Goal: Task Accomplishment & Management: Manage account settings

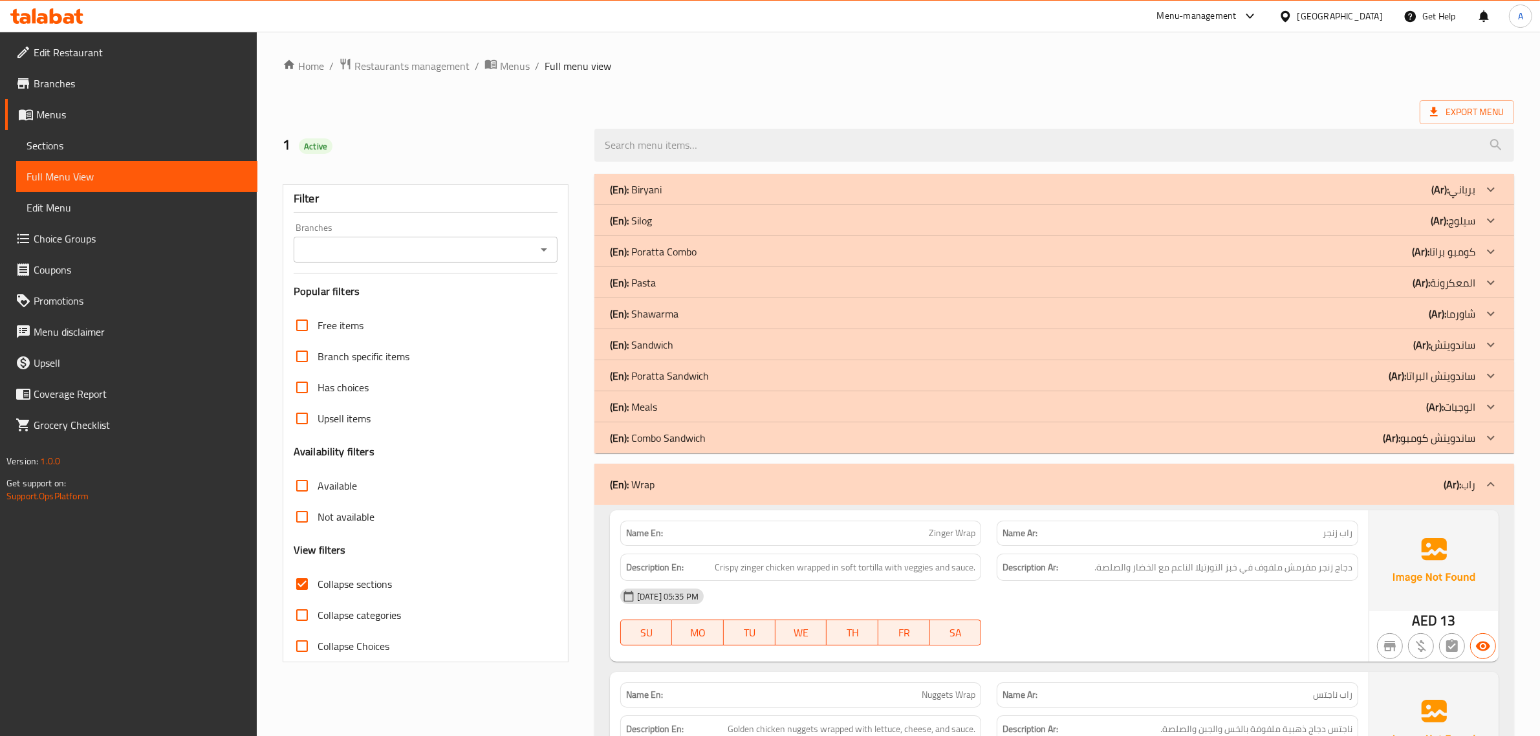
click at [1360, 24] on div "United Arab Emirates" at bounding box center [1331, 16] width 125 height 31
click at [1354, 12] on div "United Arab Emirates" at bounding box center [1340, 16] width 85 height 14
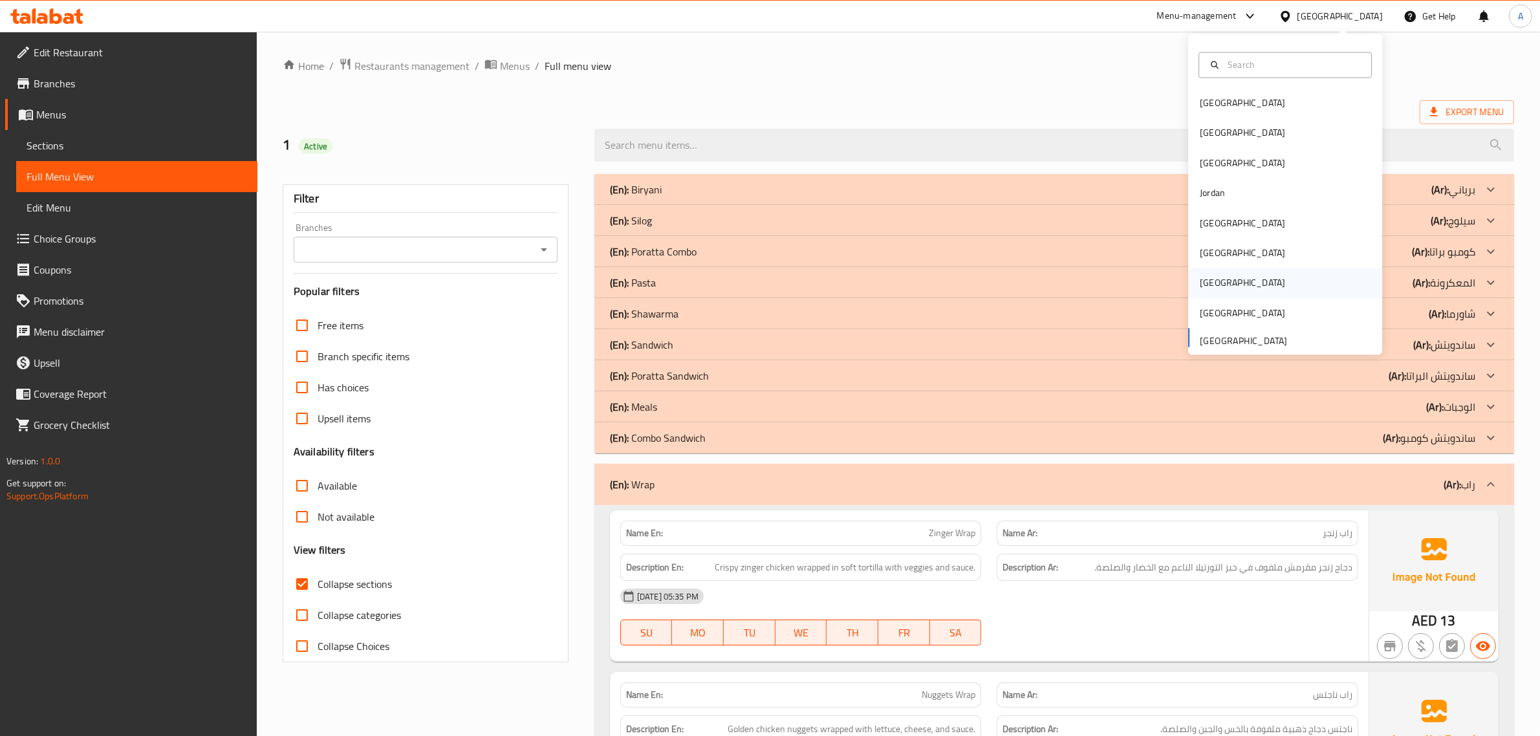
click at [1214, 283] on div "[GEOGRAPHIC_DATA]" at bounding box center [1243, 283] width 106 height 30
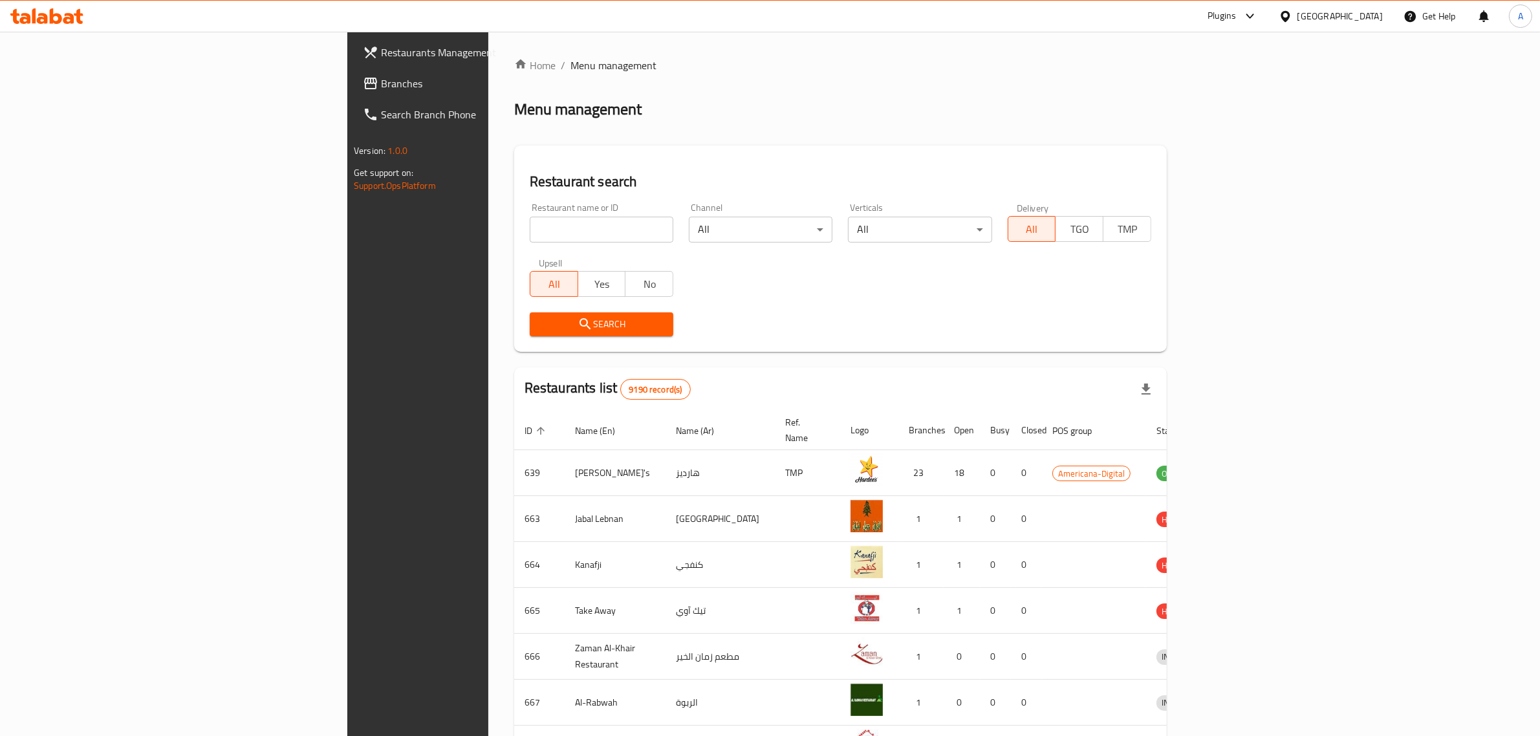
click at [530, 228] on input "search" at bounding box center [602, 230] width 144 height 26
paste input "Real tea tent cafeteria"
type input "Real tea tent cafeteria"
click at [540, 324] on span "Search" at bounding box center [601, 324] width 123 height 16
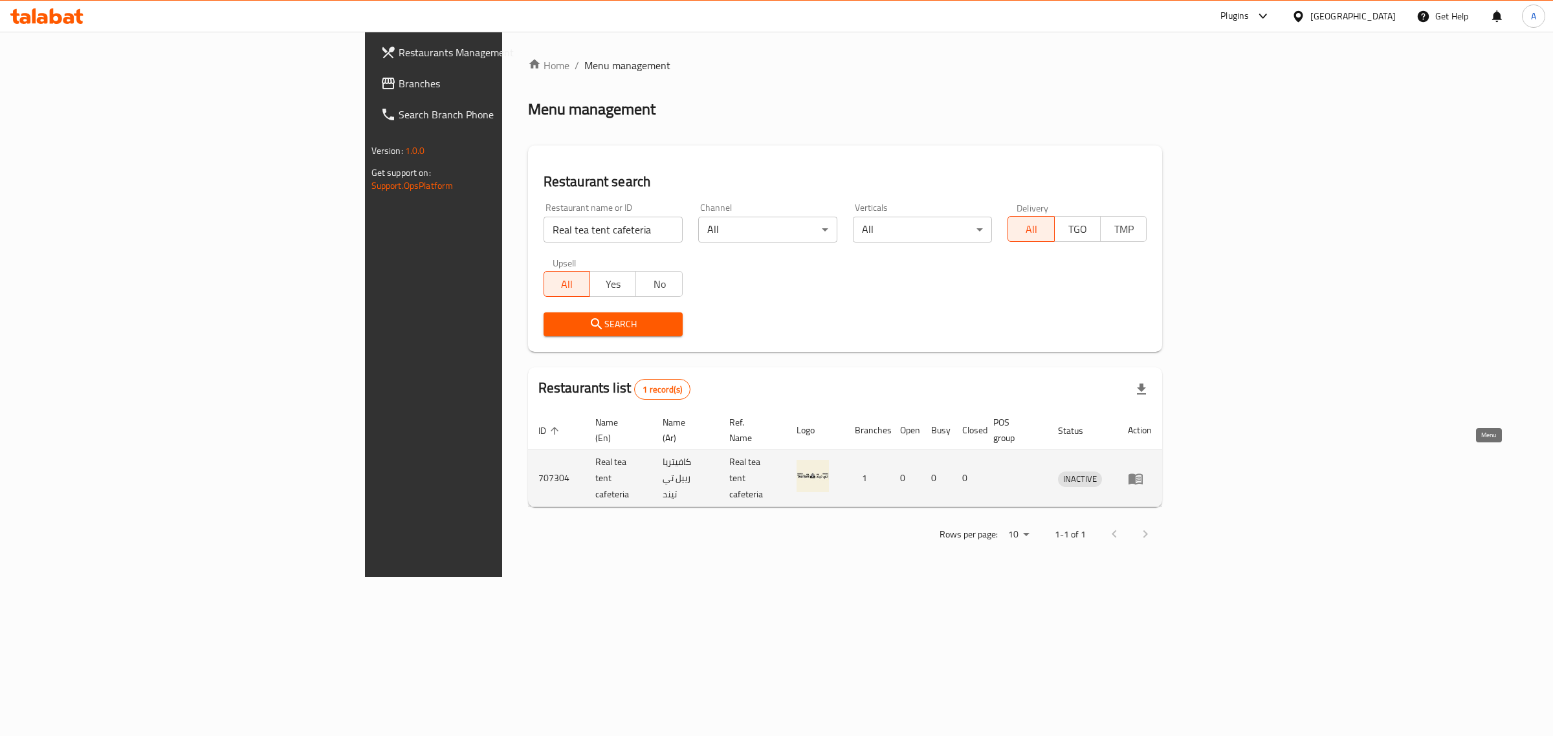
click at [1152, 471] on link "enhanced table" at bounding box center [1140, 479] width 24 height 16
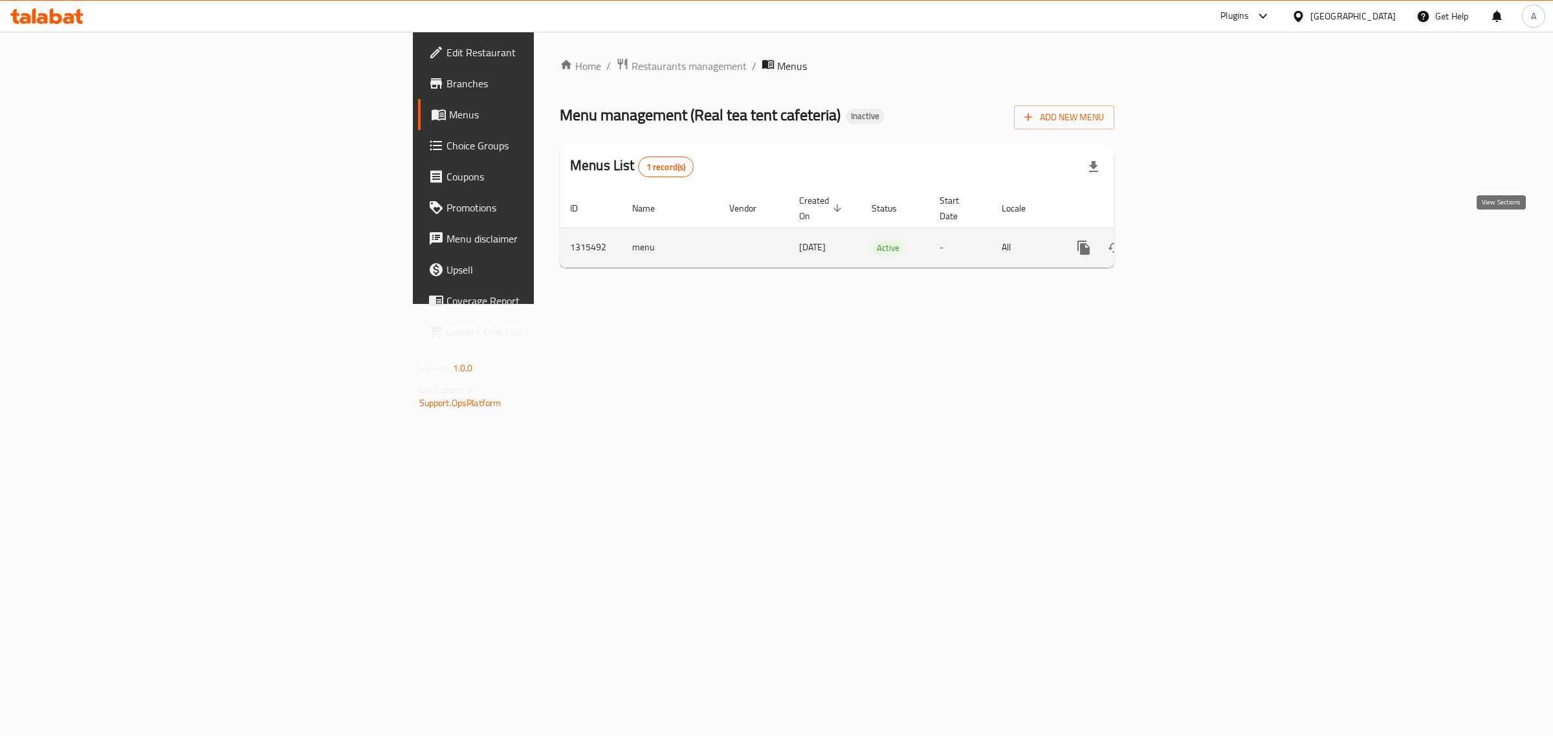
click at [1185, 240] on icon "enhanced table" at bounding box center [1177, 248] width 16 height 16
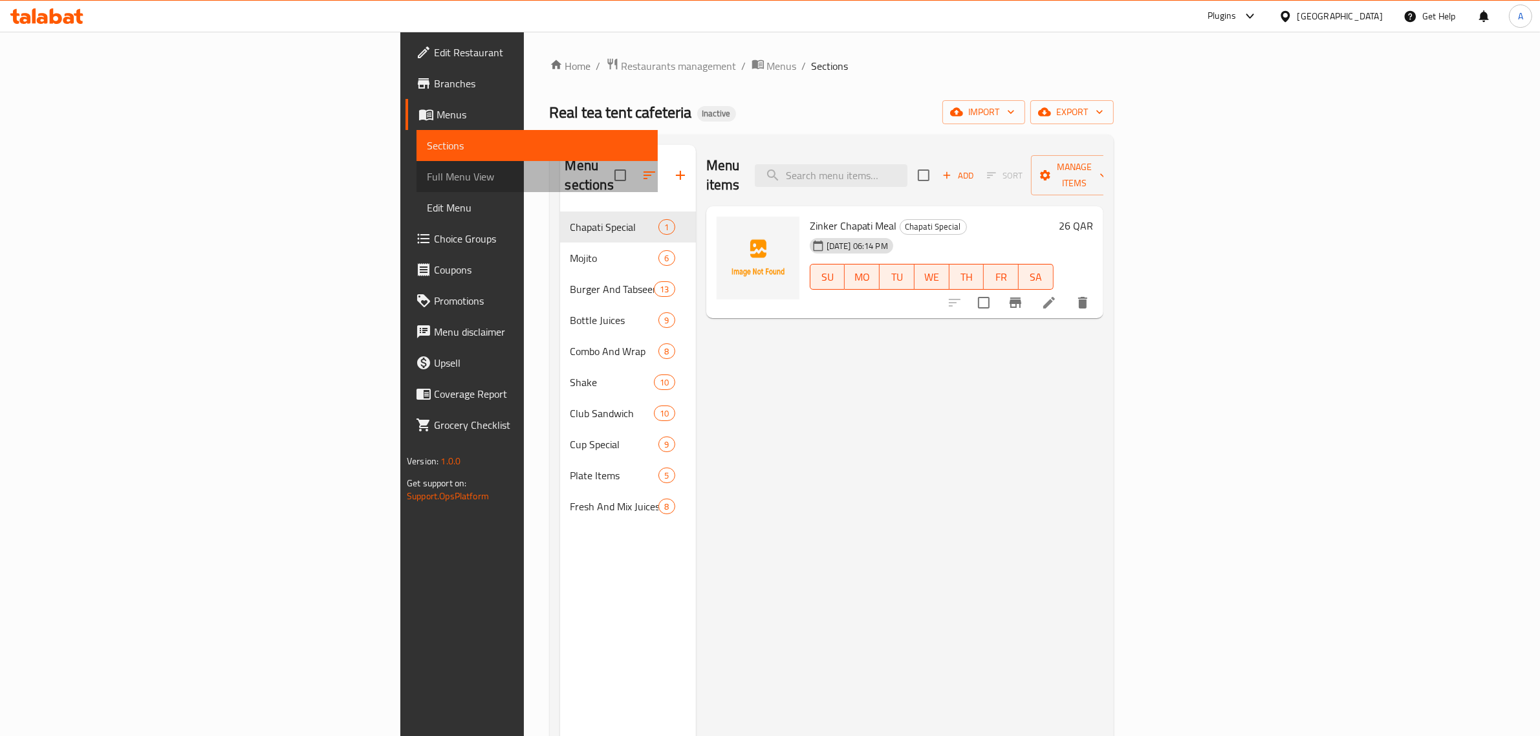
click at [427, 180] on span "Full Menu View" at bounding box center [537, 177] width 221 height 16
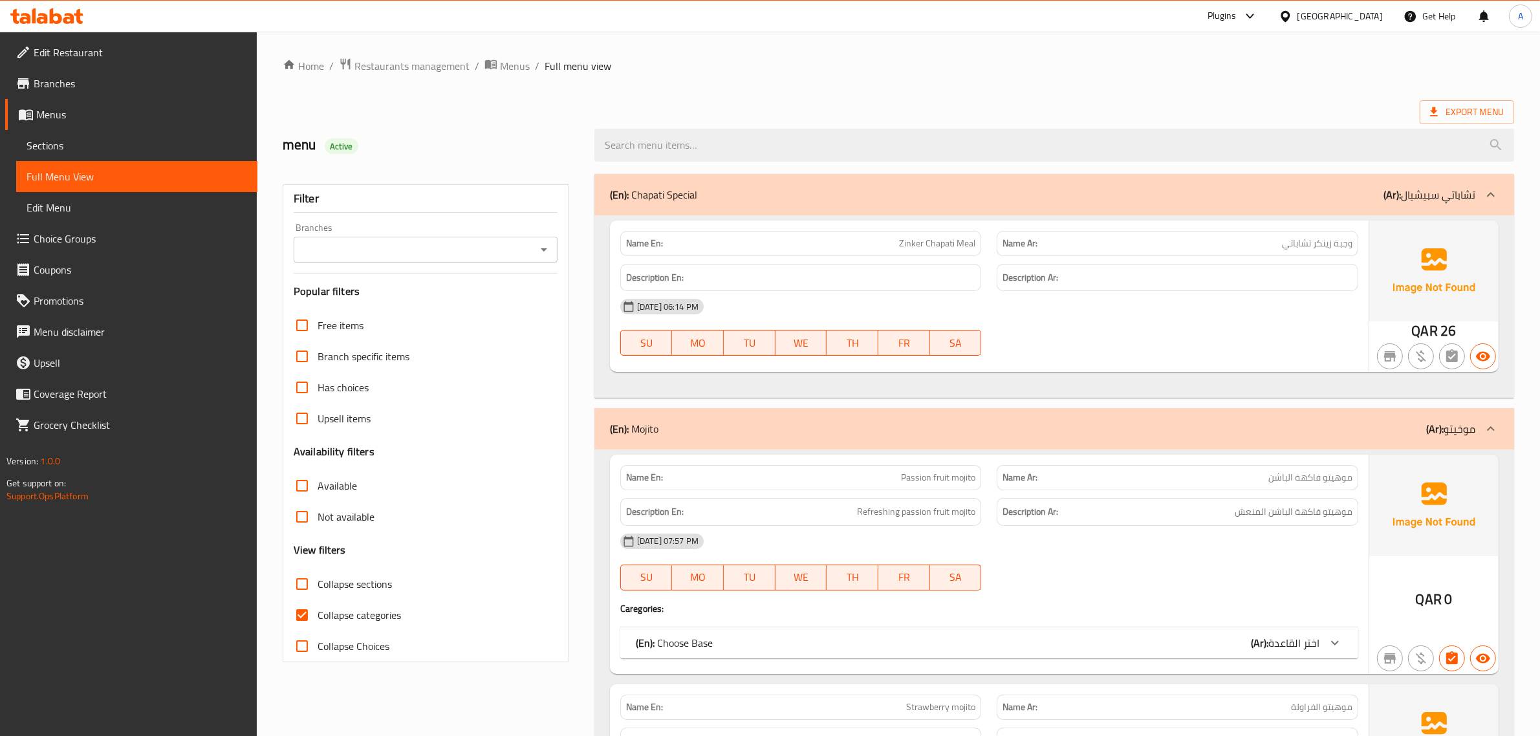
click at [362, 580] on span "Collapse sections" at bounding box center [355, 584] width 74 height 16
click at [318, 580] on input "Collapse sections" at bounding box center [302, 584] width 31 height 31
checkbox input "true"
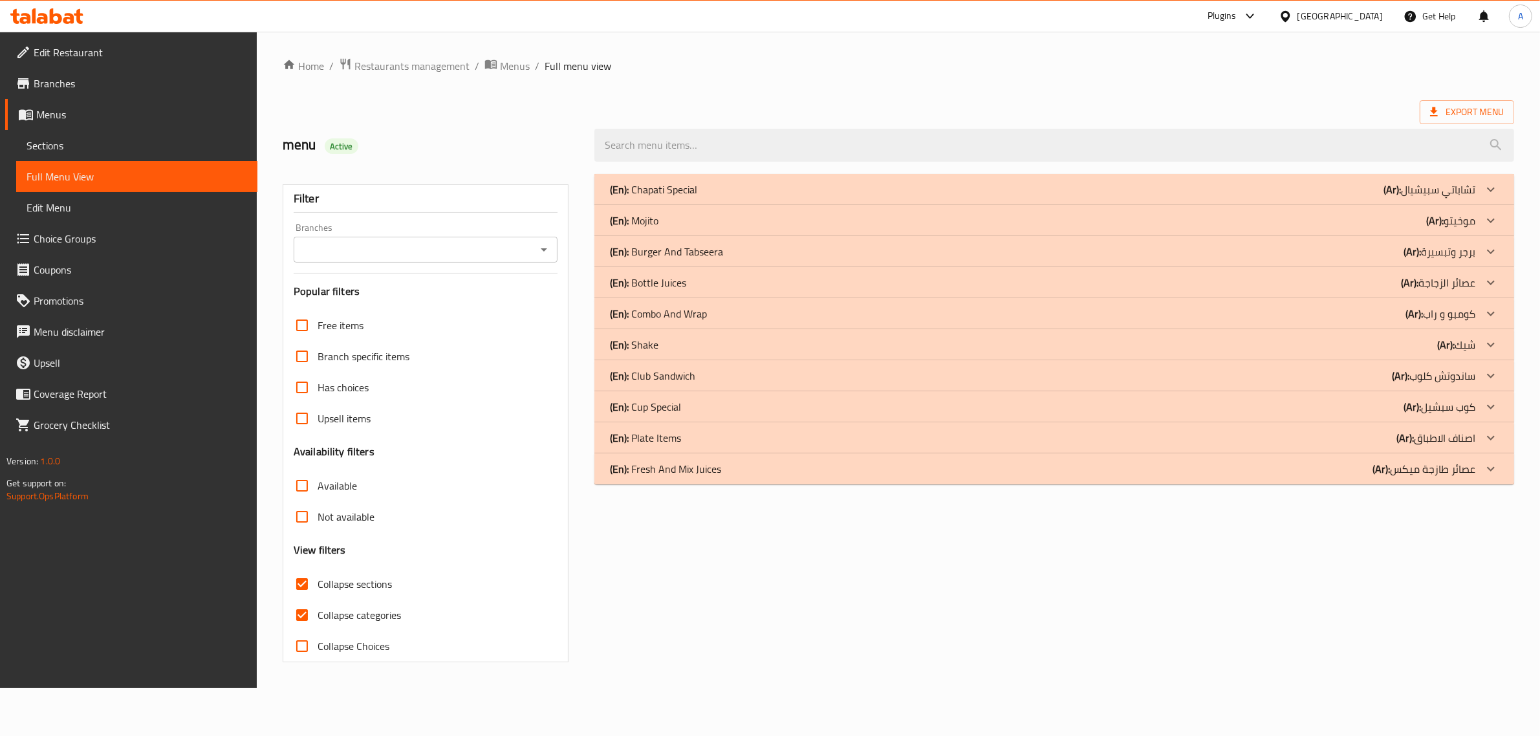
click at [351, 626] on label "Collapse categories" at bounding box center [344, 615] width 115 height 31
click at [318, 626] on input "Collapse categories" at bounding box center [302, 615] width 31 height 31
checkbox input "false"
click at [719, 173] on div "(En): Chapati Special (Ar): تشاباتي سبيشيال Name En: Zinker Chapati Meal Name A…" at bounding box center [1062, 418] width 943 height 504
click at [728, 185] on div "(En): Chapati Special (Ar): تشاباتي سبيشيال" at bounding box center [1051, 190] width 873 height 16
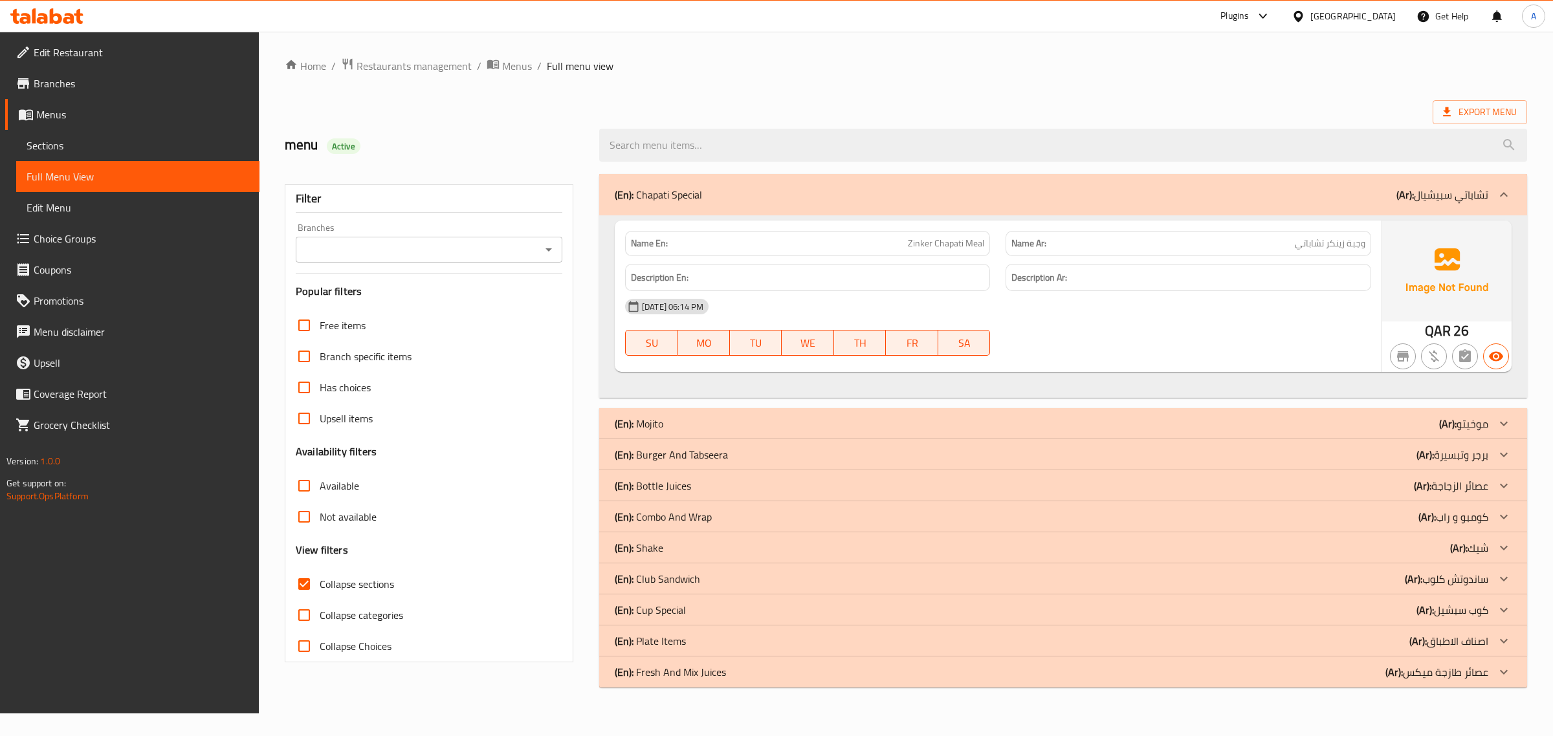
click at [982, 246] on span "Zinker Chapati Meal" at bounding box center [946, 244] width 76 height 14
click at [1172, 246] on p "Name Ar: وجبة زينكر تشاباتي" at bounding box center [1187, 244] width 353 height 14
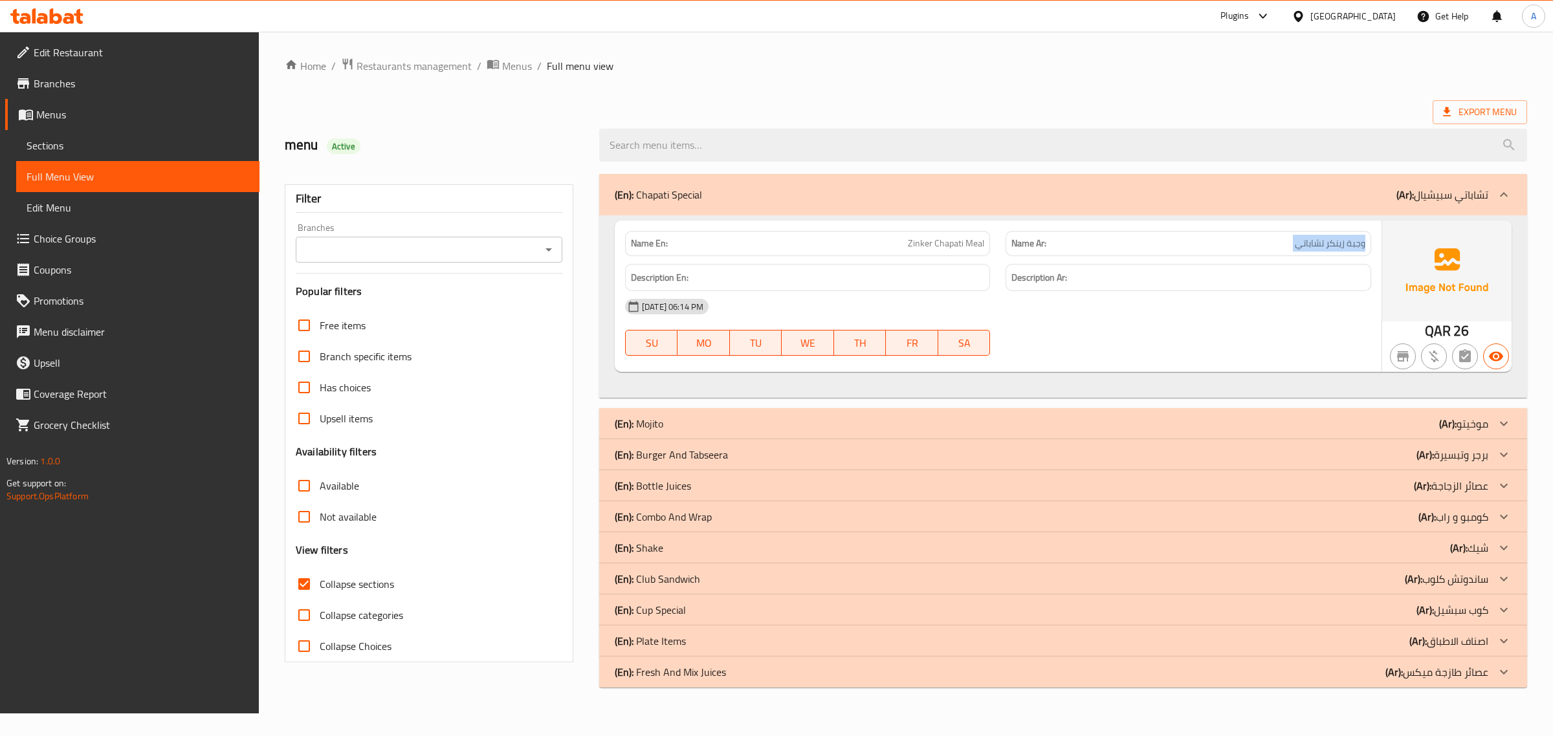
click at [1172, 246] on p "Name Ar: وجبة زينكر تشاباتي" at bounding box center [1187, 244] width 353 height 14
click at [1430, 204] on div "(En): Chapati Special (Ar): تشاباتي سبيشيال" at bounding box center [1063, 194] width 928 height 41
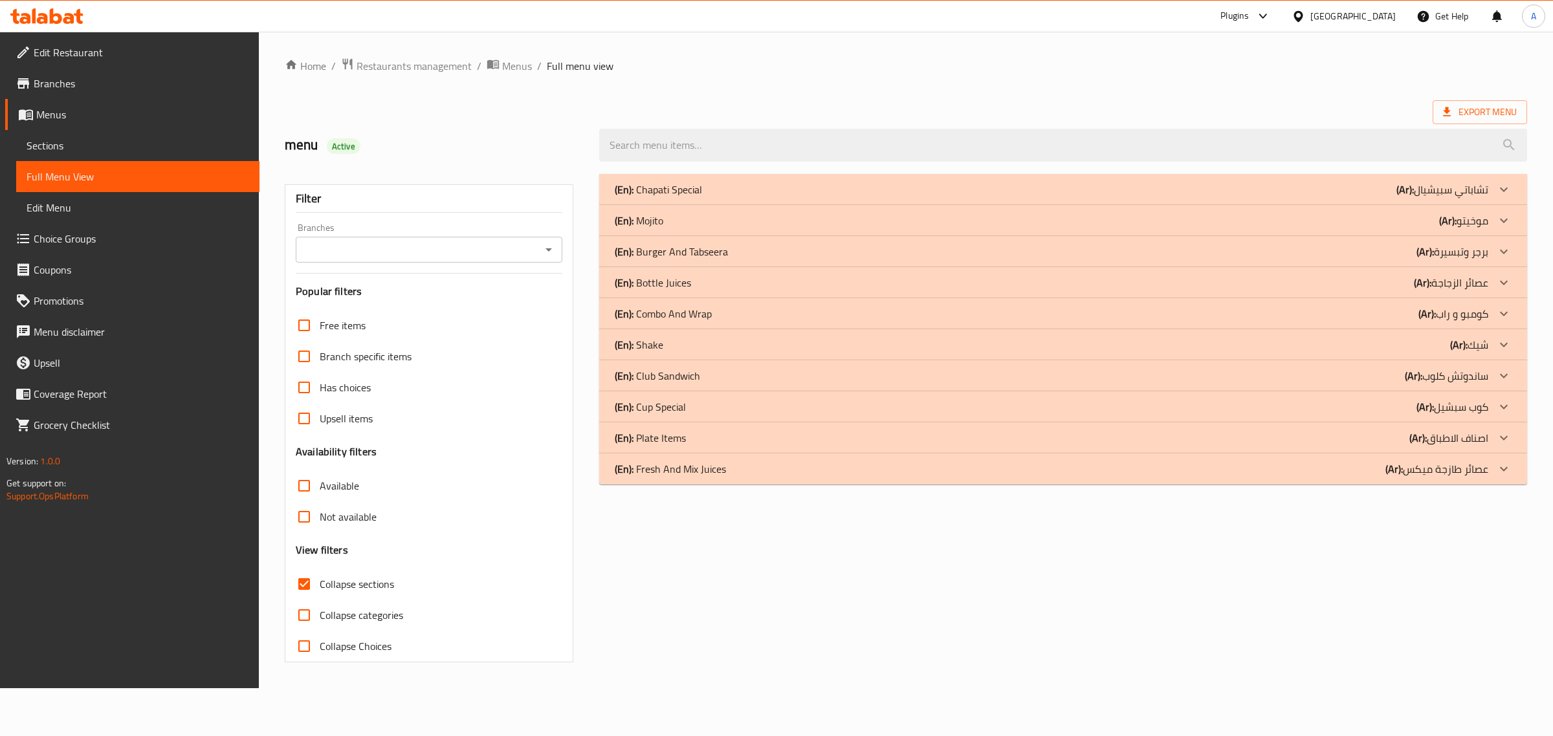
click at [707, 245] on p "(En): Burger And Tabseera" at bounding box center [671, 252] width 113 height 16
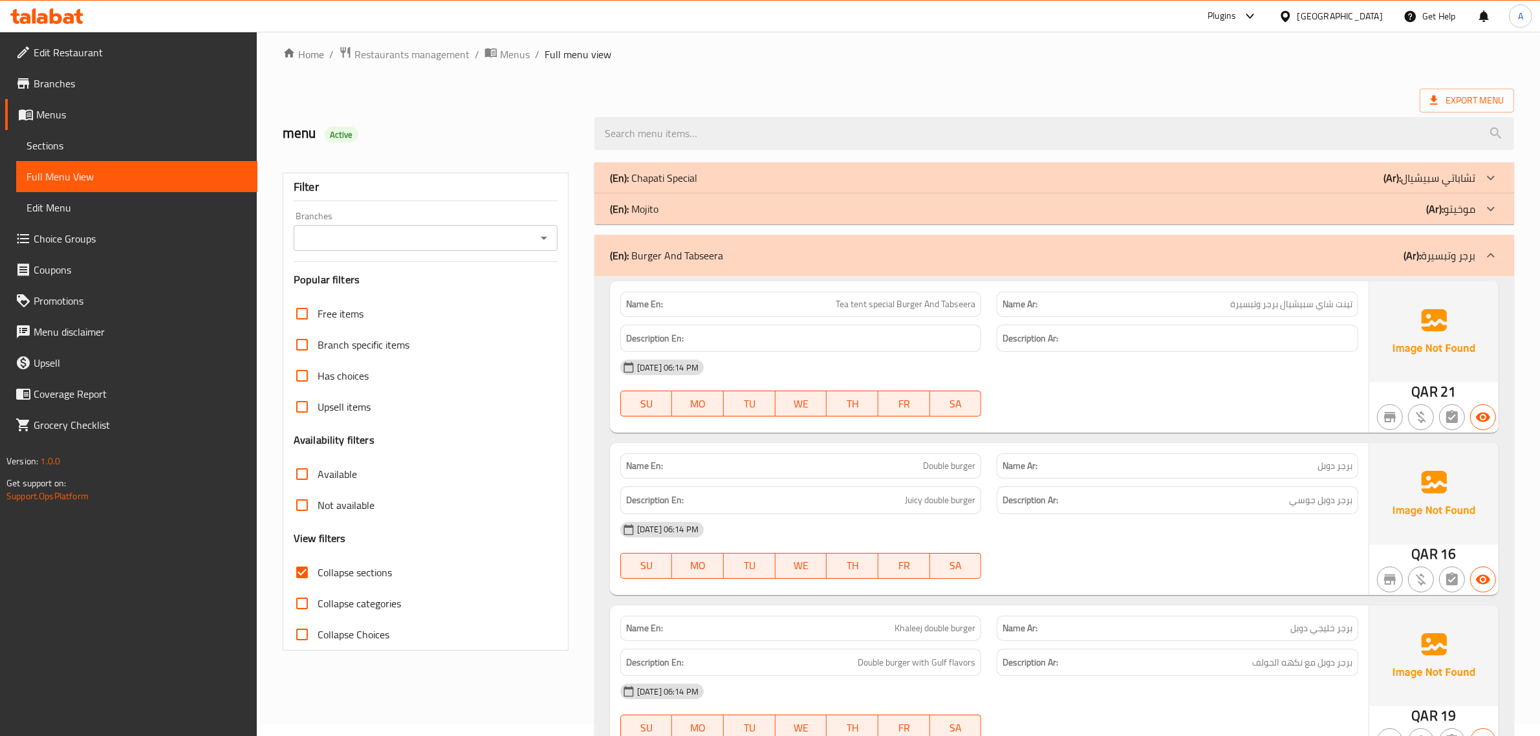
scroll to position [15, 0]
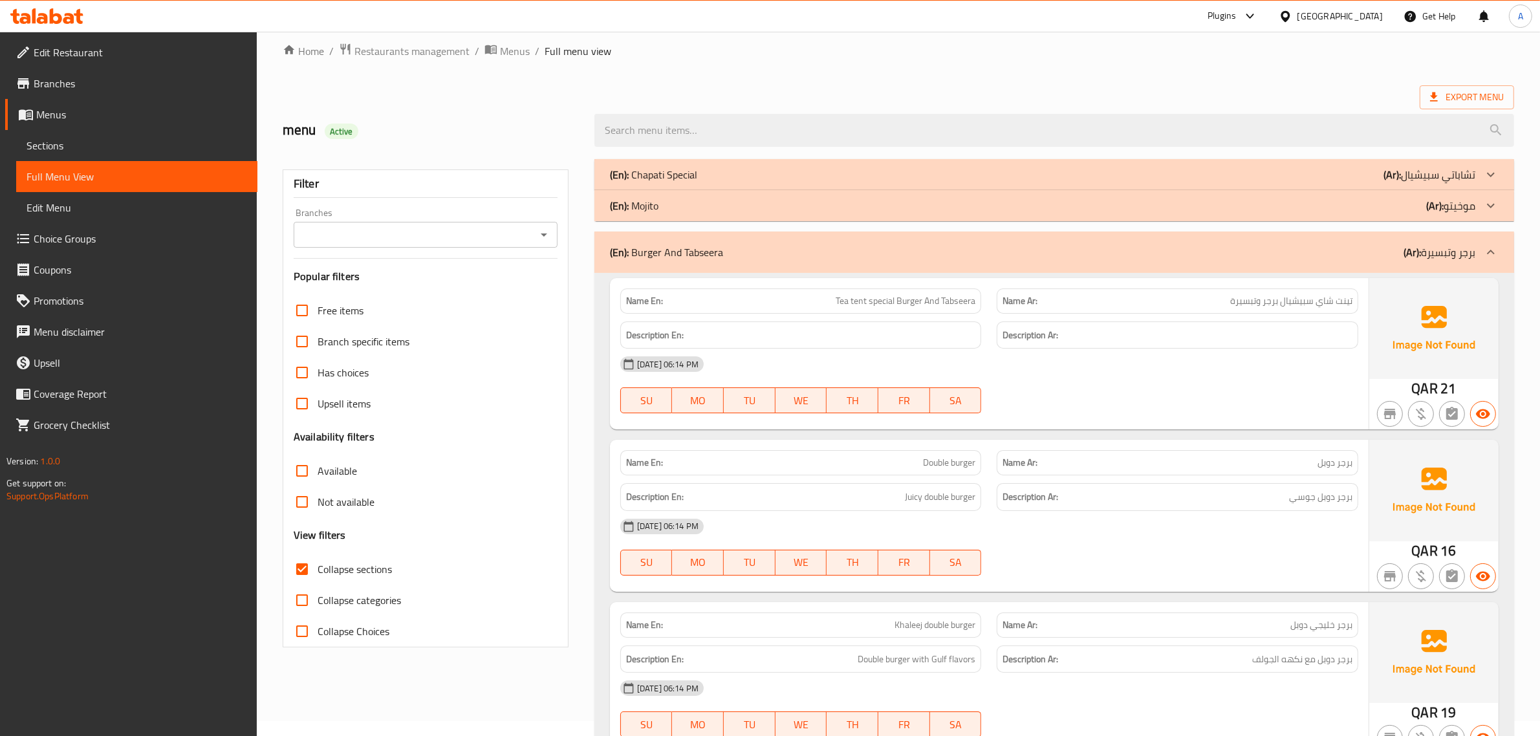
click at [1199, 299] on p "Name Ar: تينت شاي سبيشيال برجر وتبسيرة" at bounding box center [1178, 301] width 350 height 14
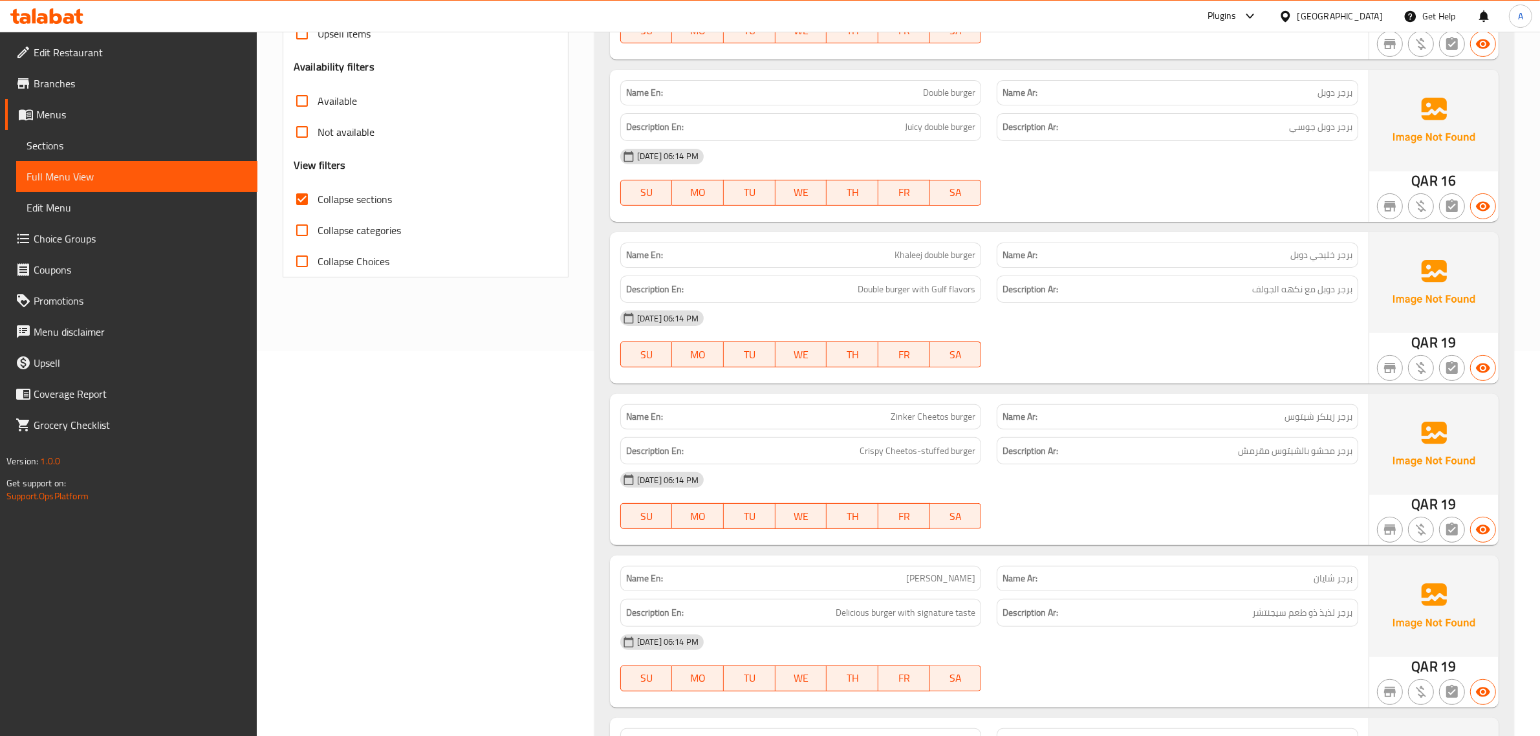
scroll to position [399, 0]
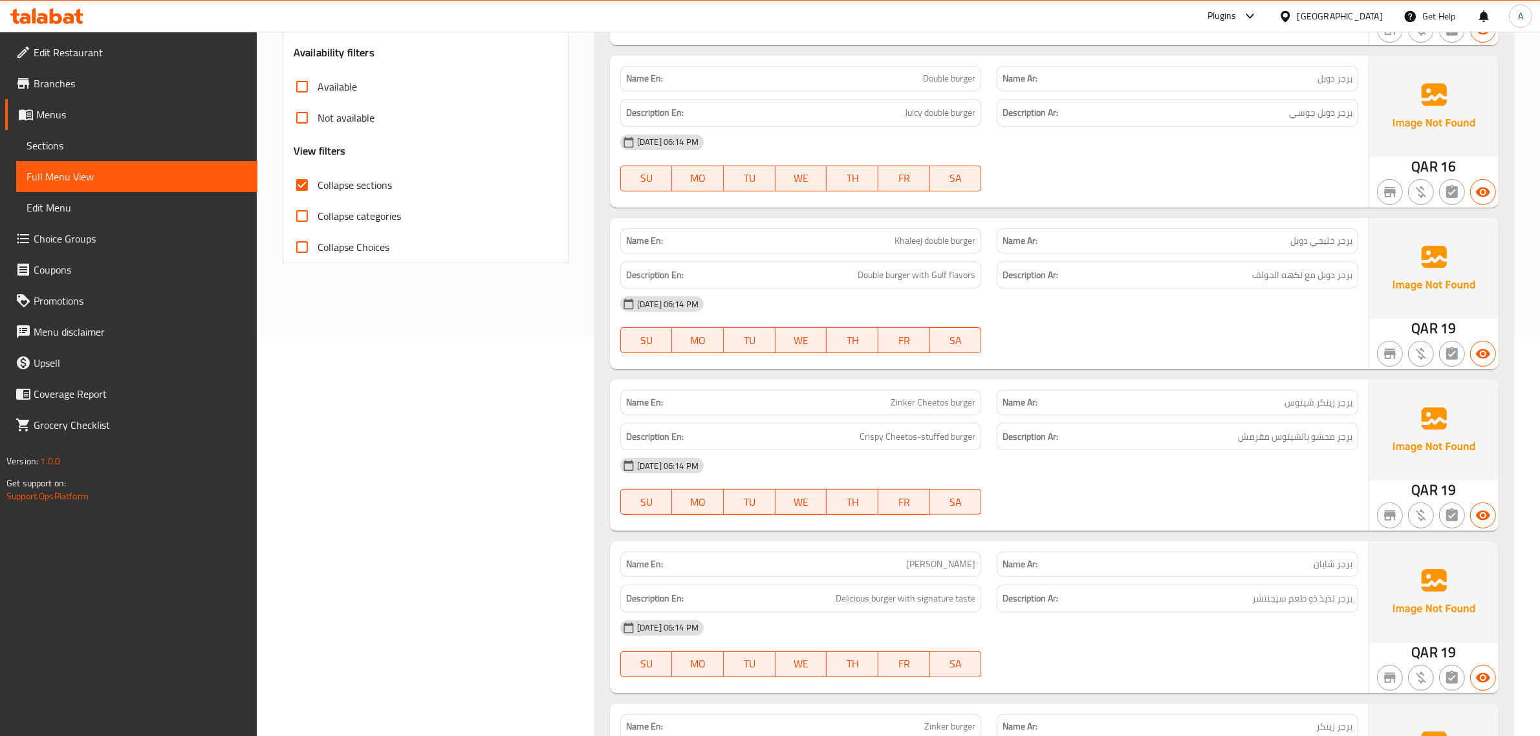
click at [1295, 123] on div "Description Ar: برجر دوبل جوسي" at bounding box center [1178, 113] width 362 height 28
click at [910, 246] on span "Khaleej double burger" at bounding box center [935, 241] width 81 height 14
click at [910, 245] on span "Khaleej double burger" at bounding box center [935, 241] width 81 height 14
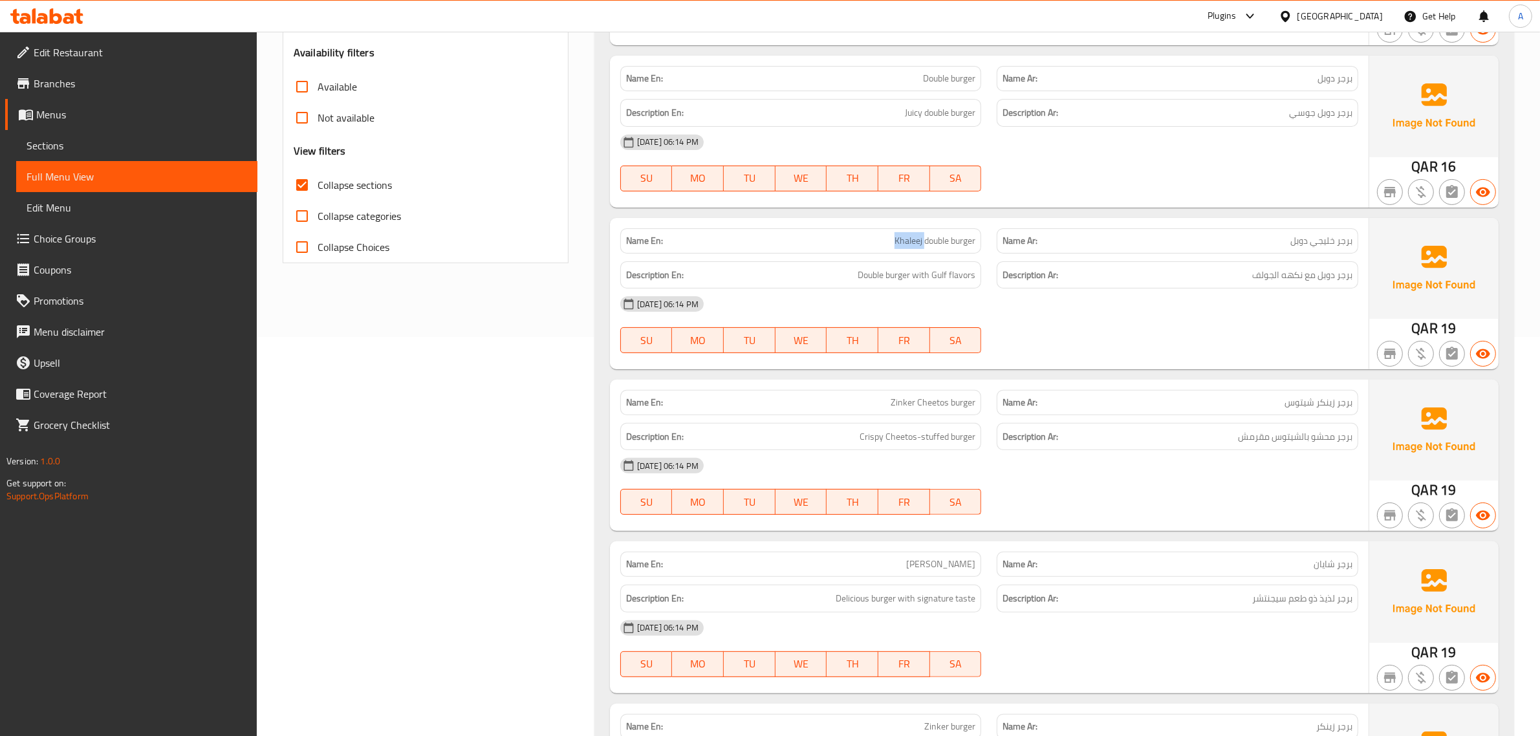
click at [910, 245] on span "Khaleej double burger" at bounding box center [935, 241] width 81 height 14
click at [1194, 237] on p "Name Ar: برجر خليجي دوبل" at bounding box center [1178, 241] width 350 height 14
click at [970, 241] on span "Khaleej double burger" at bounding box center [935, 241] width 81 height 14
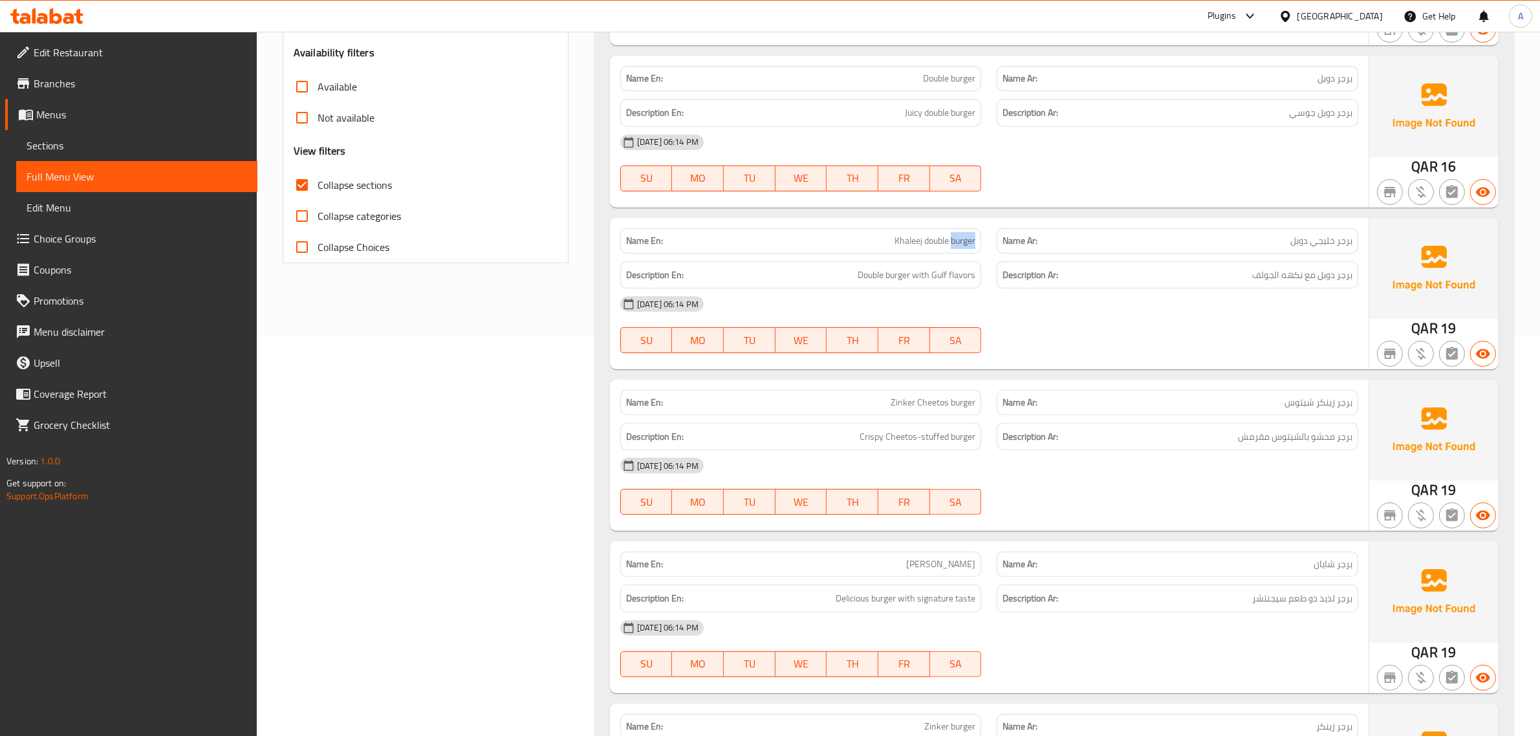
click at [970, 241] on span "Khaleej double burger" at bounding box center [935, 241] width 81 height 14
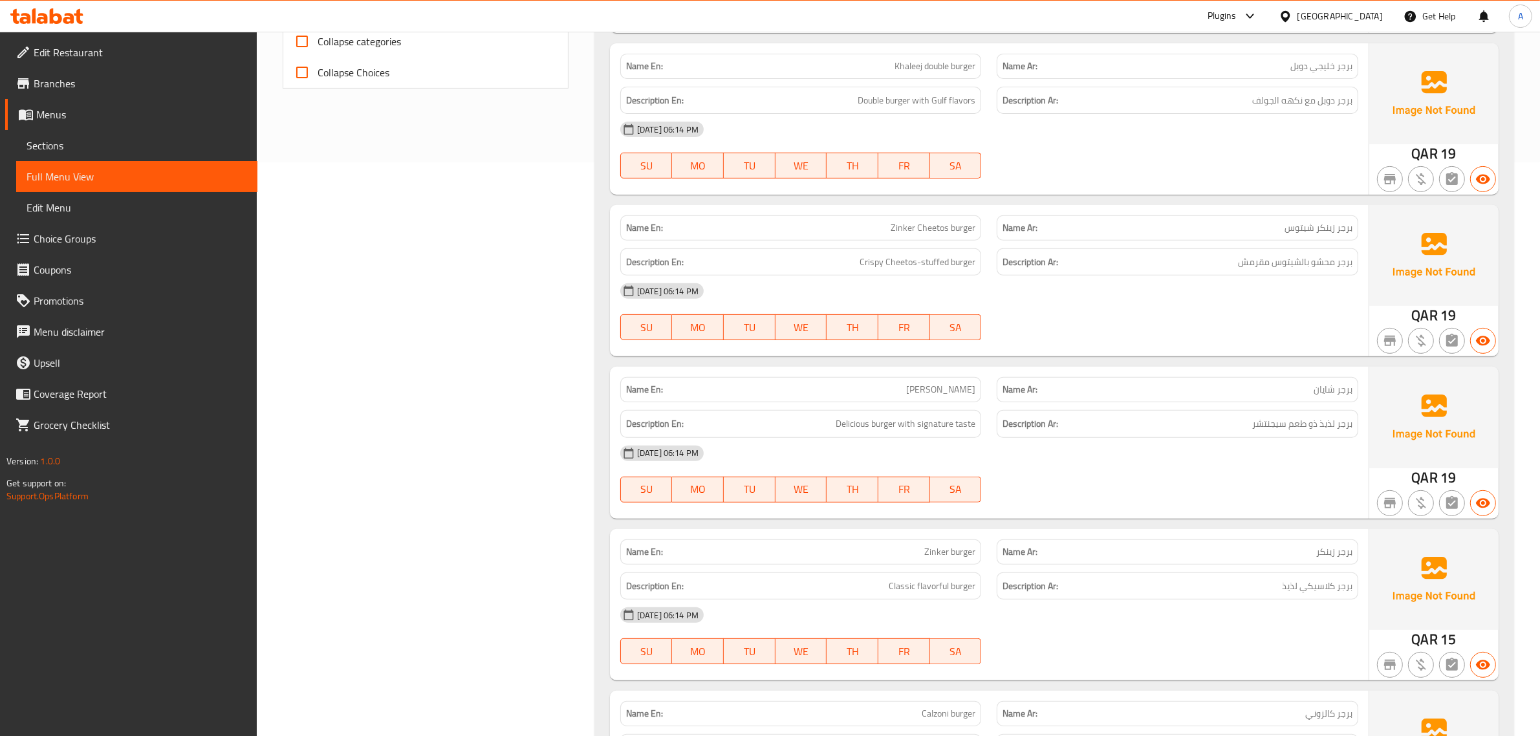
scroll to position [616, 0]
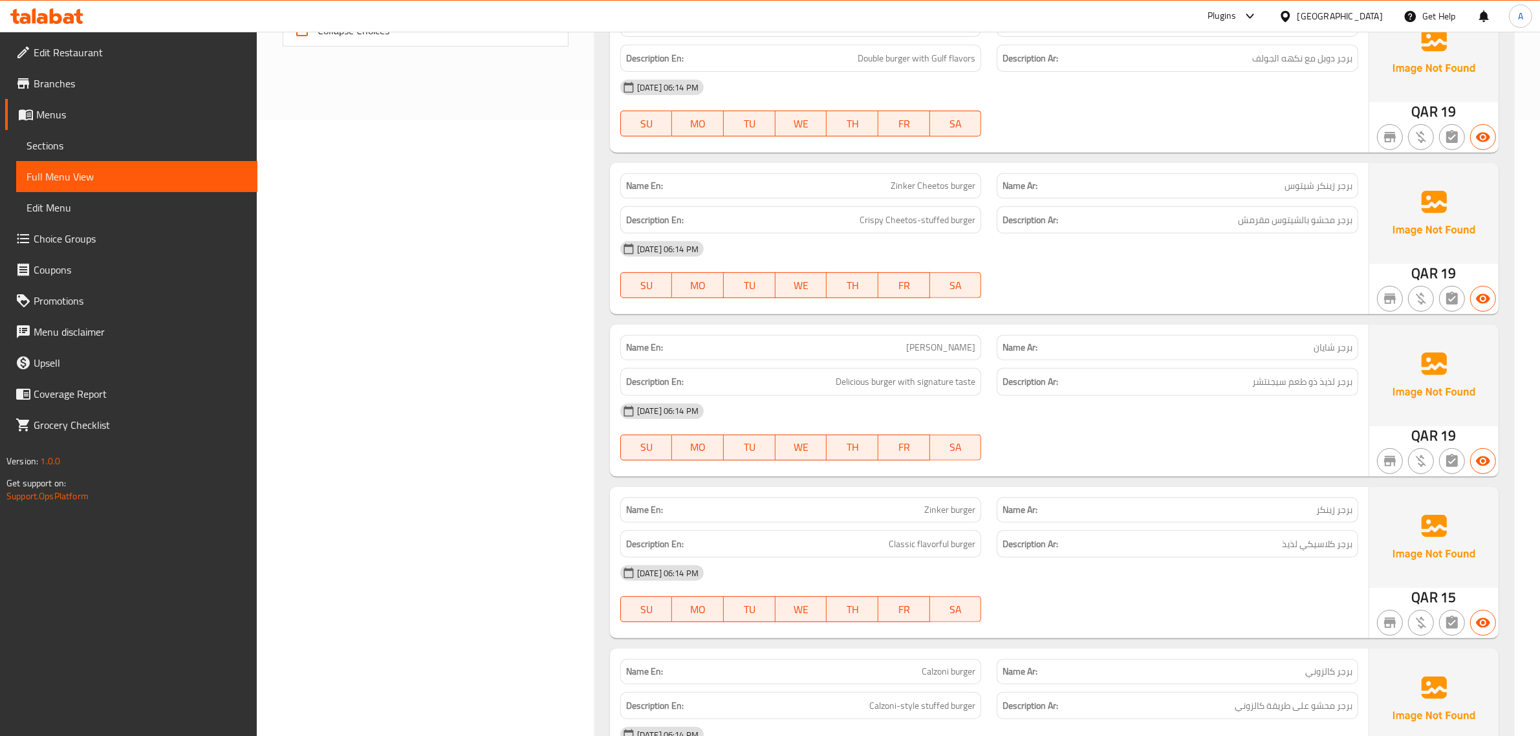
click at [977, 178] on div "Name En: Zinker Cheetos burger" at bounding box center [801, 185] width 362 height 25
click at [1201, 215] on h6 "Description Ar: برجر محشو بالشيتوس مقرمش" at bounding box center [1178, 220] width 350 height 16
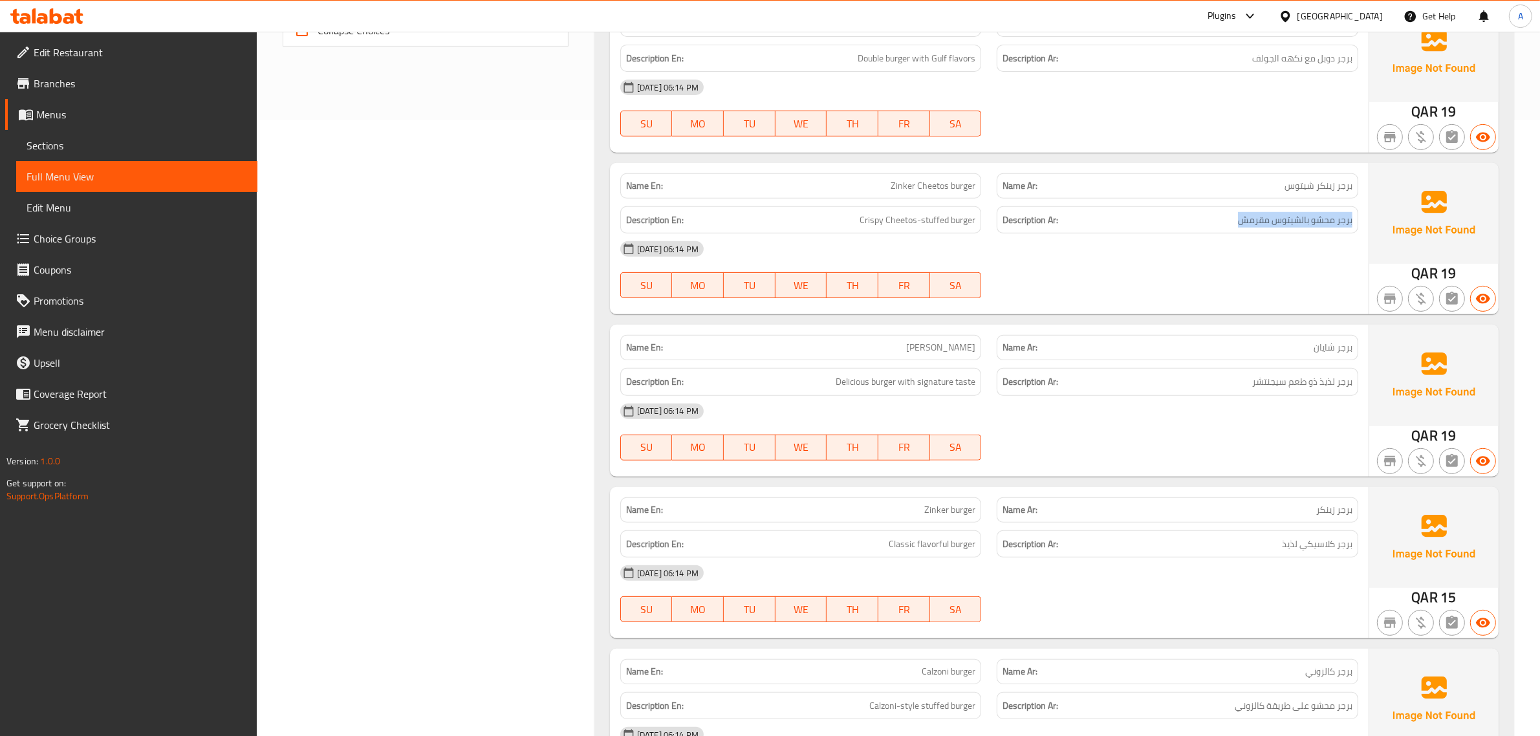
click at [1201, 215] on h6 "Description Ar: برجر محشو بالشيتوس مقرمش" at bounding box center [1178, 220] width 350 height 16
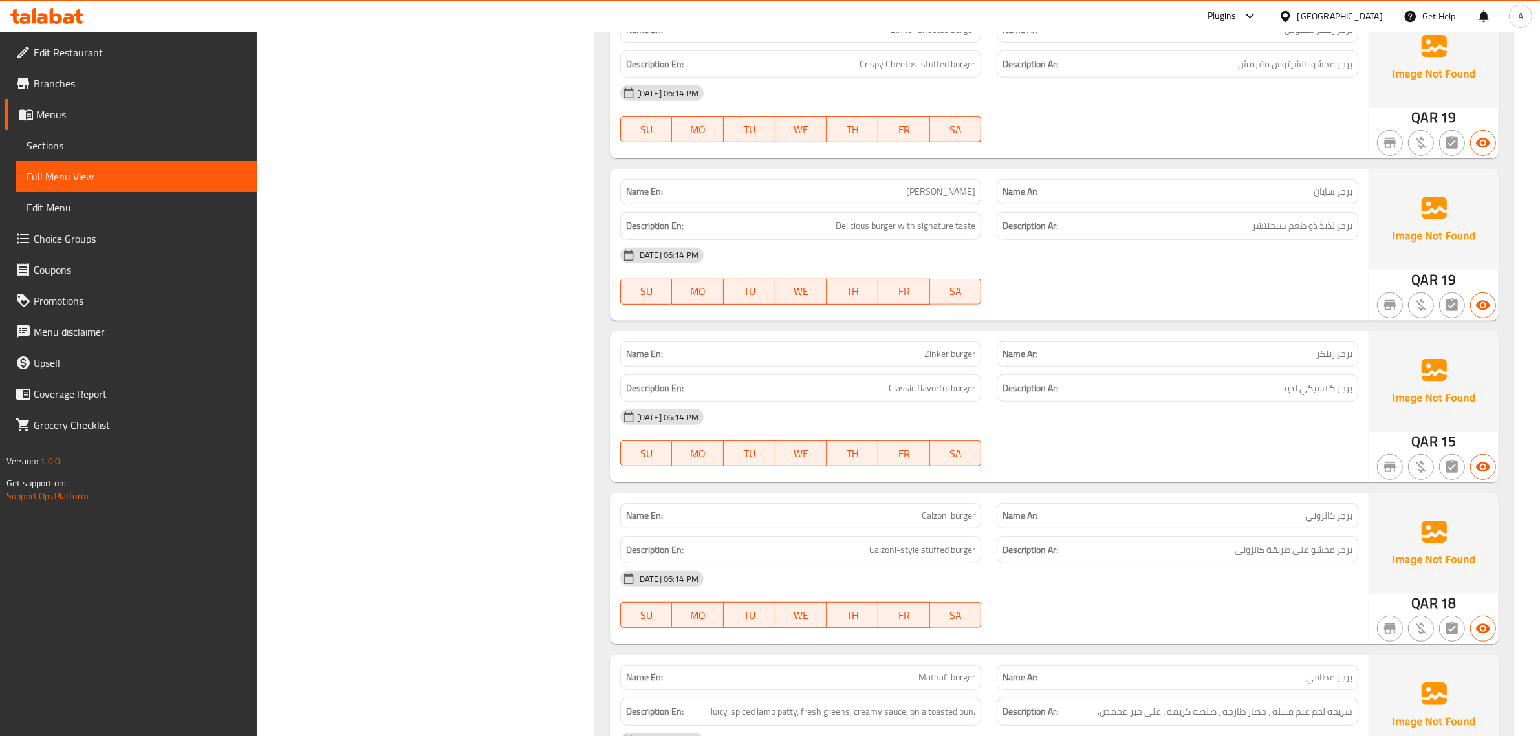
scroll to position [793, 0]
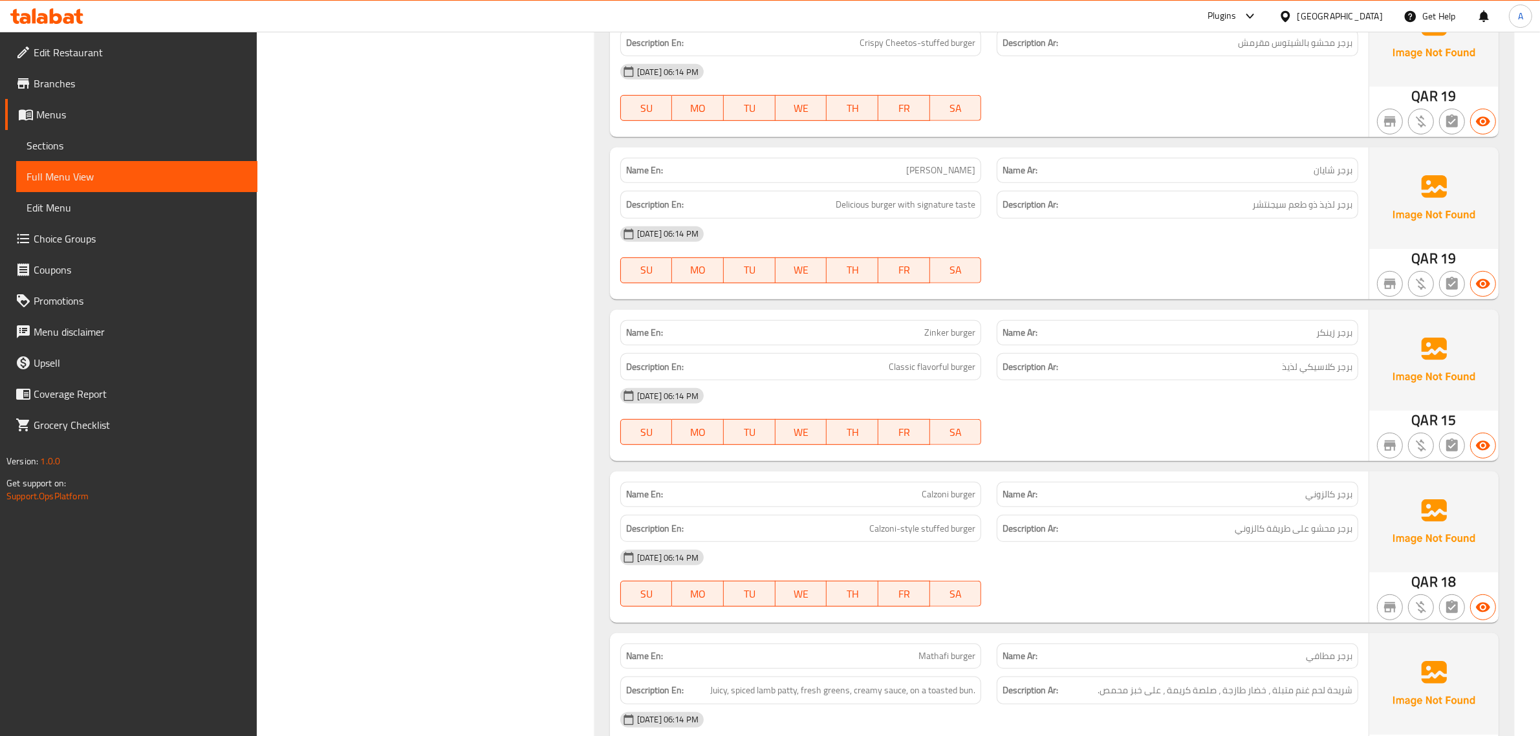
click at [1318, 176] on span "برجر شايان" at bounding box center [1333, 171] width 39 height 14
click at [1320, 207] on span "برجر لذيذ ذو طعم سيجنتشر" at bounding box center [1302, 205] width 100 height 16
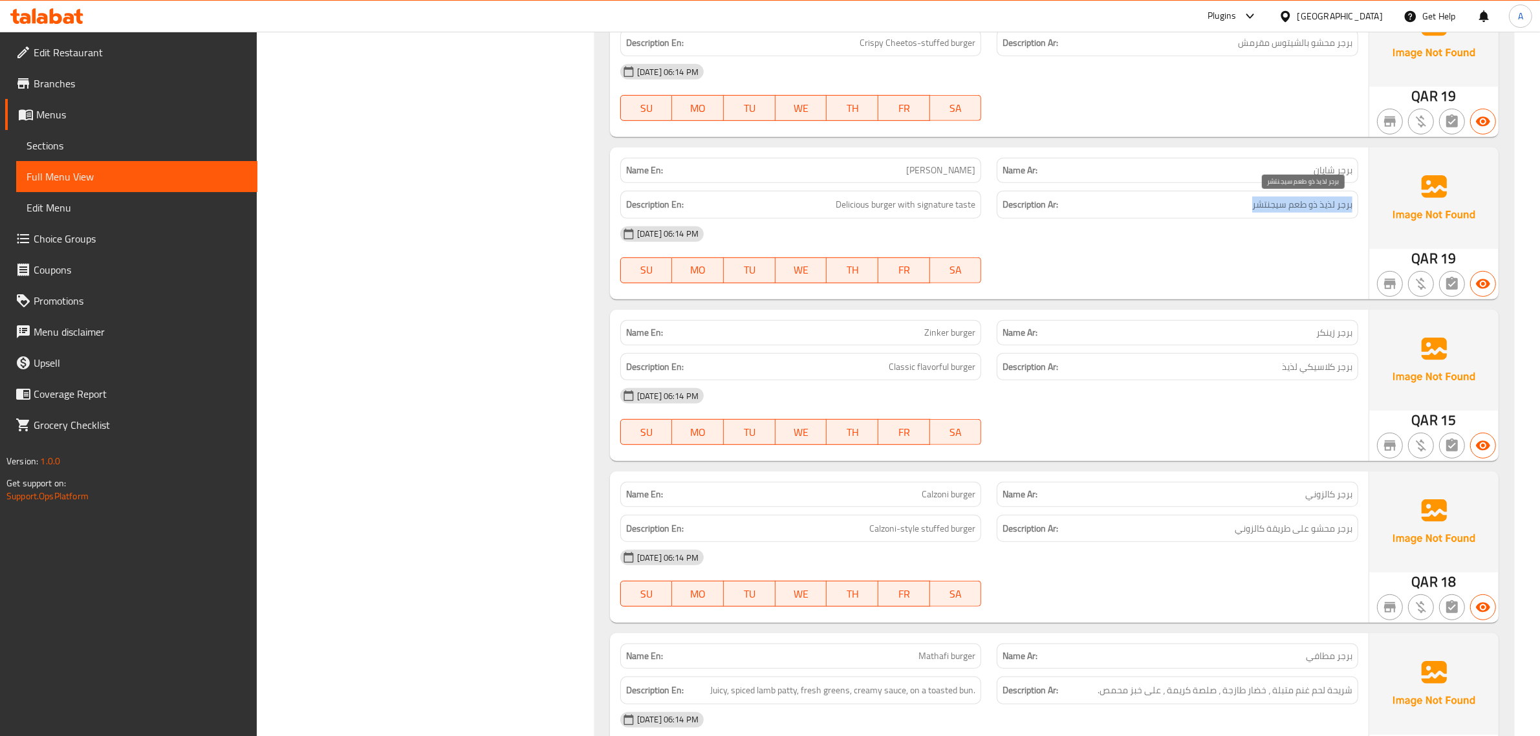
click at [1320, 207] on span "برجر لذيذ ذو طعم سيجنتشر" at bounding box center [1302, 205] width 100 height 16
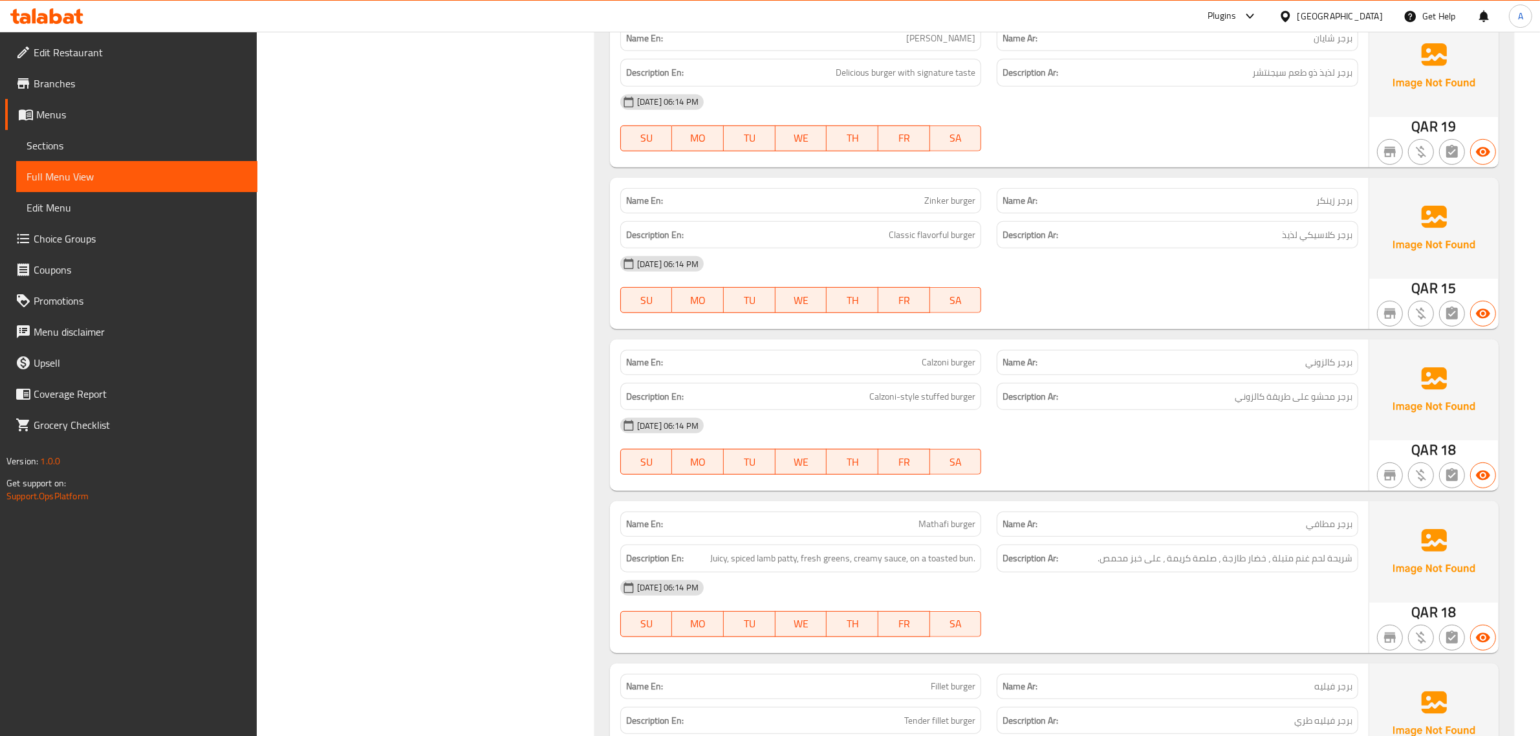
scroll to position [974, 0]
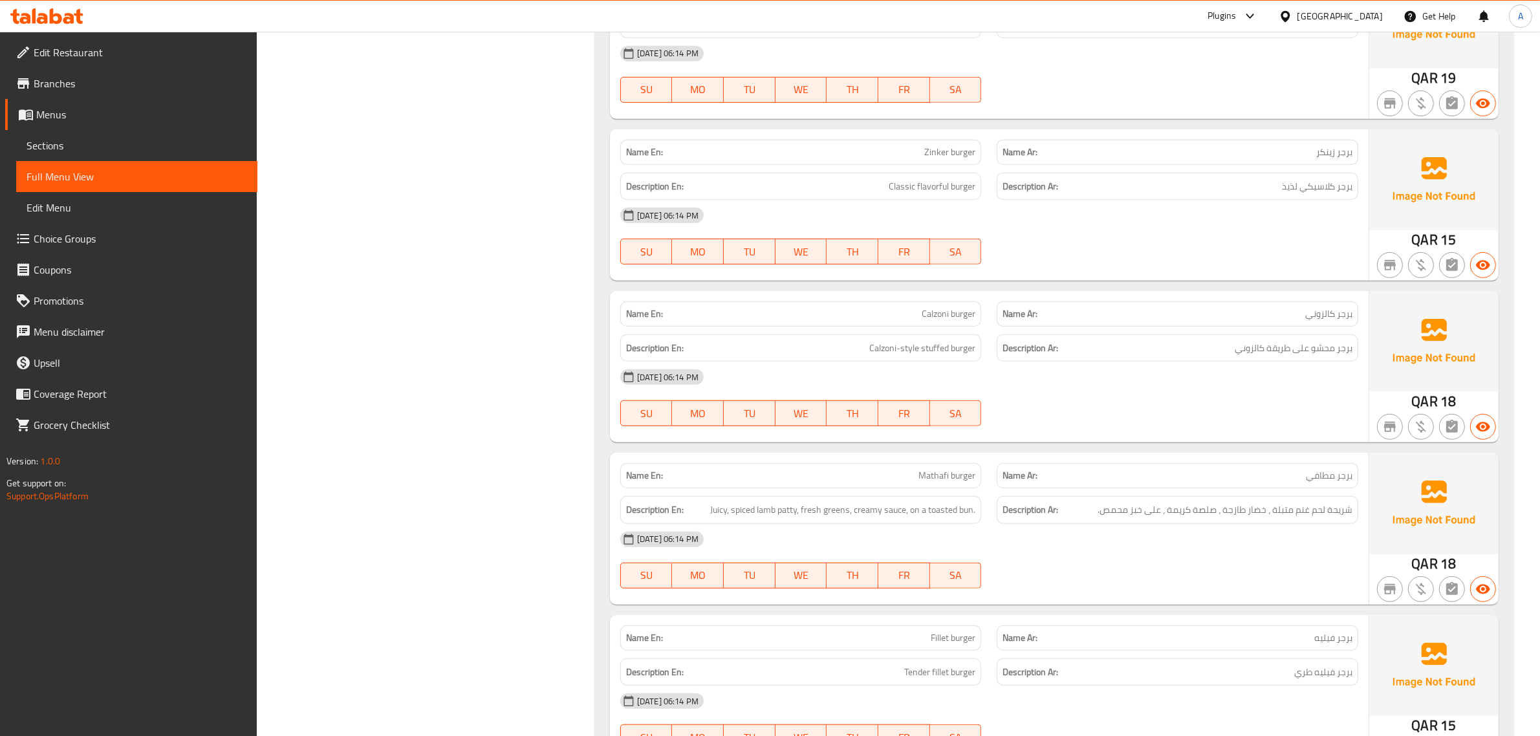
click at [942, 155] on span "Zinker burger" at bounding box center [949, 153] width 51 height 14
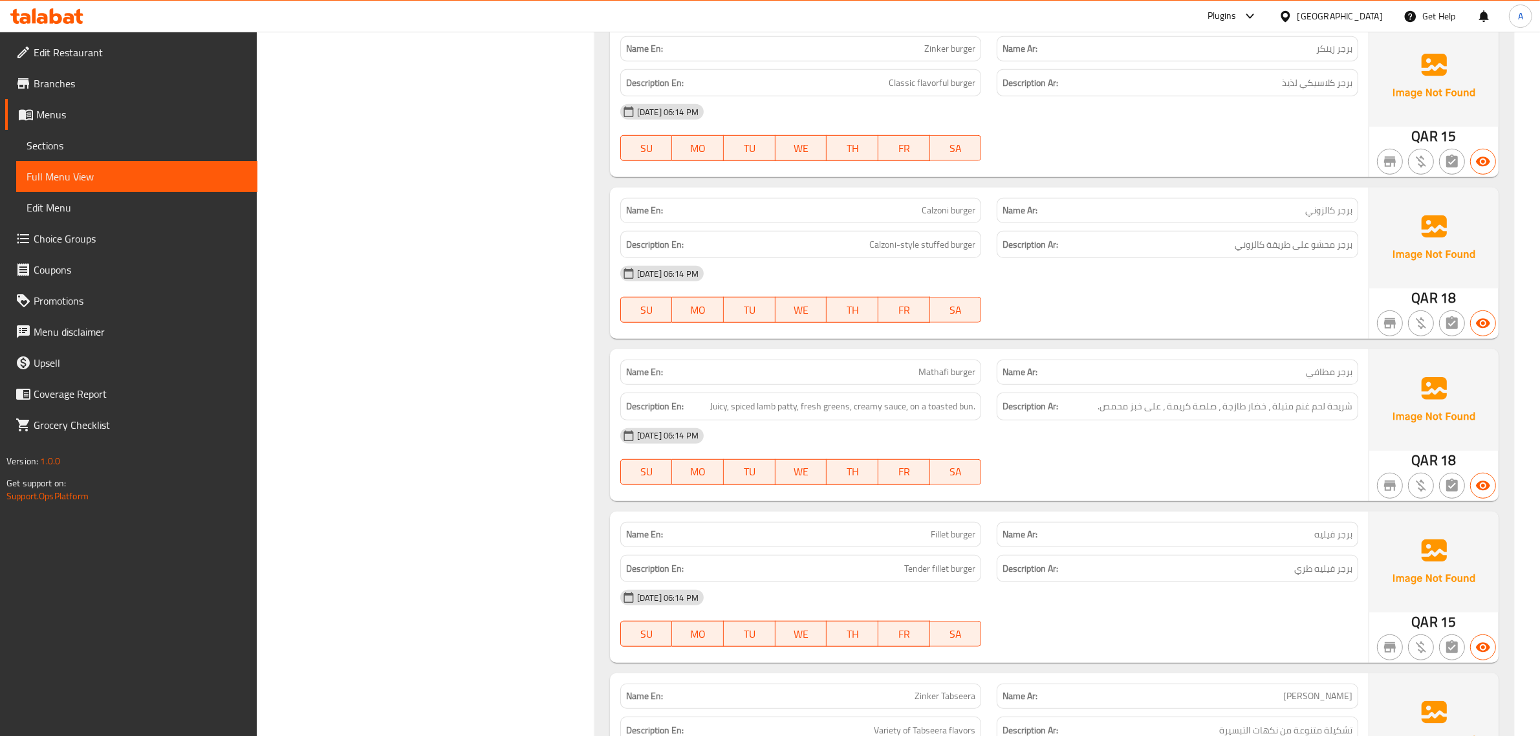
scroll to position [1087, 0]
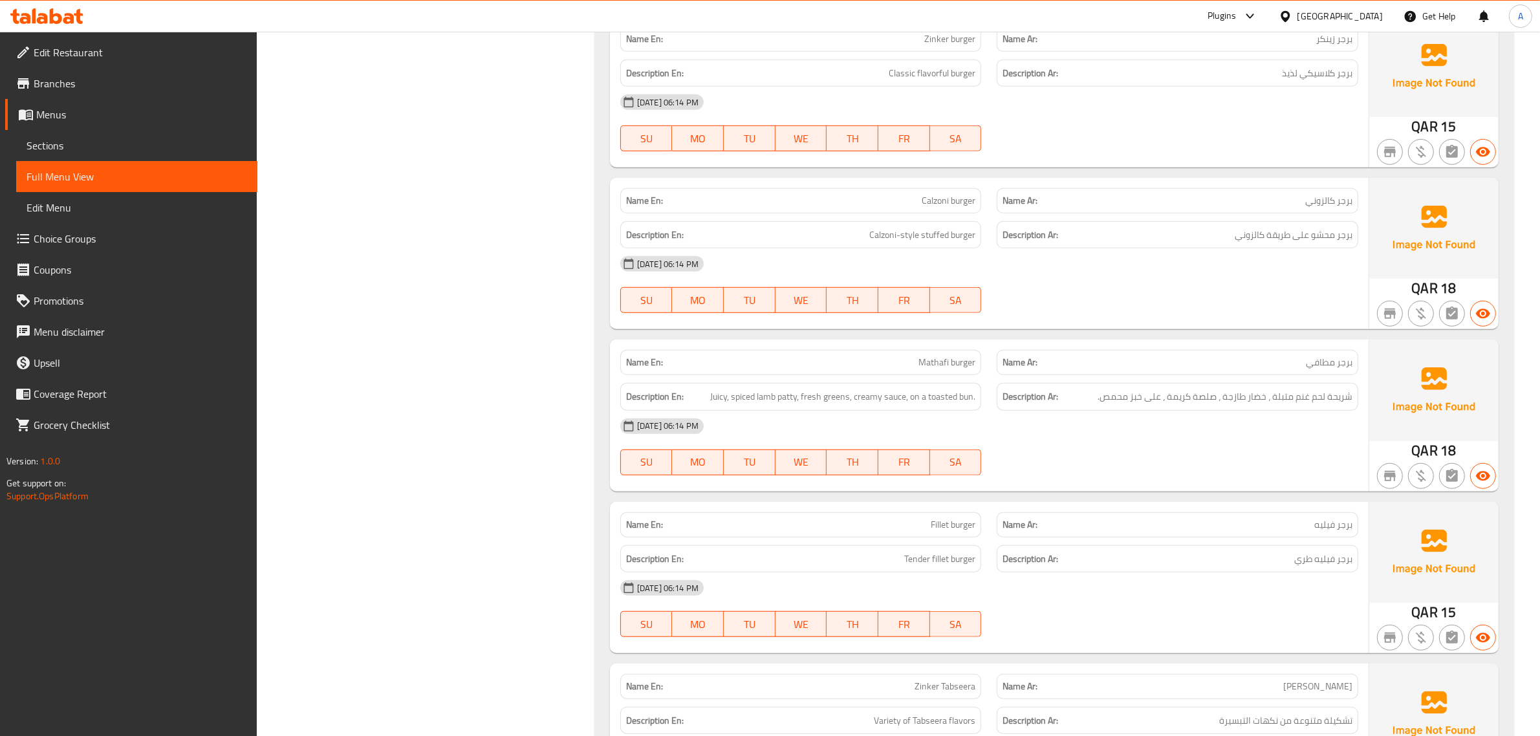
click at [1360, 240] on div "Description Ar: برجر محشو على طريقة كالزوني" at bounding box center [1177, 234] width 377 height 43
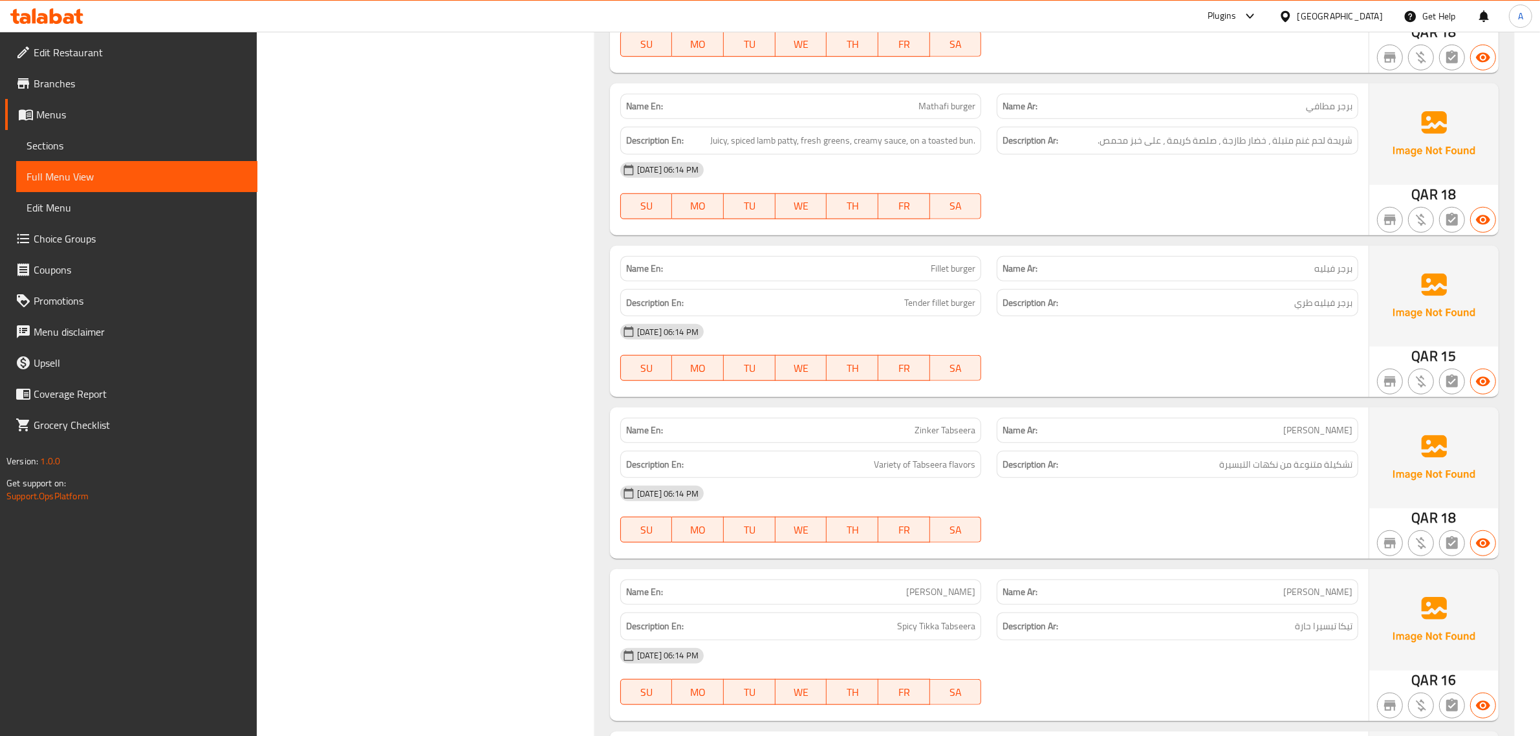
scroll to position [1383, 0]
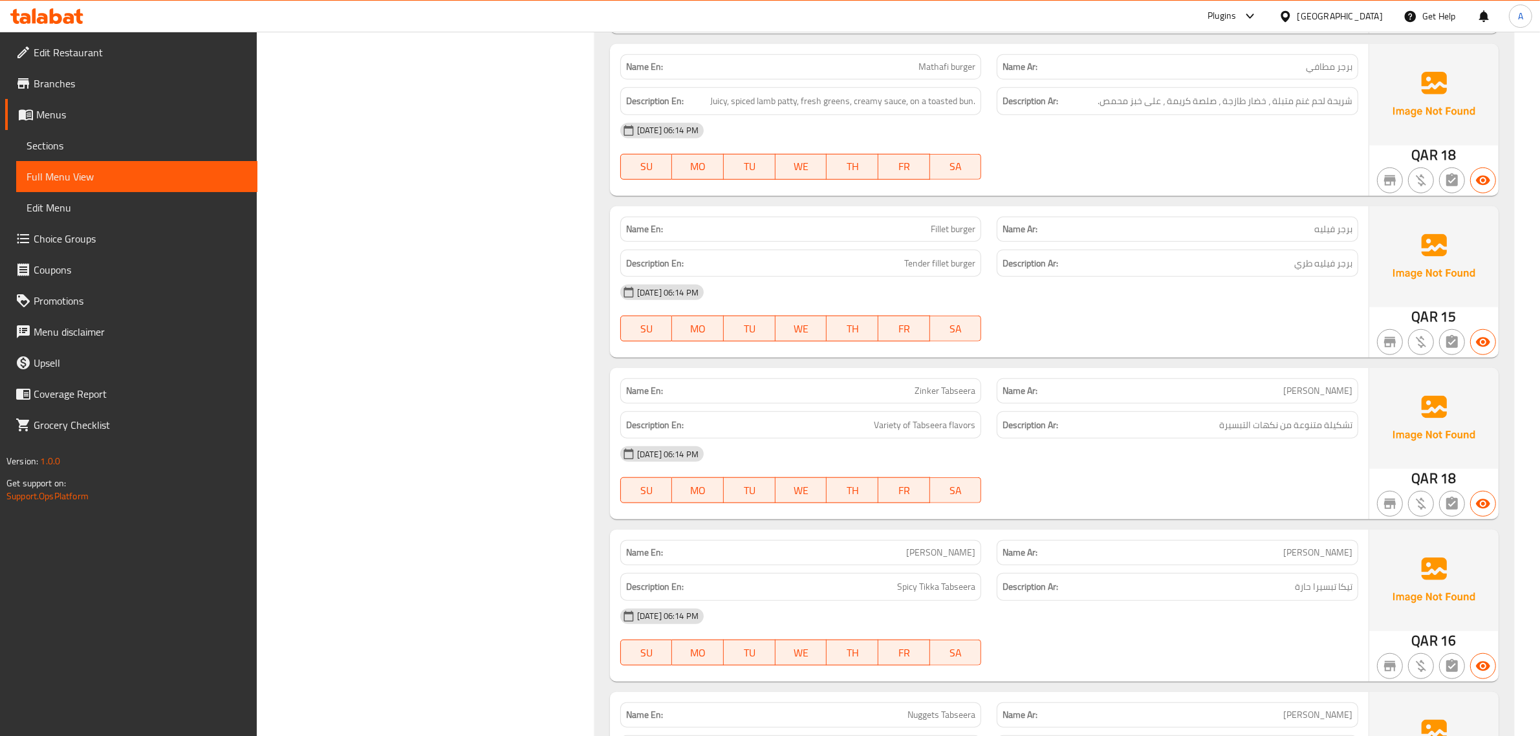
click at [1265, 243] on div "Description Ar: برجر فيليه طري" at bounding box center [1177, 263] width 377 height 43
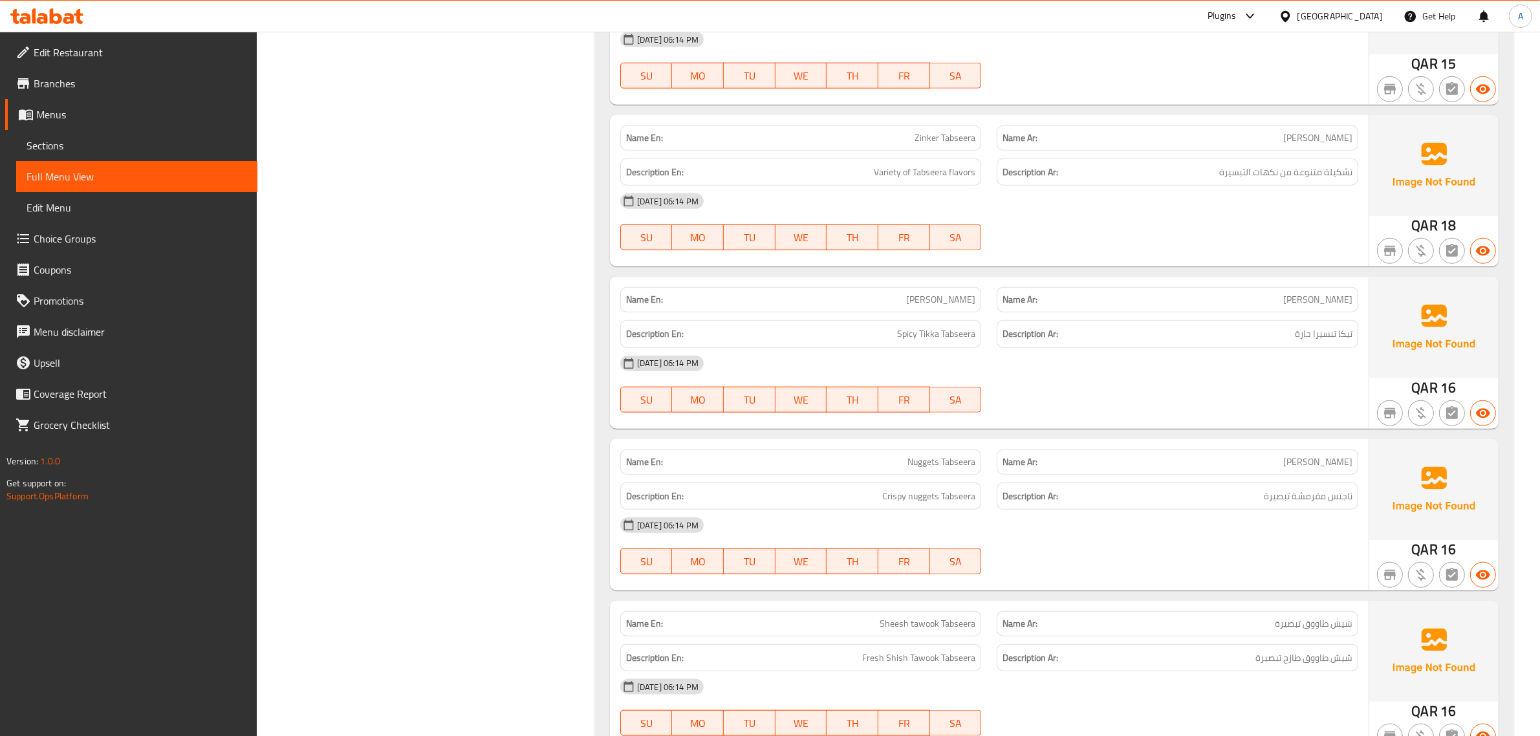
scroll to position [1641, 0]
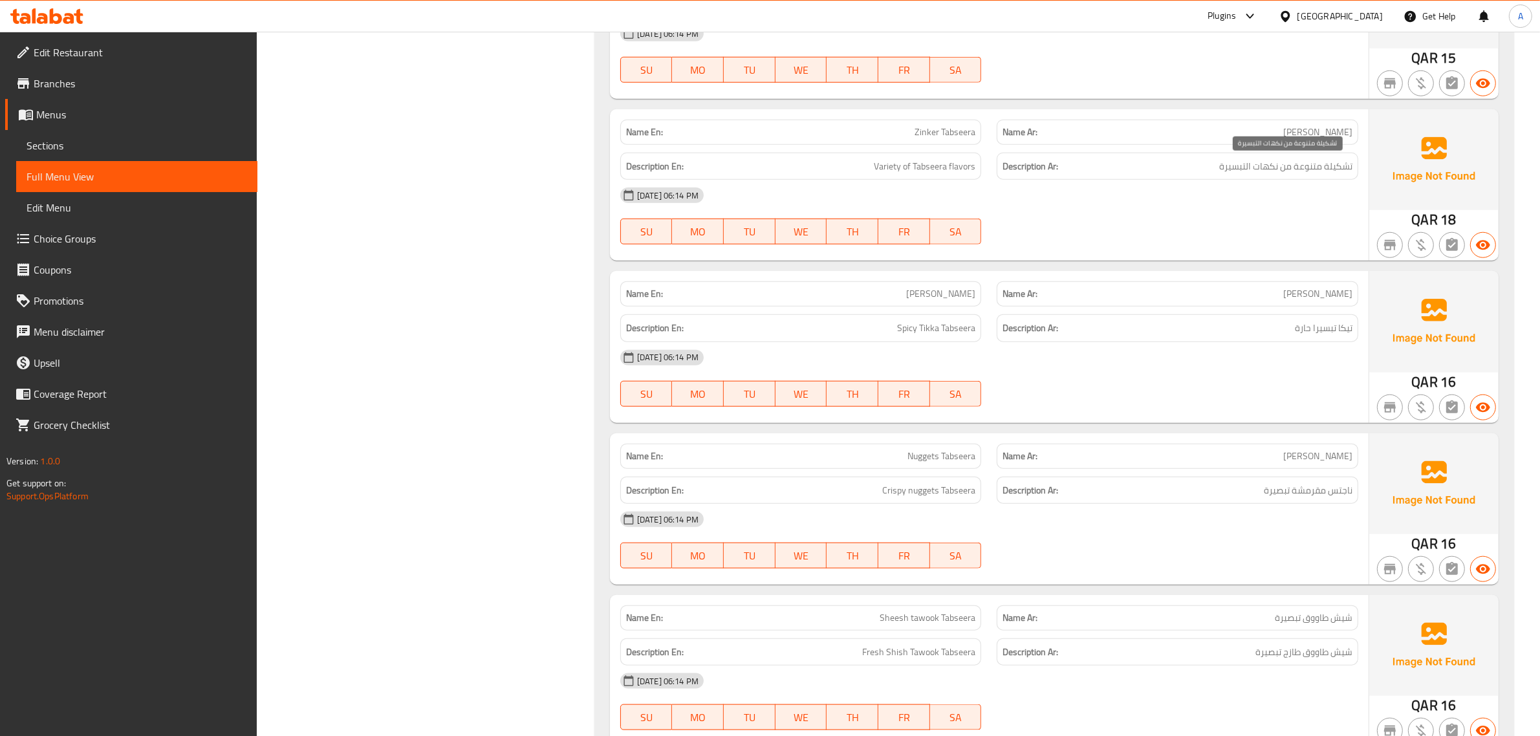
click at [1256, 144] on div "Name Ar: زينكر تابسيرا" at bounding box center [1178, 132] width 362 height 25
click at [1262, 178] on div "Description Ar: تشكيلة متنوعة من نكهات التبسيرة" at bounding box center [1178, 167] width 362 height 28
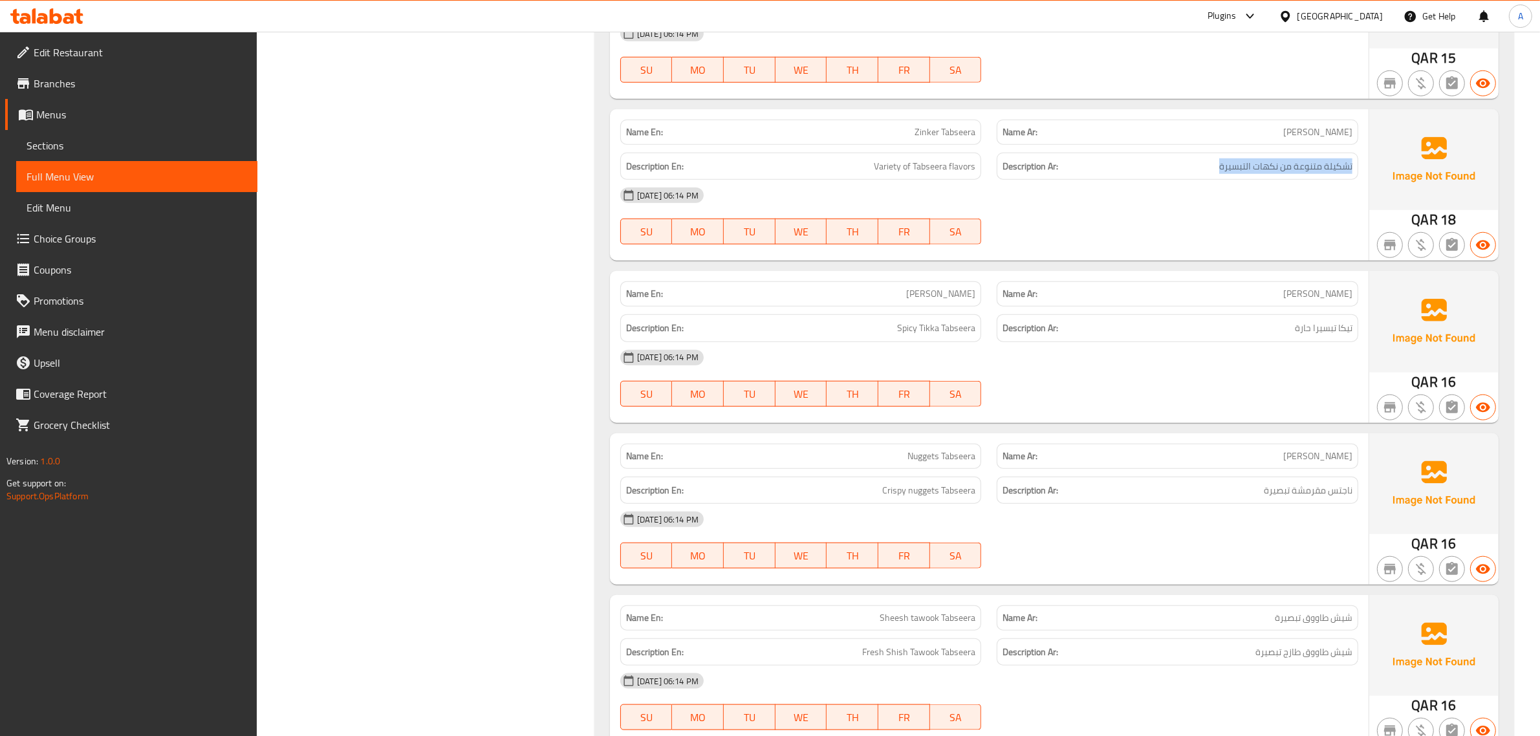
click at [1262, 178] on div "Description Ar: تشكيلة متنوعة من نكهات التبسيرة" at bounding box center [1178, 167] width 362 height 28
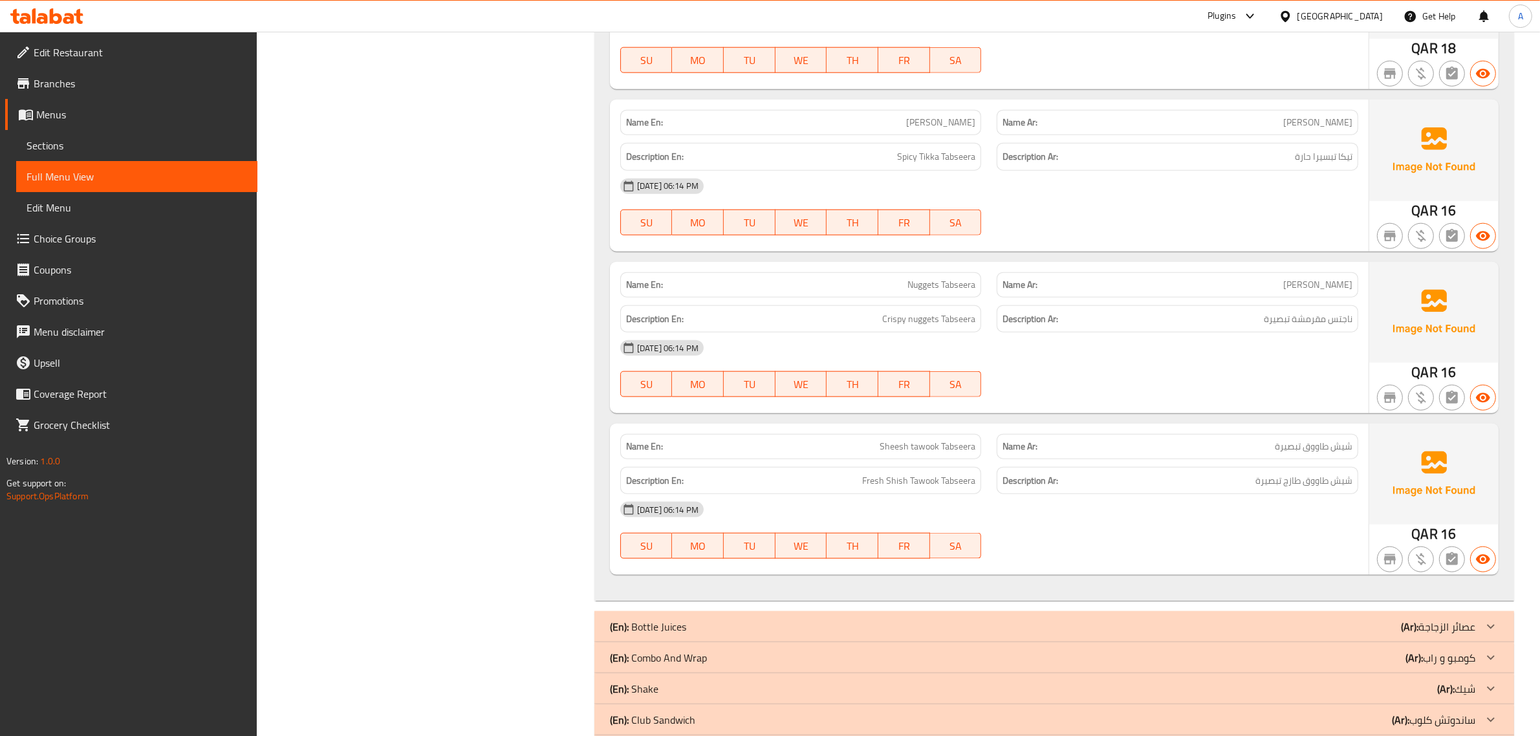
scroll to position [1913, 0]
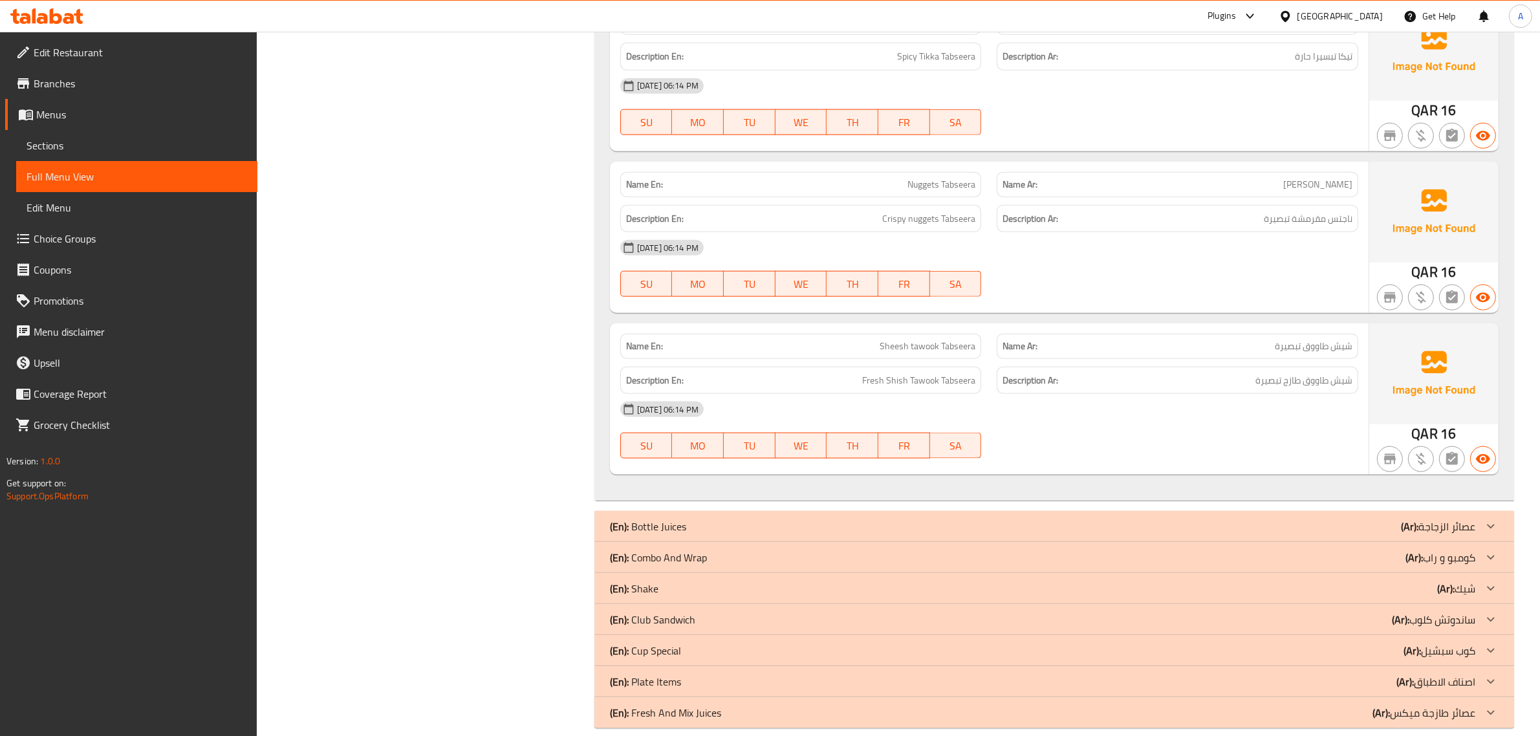
click at [922, 353] on span "Sheesh tawook Tabseera" at bounding box center [928, 347] width 96 height 14
click at [1269, 391] on div "Description Ar: شيش طاووق طازج تبصيرة" at bounding box center [1178, 381] width 362 height 28
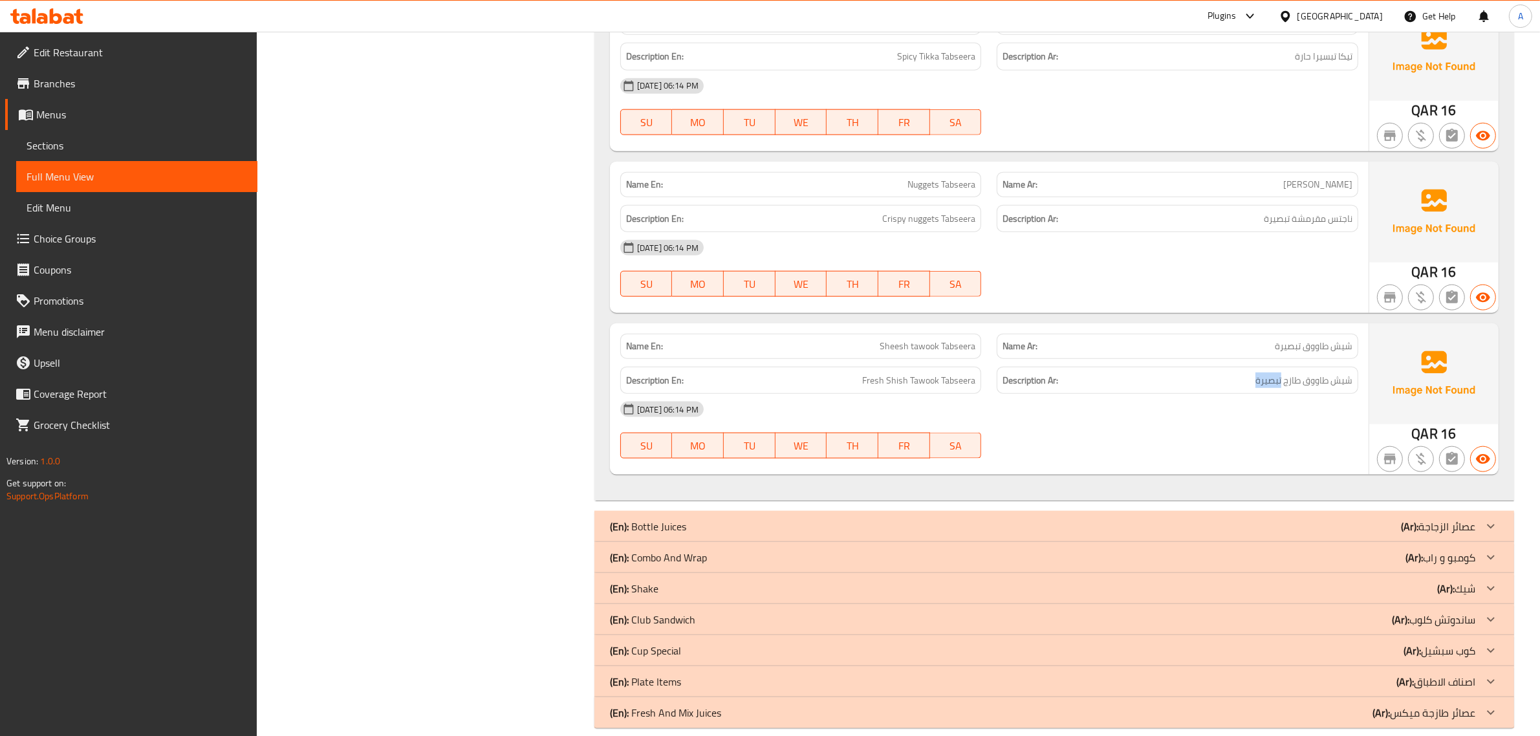
click at [1269, 391] on div "Description Ar: شيش طاووق طازج تبصيرة" at bounding box center [1178, 381] width 362 height 28
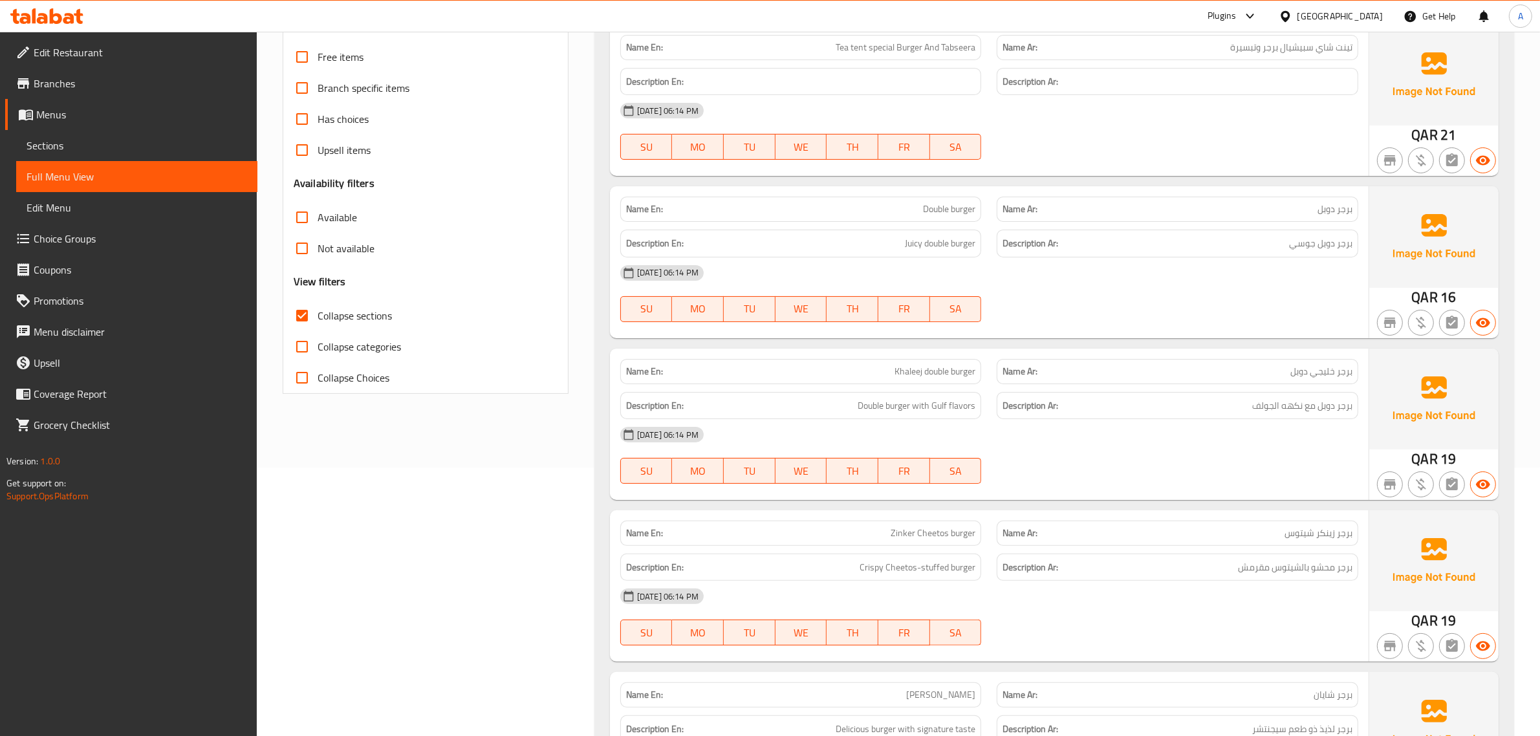
scroll to position [67, 0]
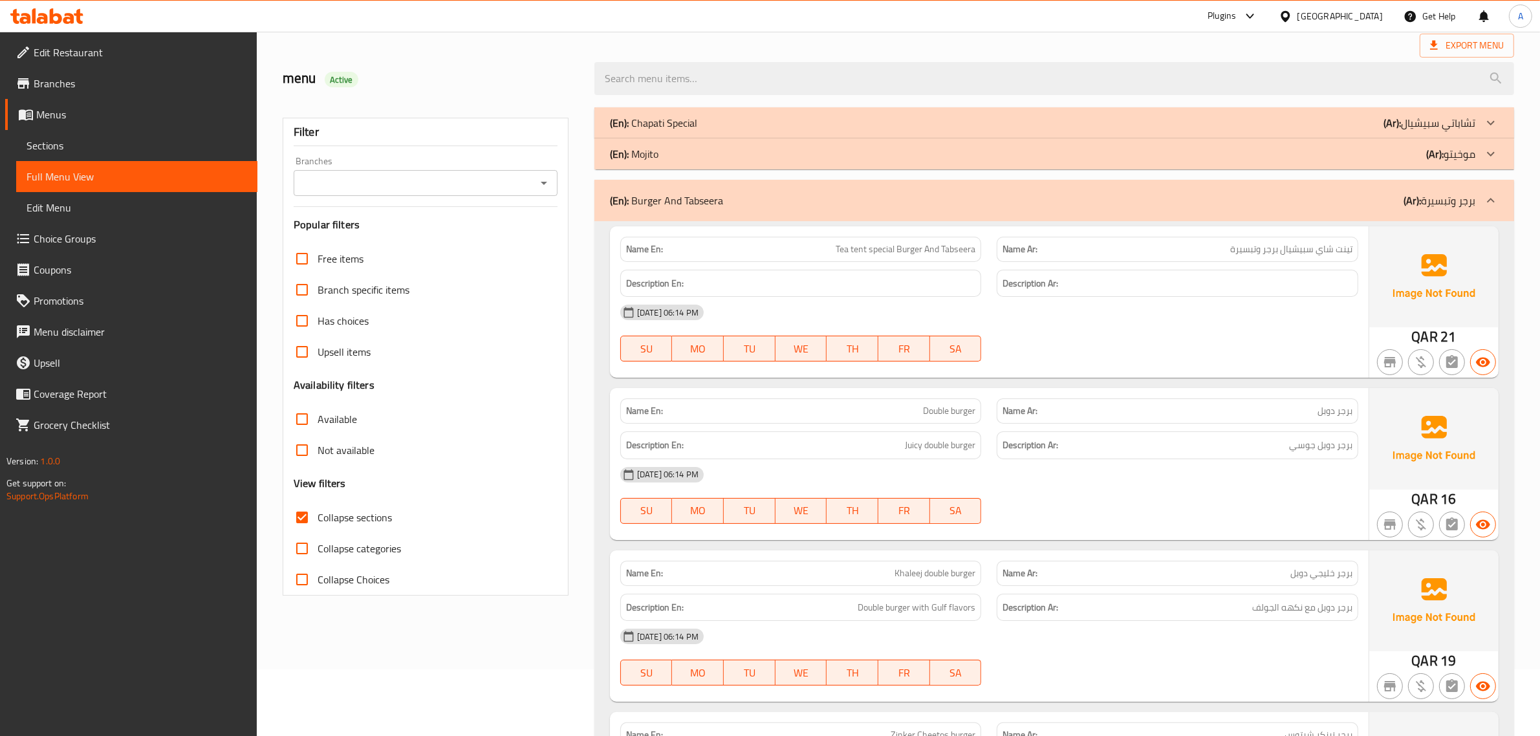
click at [1438, 212] on div "(En): Burger And Tabseera (Ar): برجر وتبسيرة" at bounding box center [1055, 200] width 920 height 41
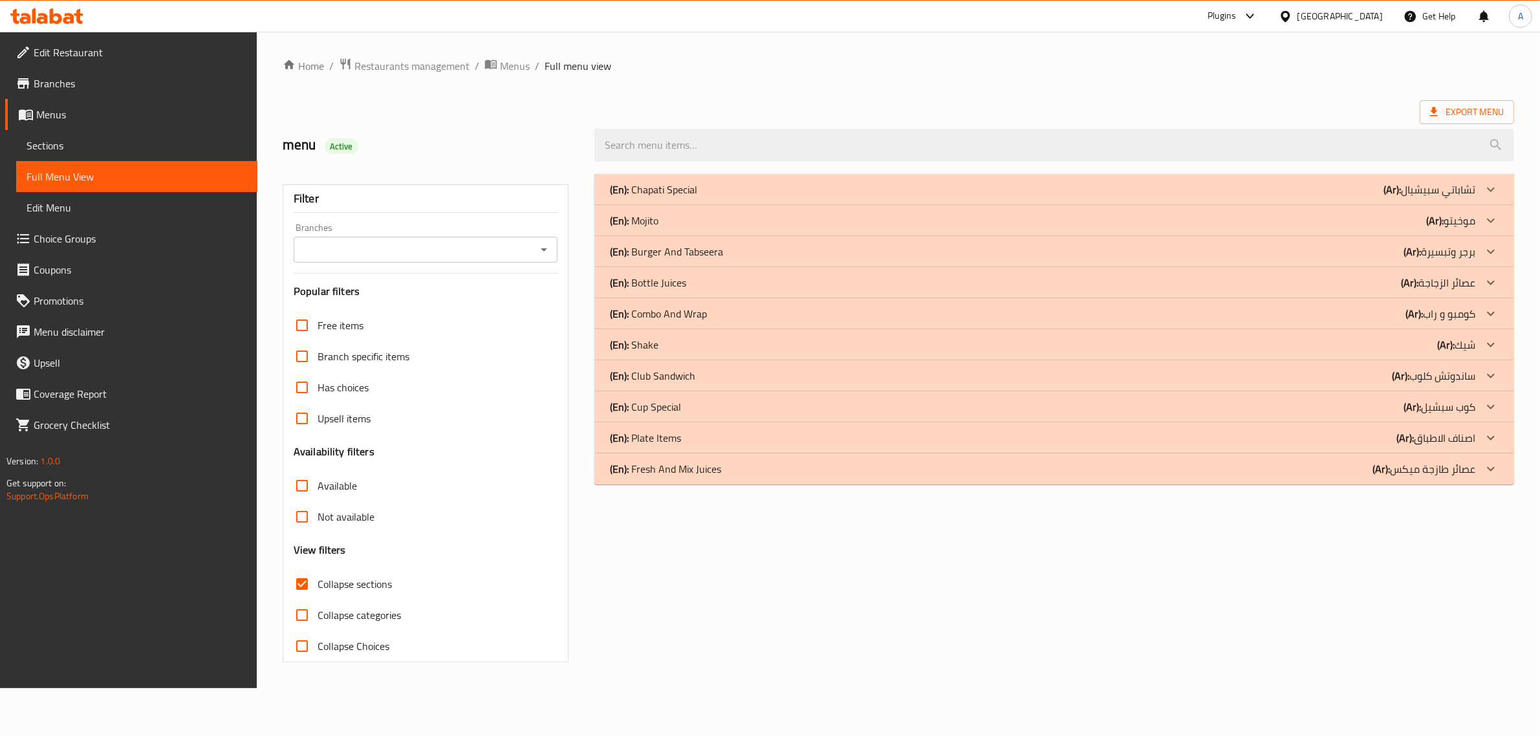
scroll to position [0, 0]
click at [677, 315] on p "(En): Combo And Wrap" at bounding box center [663, 314] width 97 height 16
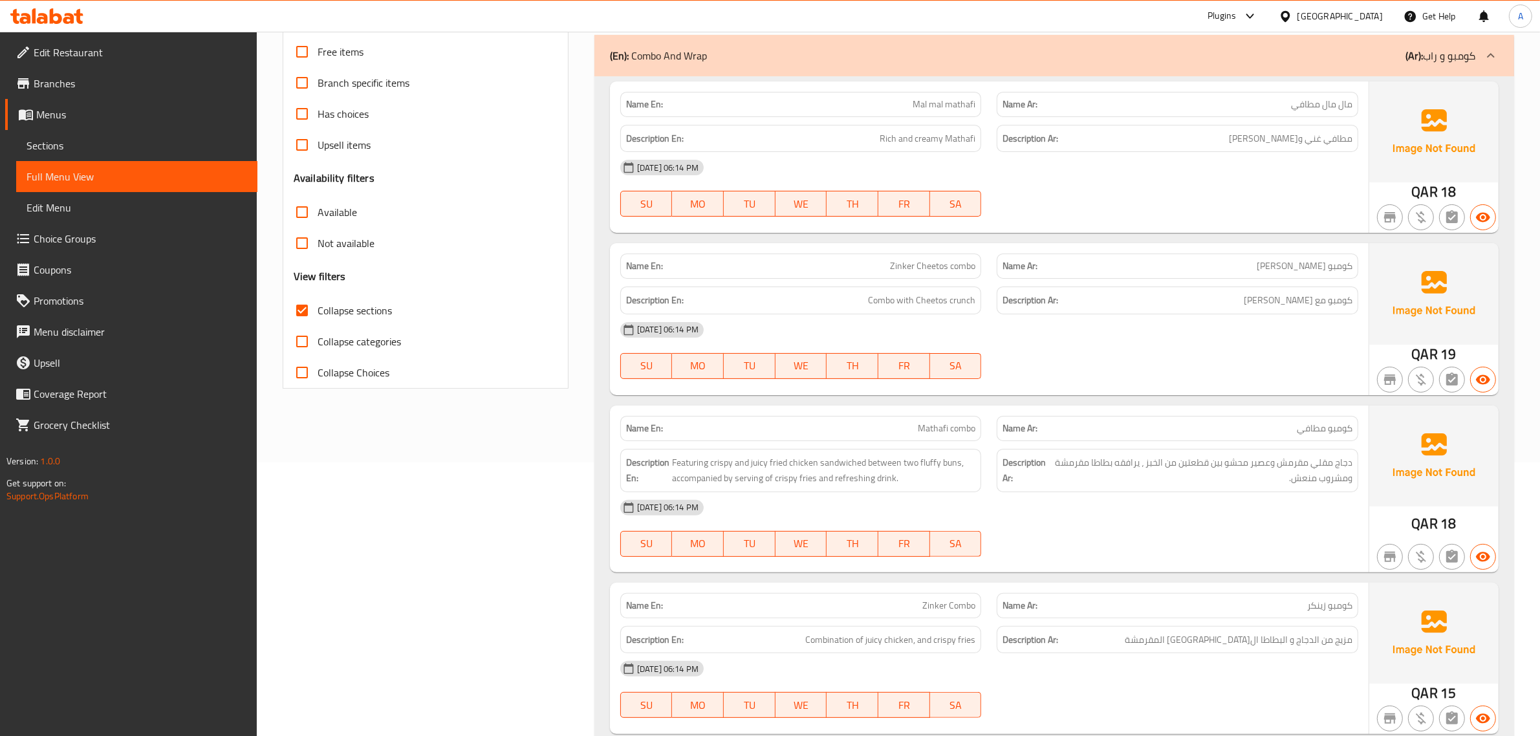
scroll to position [396, 0]
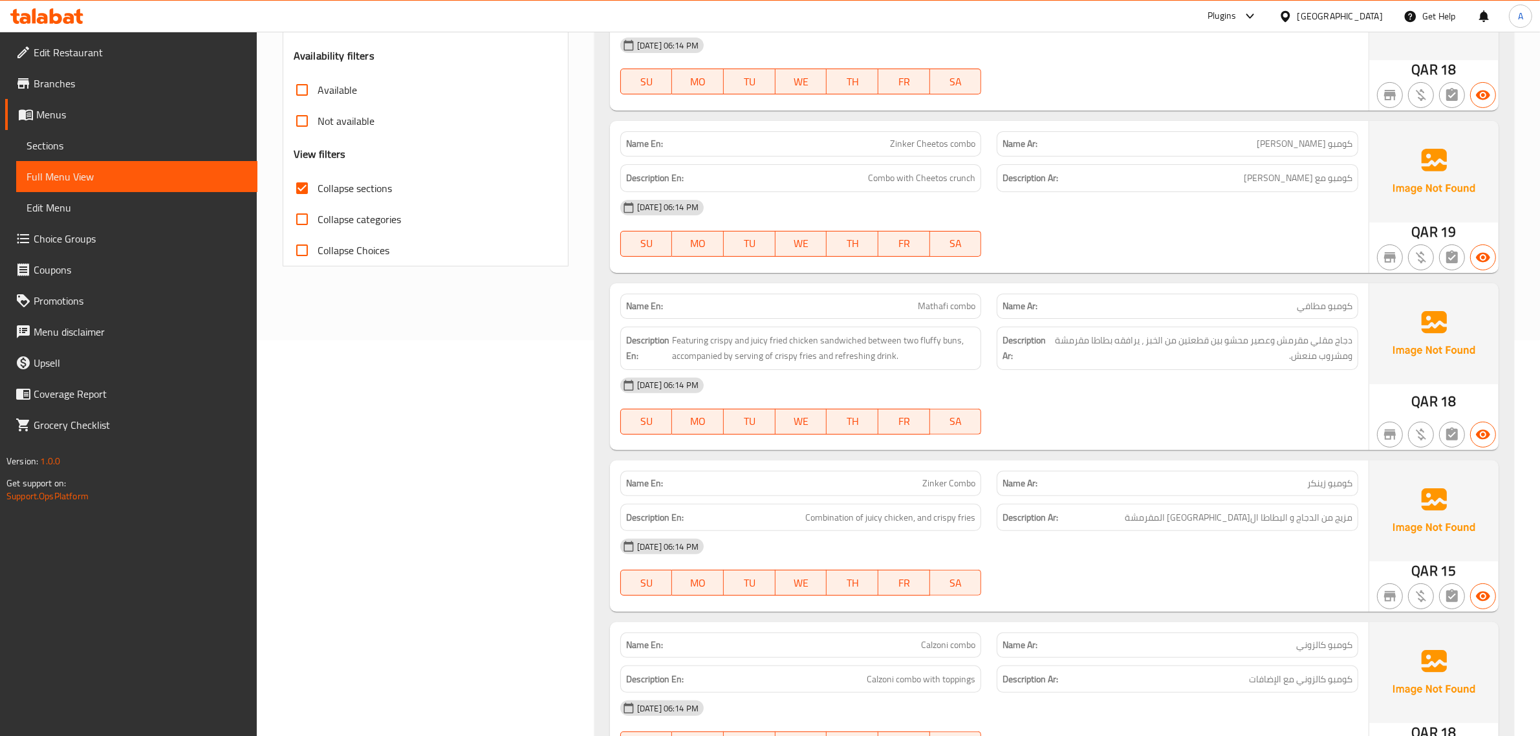
click at [968, 140] on span "Zinker Cheetos combo" at bounding box center [932, 144] width 85 height 14
click at [1194, 167] on div "Description Ar: كومبو مع شيتوس كرانش" at bounding box center [1178, 178] width 362 height 28
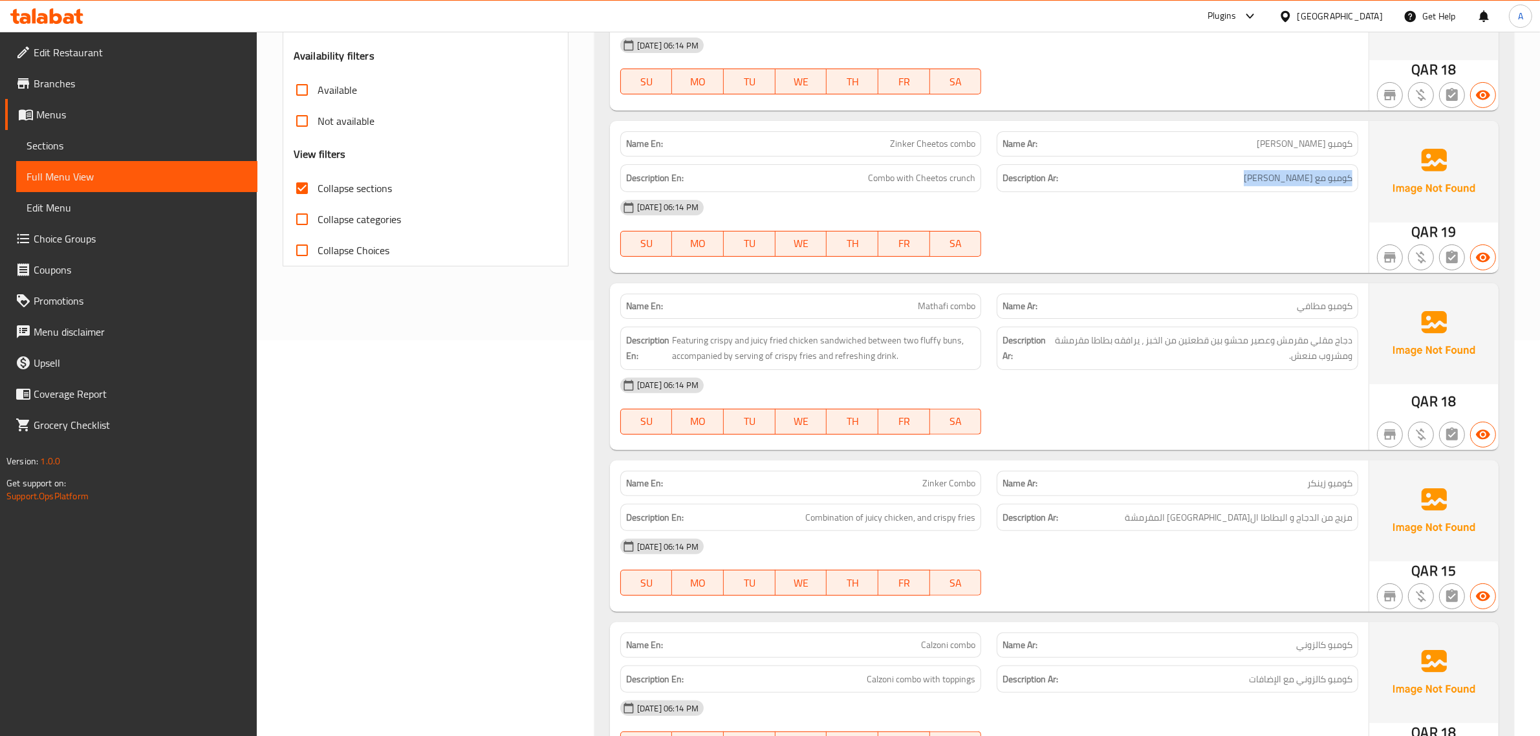
click at [1194, 167] on div "Description Ar: كومبو مع شيتوس كرانش" at bounding box center [1178, 178] width 362 height 28
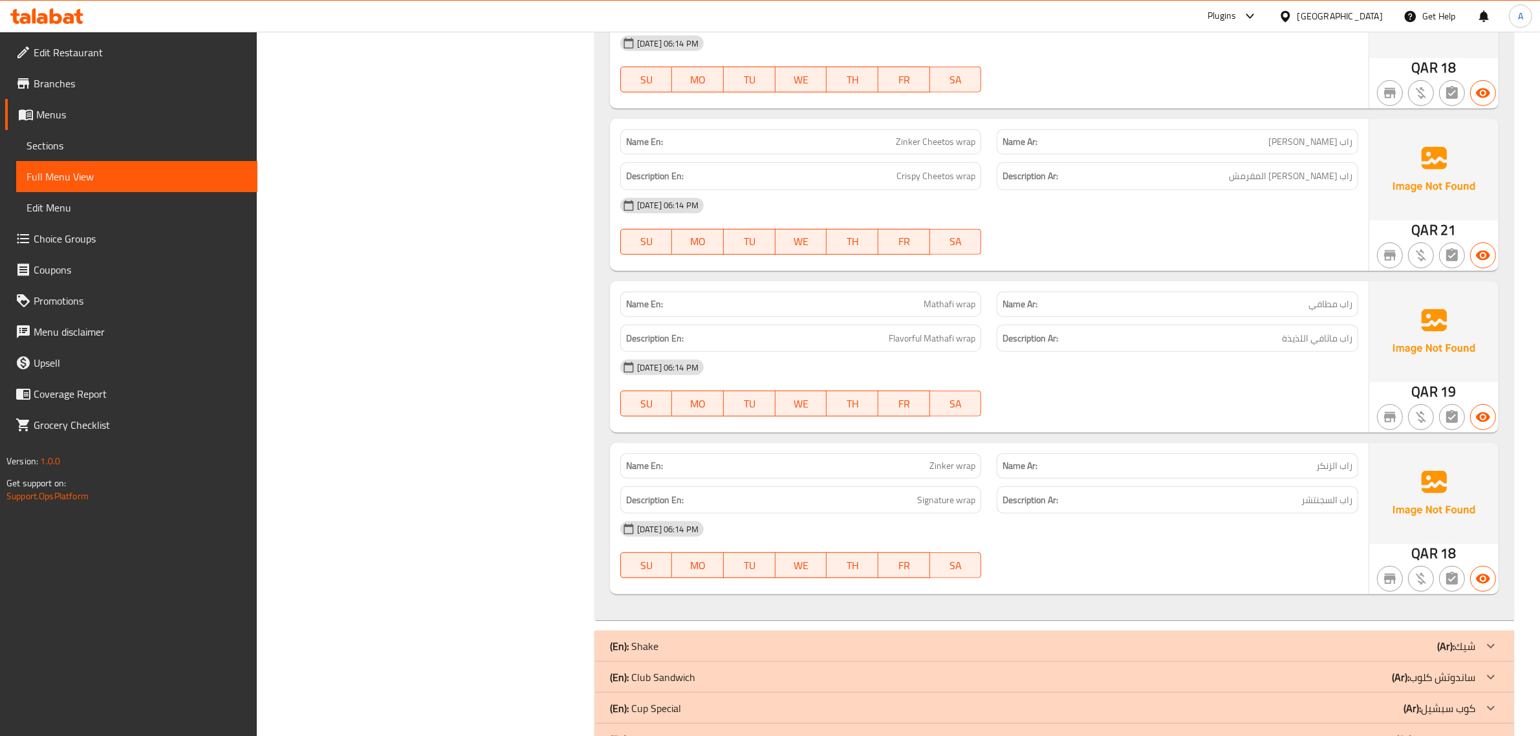
scroll to position [1074, 0]
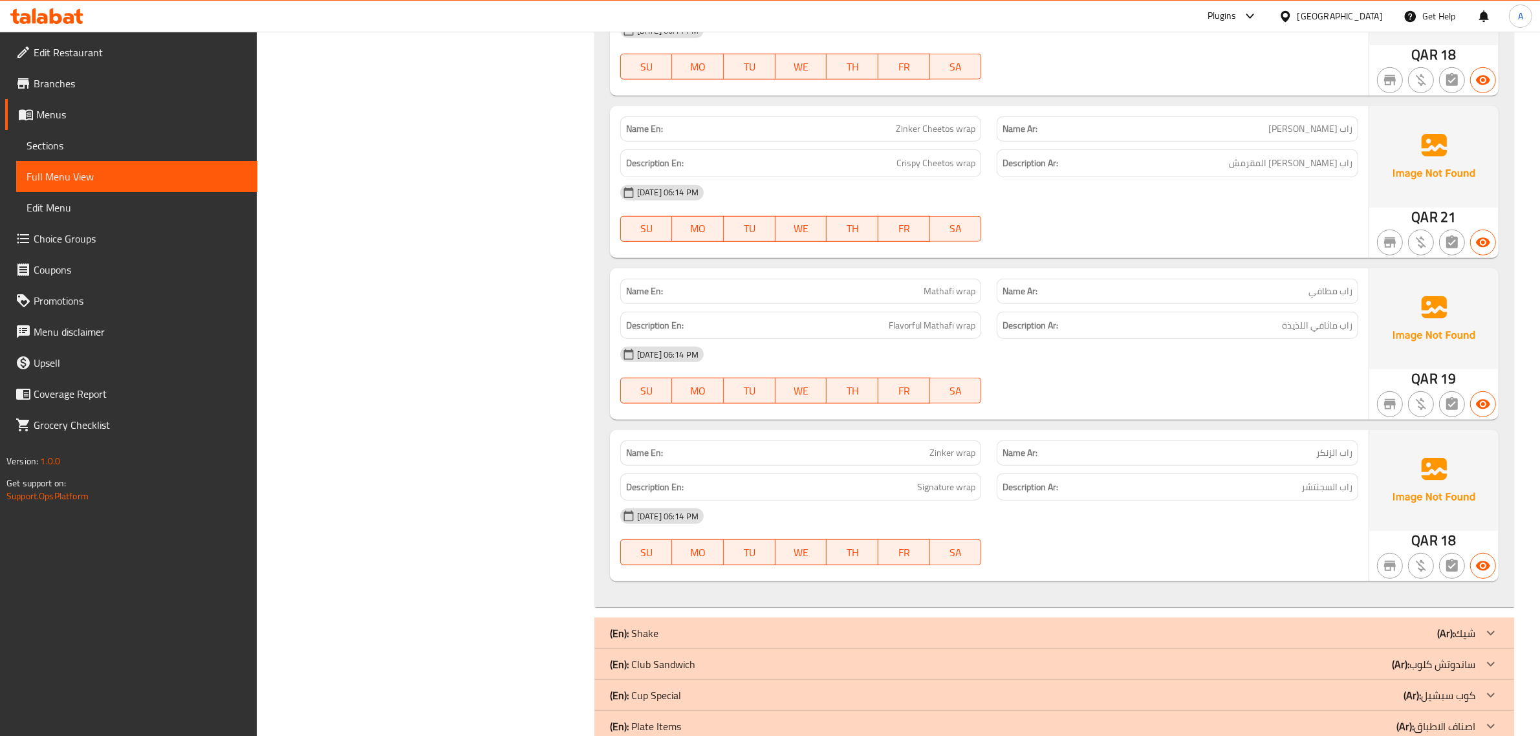
click at [917, 129] on span "Zinker Cheetos wrap" at bounding box center [936, 129] width 80 height 14
click at [1227, 135] on p "Name Ar: راب زينكر تشيتوس" at bounding box center [1178, 129] width 350 height 14
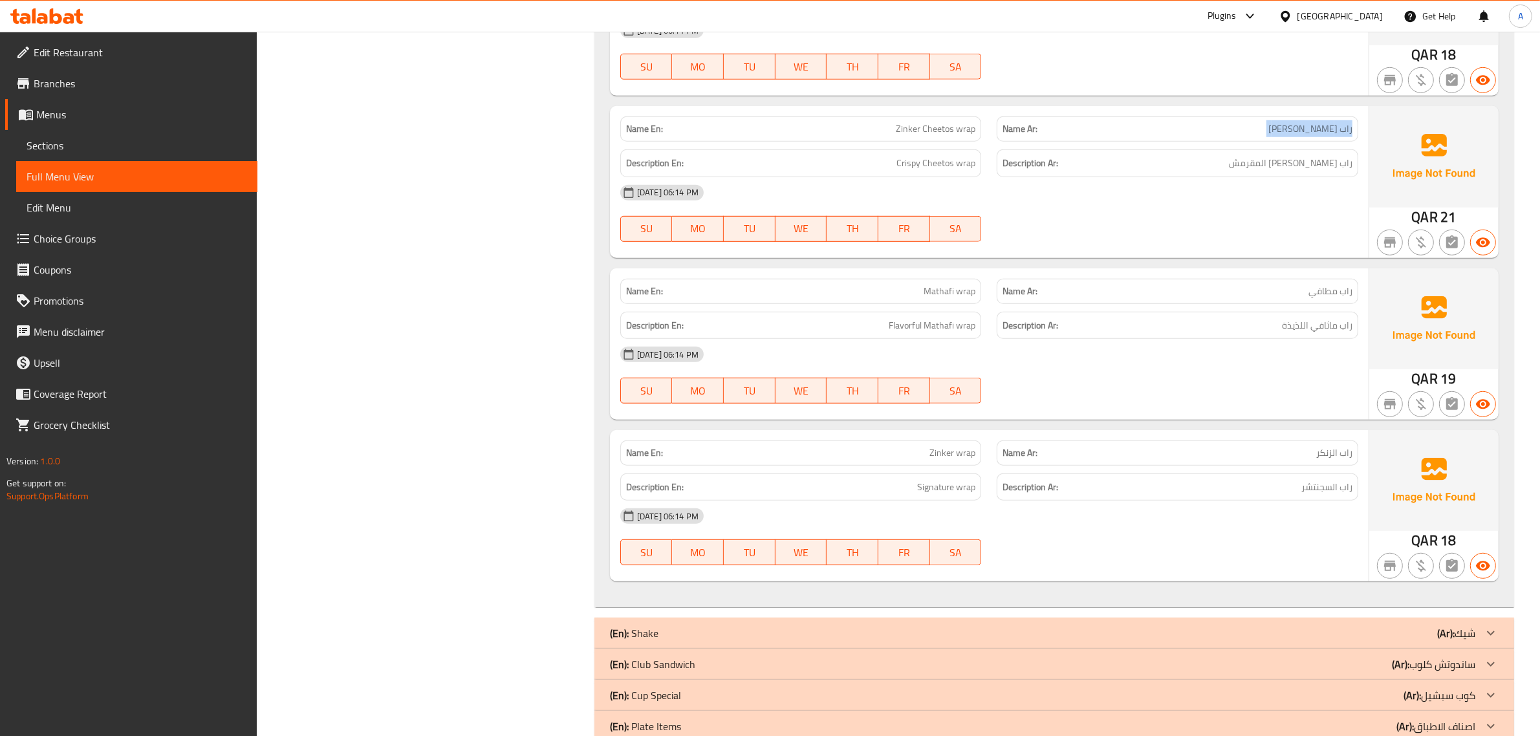
click at [1227, 135] on p "Name Ar: راب زينكر تشيتوس" at bounding box center [1178, 129] width 350 height 14
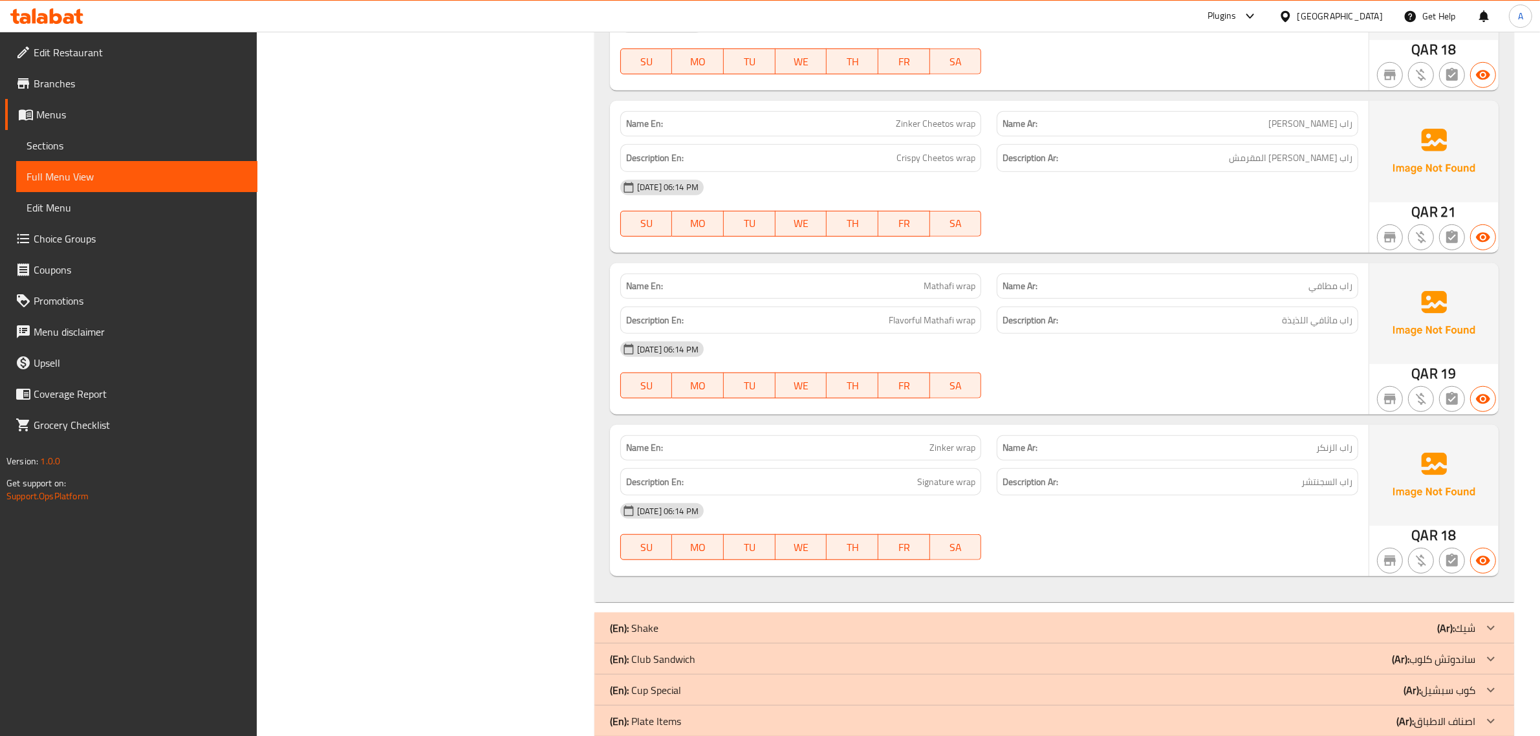
scroll to position [1137, 0]
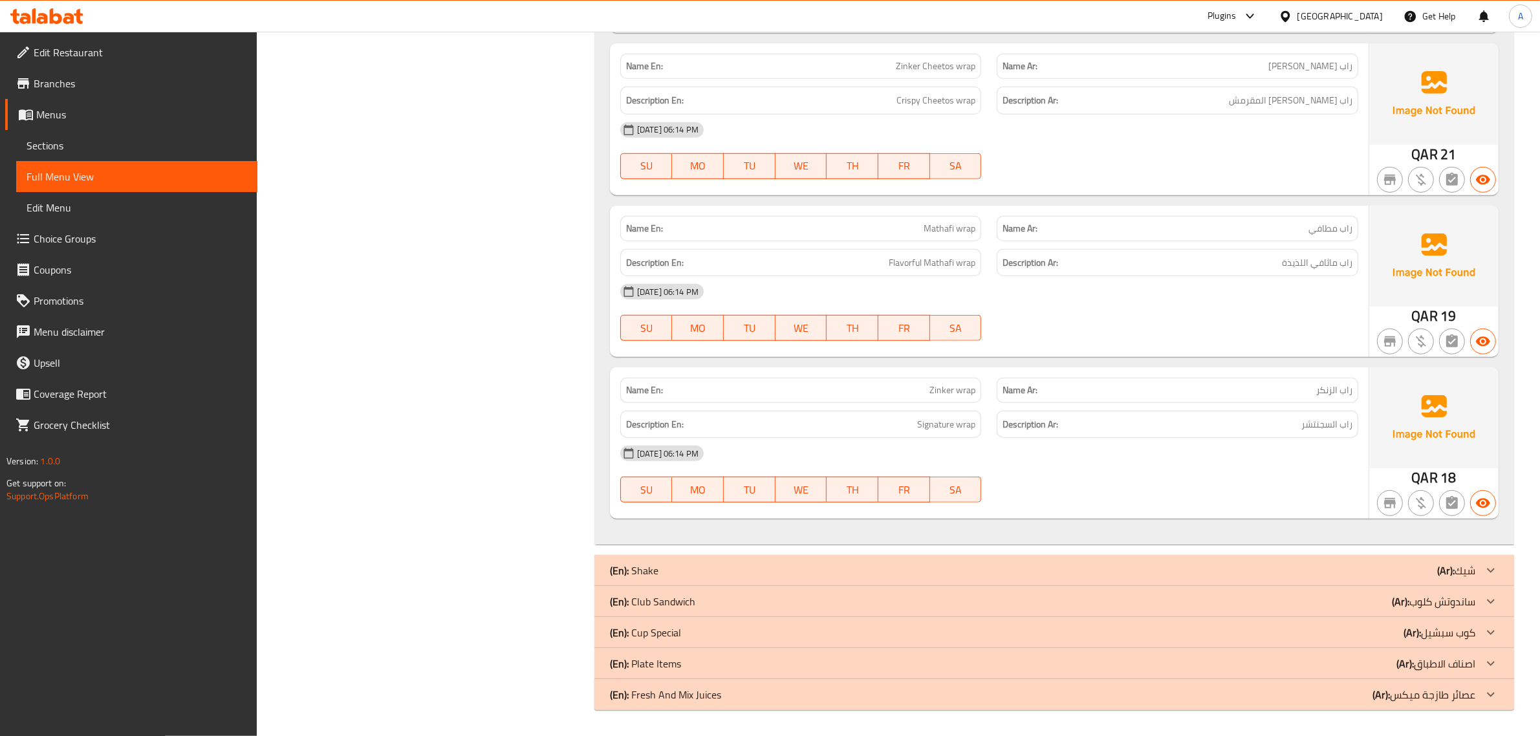
click at [1204, 406] on div "Description Ar: راب السجنتشر" at bounding box center [1177, 424] width 377 height 43
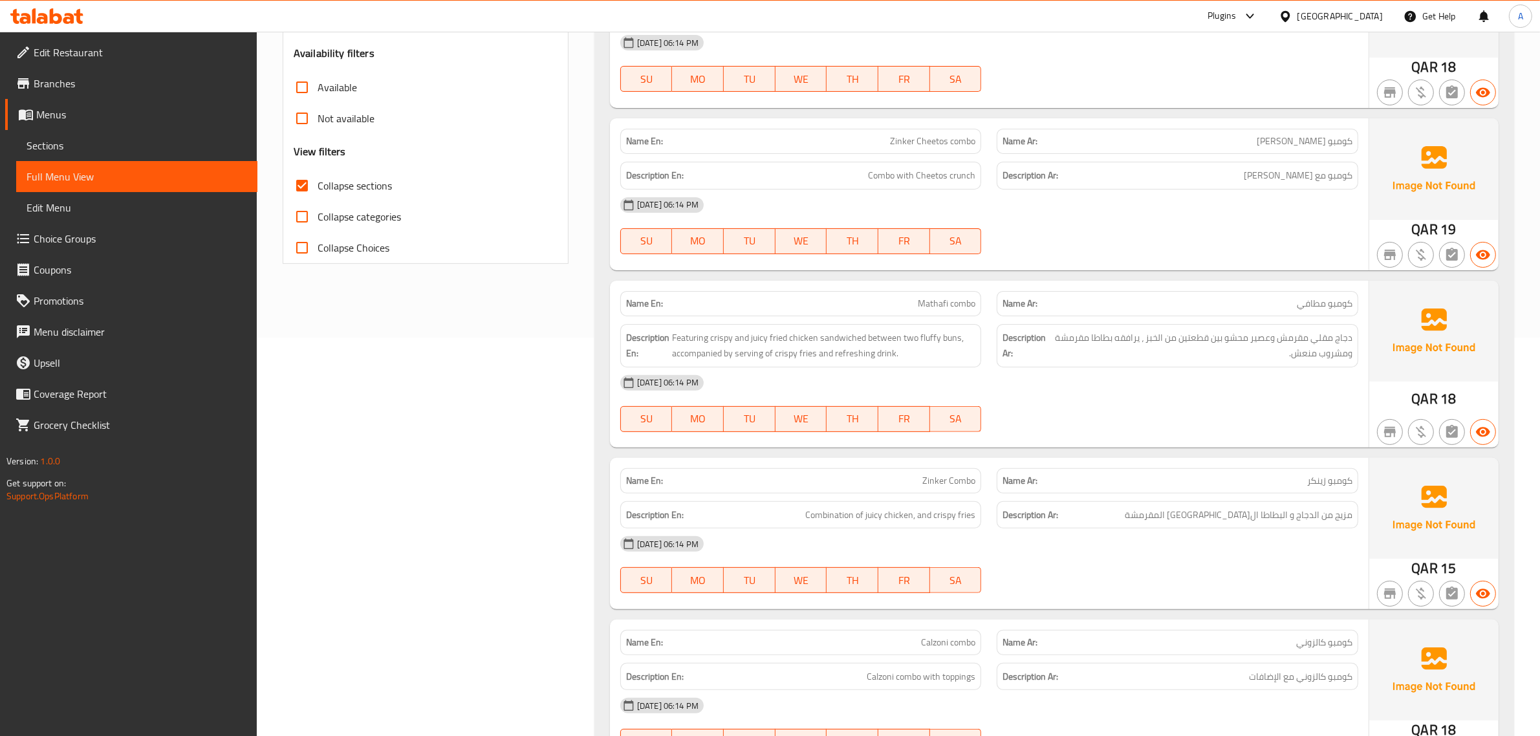
scroll to position [113, 0]
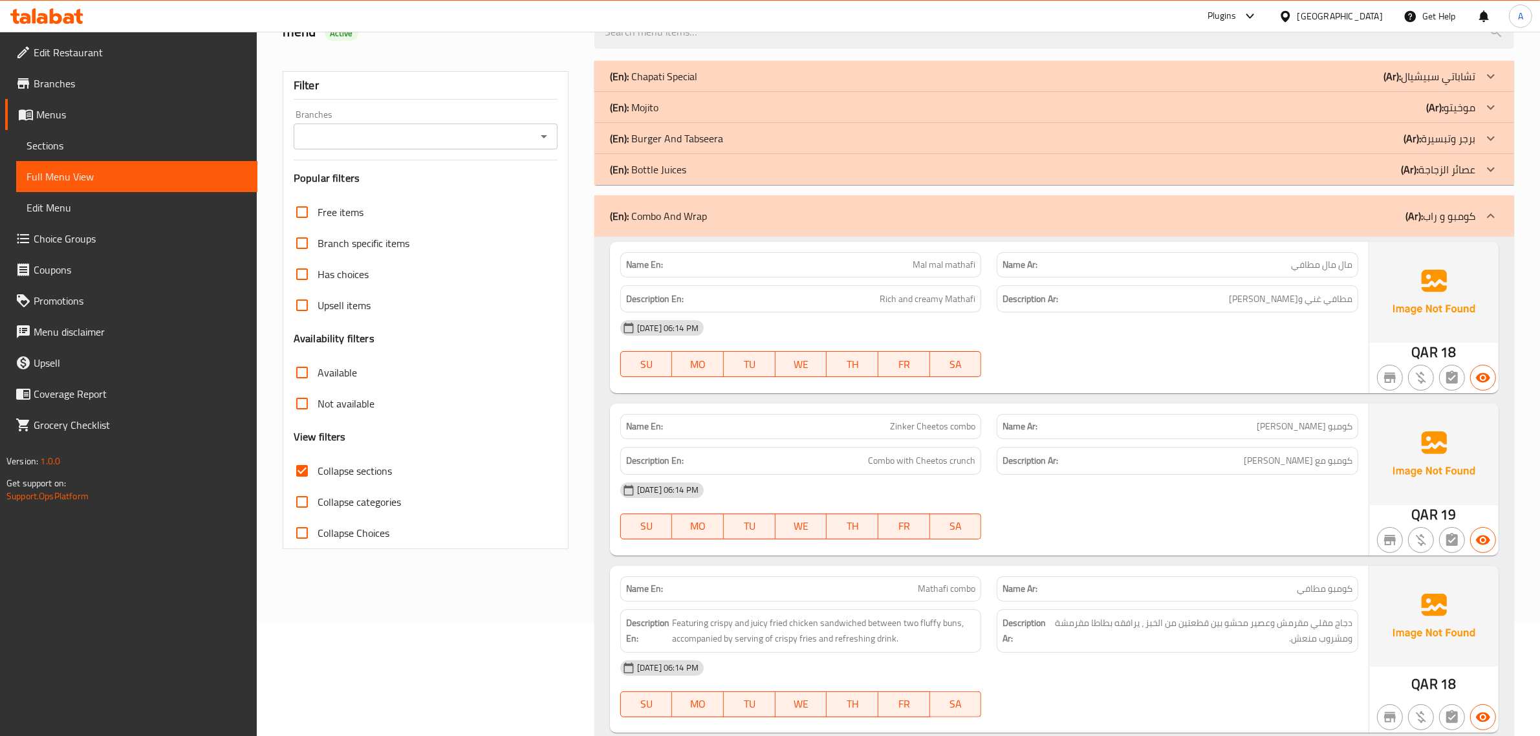
click at [1470, 235] on div "(En): Combo And Wrap (Ar): كومبو و راب" at bounding box center [1055, 215] width 920 height 41
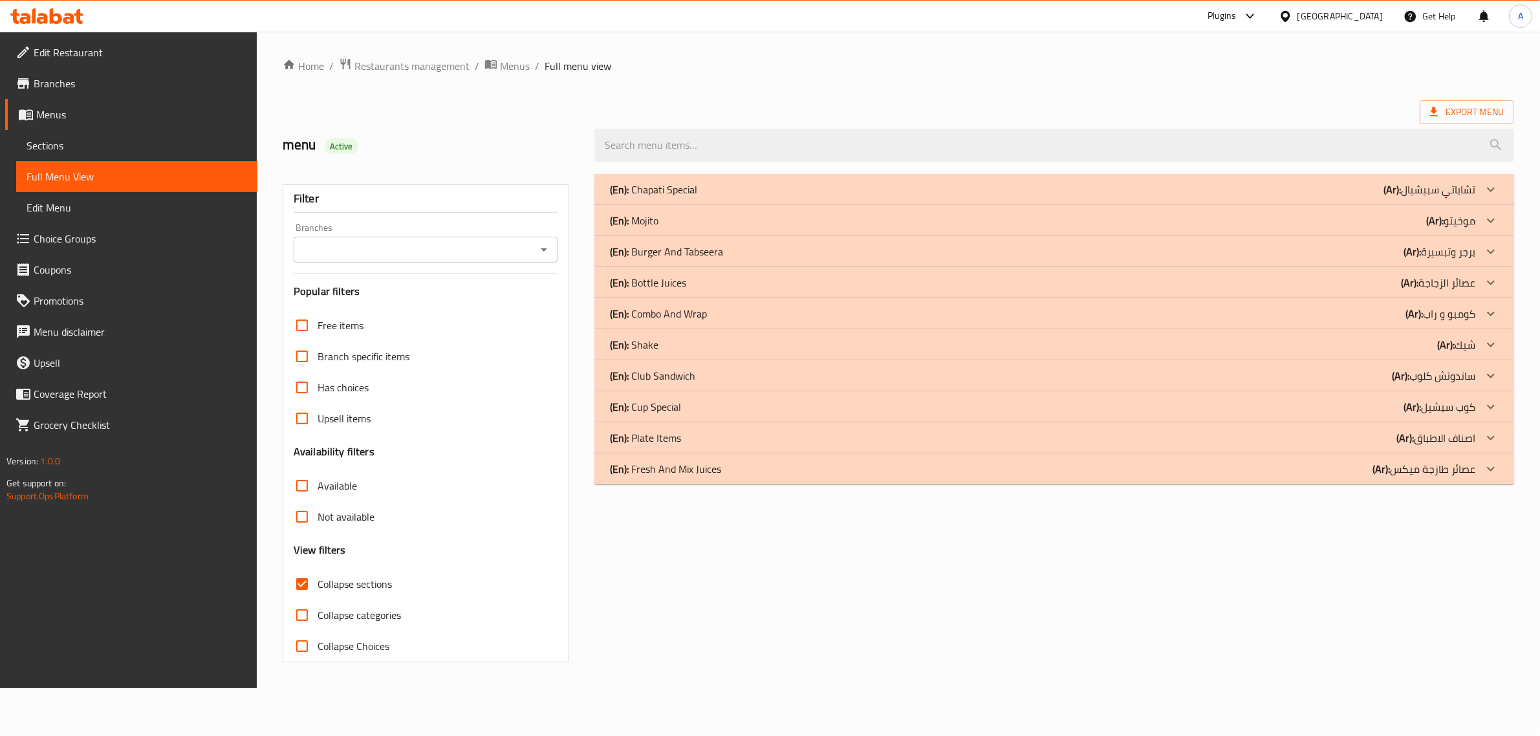
scroll to position [0, 0]
click at [701, 375] on div "(En): Club Sandwich (Ar): ساندوتش كلوب" at bounding box center [1051, 376] width 873 height 16
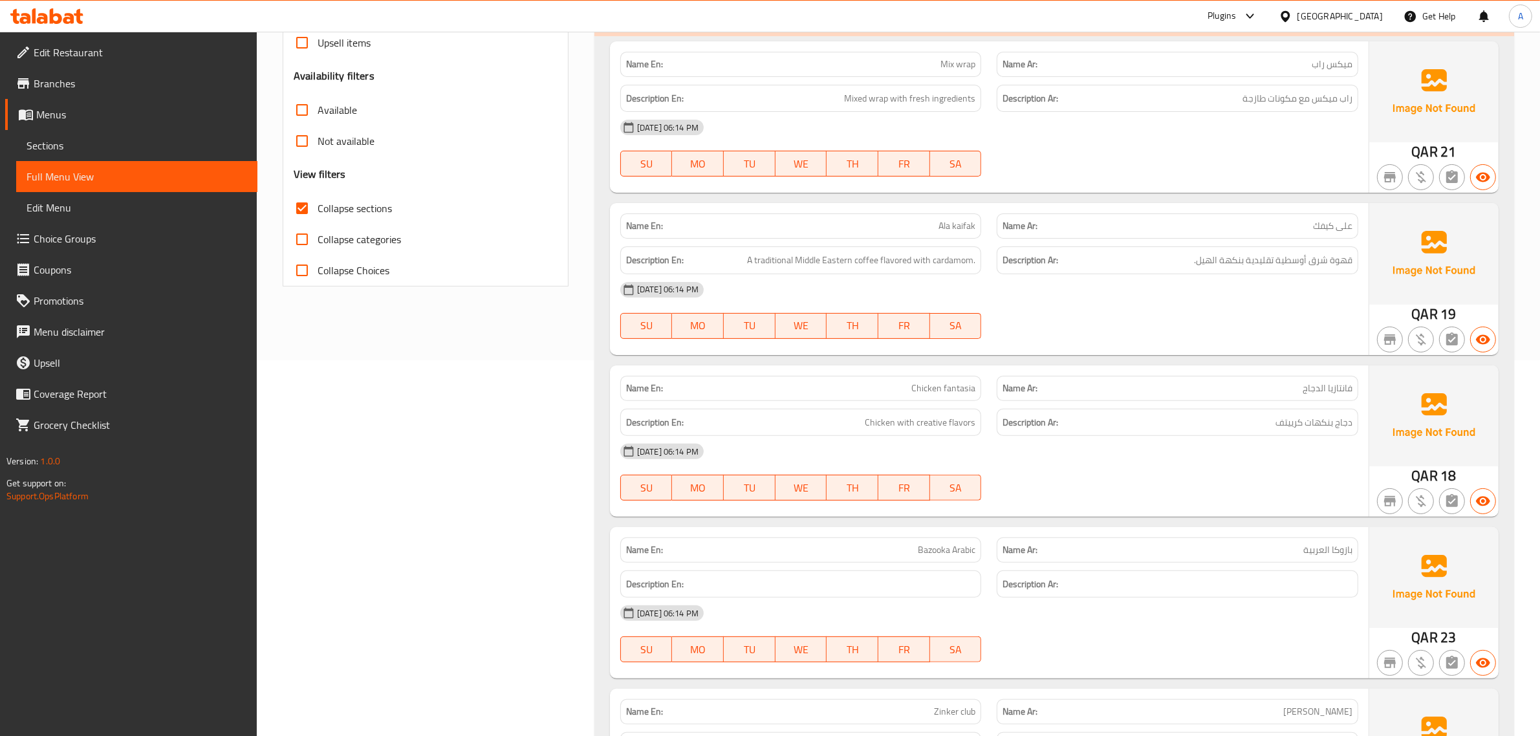
scroll to position [347, 0]
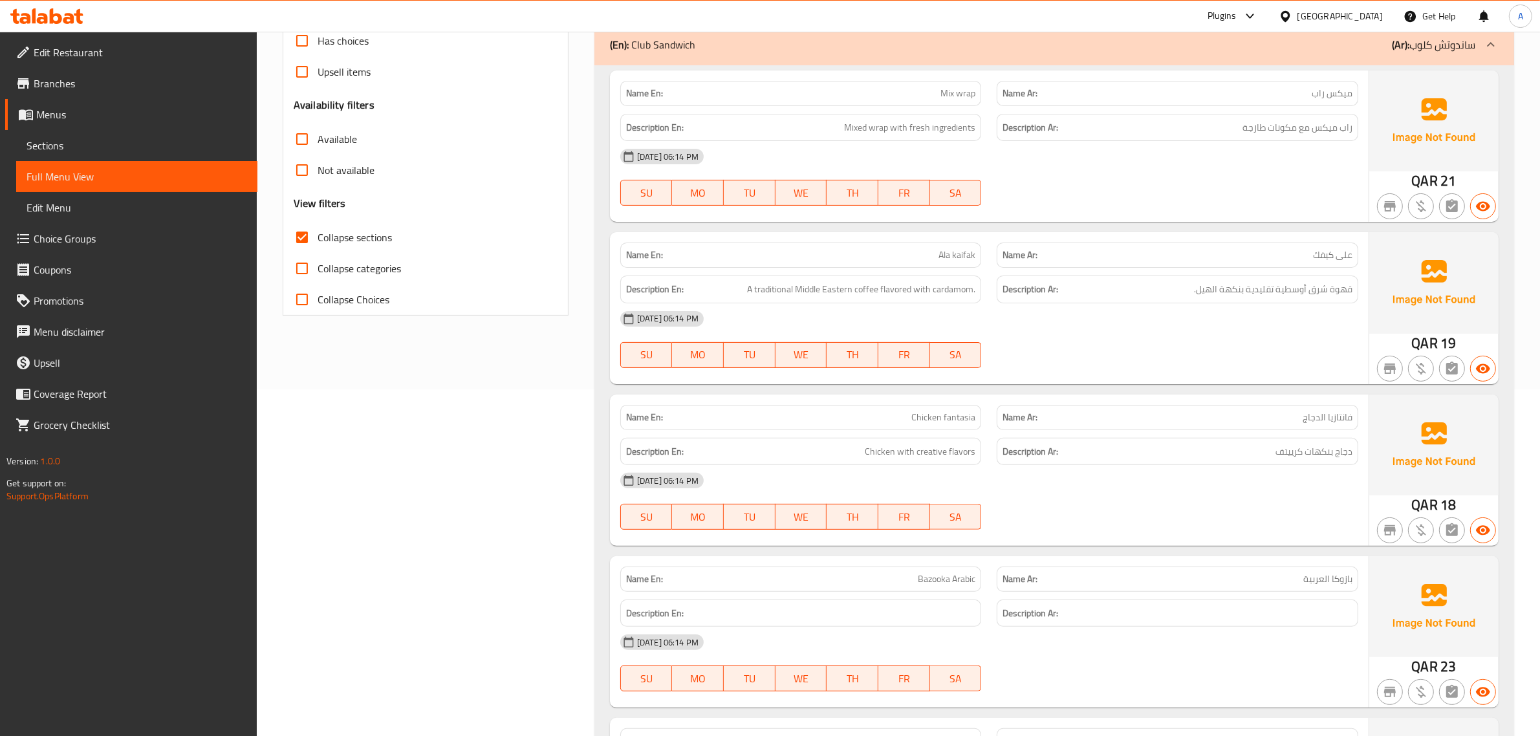
click at [1284, 152] on div "[DATE] 06:14 PM" at bounding box center [990, 156] width 754 height 31
click at [1284, 131] on span "راب ميكس مع مكونات طازجة" at bounding box center [1298, 128] width 110 height 16
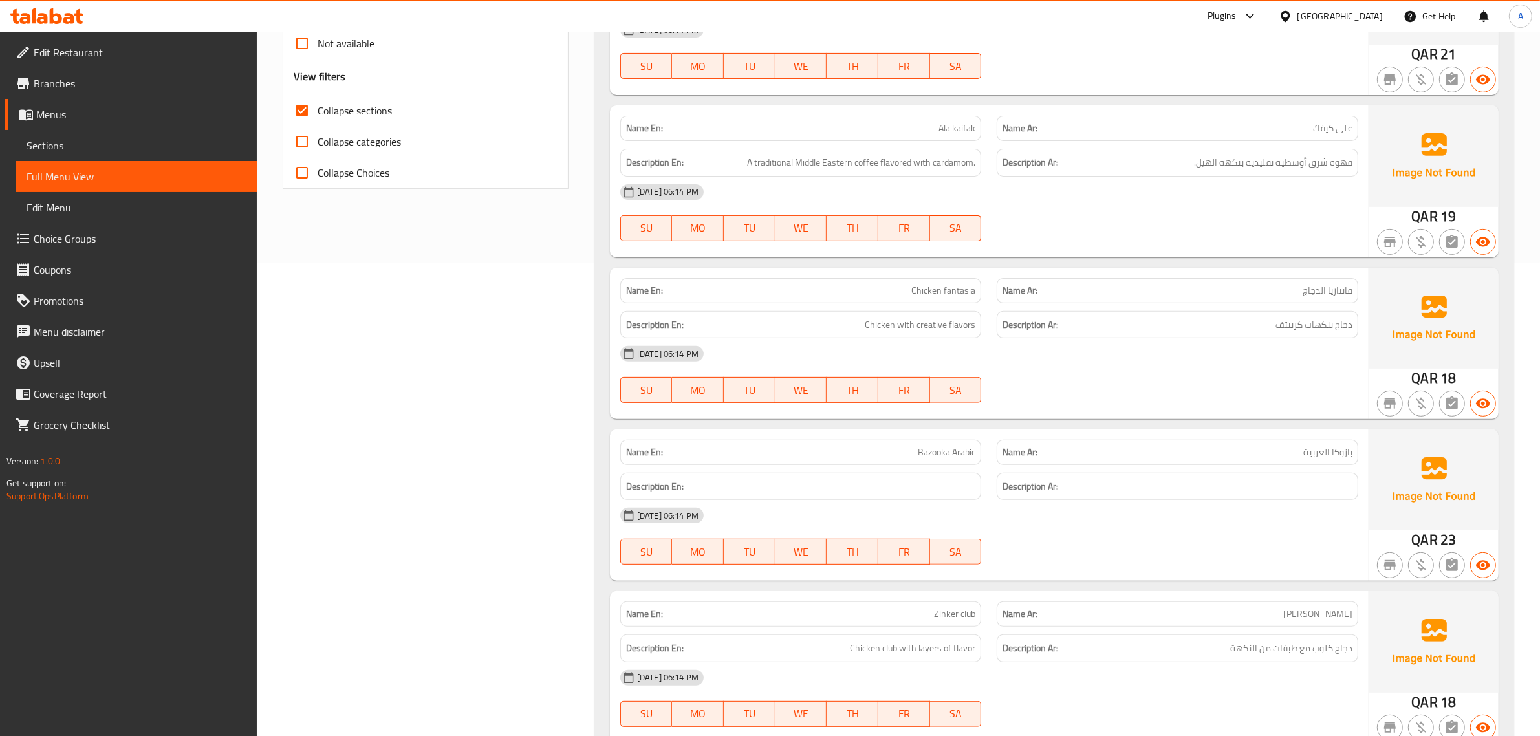
click at [910, 173] on div "Description En: A traditional Middle Eastern coffee flavored with cardamom." at bounding box center [801, 163] width 362 height 28
copy span "A traditional Middle Eastern coffee flavored with cardamom."
click at [1307, 155] on span "قهوة شرق أوسطية تقليدية بنكهة الهيل." at bounding box center [1273, 163] width 159 height 16
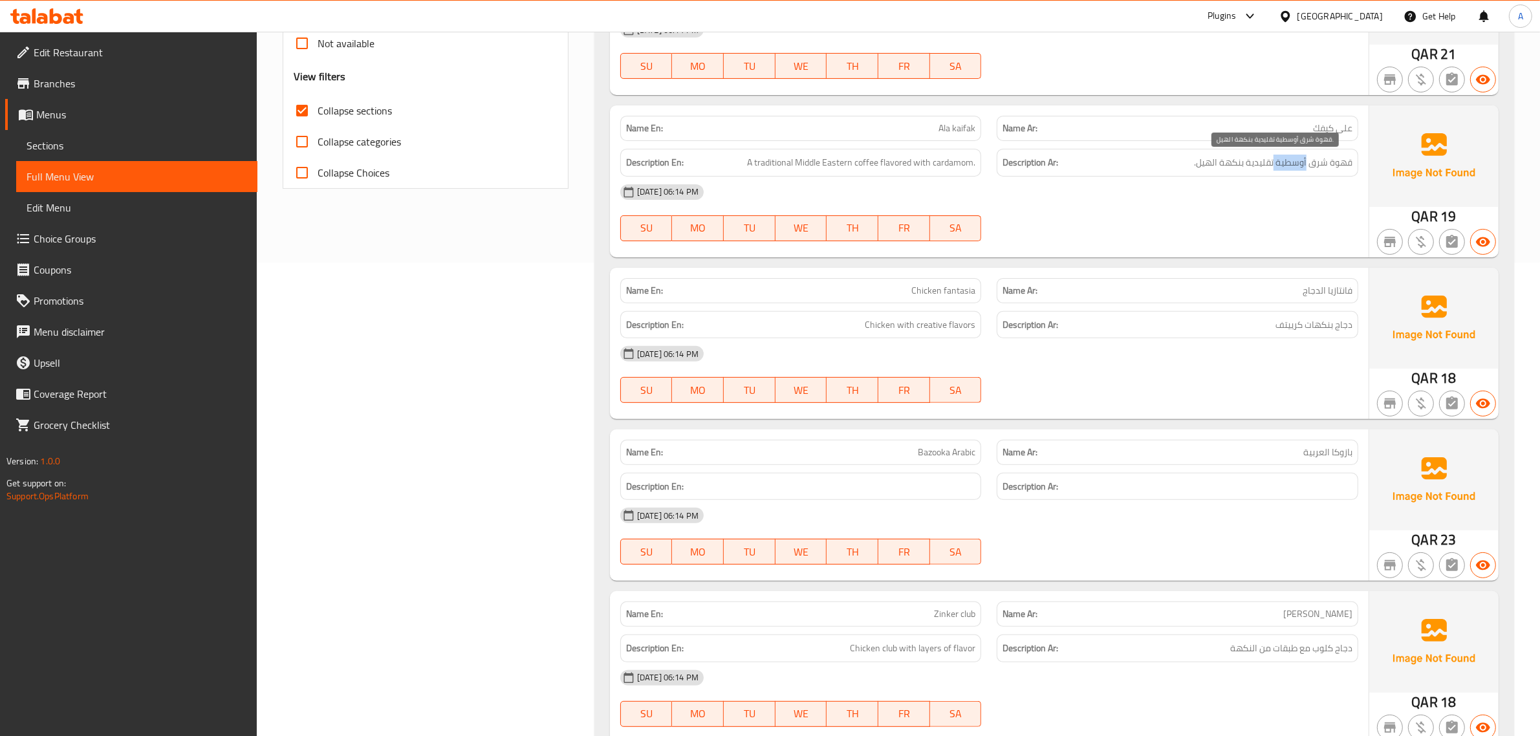
click at [1307, 155] on span "قهوة شرق أوسطية تقليدية بنكهة الهيل." at bounding box center [1273, 163] width 159 height 16
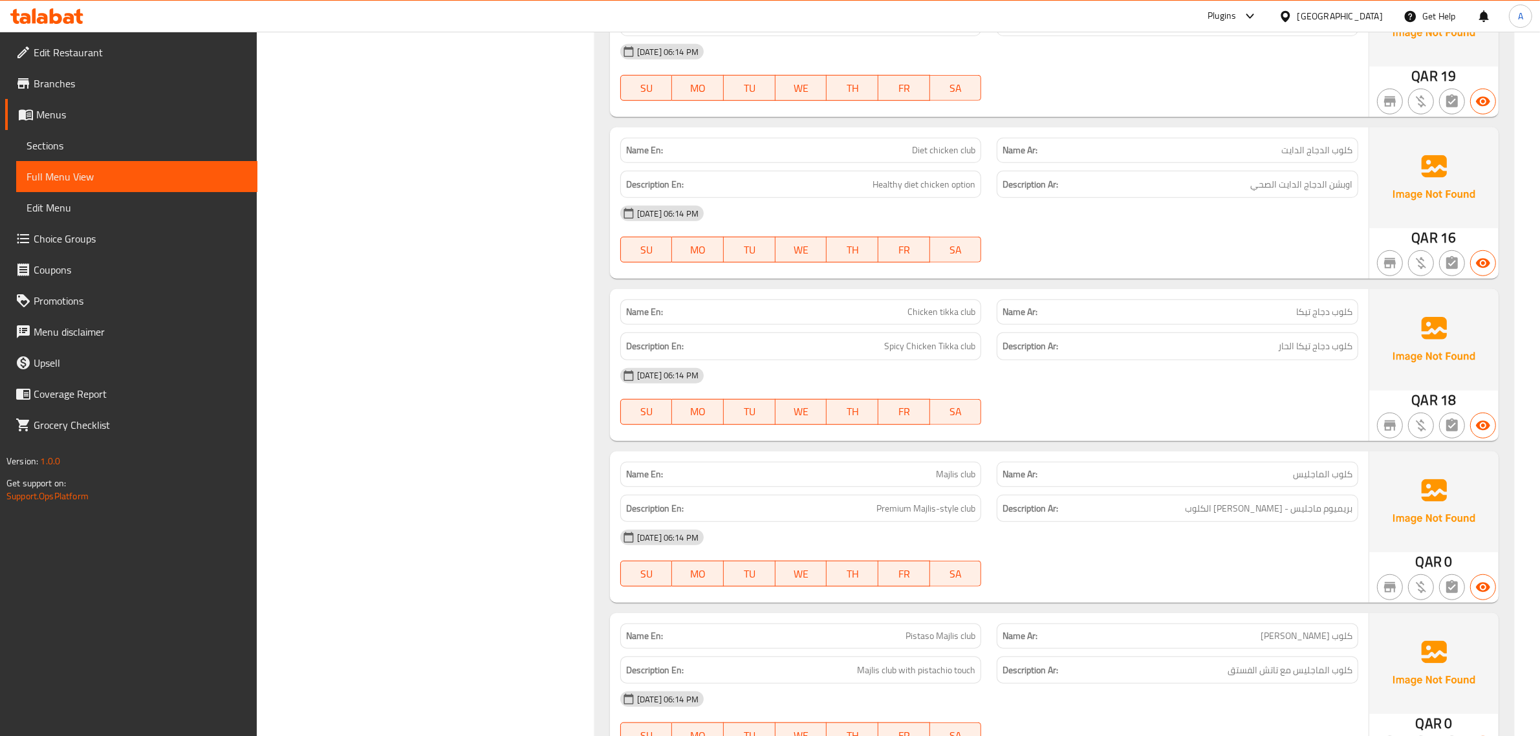
scroll to position [1278, 0]
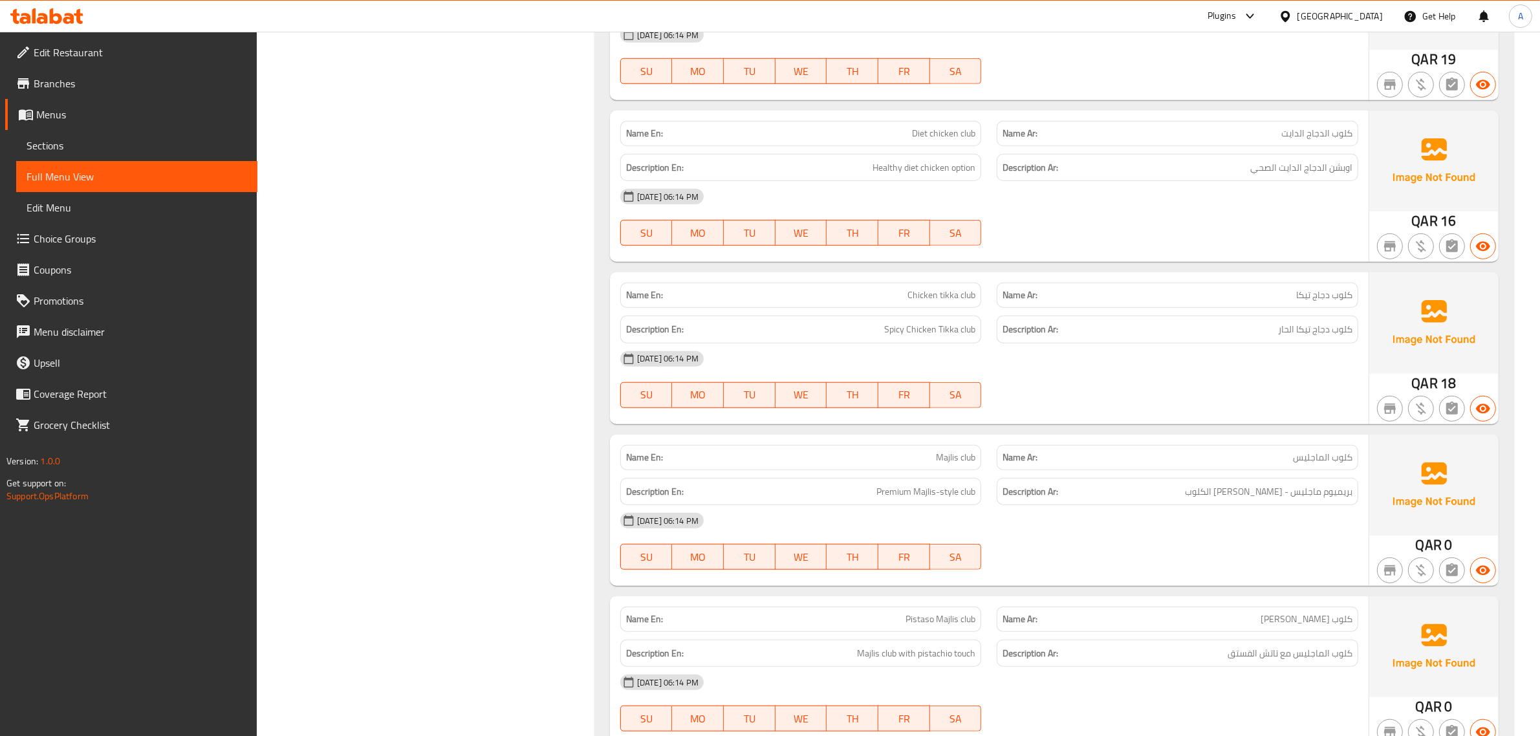
click at [1304, 296] on span "كلوب دجاج تيكا" at bounding box center [1324, 296] width 56 height 14
copy span "تيكا"
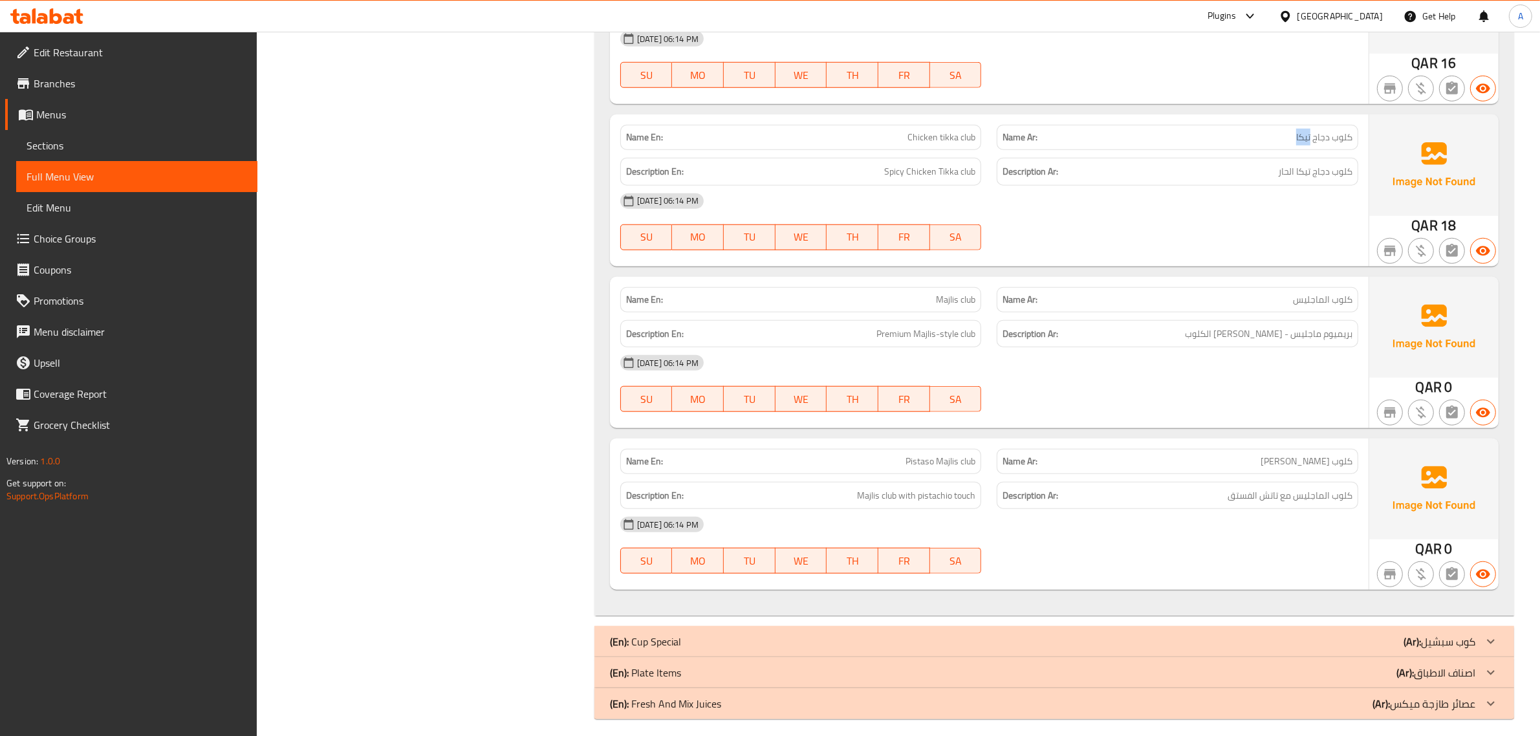
scroll to position [1446, 0]
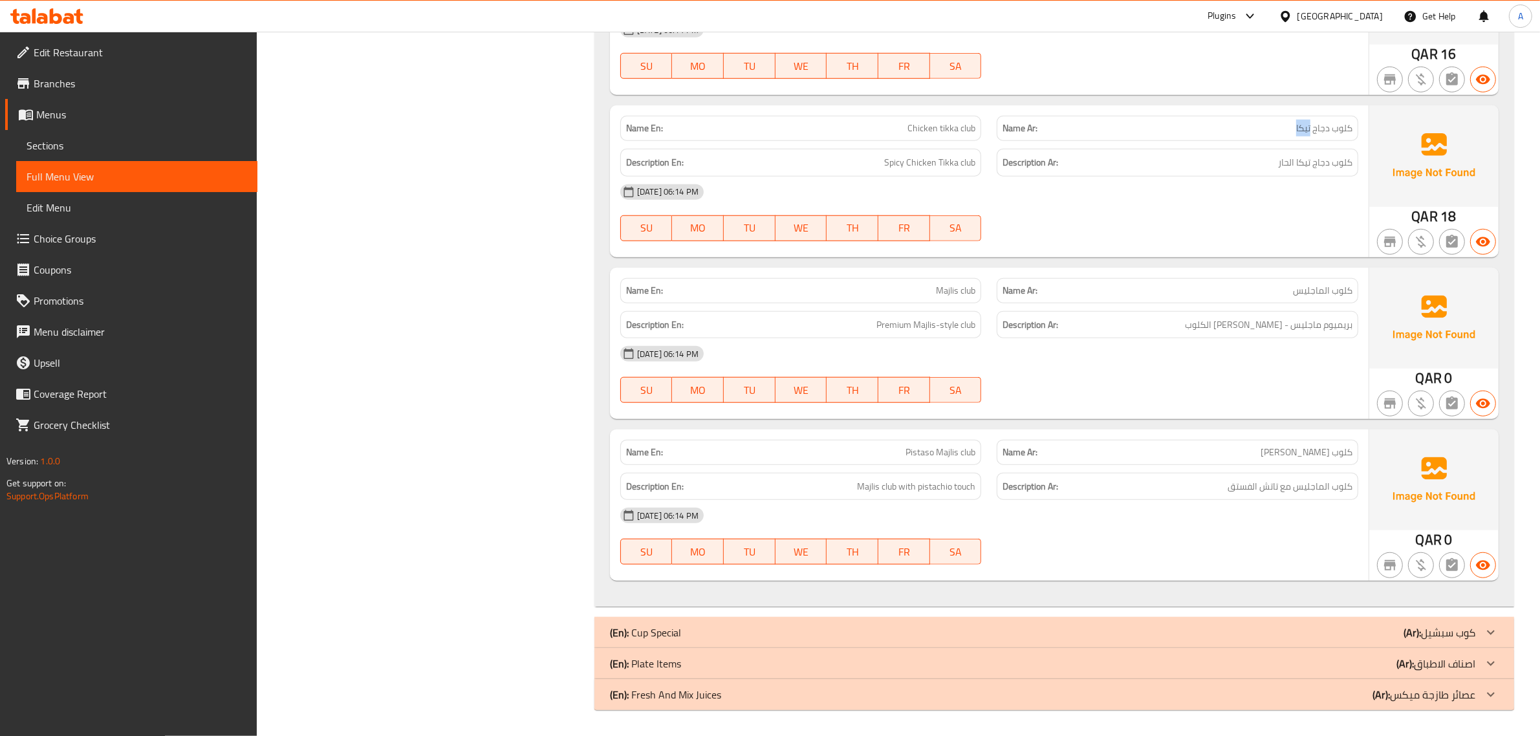
drag, startPoint x: 1267, startPoint y: 322, endPoint x: 897, endPoint y: 298, distance: 370.8
click at [871, 270] on div "Name En: Majlis club" at bounding box center [801, 290] width 377 height 41
click at [972, 286] on span "Majlis club" at bounding box center [955, 291] width 39 height 14
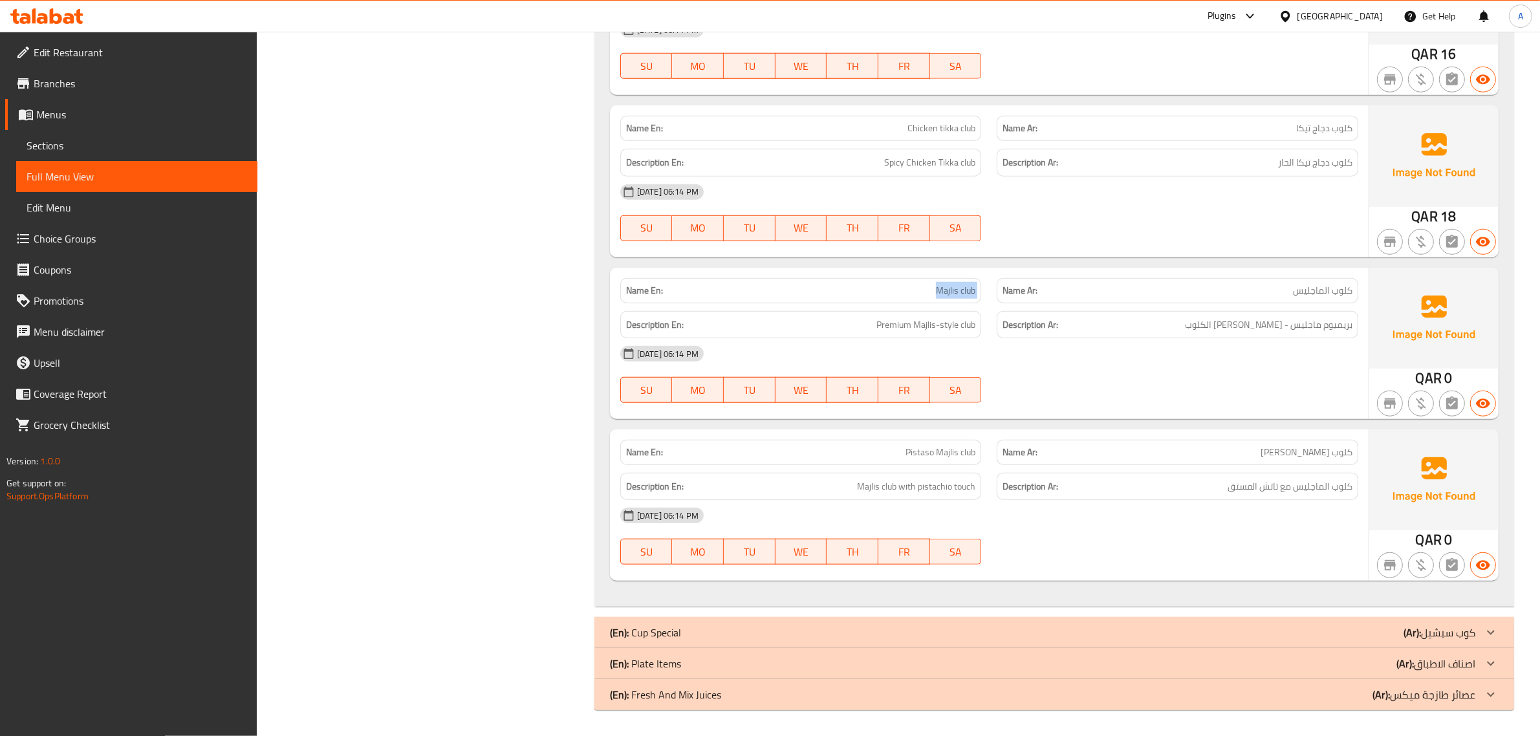
click at [972, 286] on span "Majlis club" at bounding box center [955, 291] width 39 height 14
copy span "Majlis club"
click at [914, 437] on div "Name En: Pistaso Majlis club" at bounding box center [801, 452] width 377 height 41
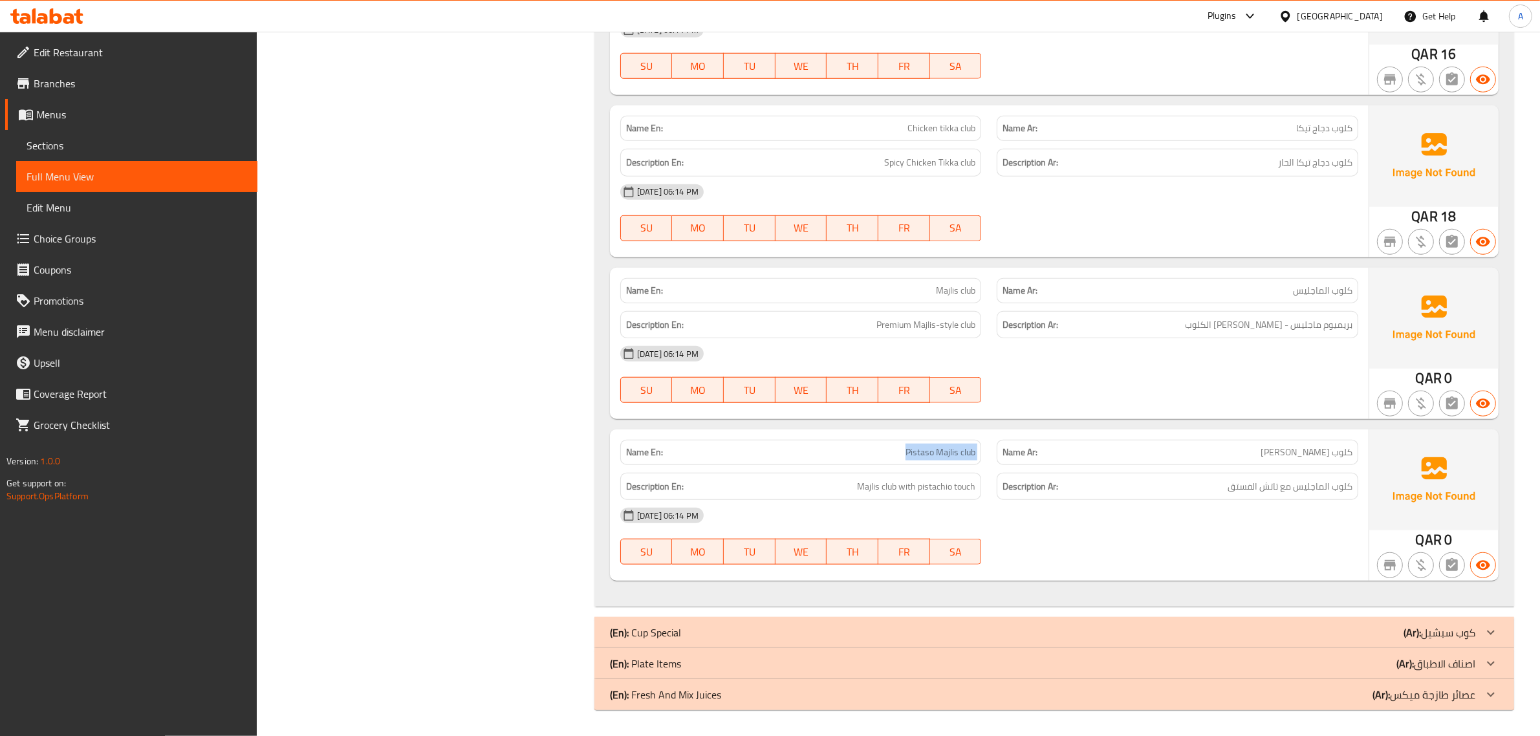
copy span "Pistaso Majlis club"
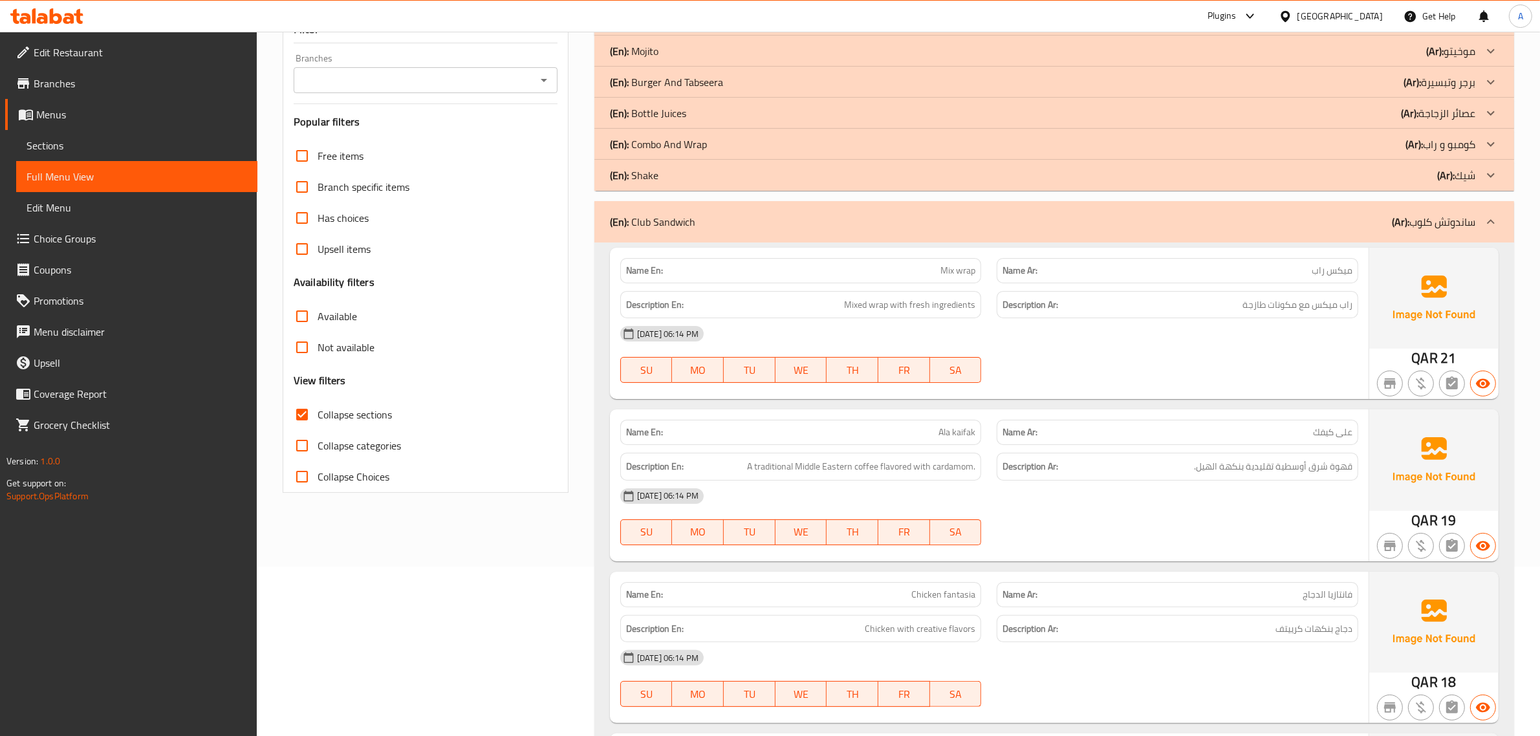
click at [1430, 220] on p "(Ar): ساندوتش كلوب" at bounding box center [1433, 222] width 83 height 16
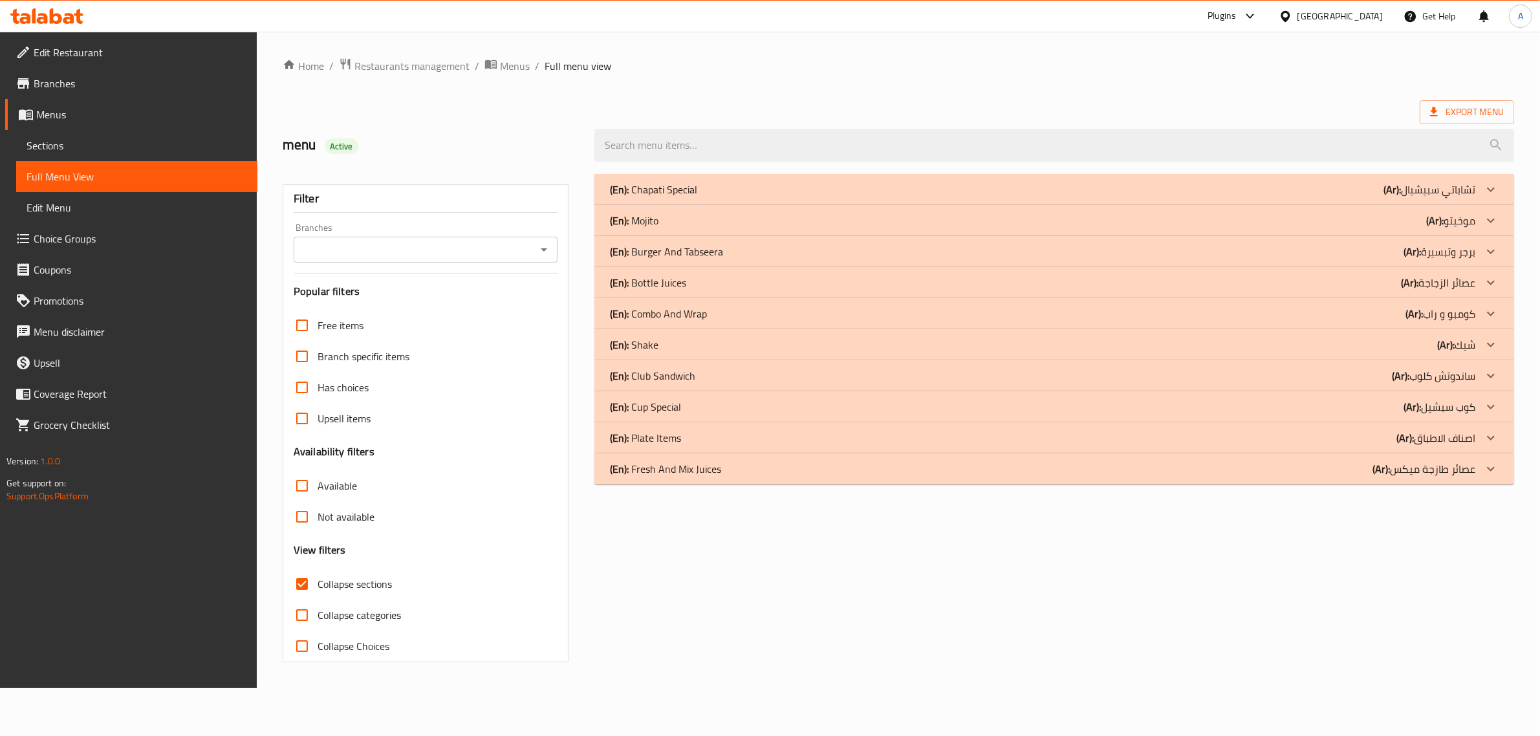
scroll to position [0, 0]
click at [706, 441] on div "(En): Plate Items (Ar): اصناف الاطباق" at bounding box center [1051, 438] width 873 height 16
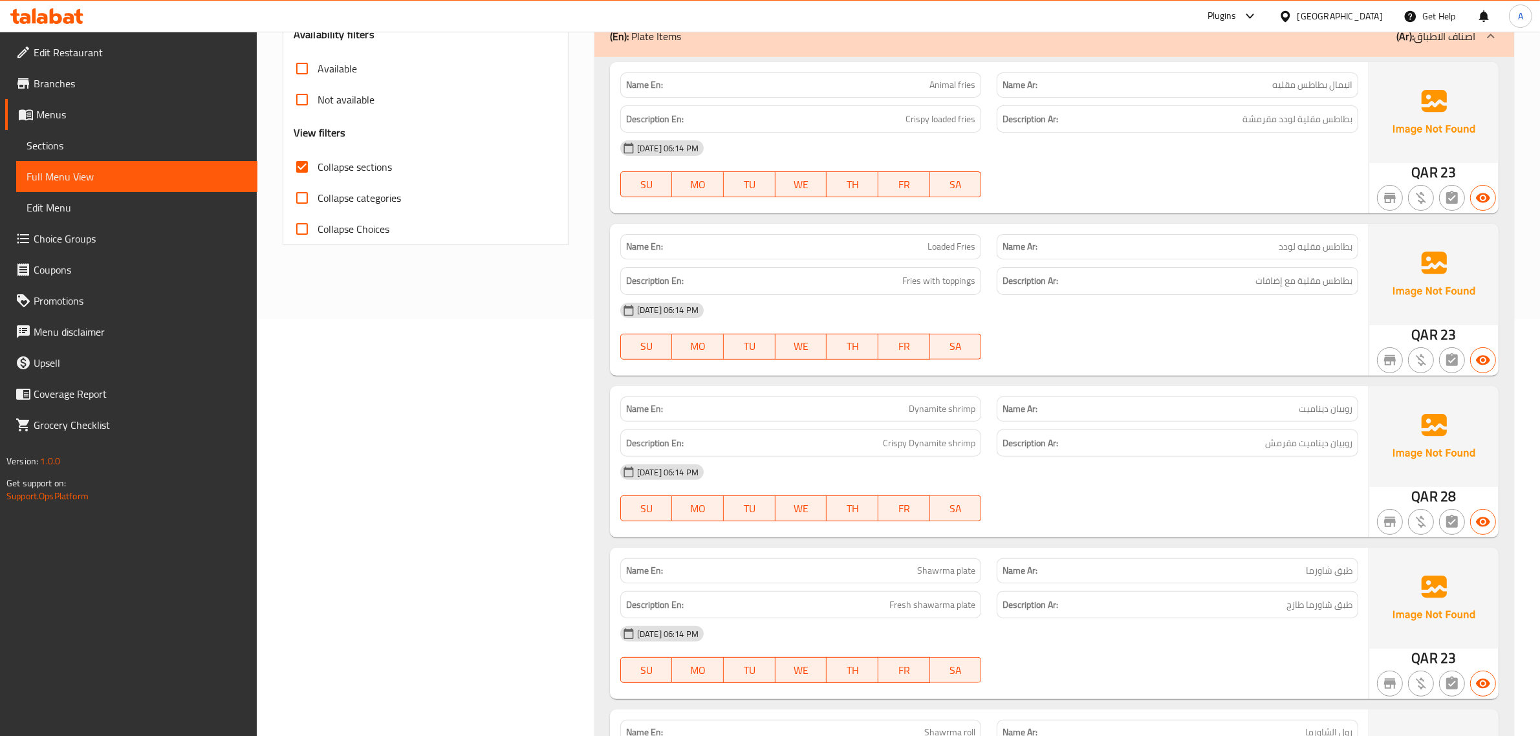
scroll to position [450, 0]
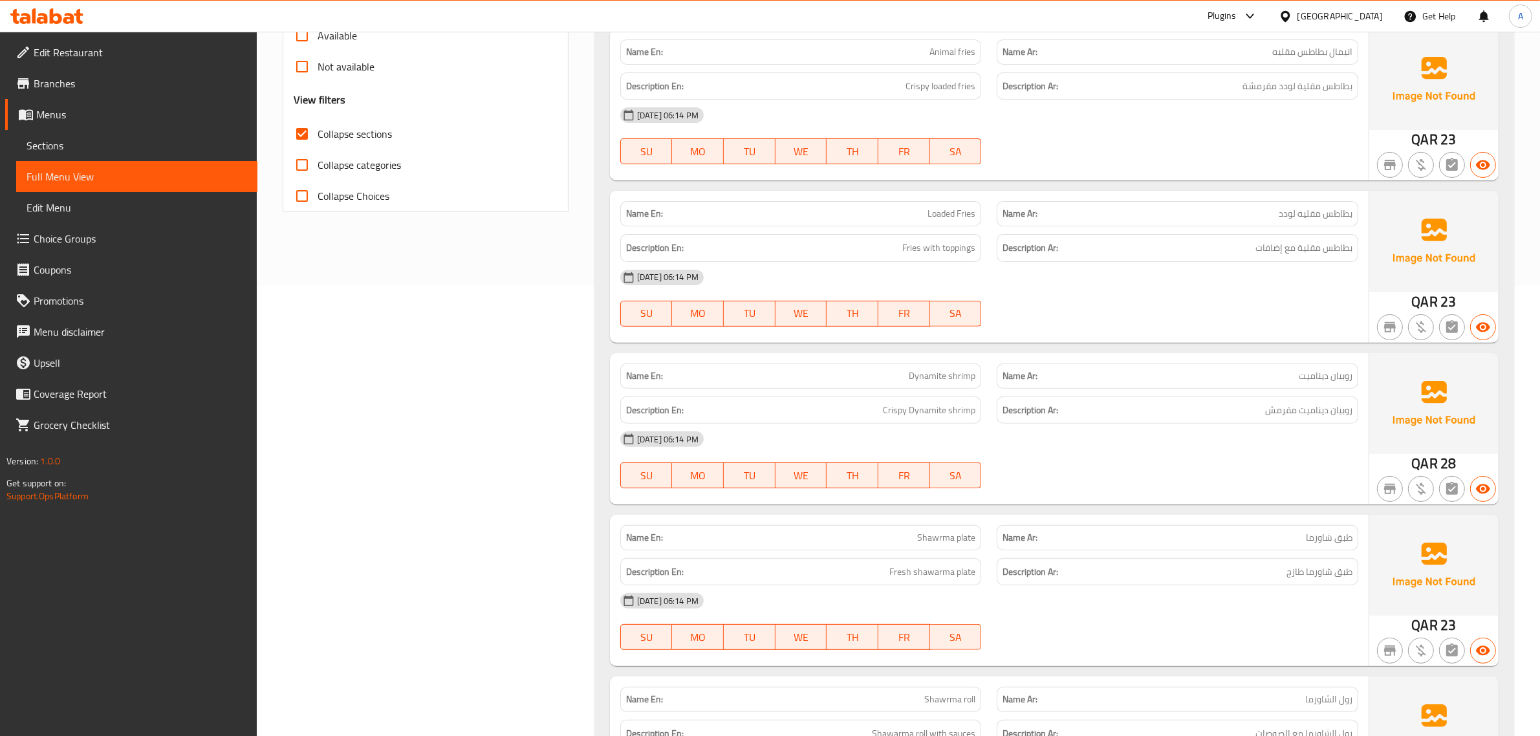
click at [867, 46] on p "Name En: Animal fries" at bounding box center [801, 52] width 350 height 14
copy span "Animal fries"
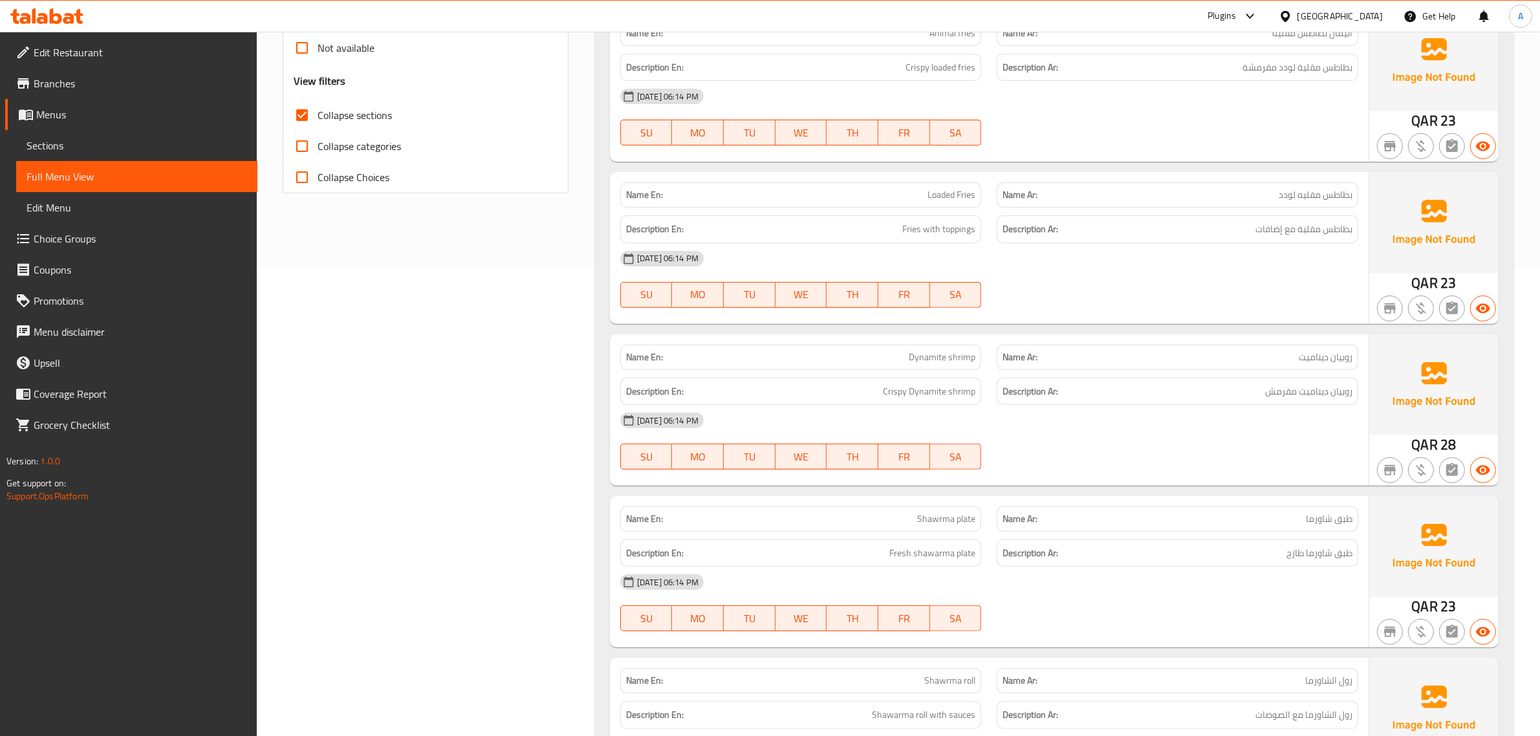
click at [919, 215] on div "Description En: Fries with toppings" at bounding box center [801, 229] width 362 height 28
click at [923, 201] on p "Name En: Loaded Fries" at bounding box center [801, 195] width 350 height 14
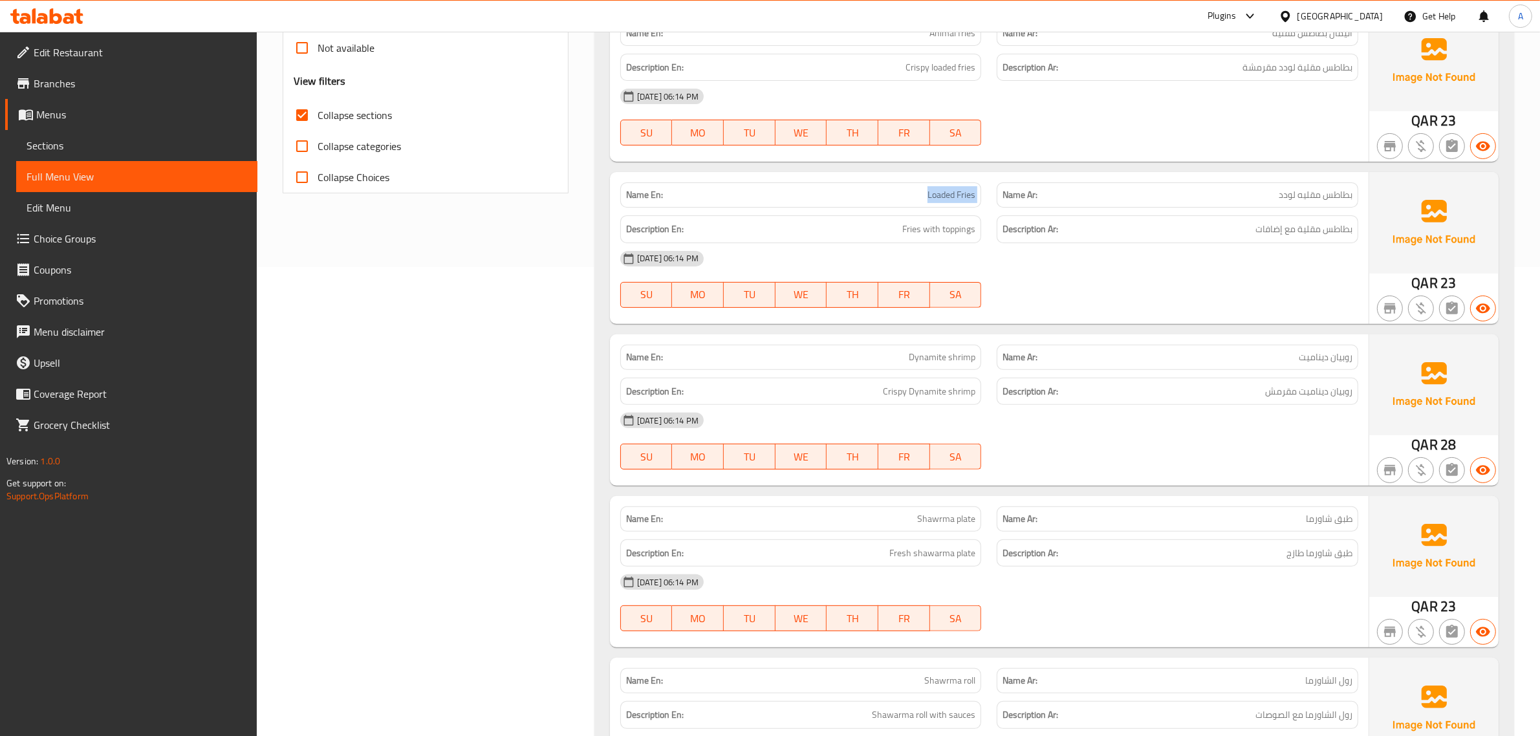
click at [923, 201] on p "Name En: Loaded Fries" at bounding box center [801, 195] width 350 height 14
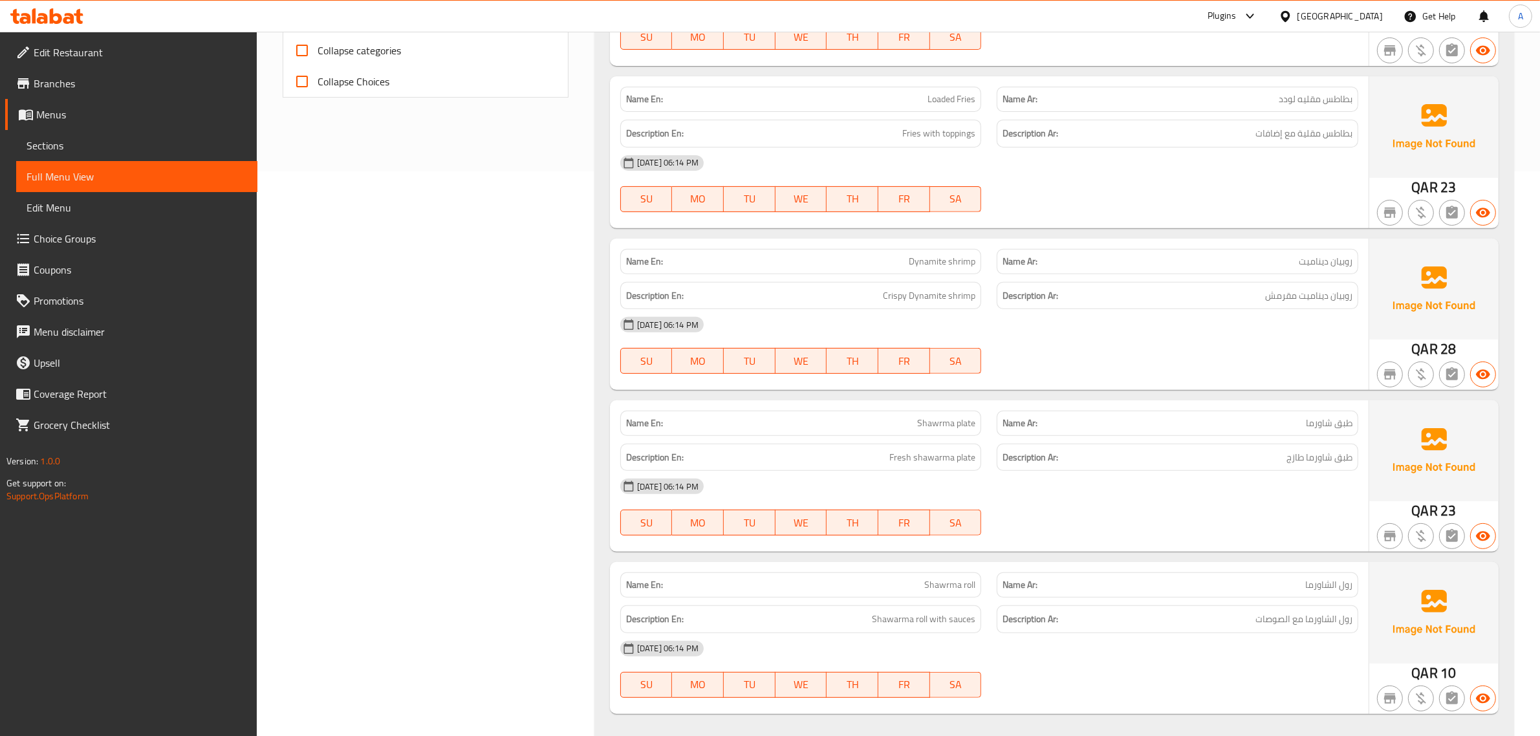
scroll to position [590, 0]
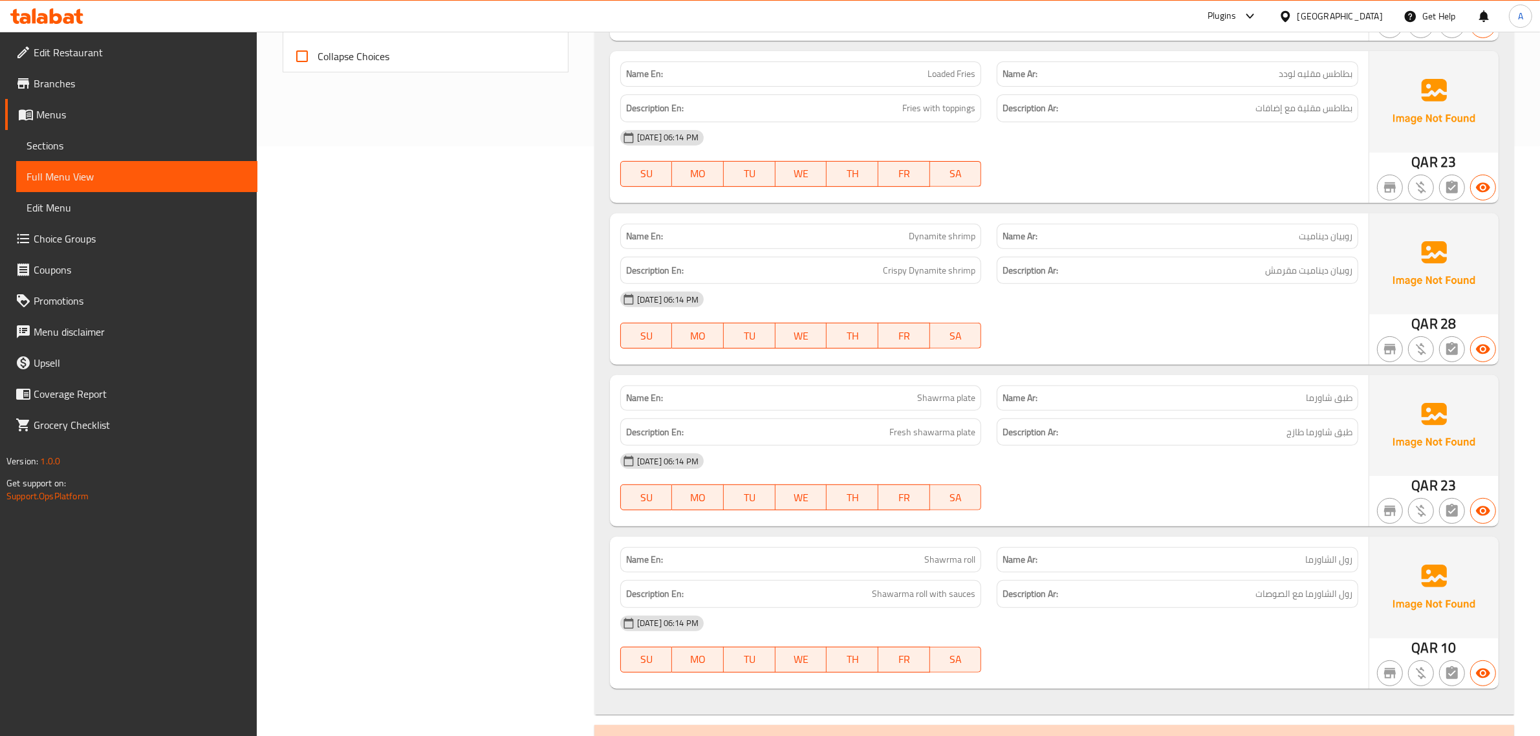
click at [930, 250] on div "Description En: Crispy Dynamite shrimp" at bounding box center [801, 270] width 377 height 43
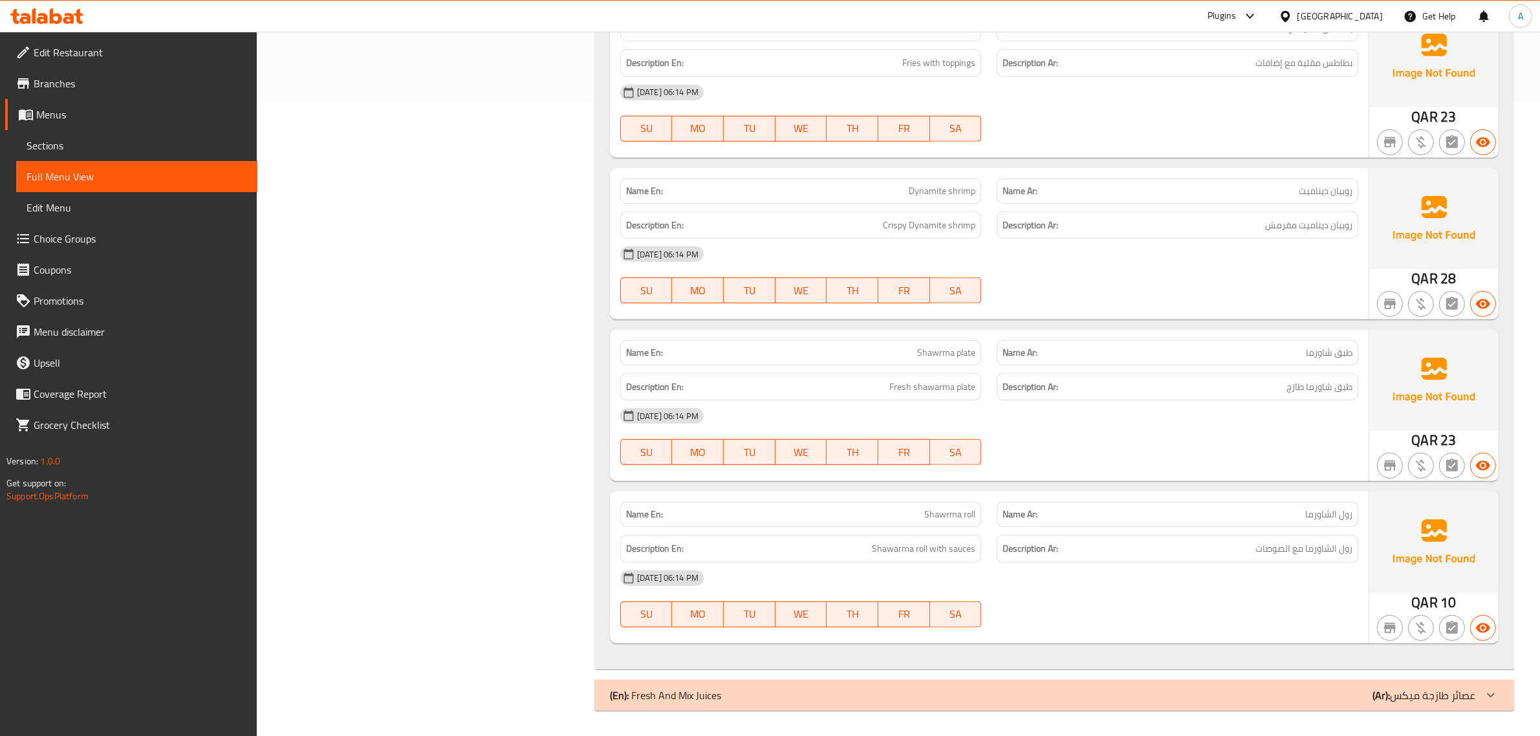
click at [962, 366] on div "Description En: Fresh shawarma plate" at bounding box center [801, 387] width 377 height 43
click at [1409, 701] on p "(Ar): عصائر طازجة ميكس" at bounding box center [1424, 696] width 103 height 16
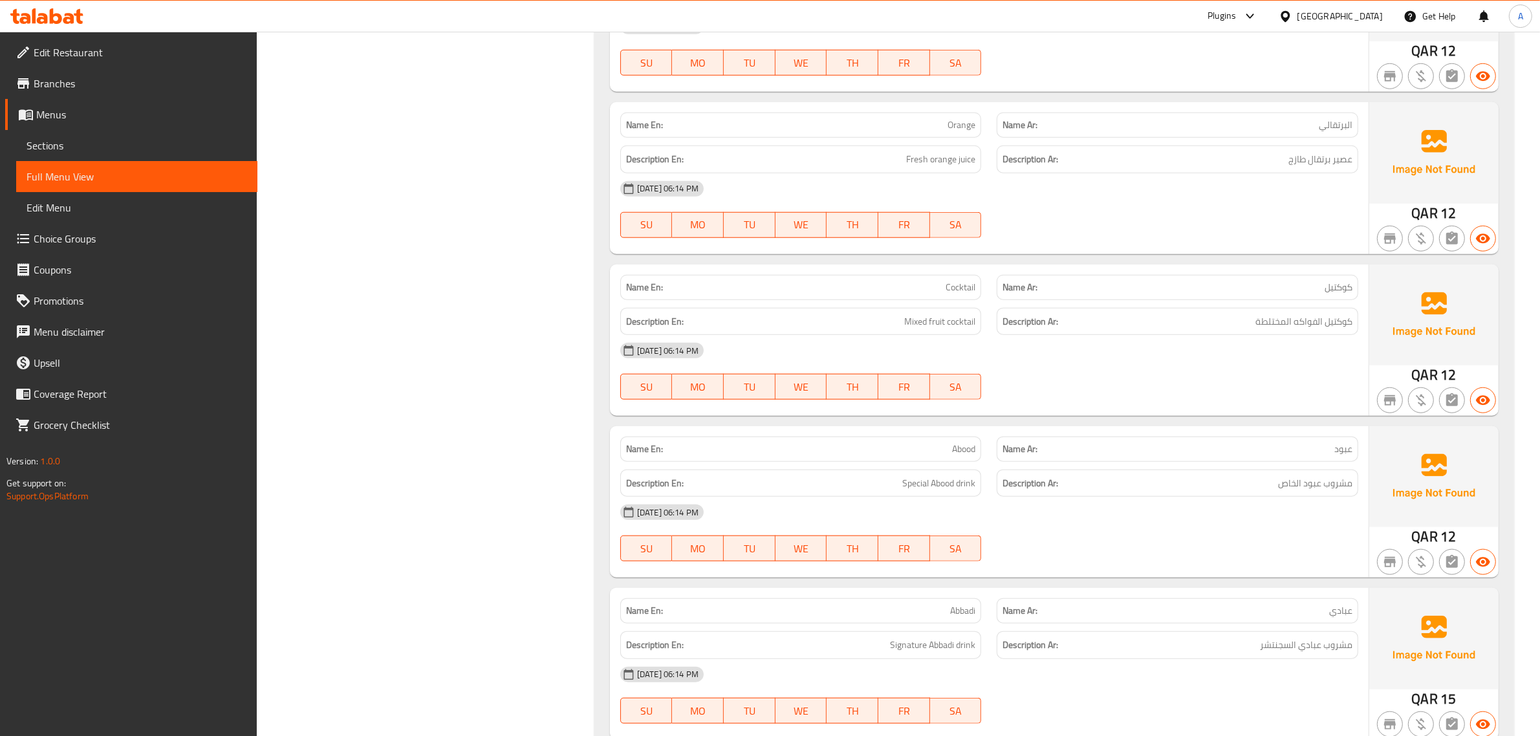
scroll to position [1592, 0]
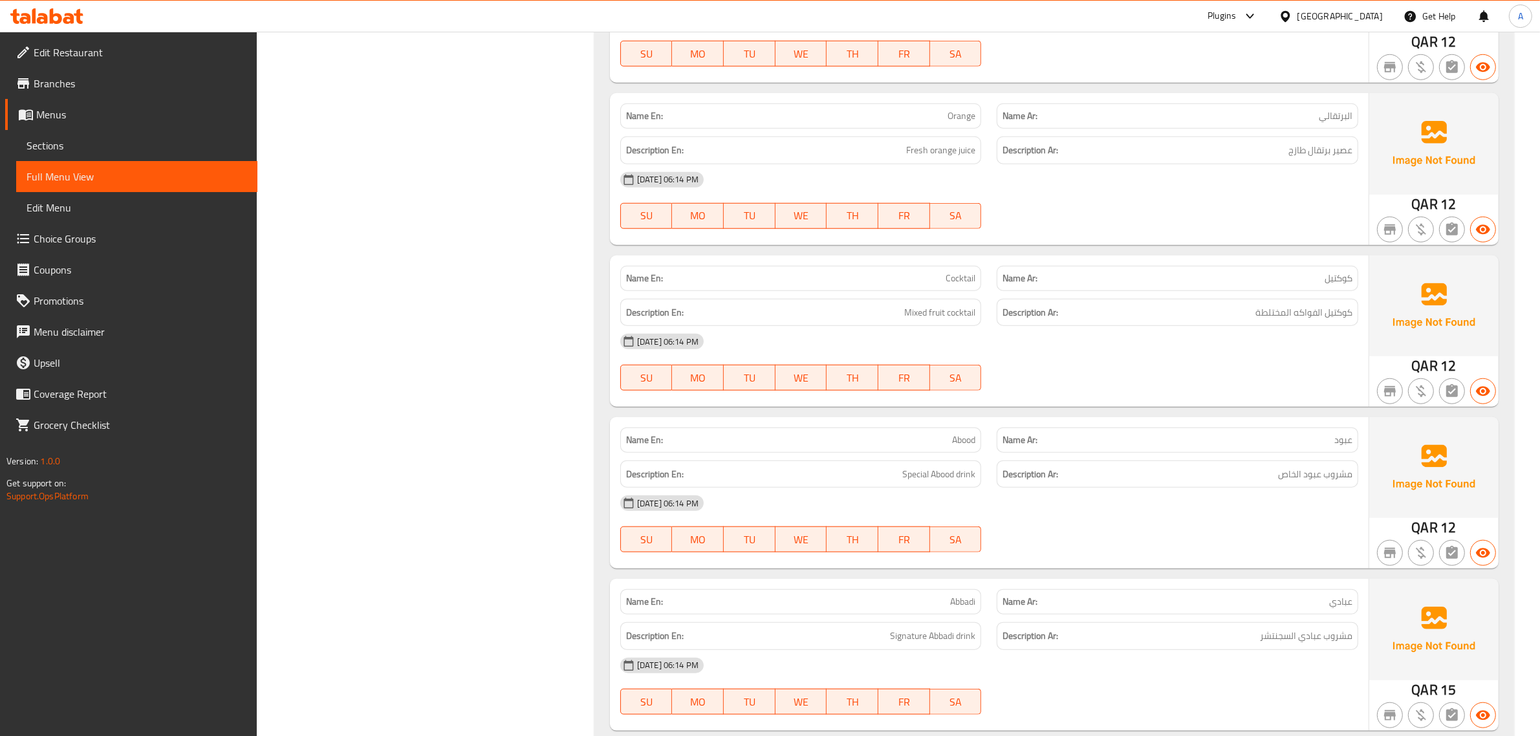
click at [948, 109] on span "Orange" at bounding box center [962, 116] width 28 height 14
copy span "Orange"
click at [1278, 152] on h6 "Description Ar: عصير برتقال طازج" at bounding box center [1178, 150] width 350 height 16
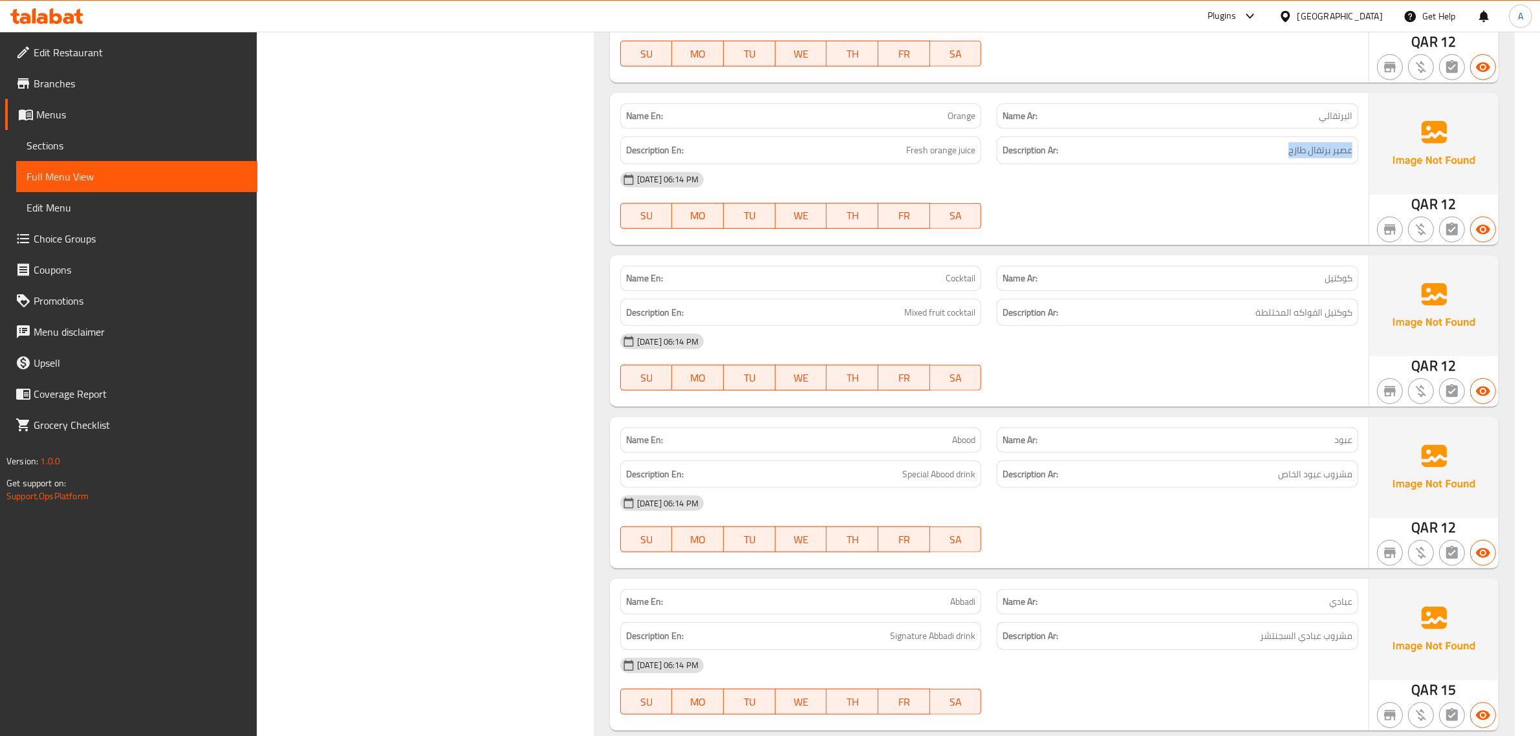
click at [1278, 152] on h6 "Description Ar: عصير برتقال طازج" at bounding box center [1178, 150] width 350 height 16
click at [1299, 115] on p "Name Ar: البرتقالي" at bounding box center [1178, 116] width 350 height 14
copy span "البرتقالي"
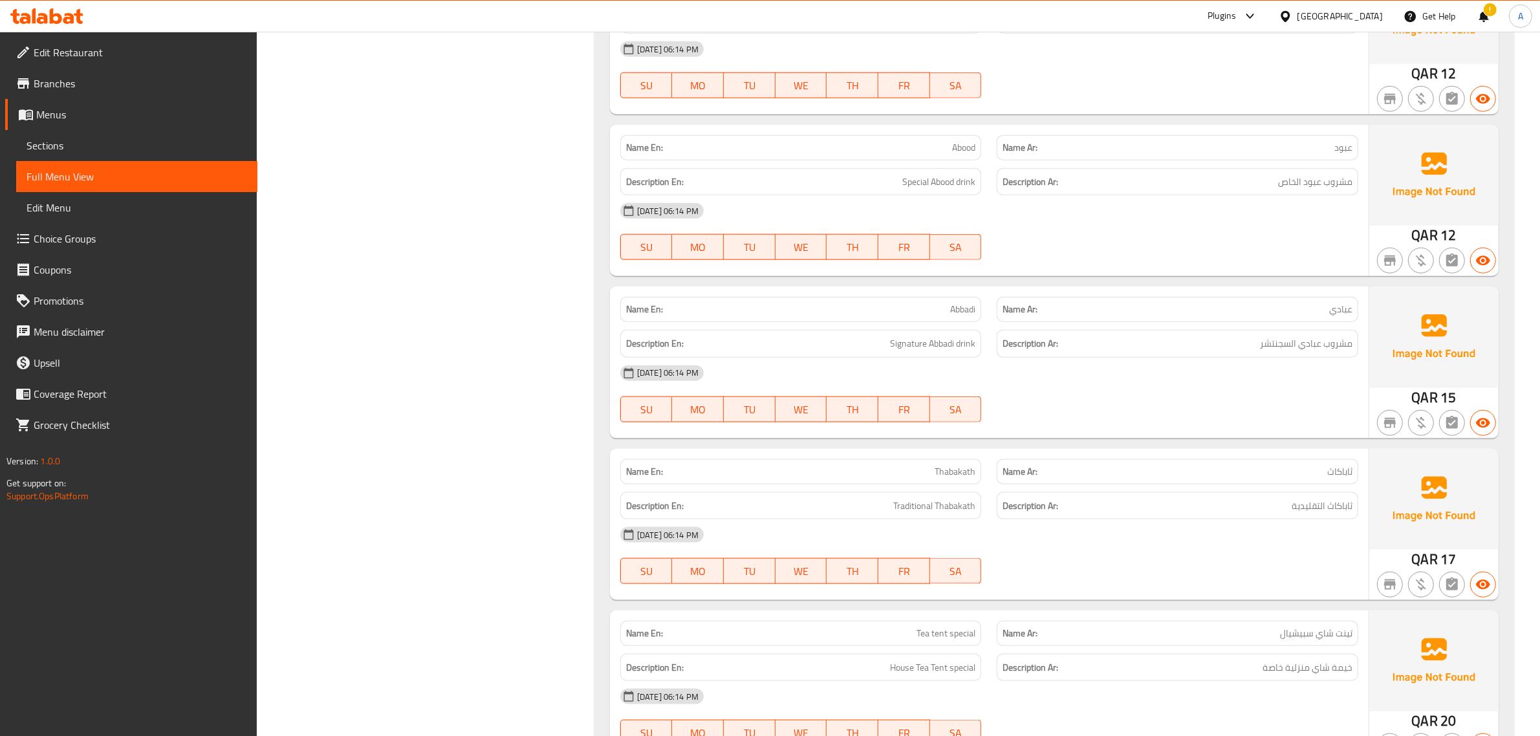
scroll to position [1962, 0]
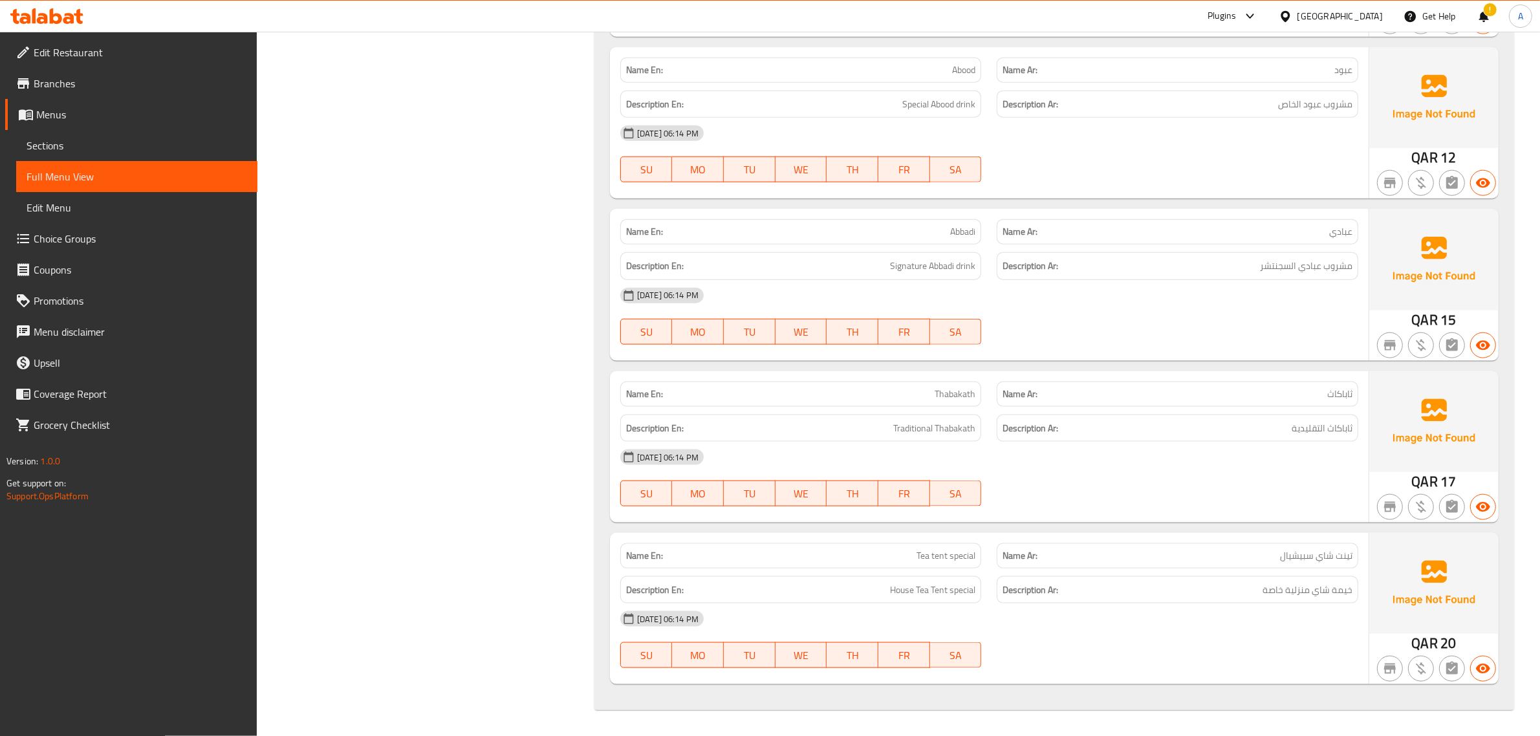
click at [945, 408] on div "Description En: Traditional Thabakath" at bounding box center [801, 428] width 377 height 43
click at [1312, 397] on p "Name Ar: ثاباكاث" at bounding box center [1178, 395] width 350 height 14
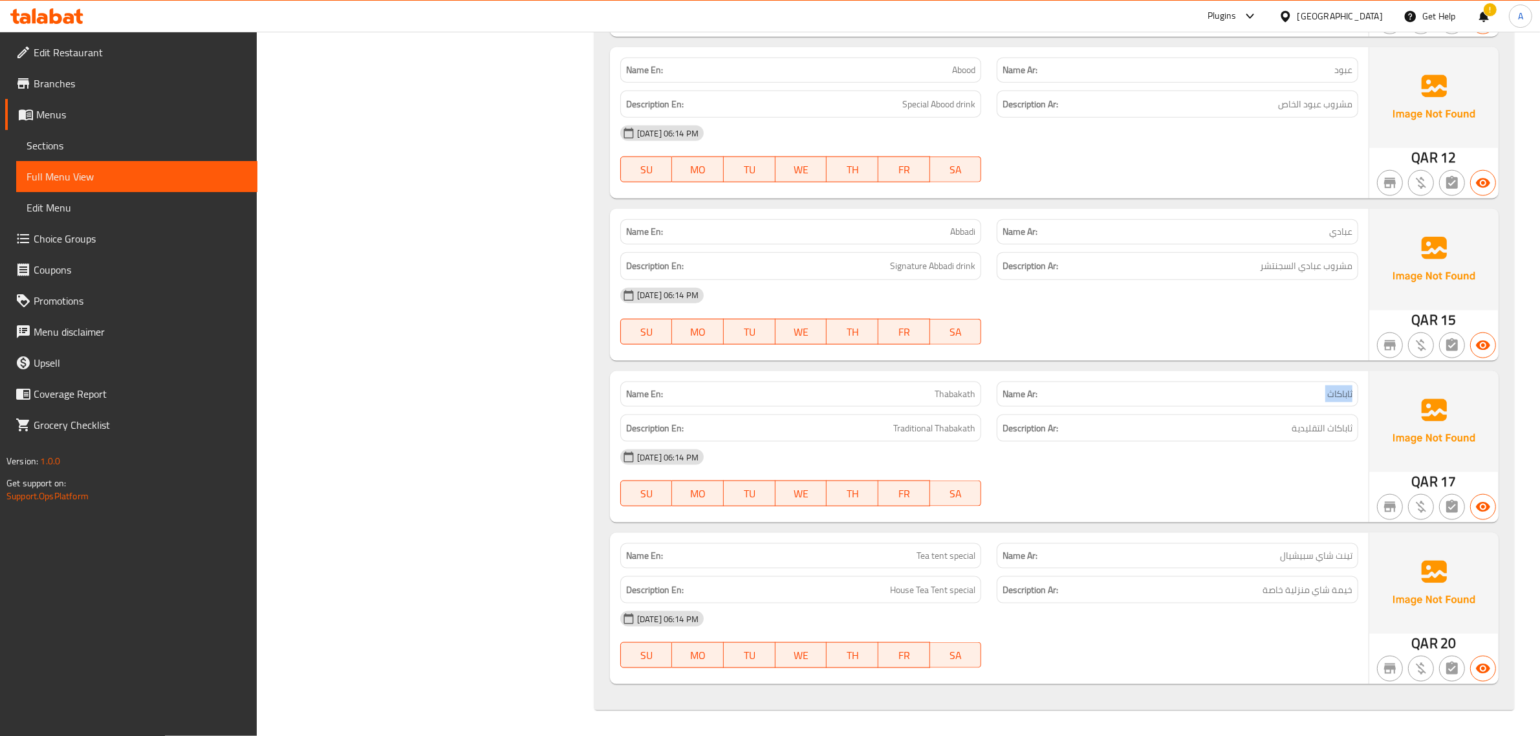
copy span "ثاباكاث"
click at [1185, 552] on p "Name Ar: تينت شاي سبيشيال" at bounding box center [1178, 556] width 350 height 14
click at [901, 561] on p "Name En: Tea tent special" at bounding box center [801, 556] width 350 height 14
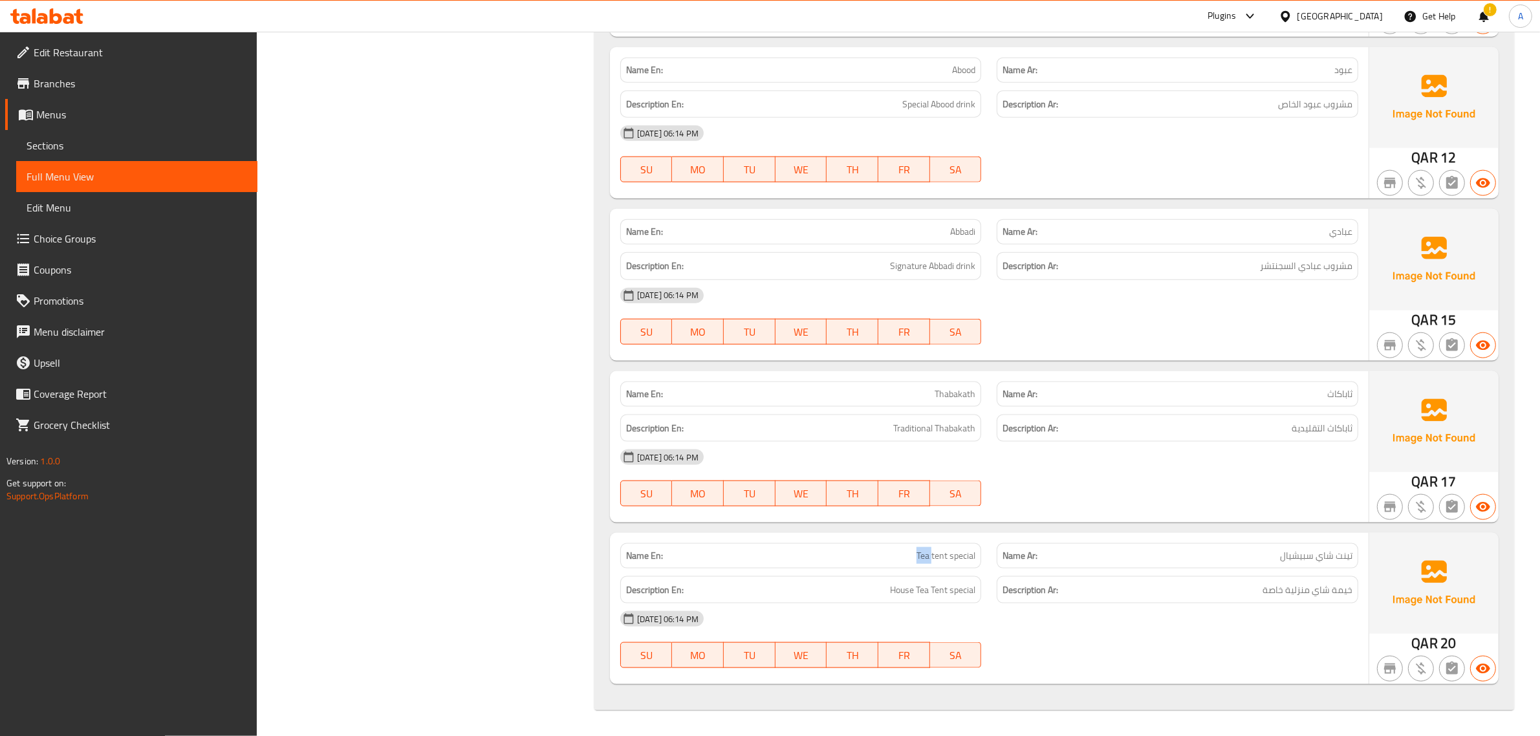
click at [901, 561] on p "Name En: Tea tent special" at bounding box center [801, 556] width 350 height 14
copy span "Tea tent special"
click at [1234, 560] on p "Name Ar: تينت شاي سبيشيال" at bounding box center [1178, 556] width 350 height 14
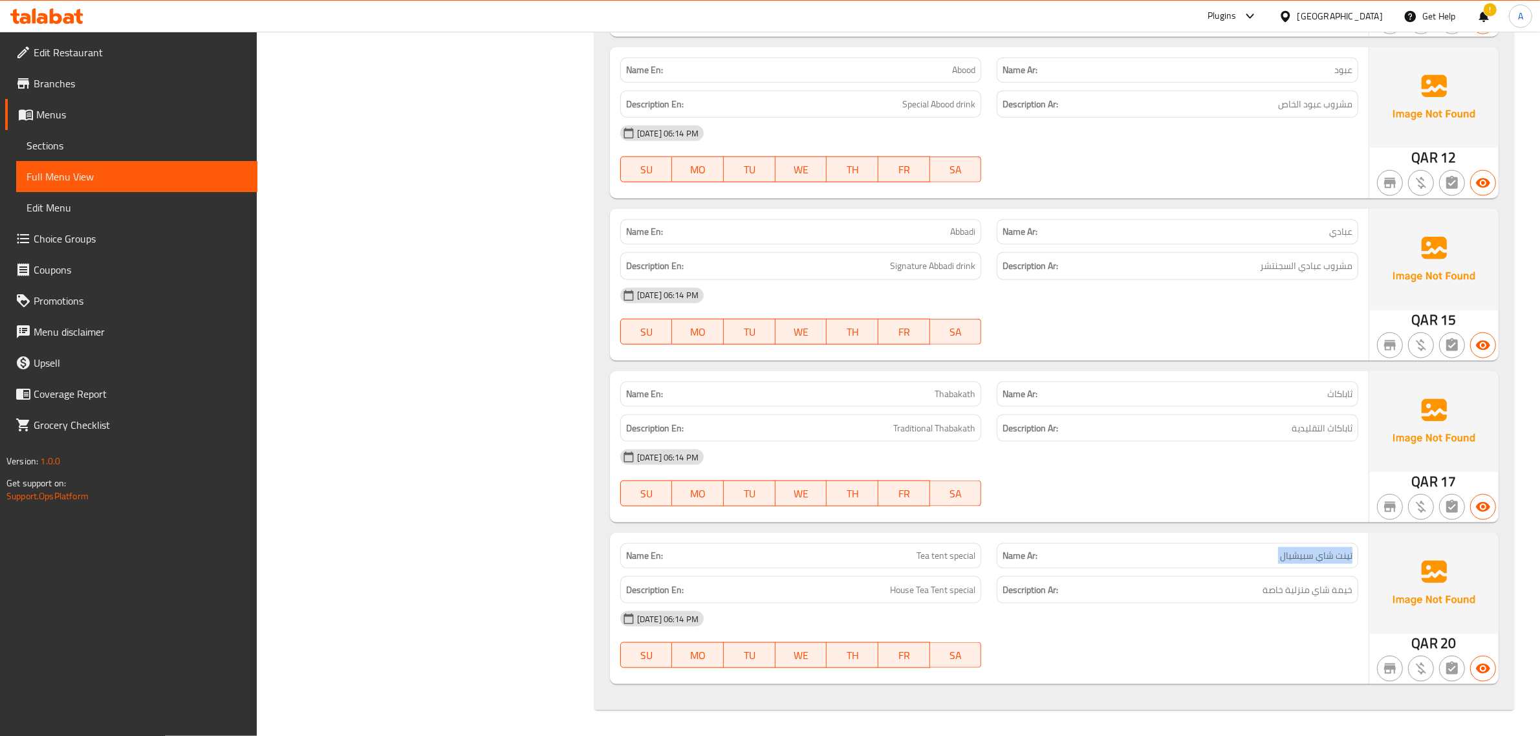
click at [1234, 560] on p "Name Ar: تينت شاي سبيشيال" at bounding box center [1178, 556] width 350 height 14
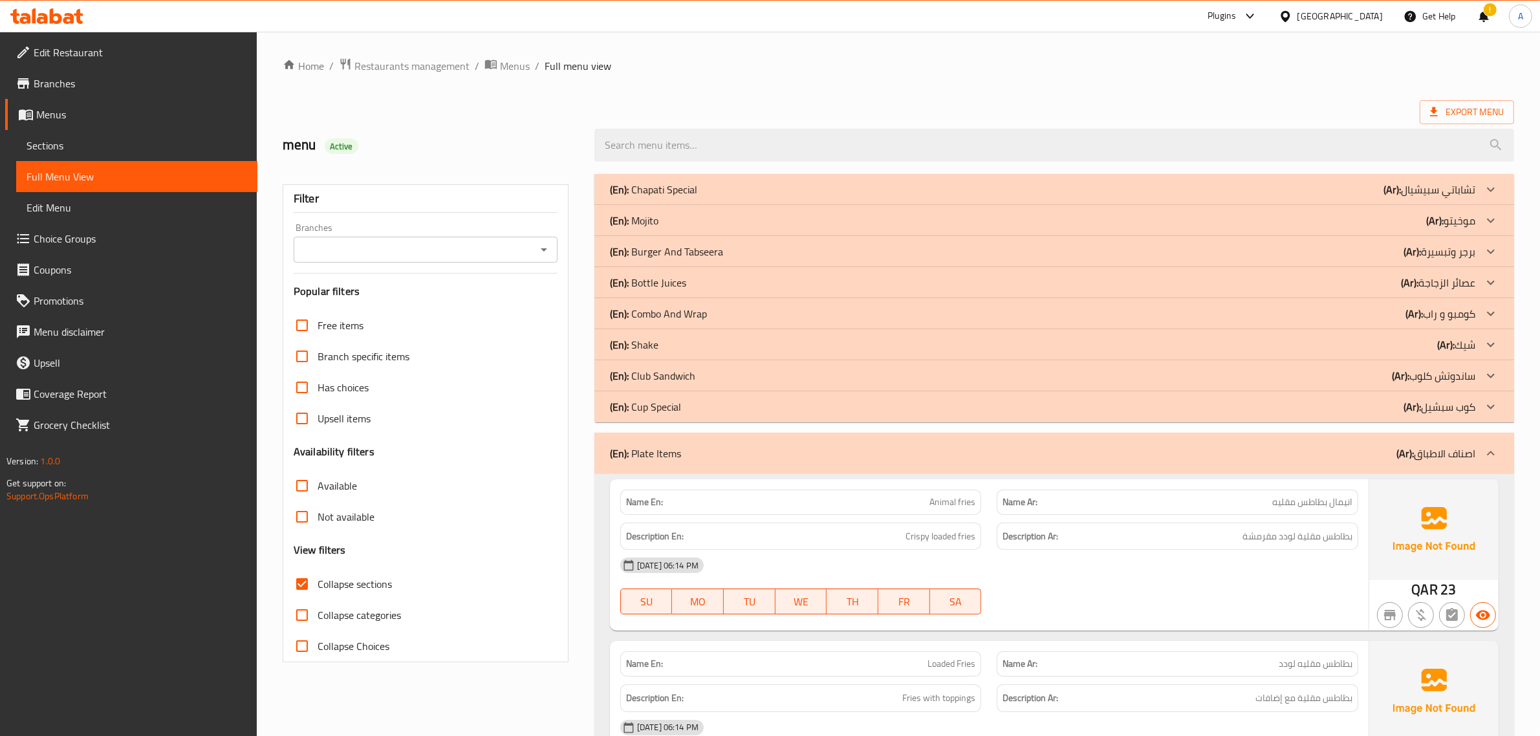
click at [664, 217] on div "(En): Mojito (Ar): موخيتو" at bounding box center [1043, 221] width 866 height 16
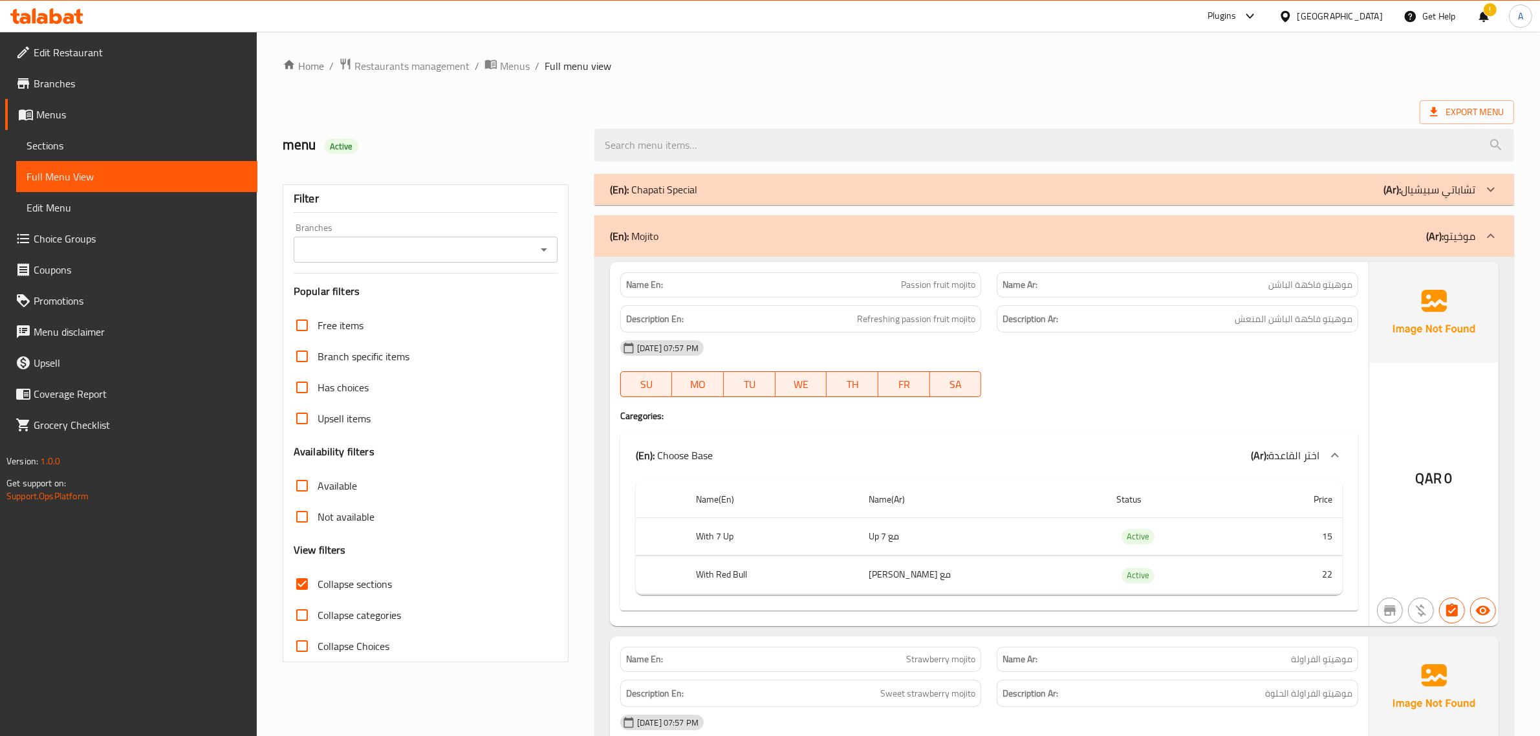
scroll to position [99, 0]
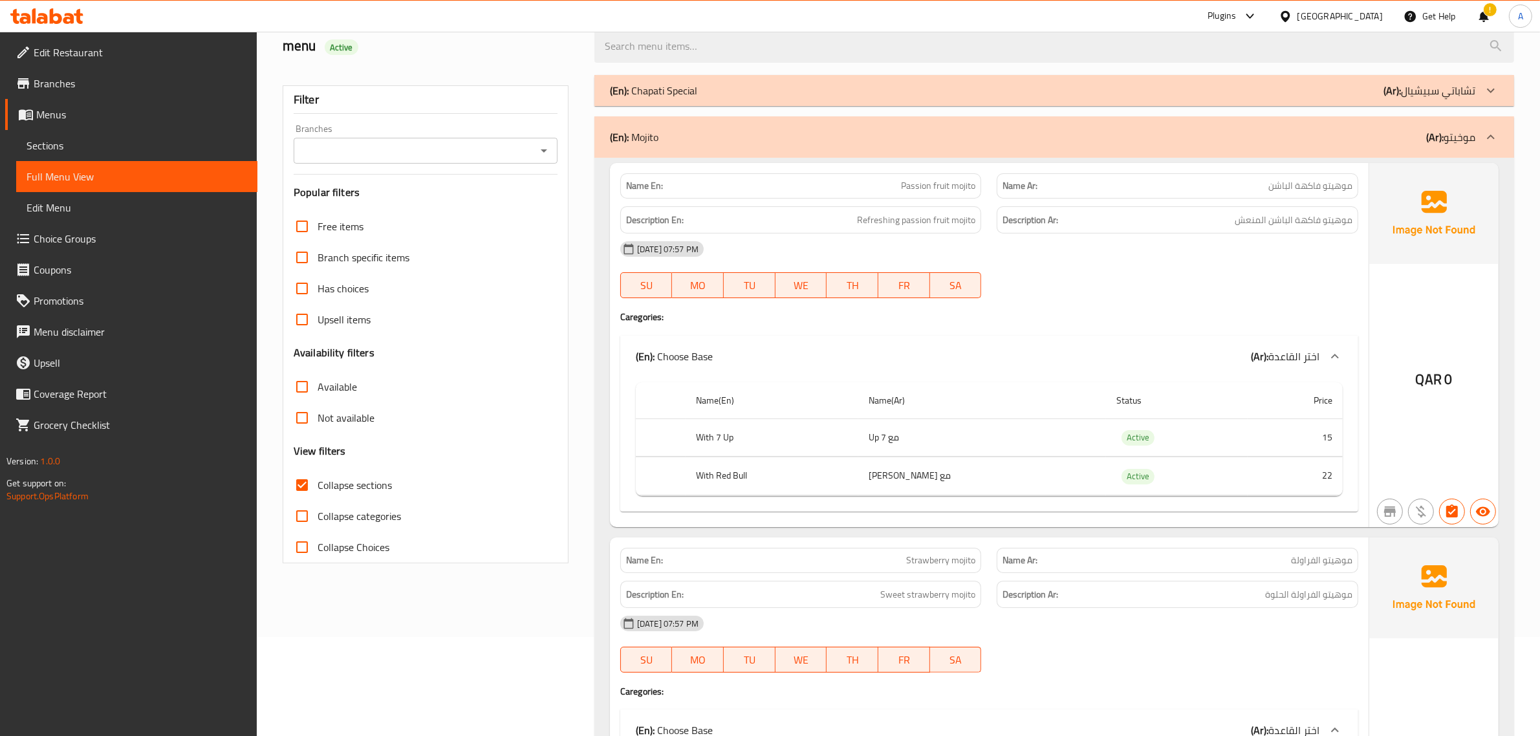
click at [910, 195] on div "Name En: Passion fruit mojito" at bounding box center [801, 185] width 362 height 25
copy span "Passion fruit mojito"
drag, startPoint x: 907, startPoint y: 437, endPoint x: 943, endPoint y: 437, distance: 36.2
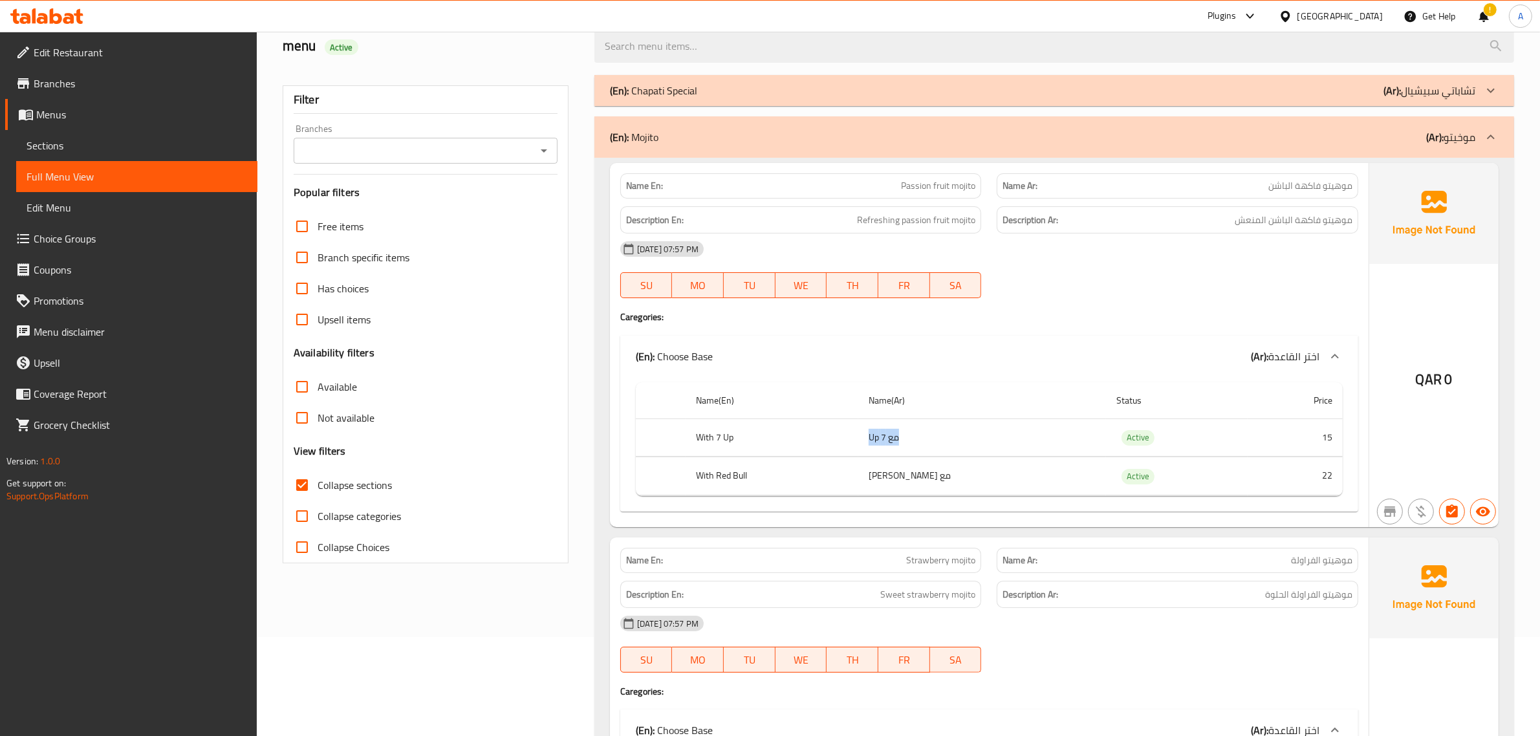
click at [943, 437] on td "مع 7 Up" at bounding box center [982, 438] width 248 height 38
click at [1324, 184] on span "موهيتو فاكهة الباشن" at bounding box center [1311, 186] width 84 height 14
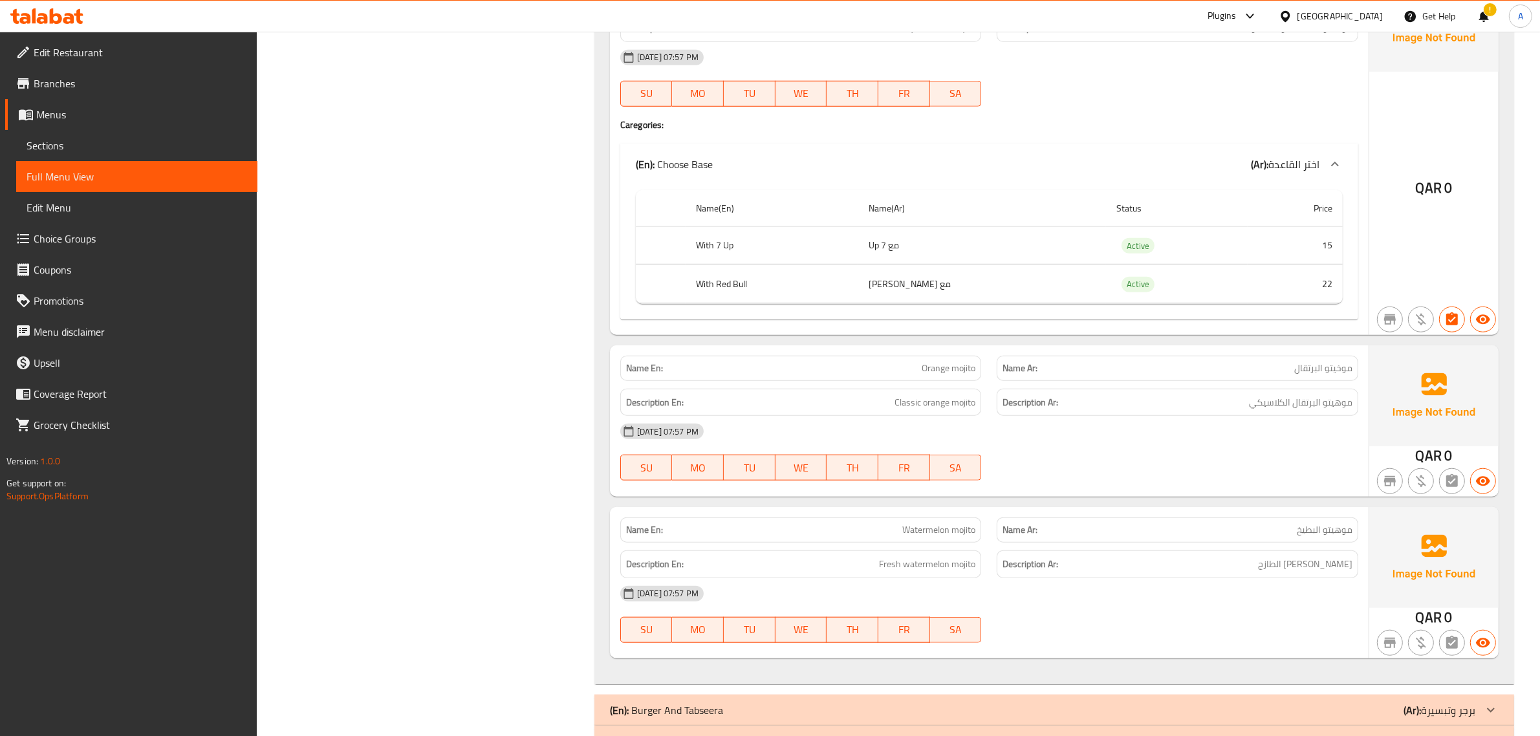
scroll to position [1655, 0]
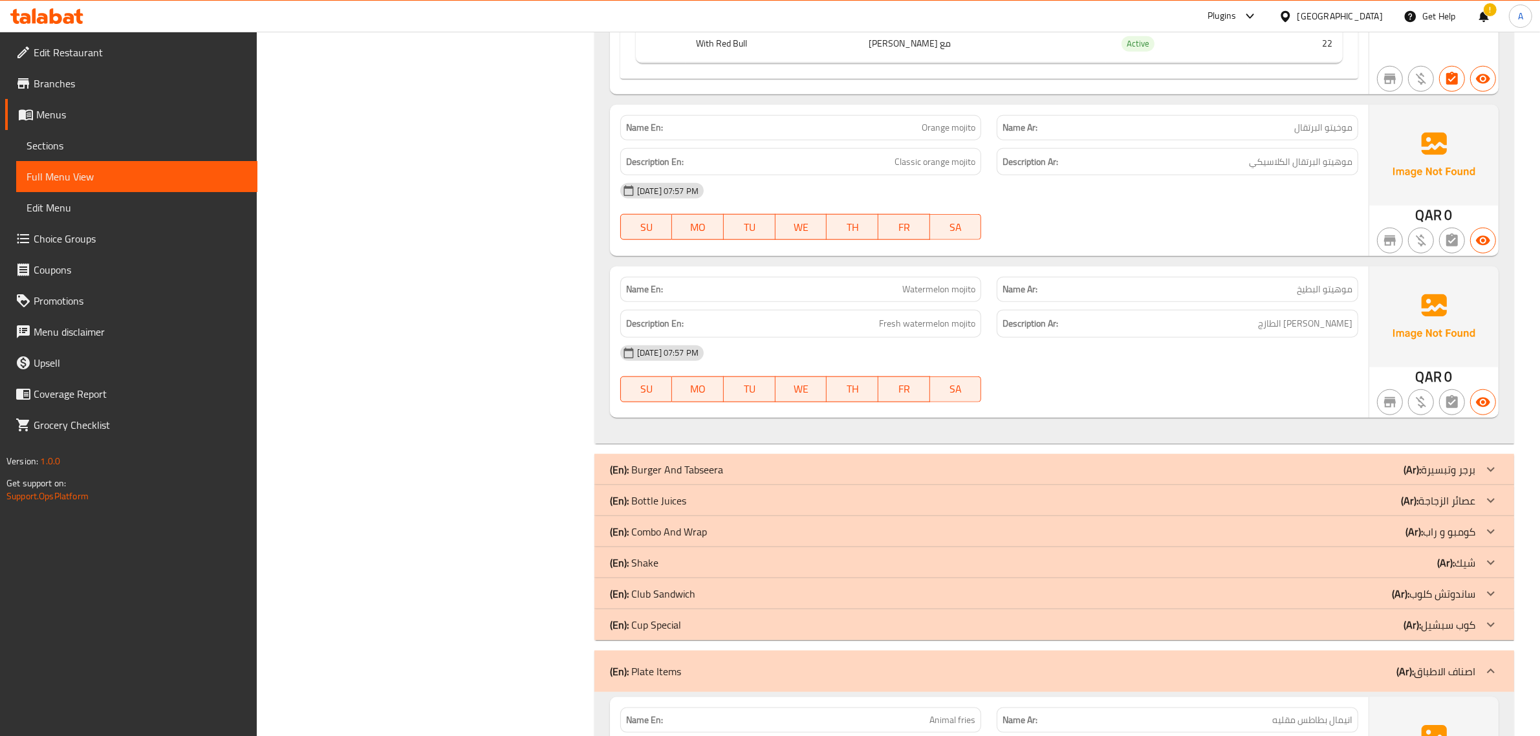
click at [906, 153] on div "Description En: Classic orange mojito" at bounding box center [801, 161] width 377 height 43
click at [924, 133] on span "Orange mojito" at bounding box center [949, 128] width 54 height 14
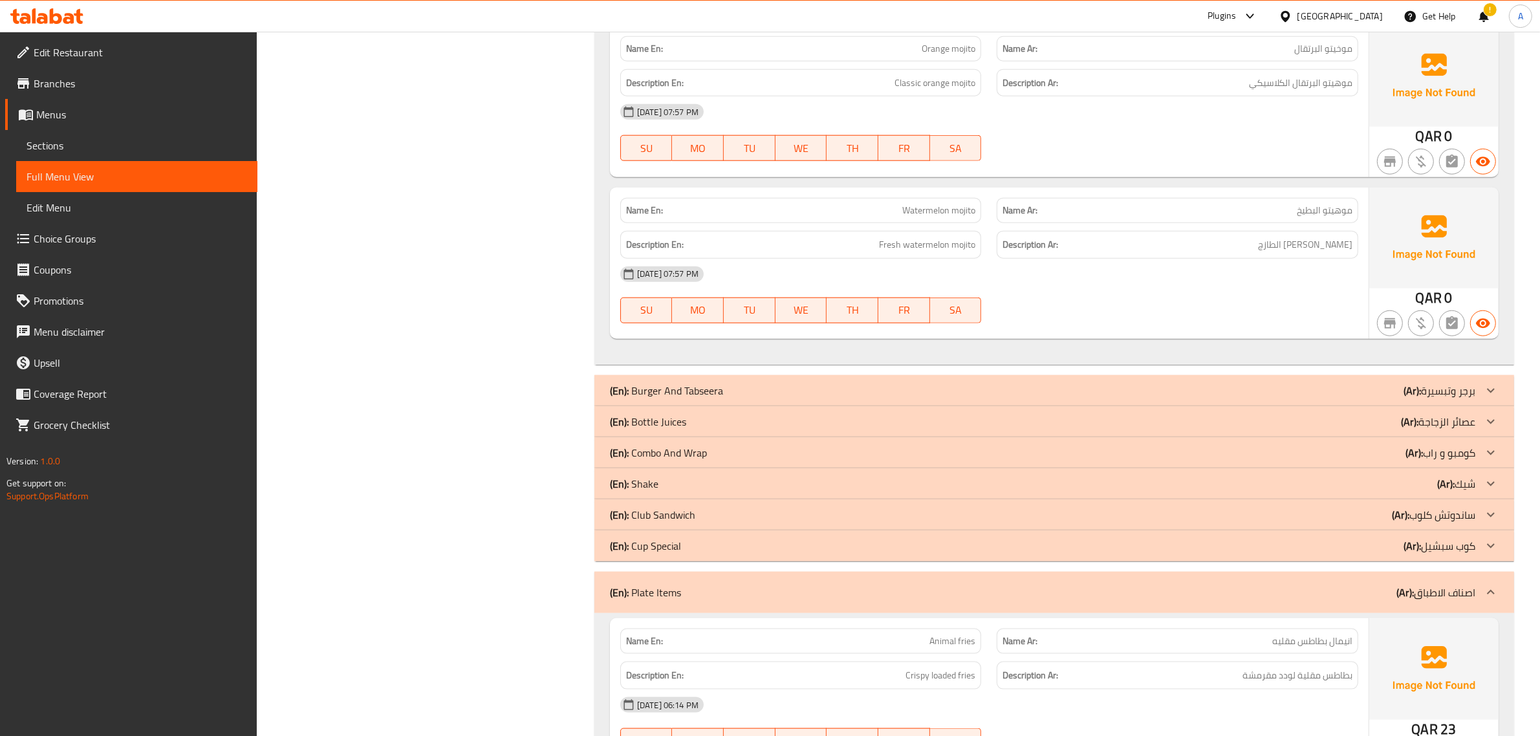
scroll to position [1818, 0]
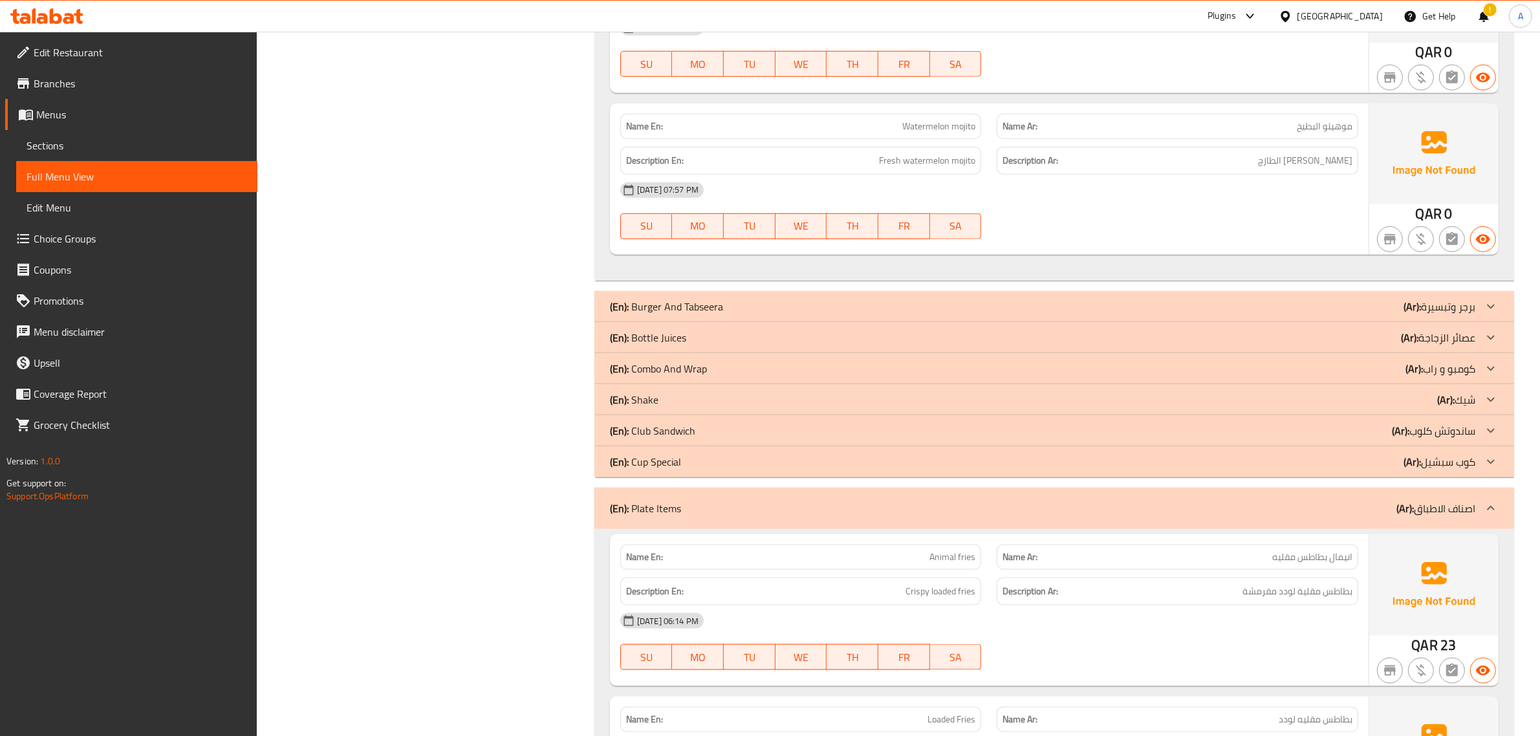
click at [680, 337] on p "(En): Bottle Juices" at bounding box center [648, 338] width 76 height 16
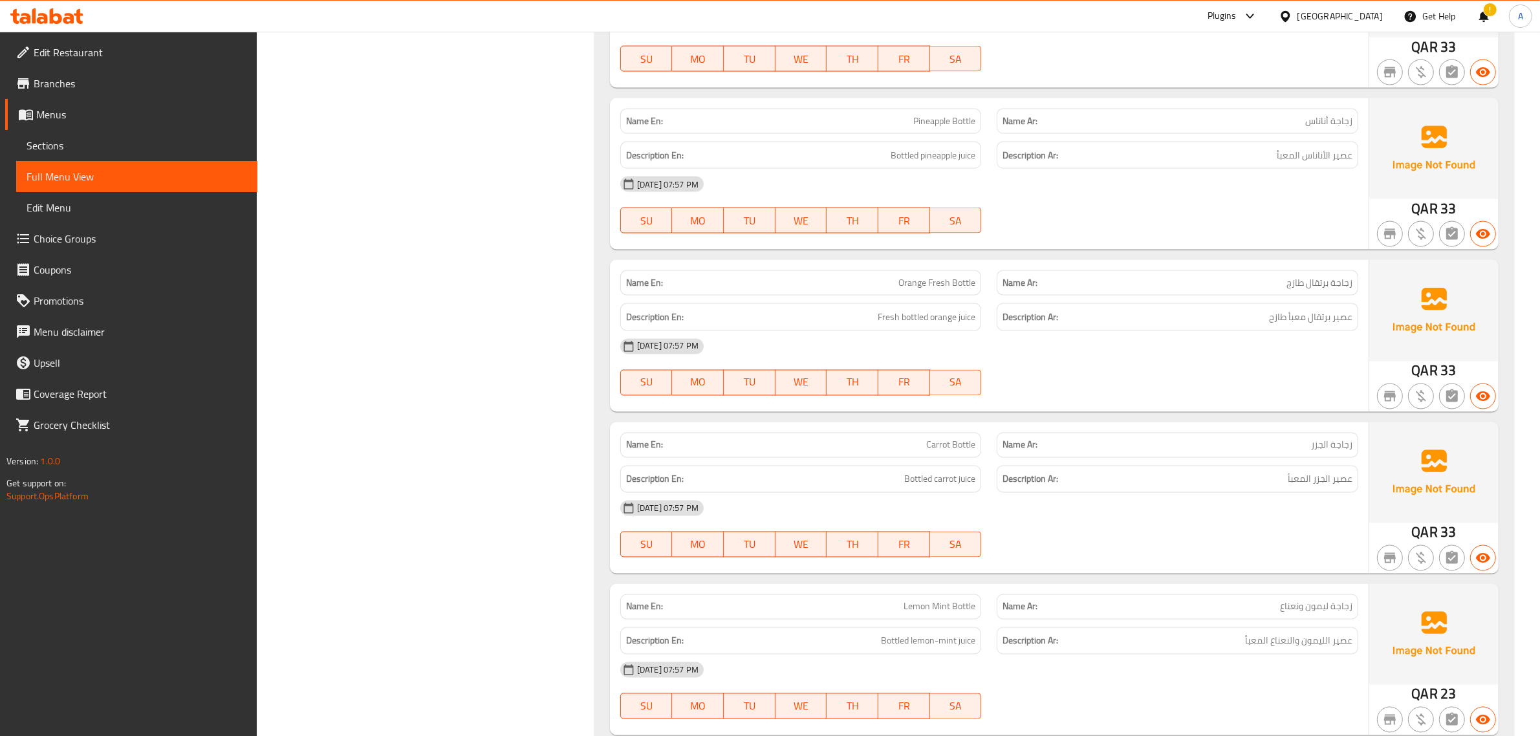
scroll to position [2768, 0]
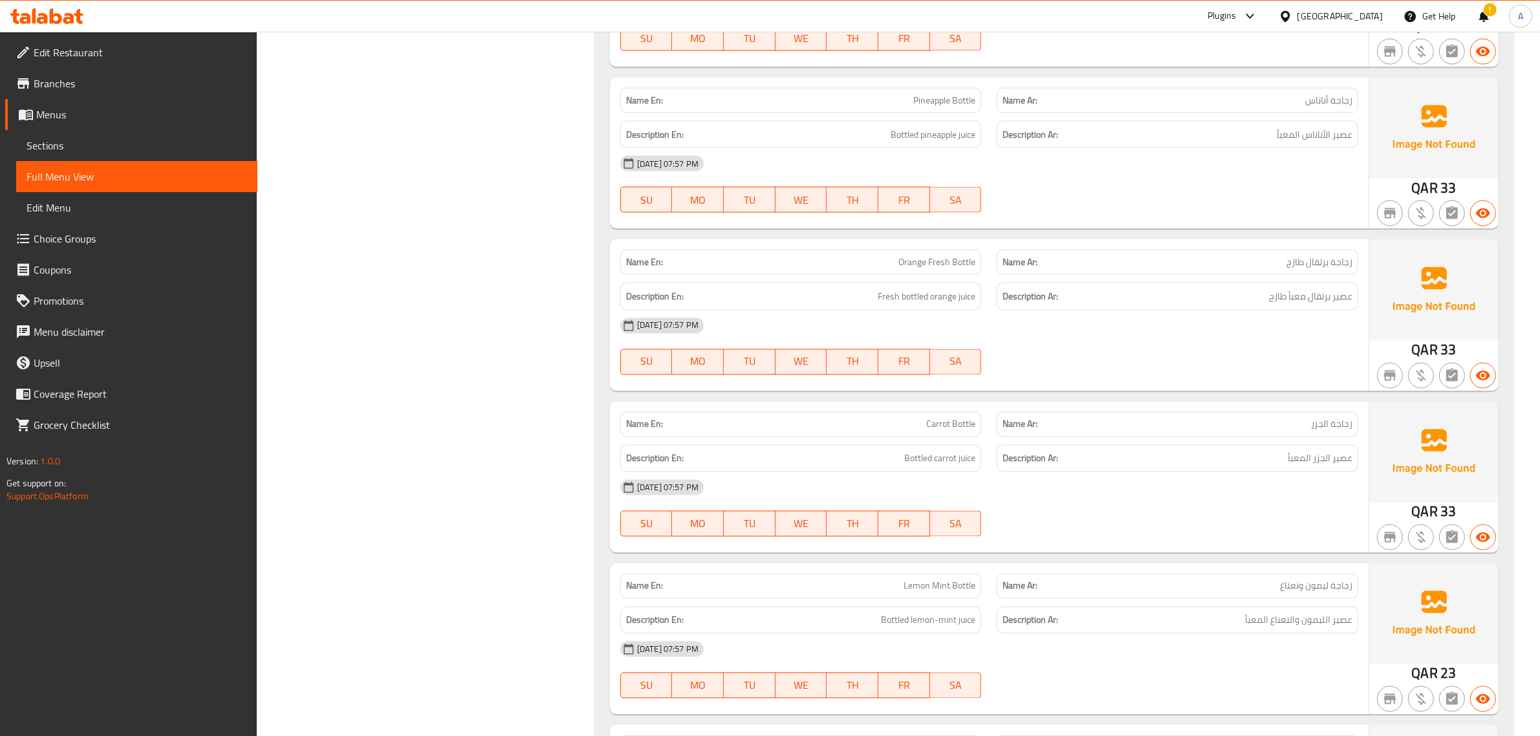
click at [897, 269] on p "Name En: Orange Fresh Bottle" at bounding box center [801, 263] width 350 height 14
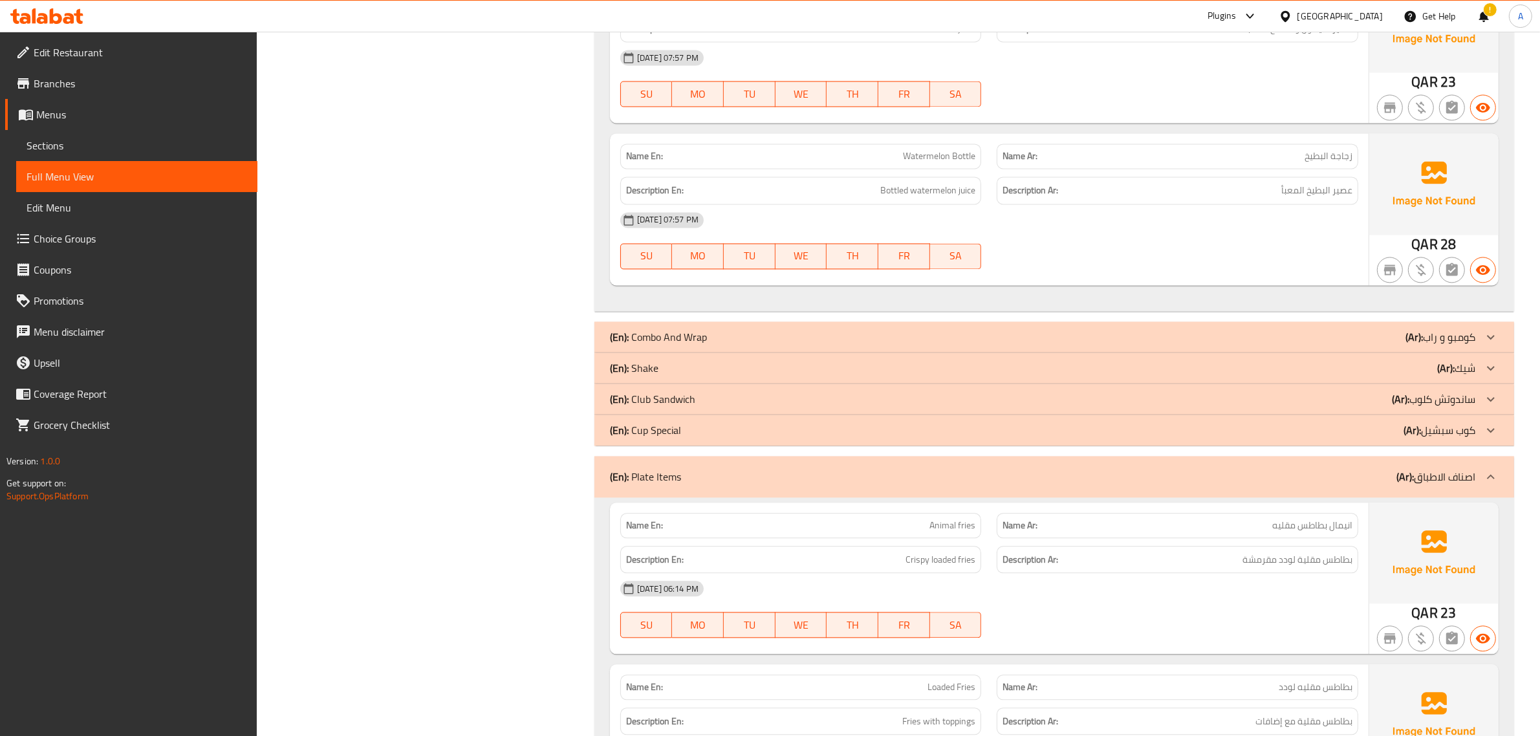
scroll to position [3443, 0]
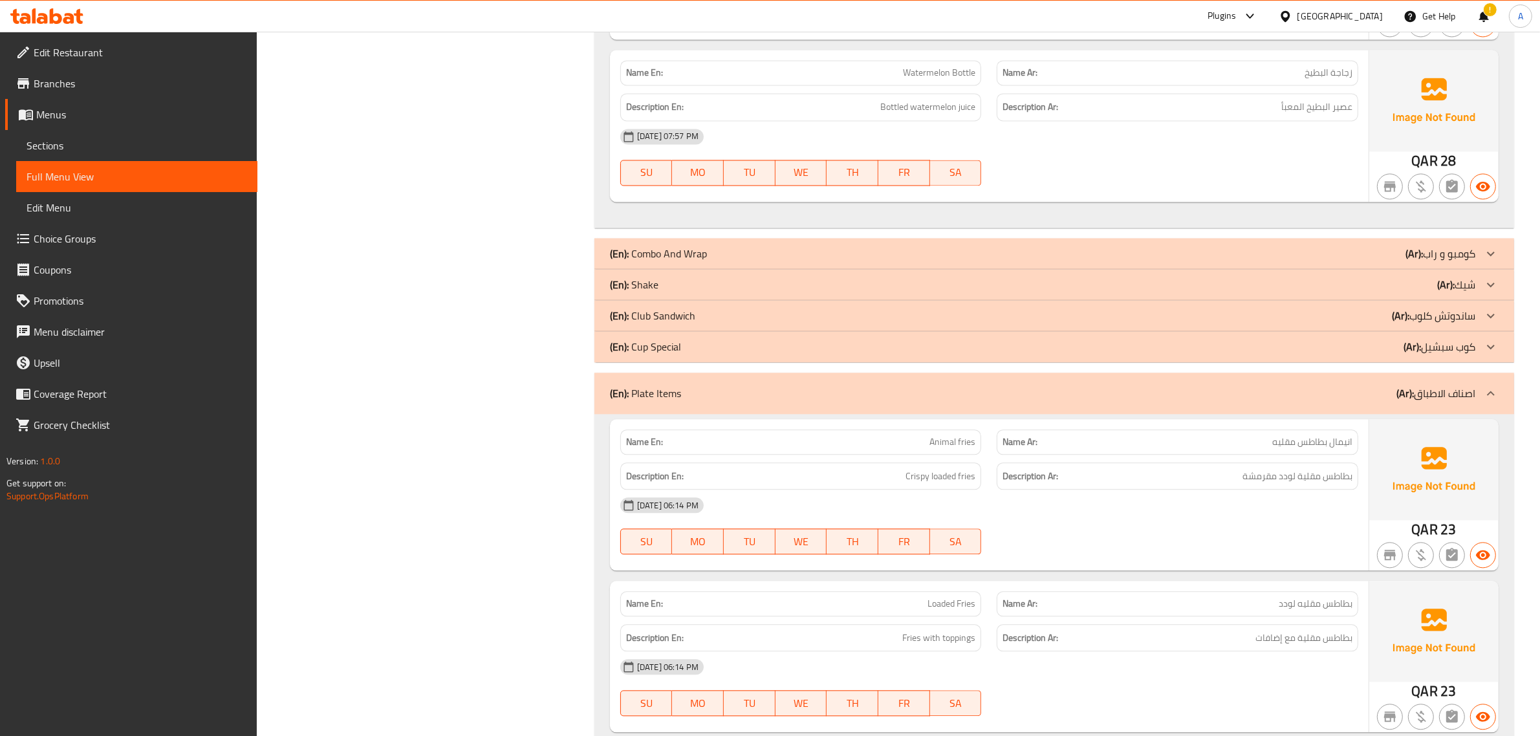
click at [681, 292] on div "(En): Shake (Ar): شيك" at bounding box center [1043, 285] width 866 height 16
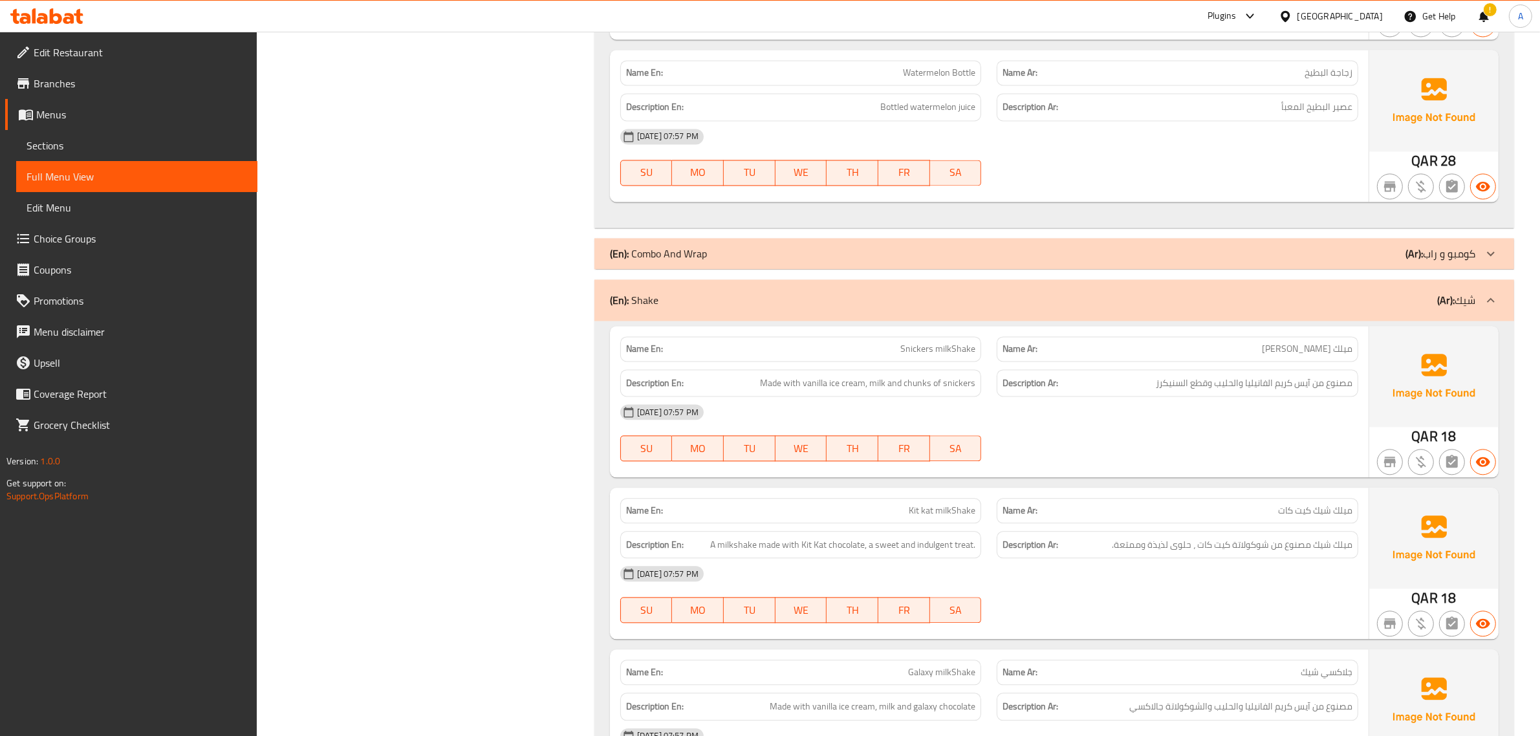
scroll to position [3569, 0]
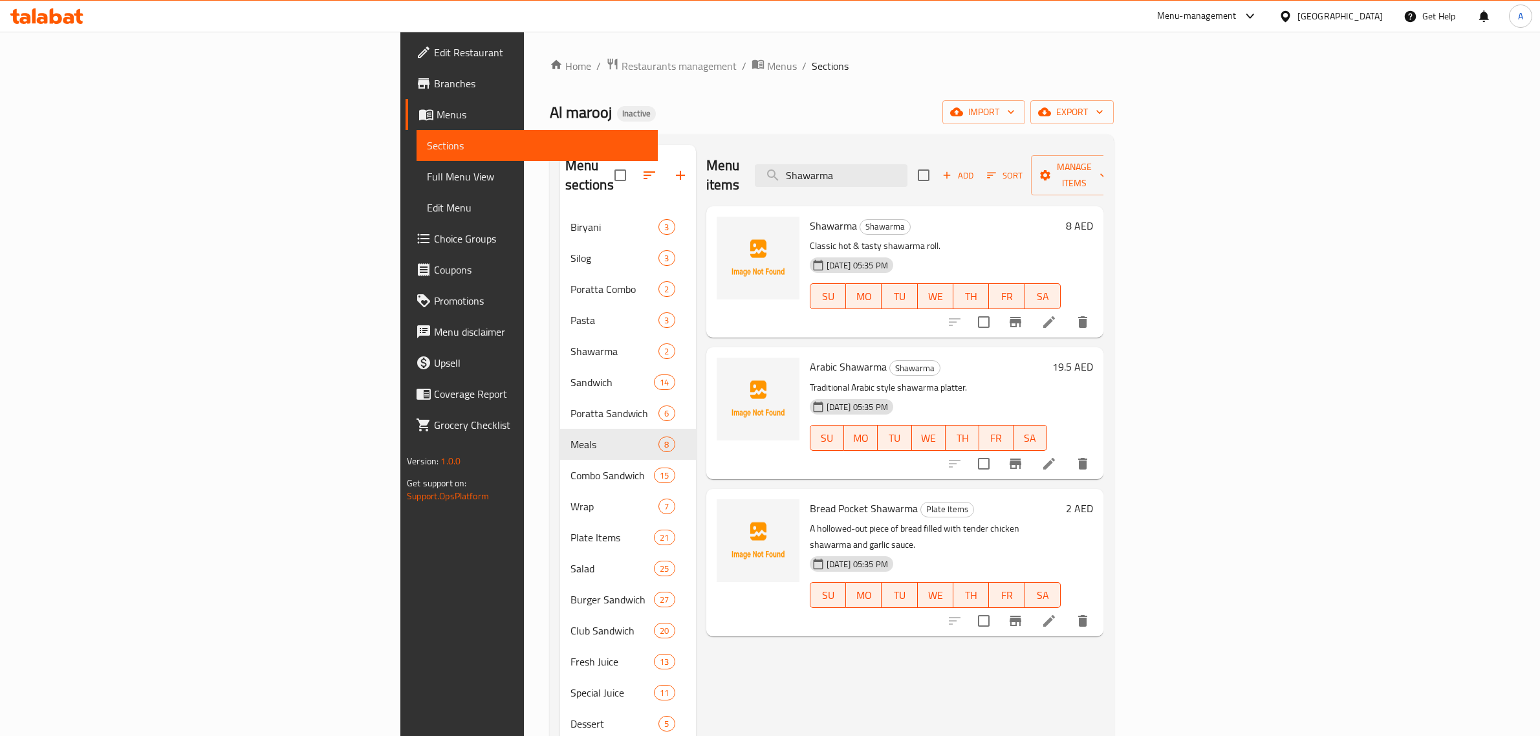
scroll to position [115, 0]
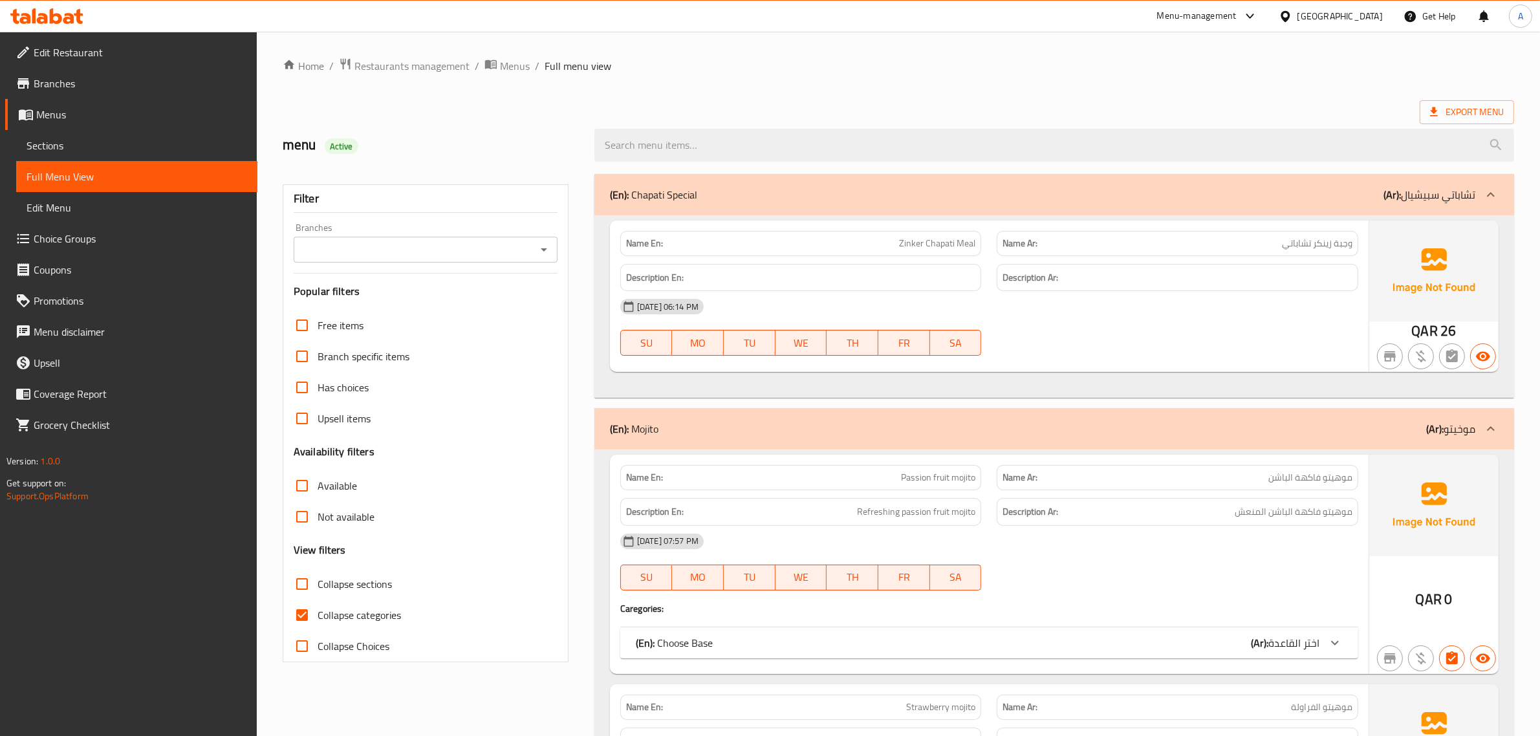
click at [69, 153] on link "Sections" at bounding box center [136, 145] width 241 height 31
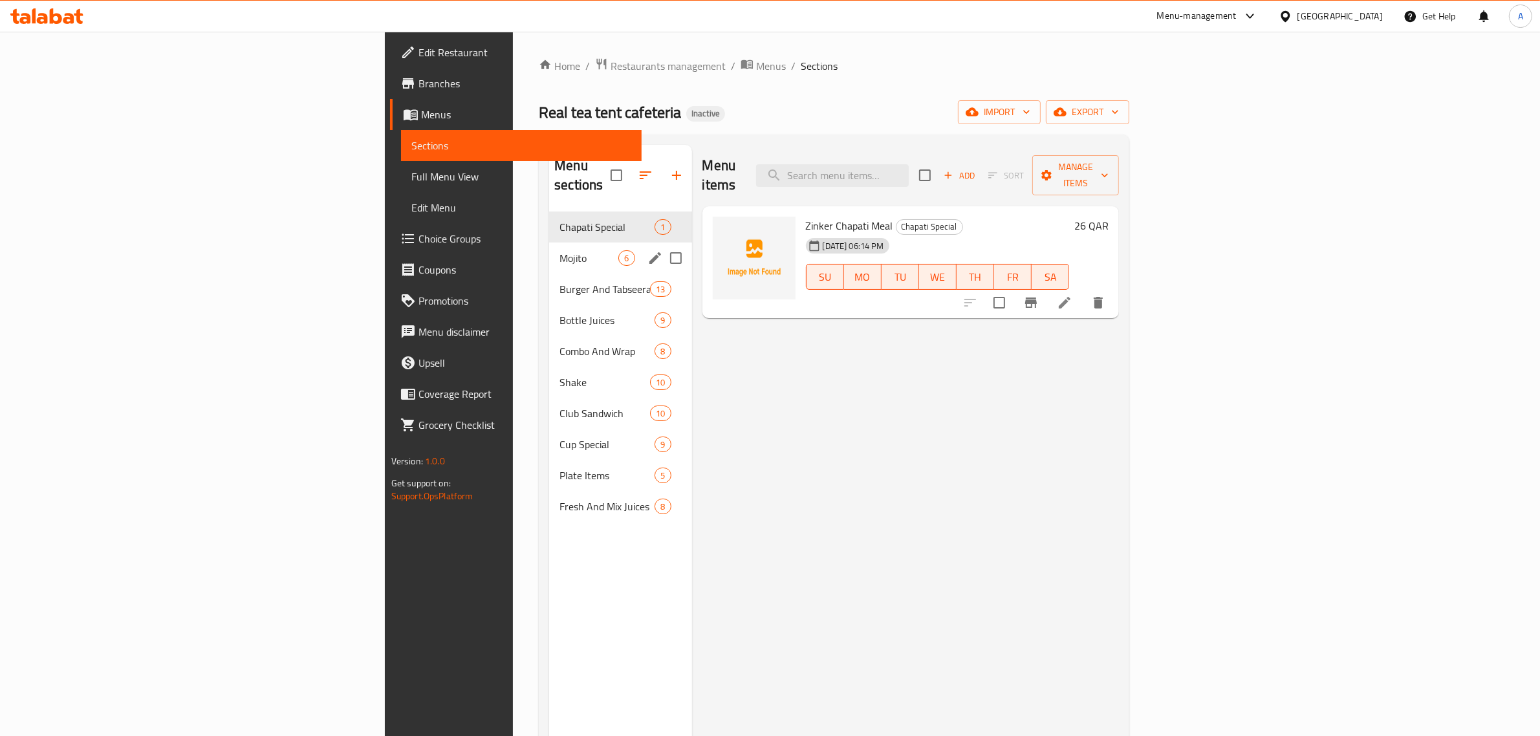
click at [560, 250] on span "Mojito" at bounding box center [589, 258] width 59 height 16
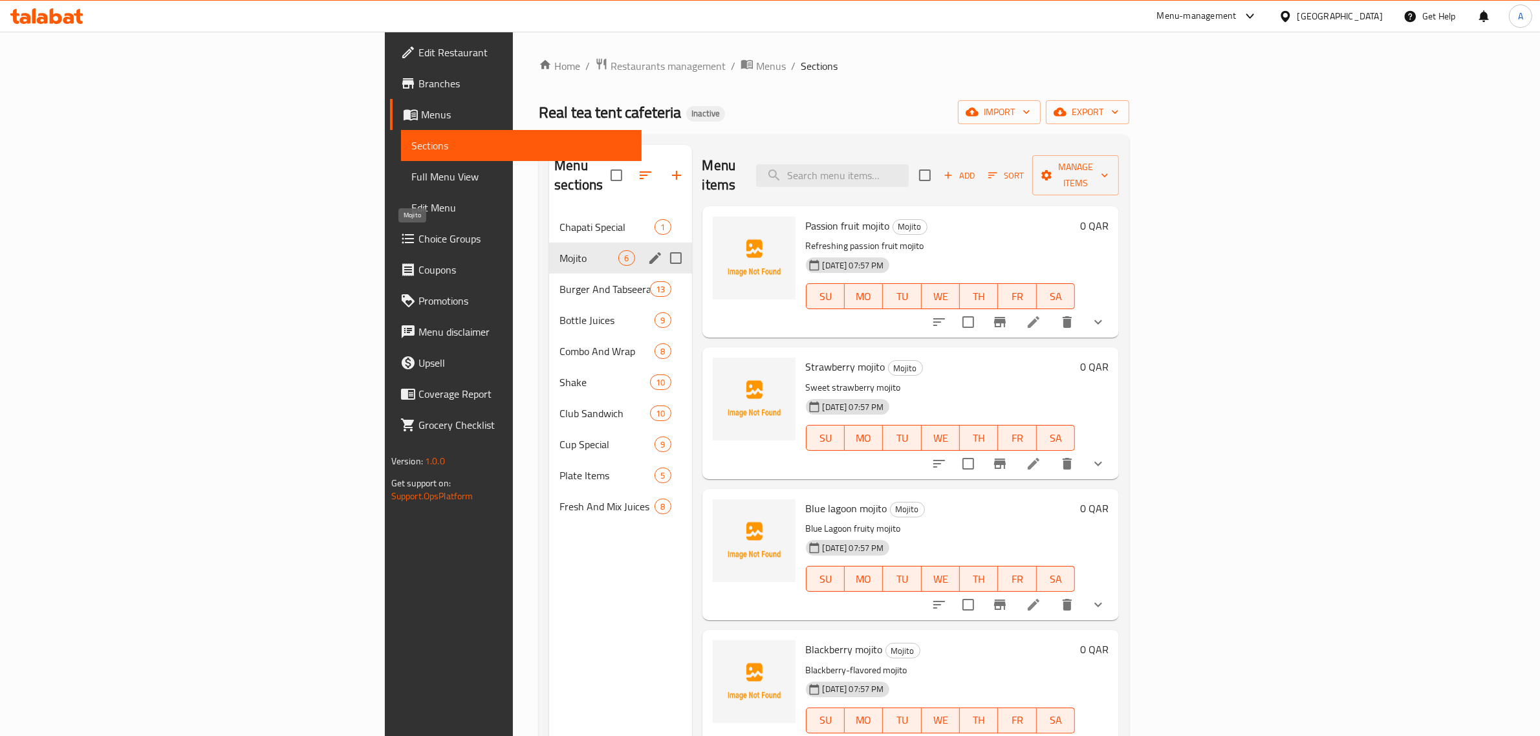
click at [549, 253] on div "Mojito 6" at bounding box center [620, 258] width 142 height 31
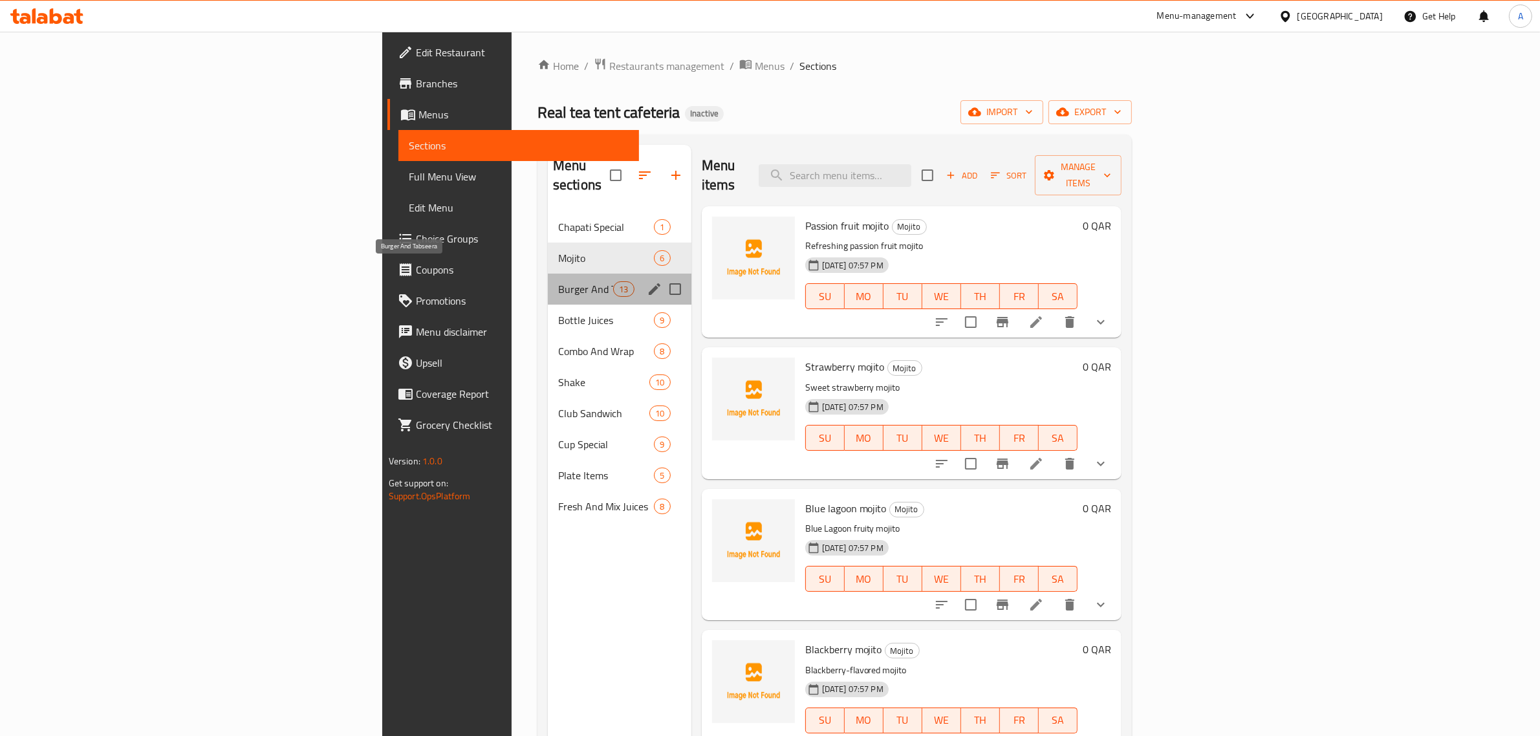
click at [558, 281] on span "Burger And Tabseera" at bounding box center [585, 289] width 55 height 16
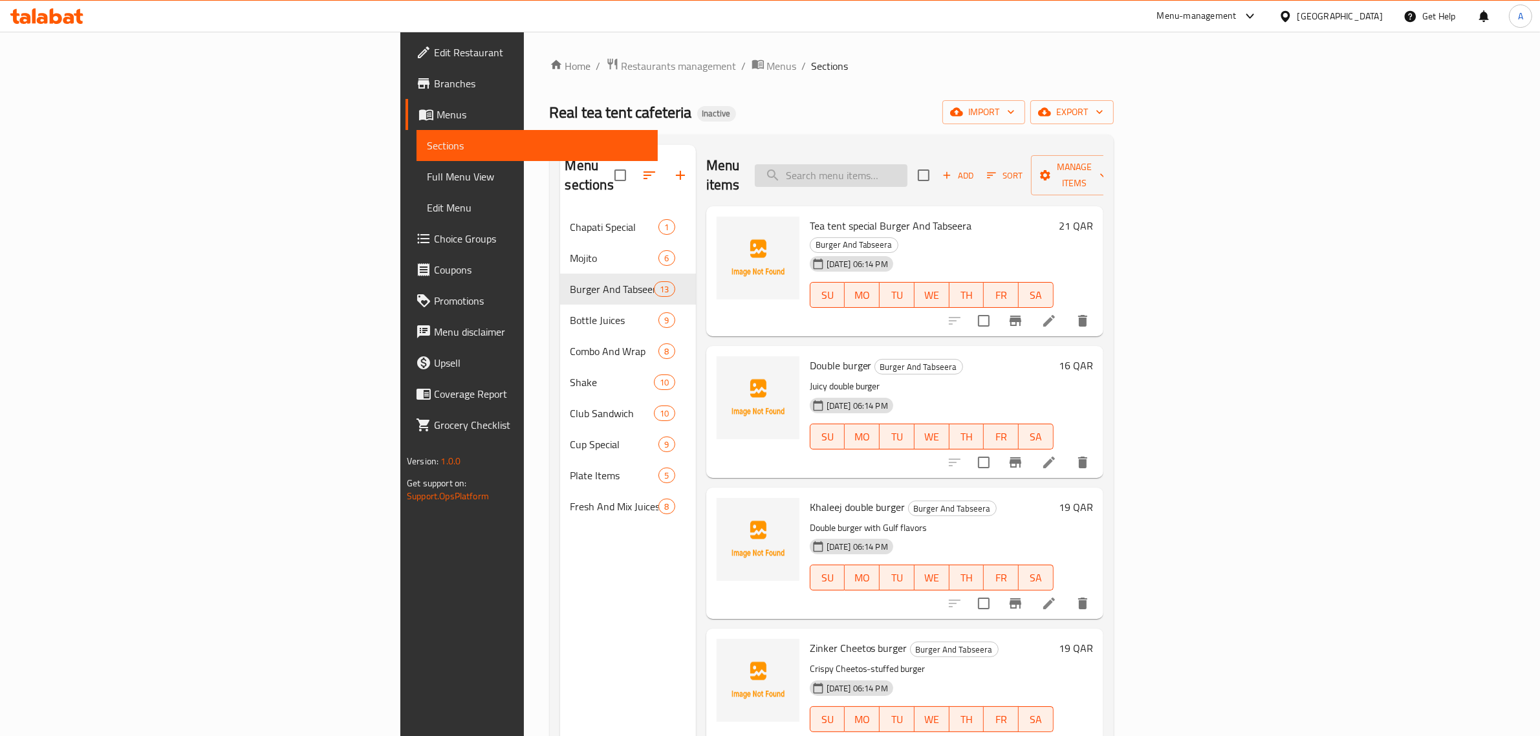
click at [908, 166] on input "search" at bounding box center [831, 175] width 153 height 23
paste input "تيكا"
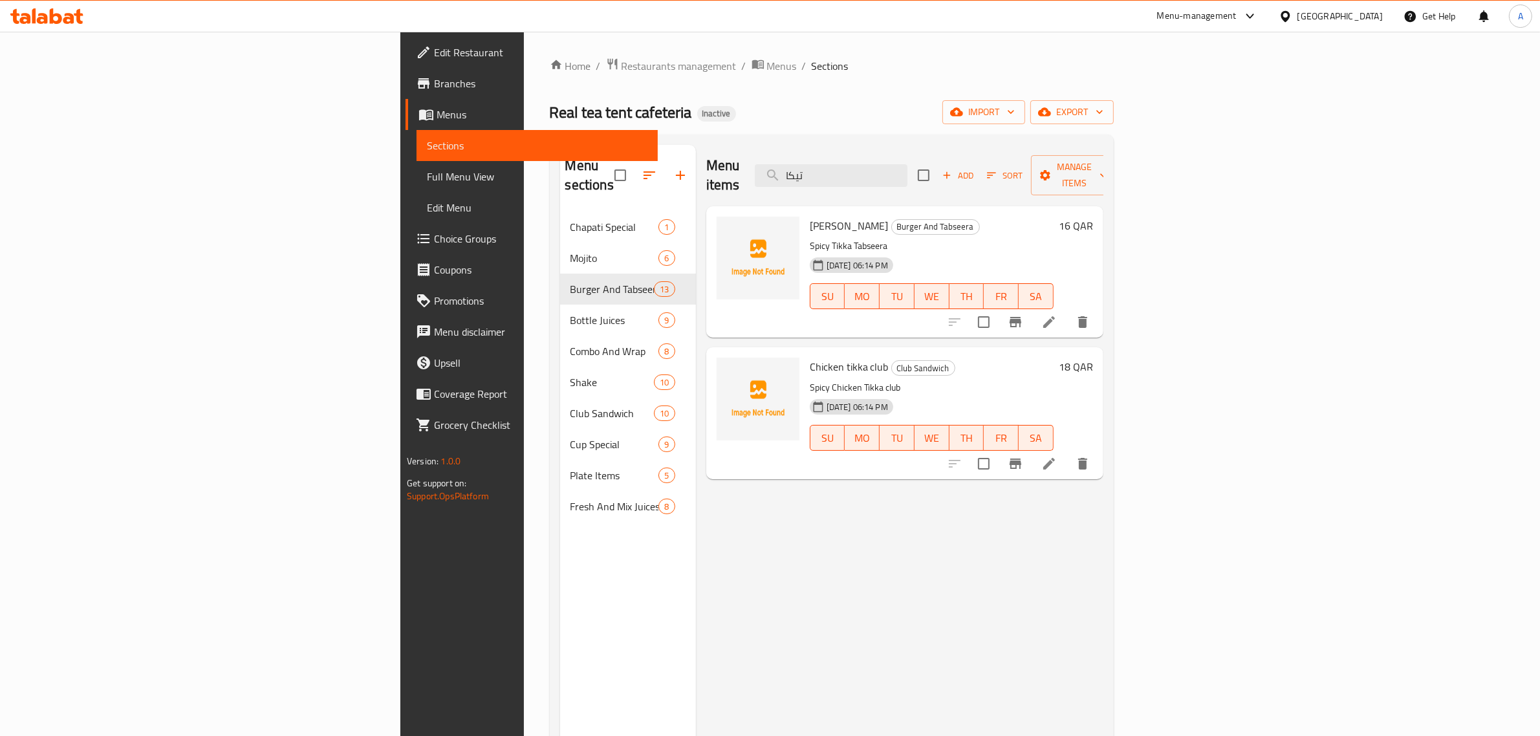
click at [810, 216] on span "Tikka Tabseera" at bounding box center [849, 225] width 79 height 19
copy span "Tikka"
click at [908, 172] on input "تيكا" at bounding box center [831, 175] width 153 height 23
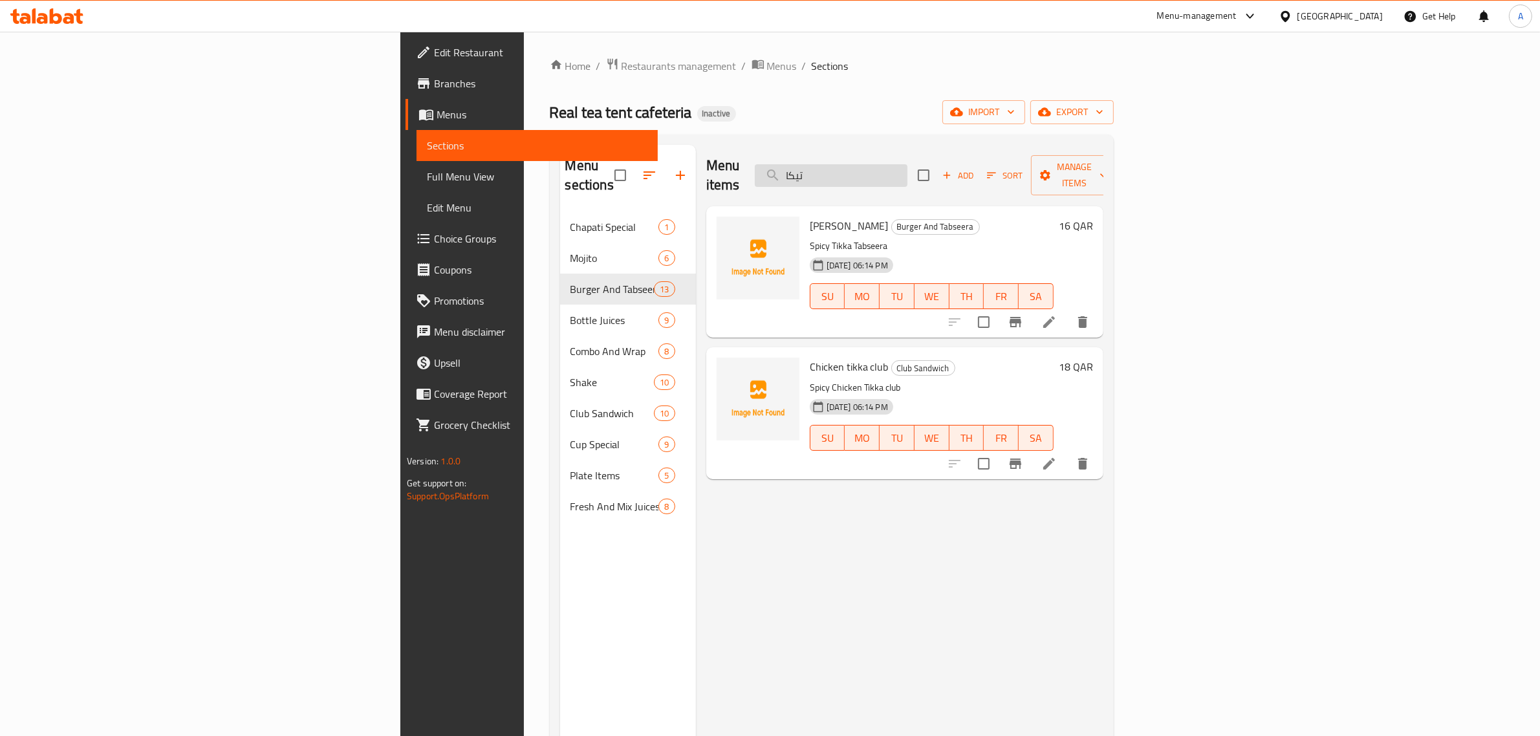
click at [908, 172] on input "تيكا" at bounding box center [831, 175] width 153 height 23
paste input "Tikka"
drag, startPoint x: 953, startPoint y: 159, endPoint x: 987, endPoint y: 160, distance: 33.7
click at [908, 164] on input "Tikka" at bounding box center [831, 175] width 153 height 23
click at [908, 166] on input "Tikka" at bounding box center [831, 175] width 153 height 23
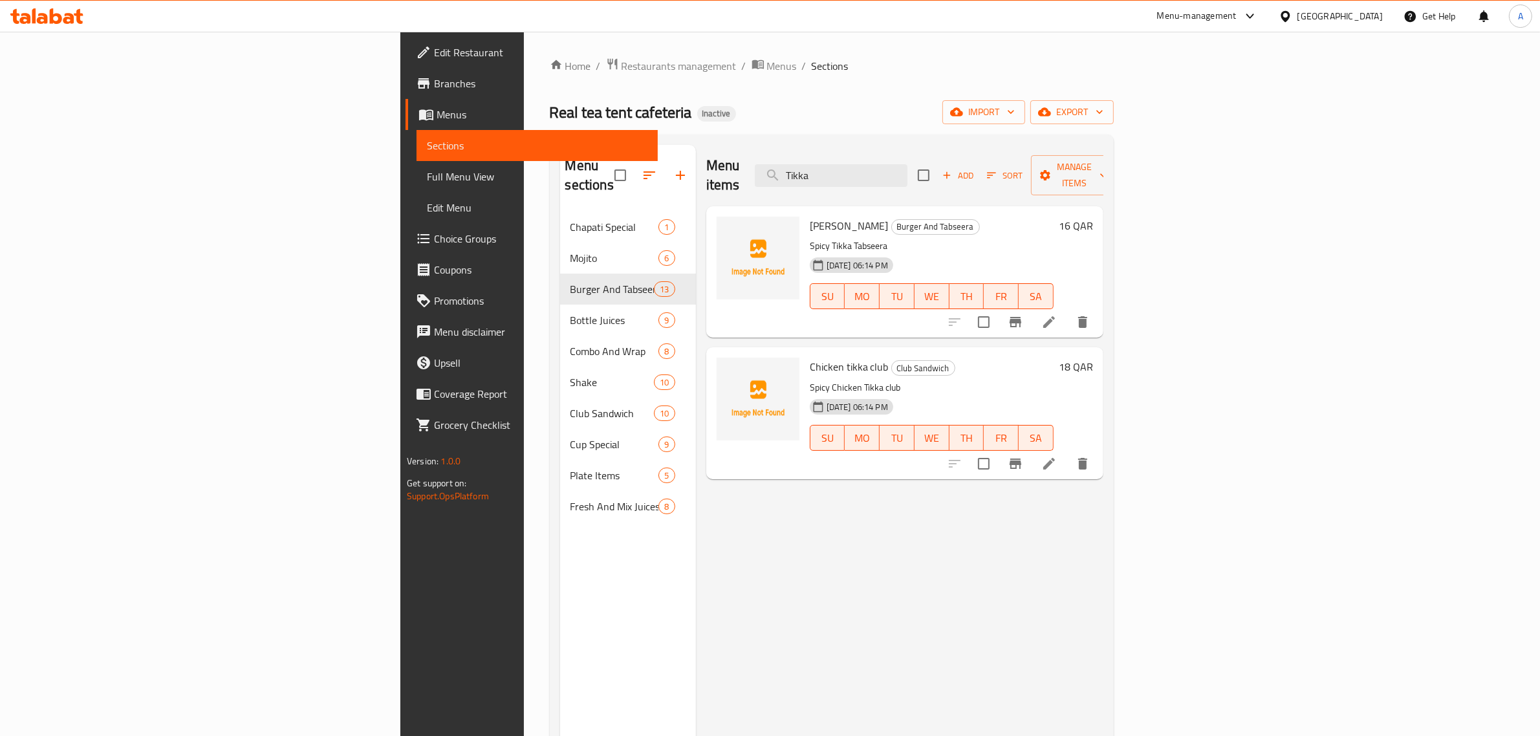
drag, startPoint x: 957, startPoint y: 160, endPoint x: 1064, endPoint y: 144, distance: 108.1
click at [1064, 144] on div "Menu sections Chapati Special 1 Mojito 6 Burger And Tabseera 13 Bottle Juices 9…" at bounding box center [832, 513] width 564 height 757
click at [908, 171] on input "Tikka" at bounding box center [831, 175] width 153 height 23
paste input "Animal fries"
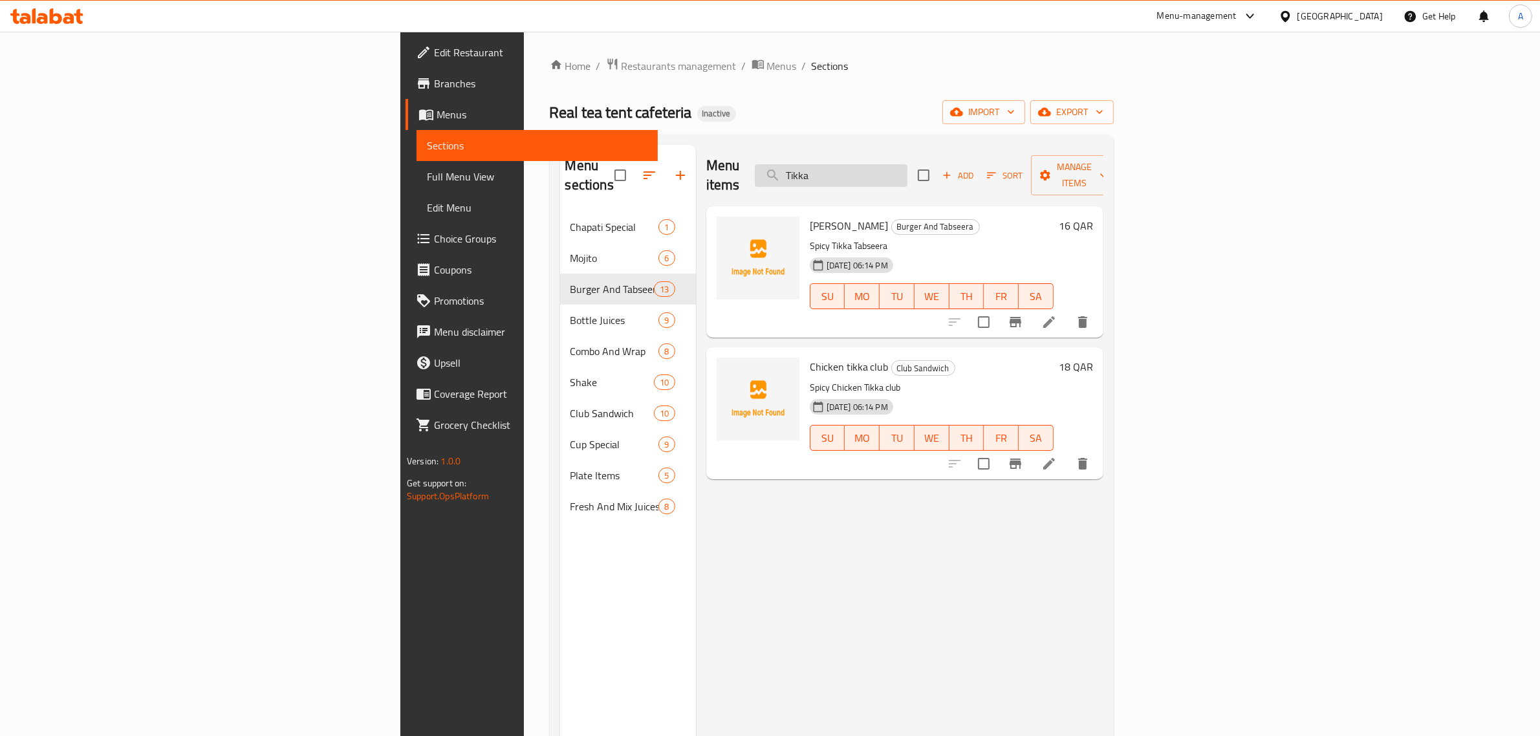
click at [908, 171] on input "Animal fries" at bounding box center [831, 175] width 153 height 23
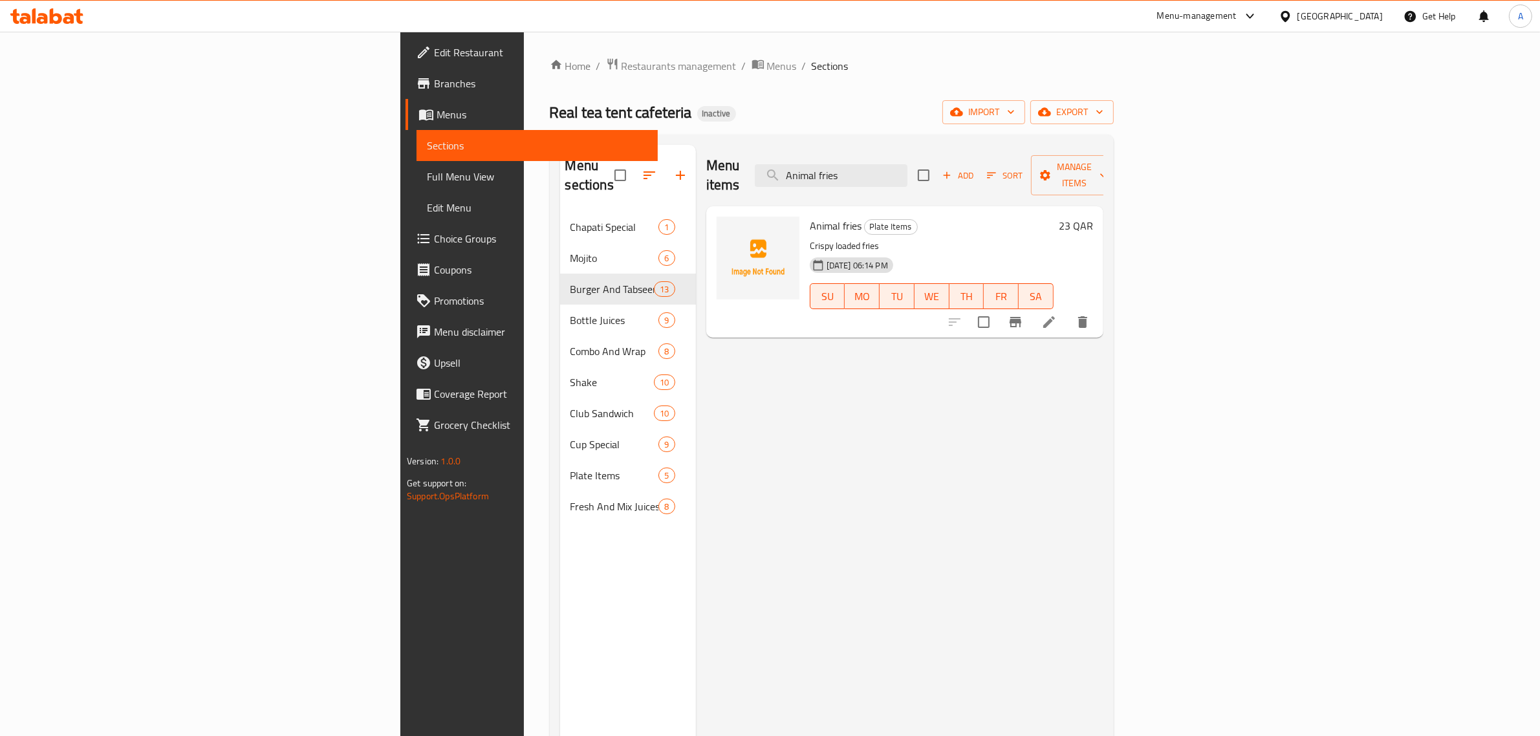
type input "Animal fries"
click at [1057, 314] on icon at bounding box center [1050, 322] width 16 height 16
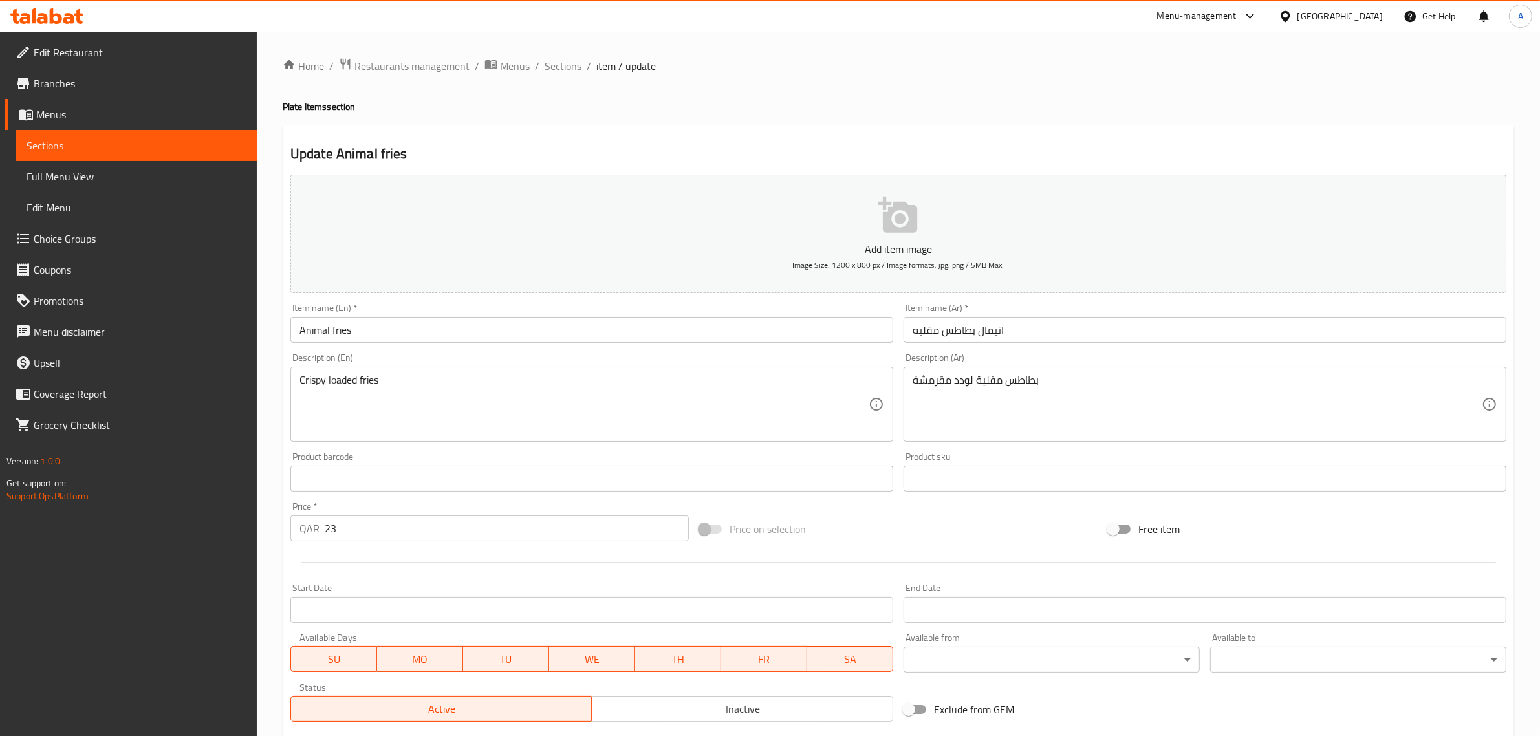
click at [990, 299] on div "Item name (Ar)   * انيمال بطاطس مقليه Item name (Ar) *" at bounding box center [1205, 323] width 613 height 50
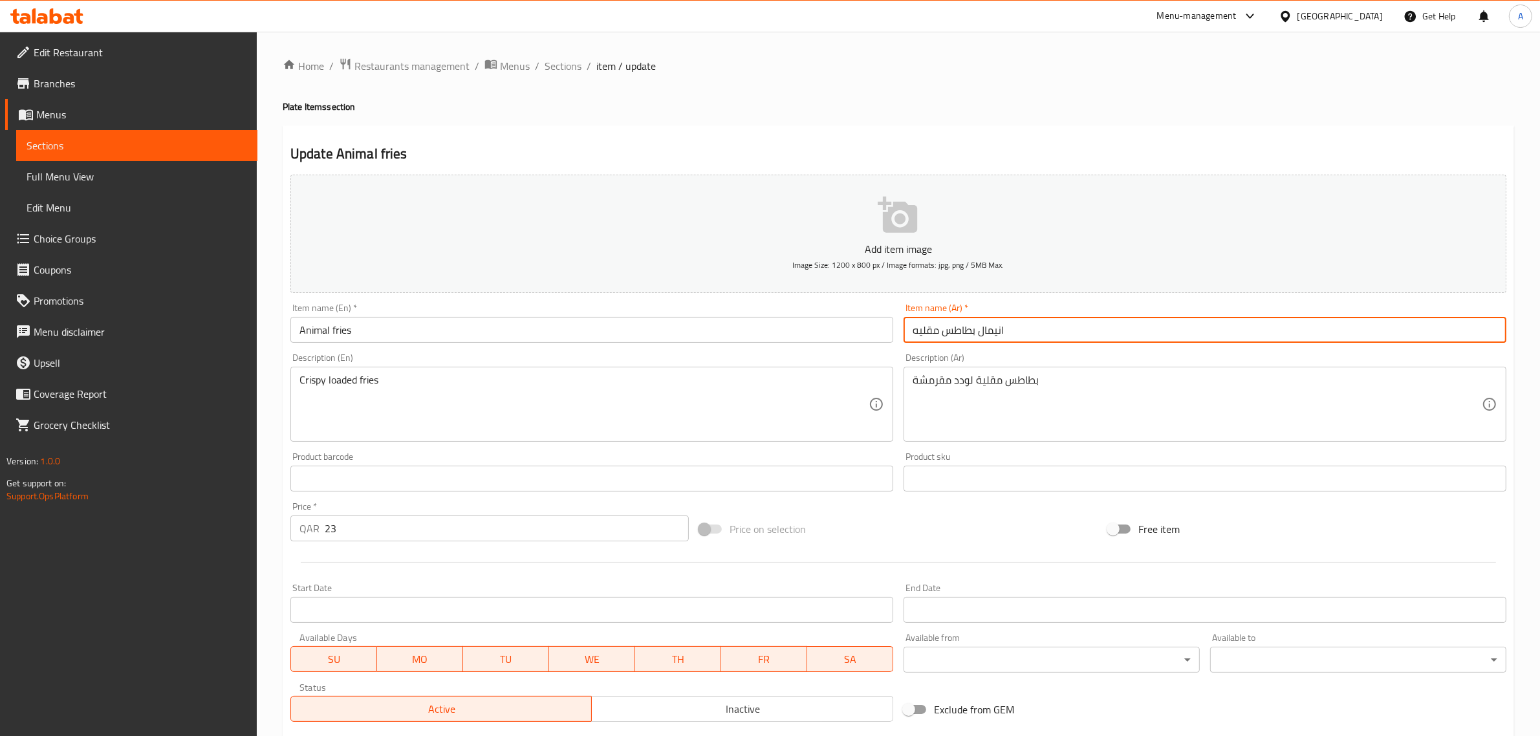
click at [968, 338] on input "انيمال بطاطس مقليه" at bounding box center [1205, 330] width 603 height 26
paste input "فرايز"
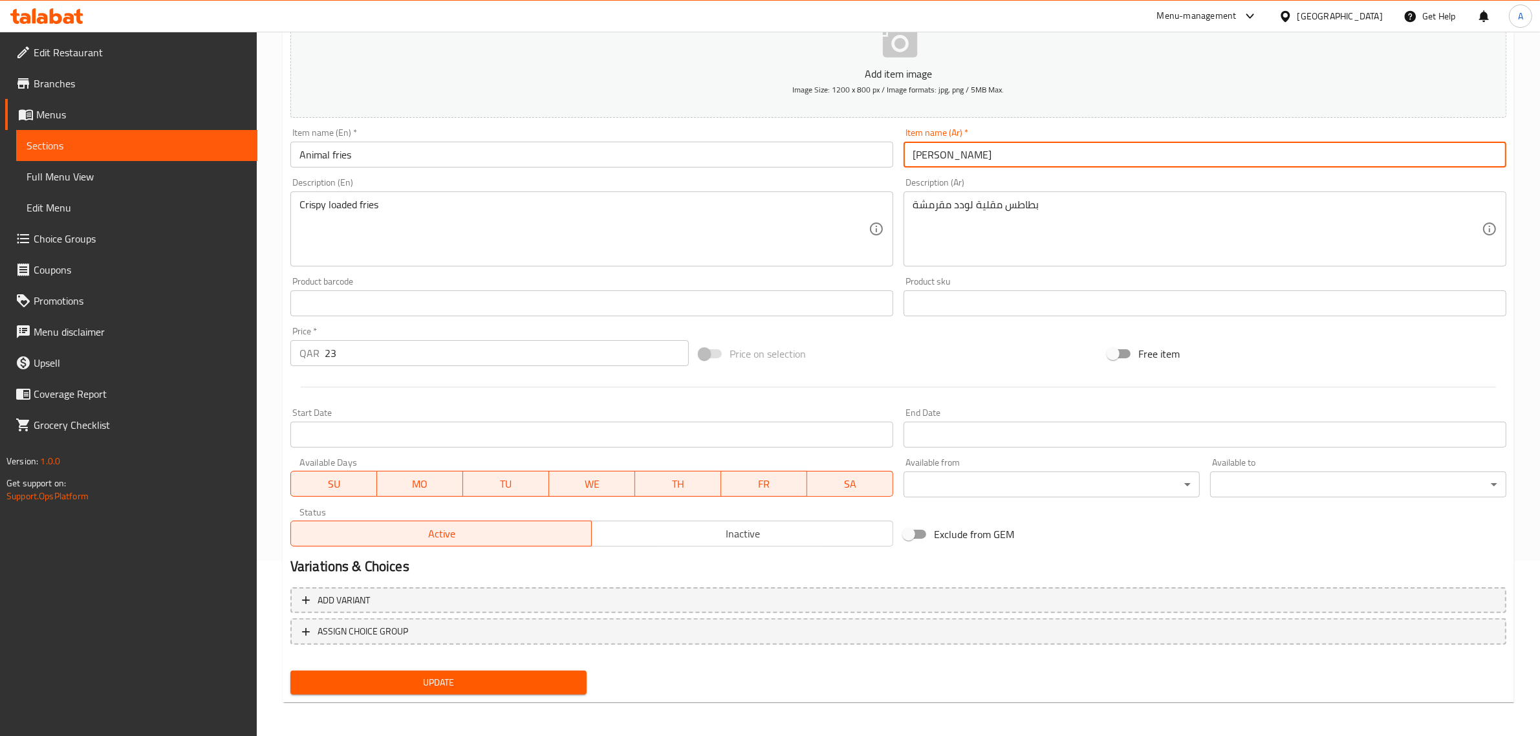
type input "انيمال فرايز"
click at [457, 675] on span "Update" at bounding box center [439, 683] width 276 height 16
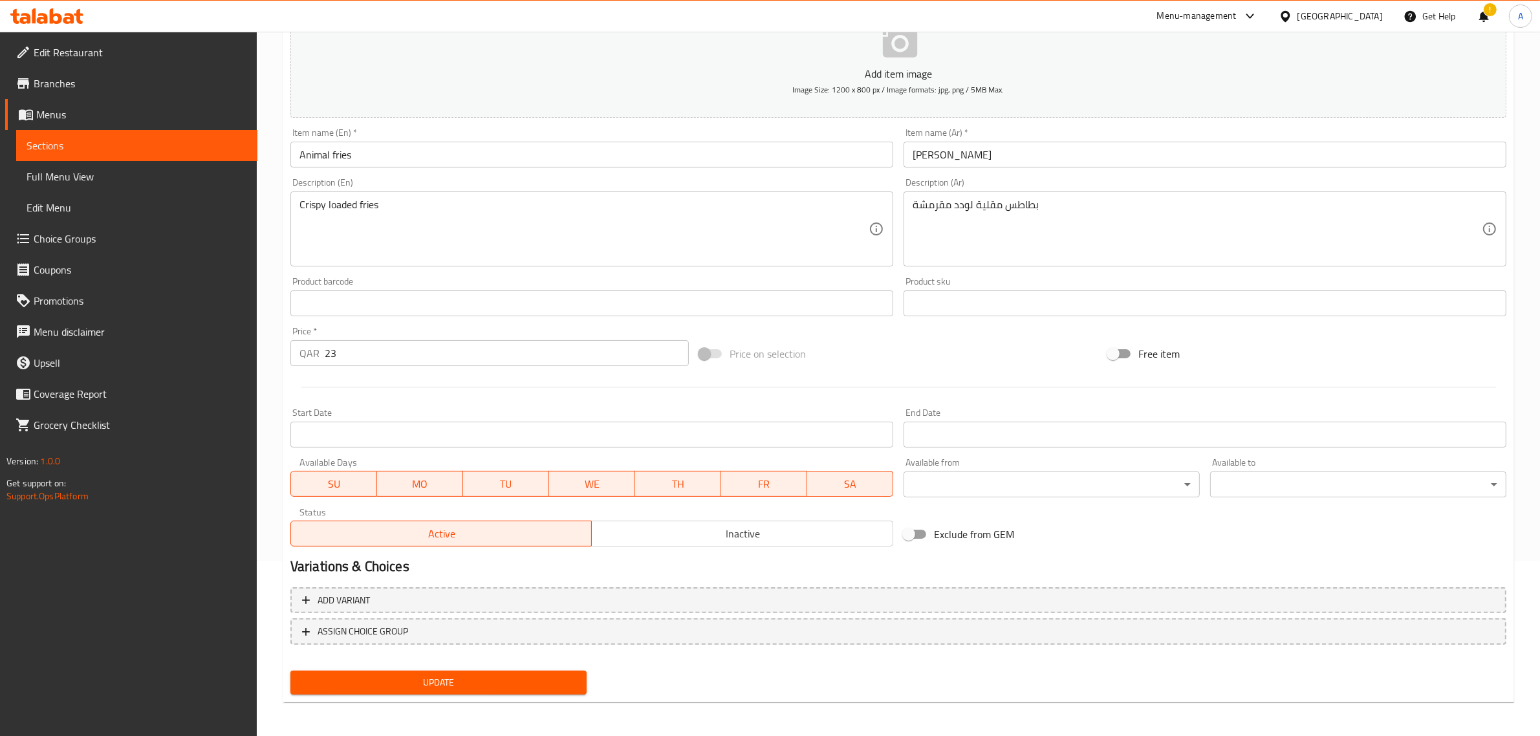
click at [544, 668] on div "Update" at bounding box center [438, 683] width 307 height 34
click at [492, 690] on button "Update" at bounding box center [438, 683] width 296 height 24
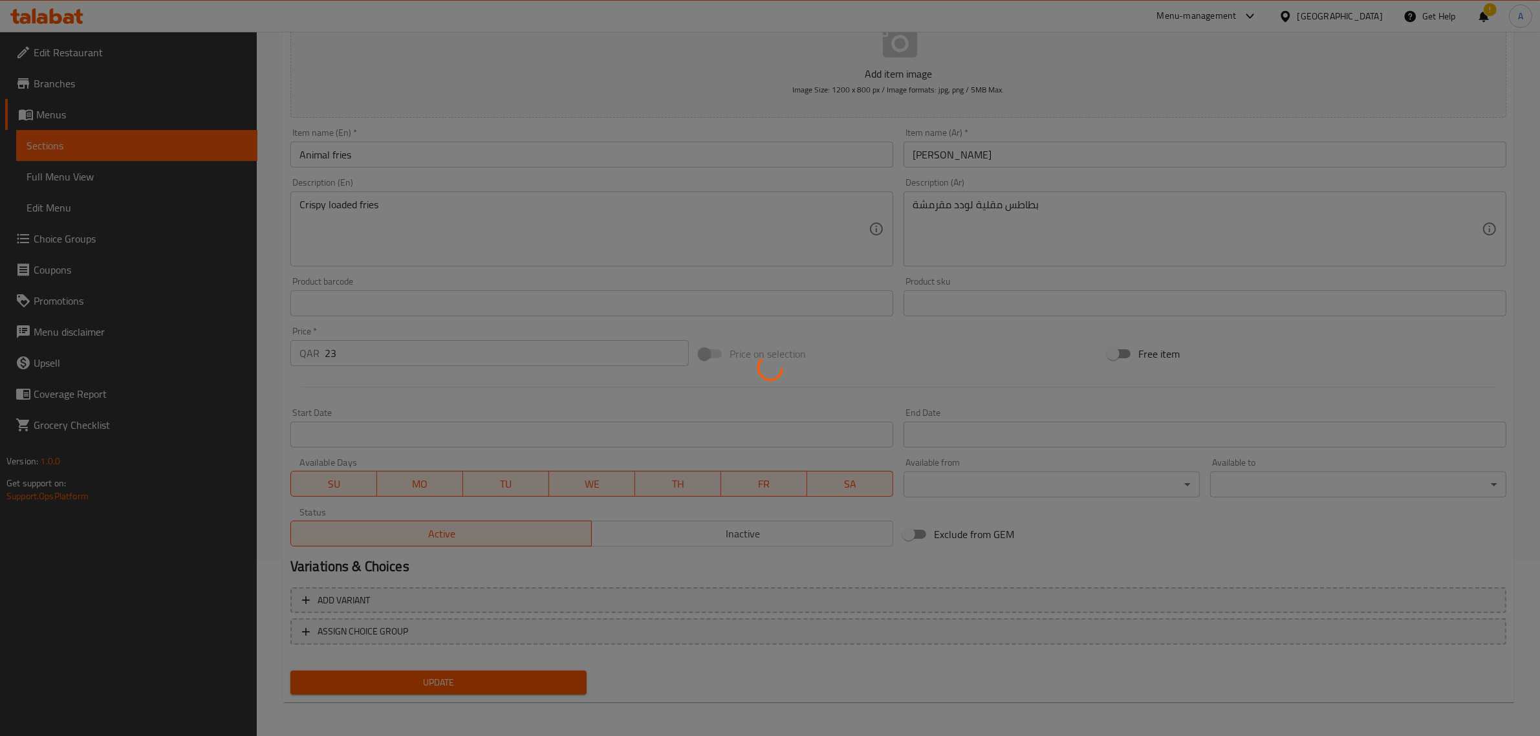
scroll to position [0, 0]
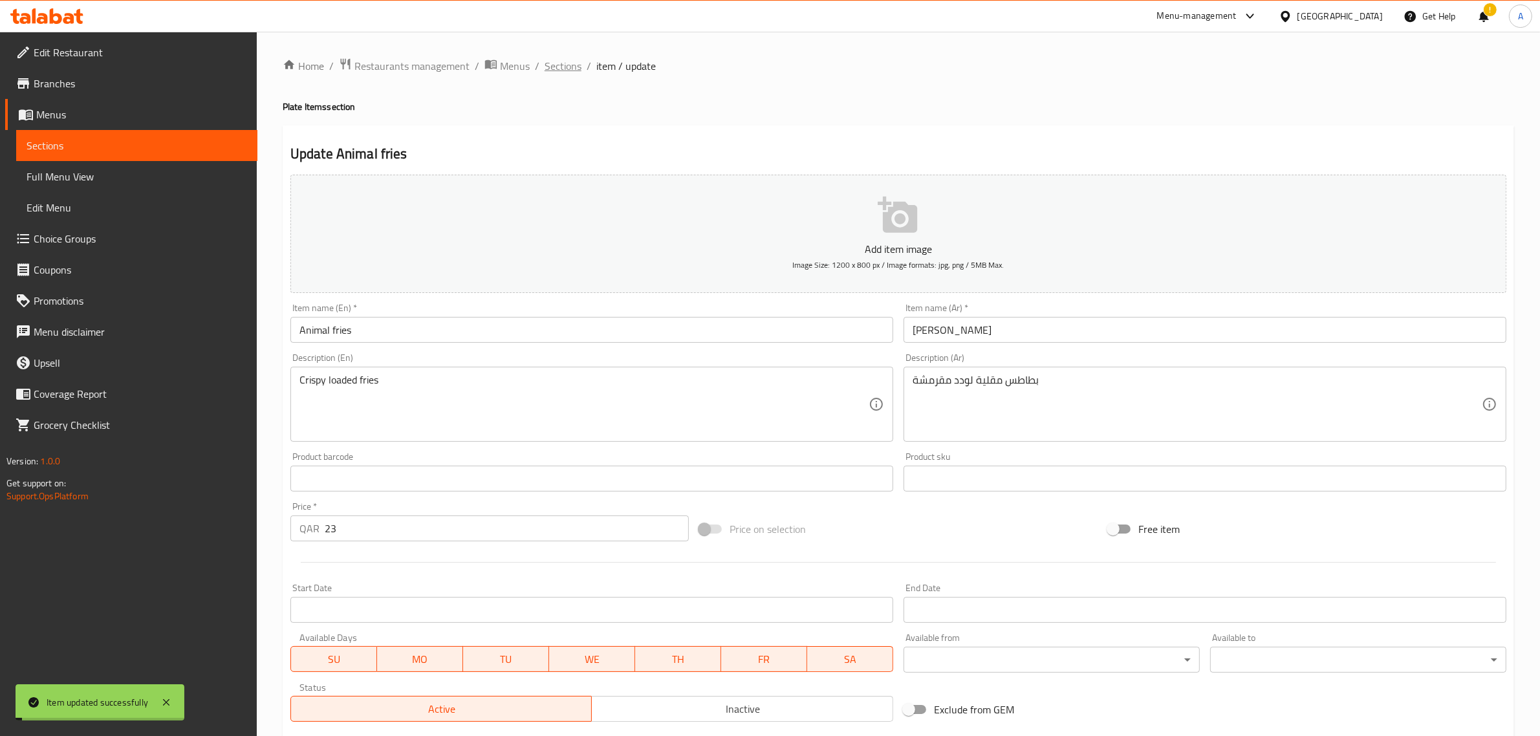
click at [563, 68] on span "Sections" at bounding box center [563, 66] width 37 height 16
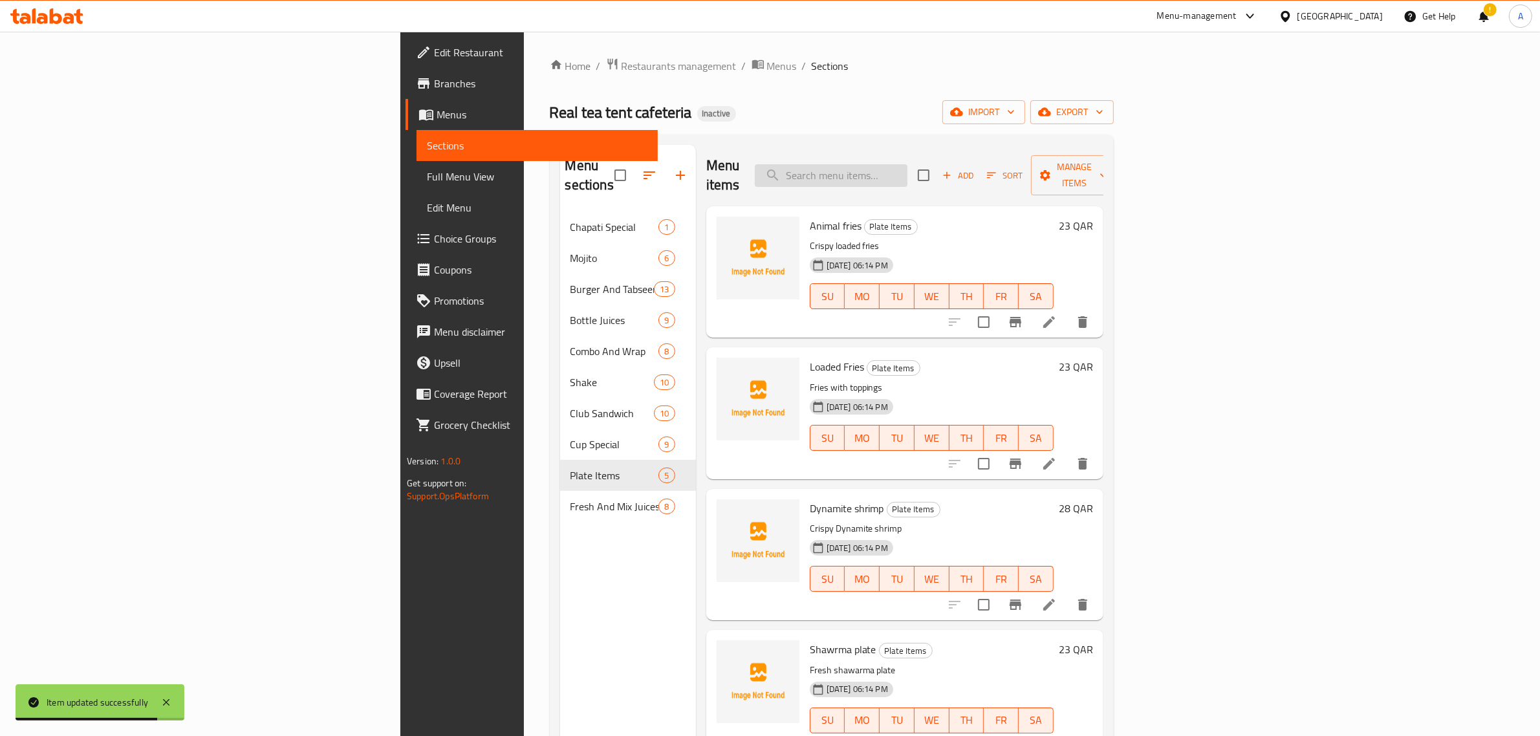
paste input "Tea tent special"
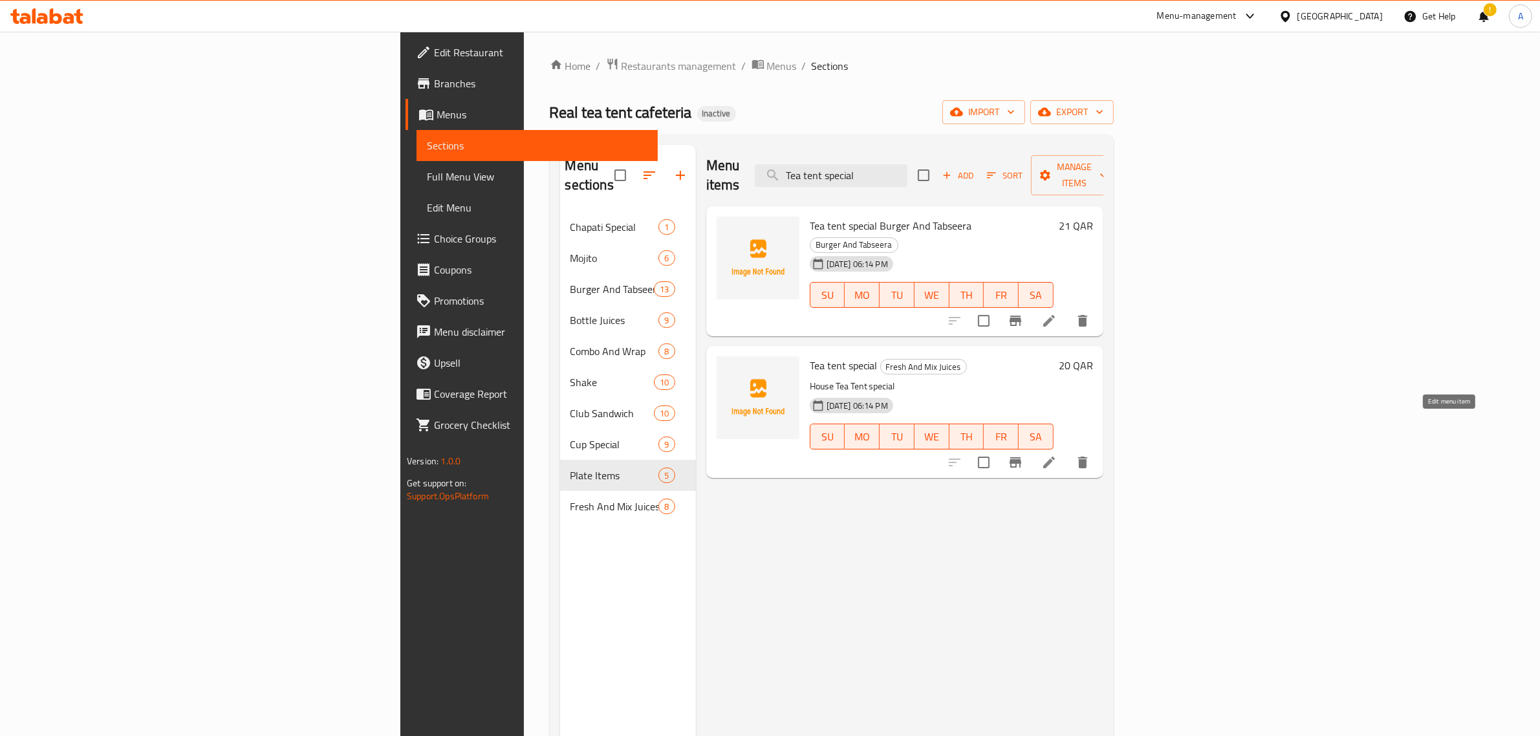
type input "Tea tent special"
click at [1057, 455] on icon at bounding box center [1050, 463] width 16 height 16
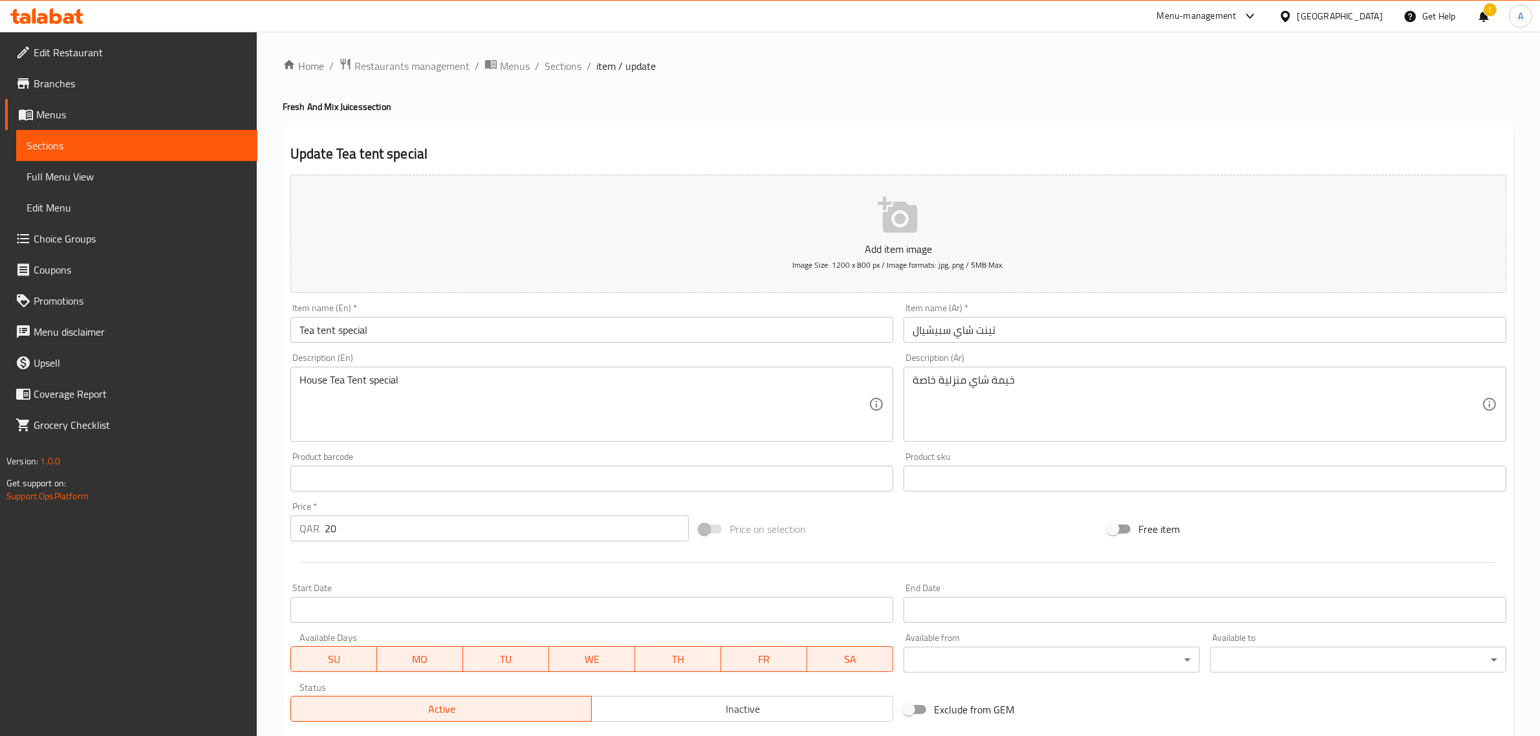
click at [991, 323] on input "تينت شاي سبيشيال" at bounding box center [1205, 330] width 603 height 26
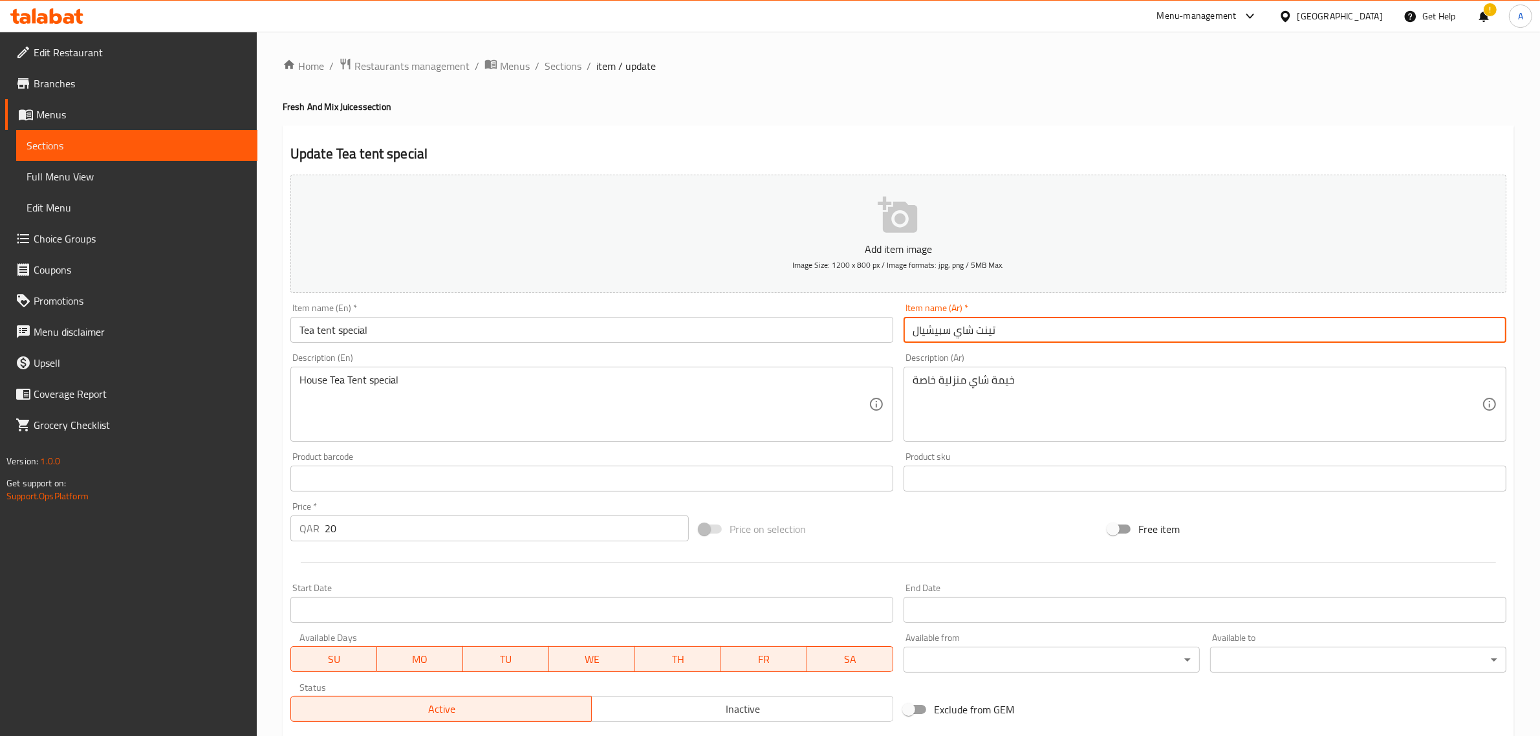
click at [991, 323] on input "تينت شاي سبيشيال" at bounding box center [1205, 330] width 603 height 26
paste input "يمة الشاي الخاصة"
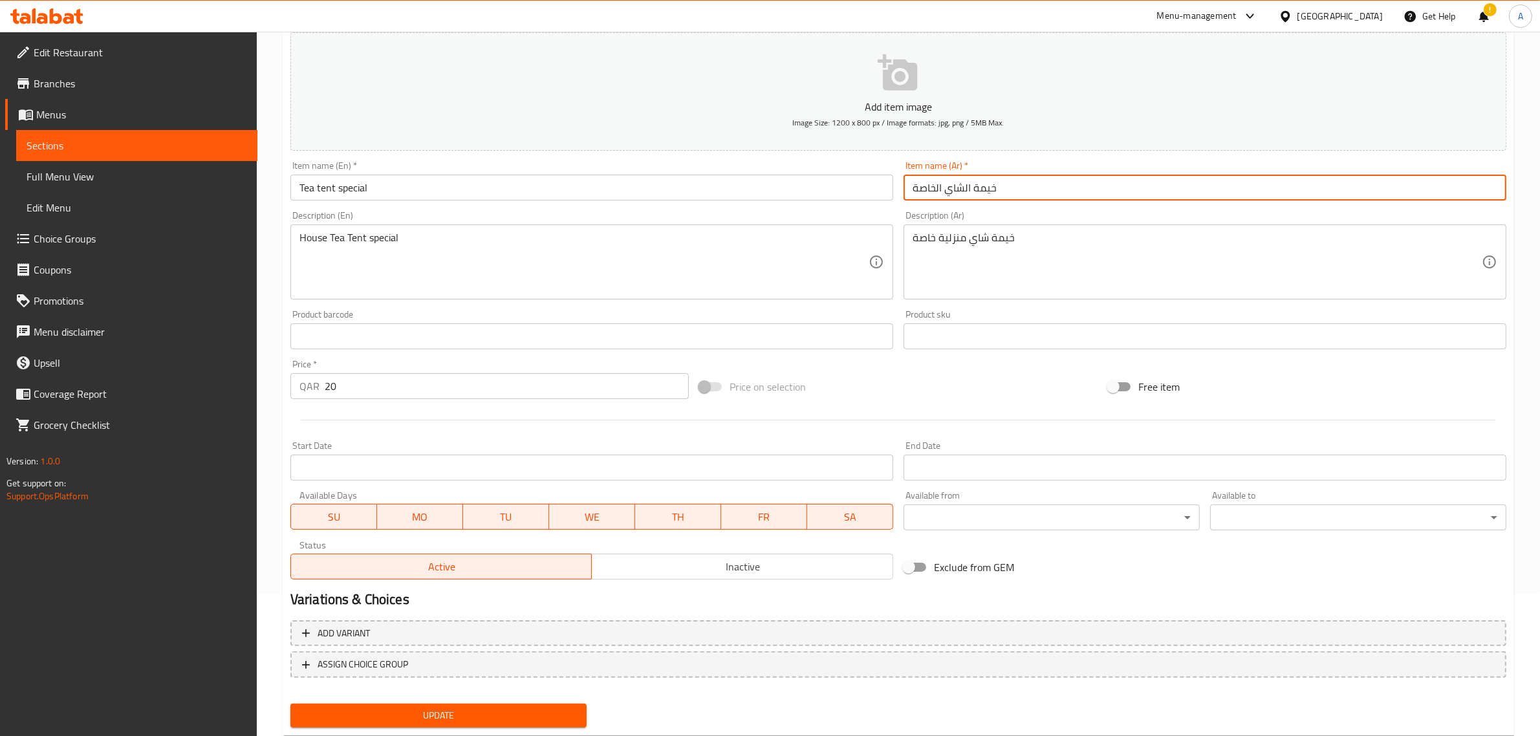
scroll to position [175, 0]
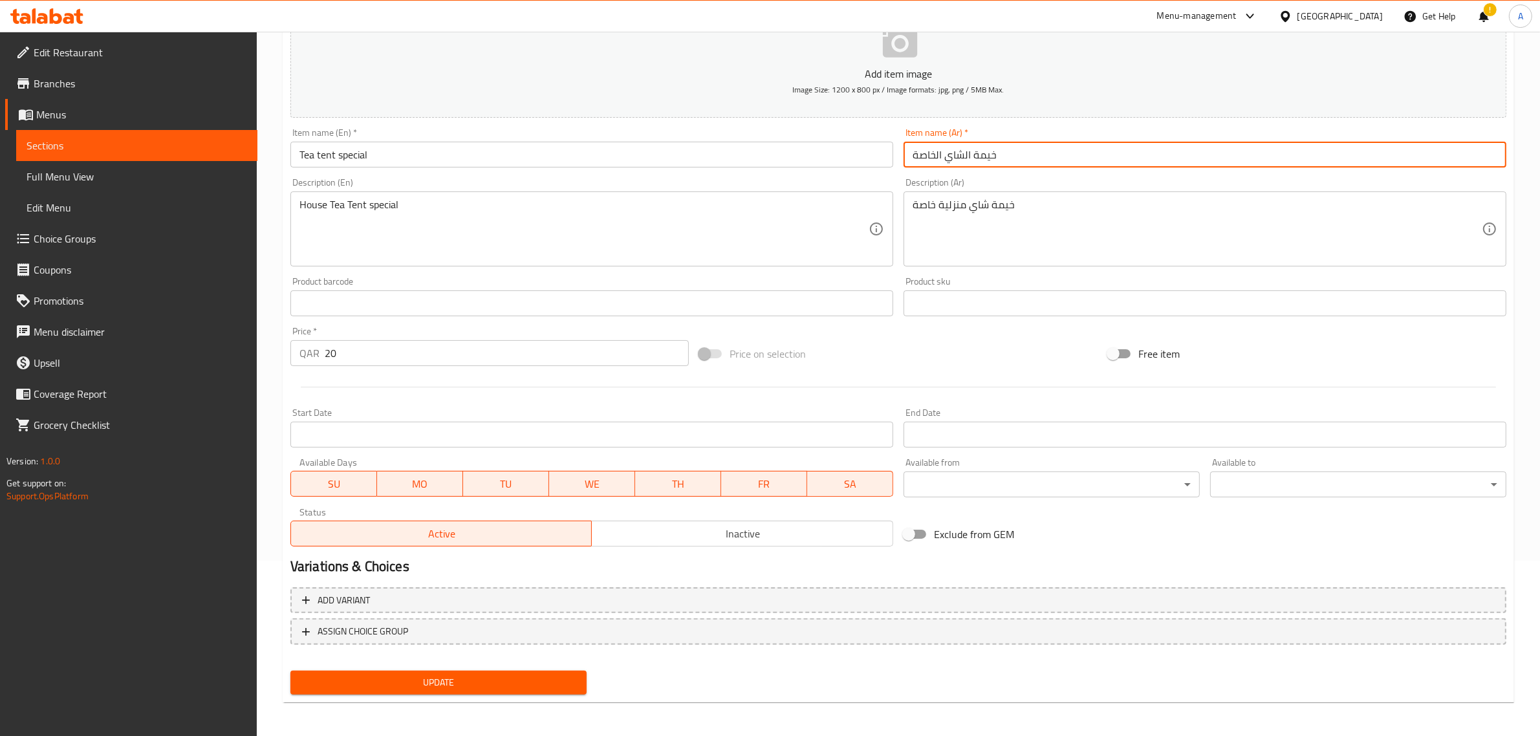
type input "خيمة الشاي الخاصة"
click at [422, 675] on span "Update" at bounding box center [439, 683] width 276 height 16
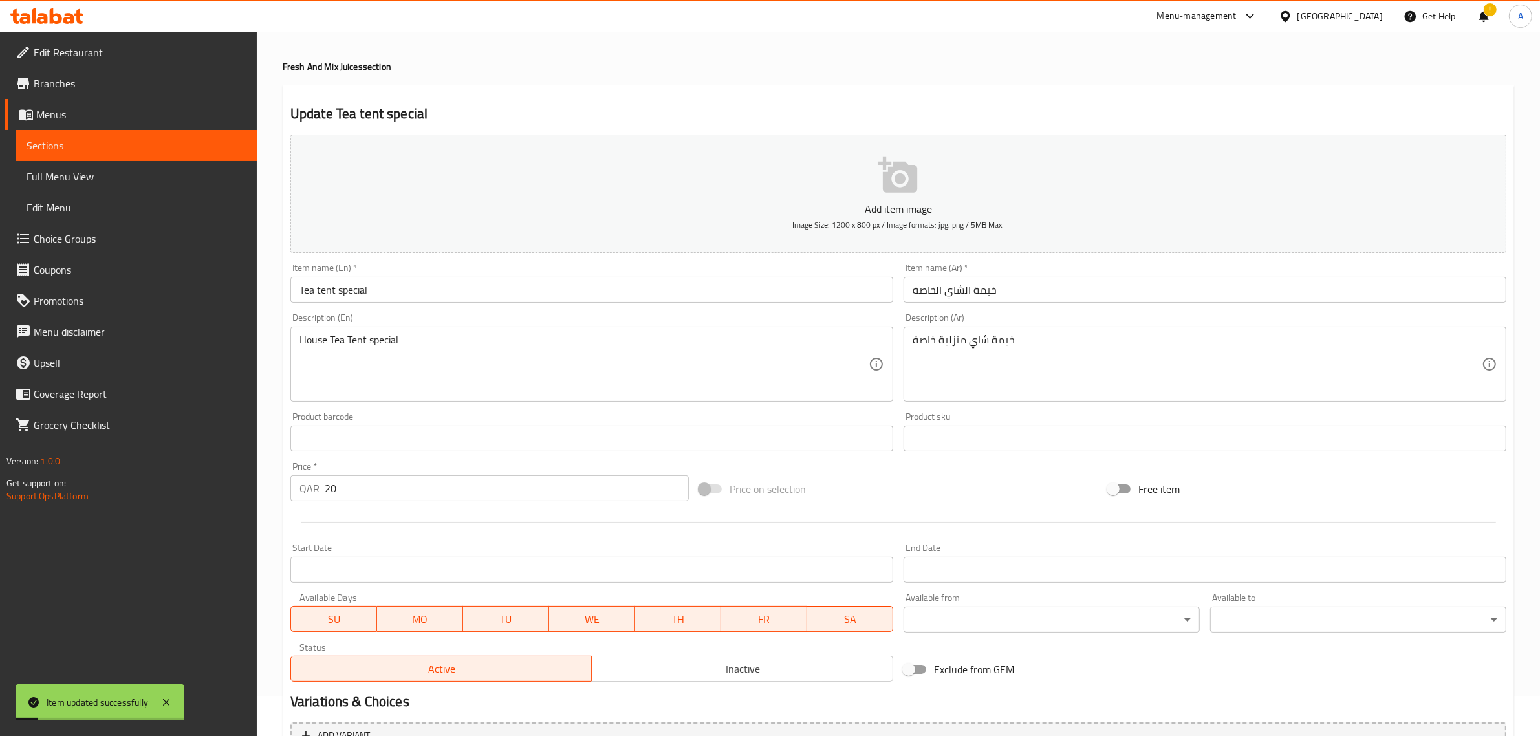
scroll to position [0, 0]
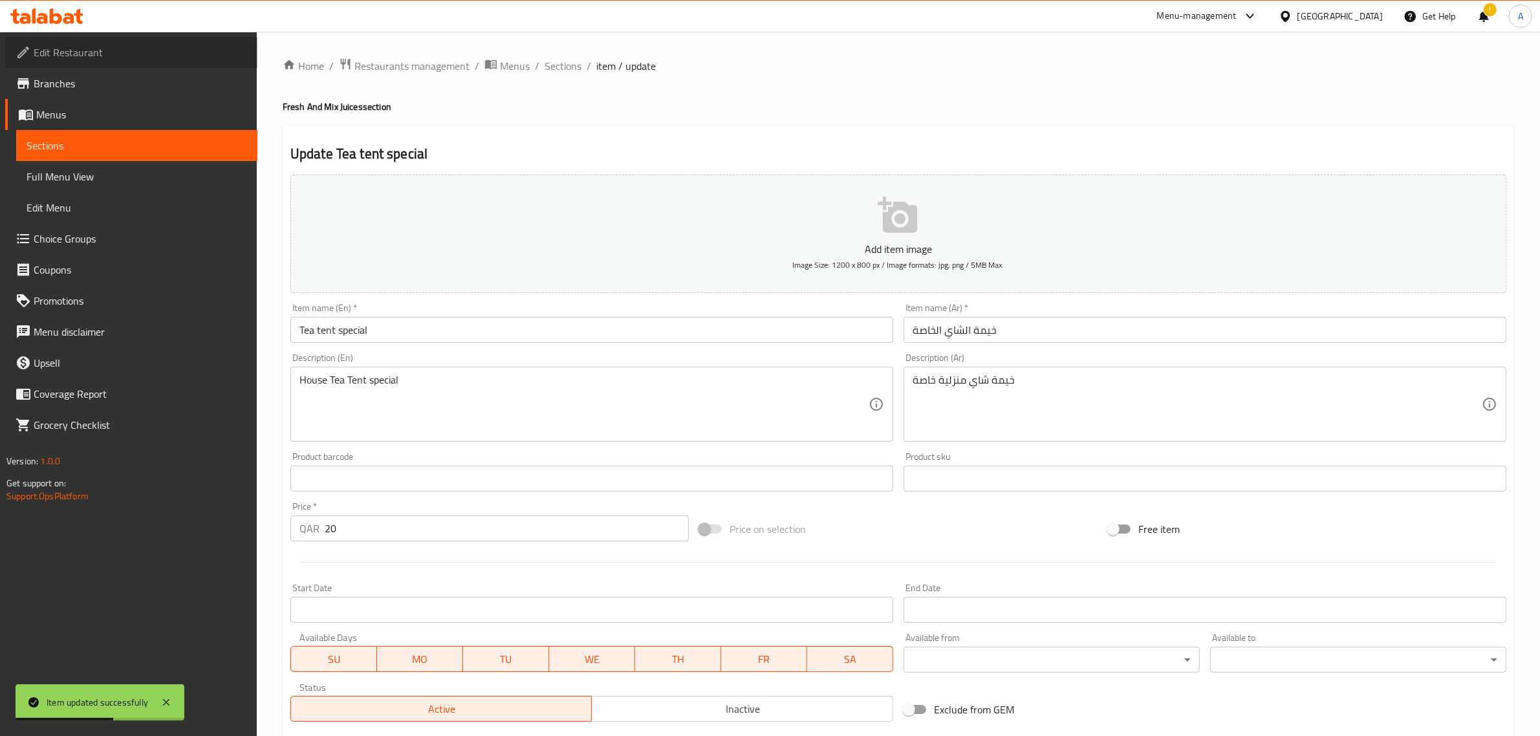
click at [95, 45] on span "Edit Restaurant" at bounding box center [140, 53] width 213 height 16
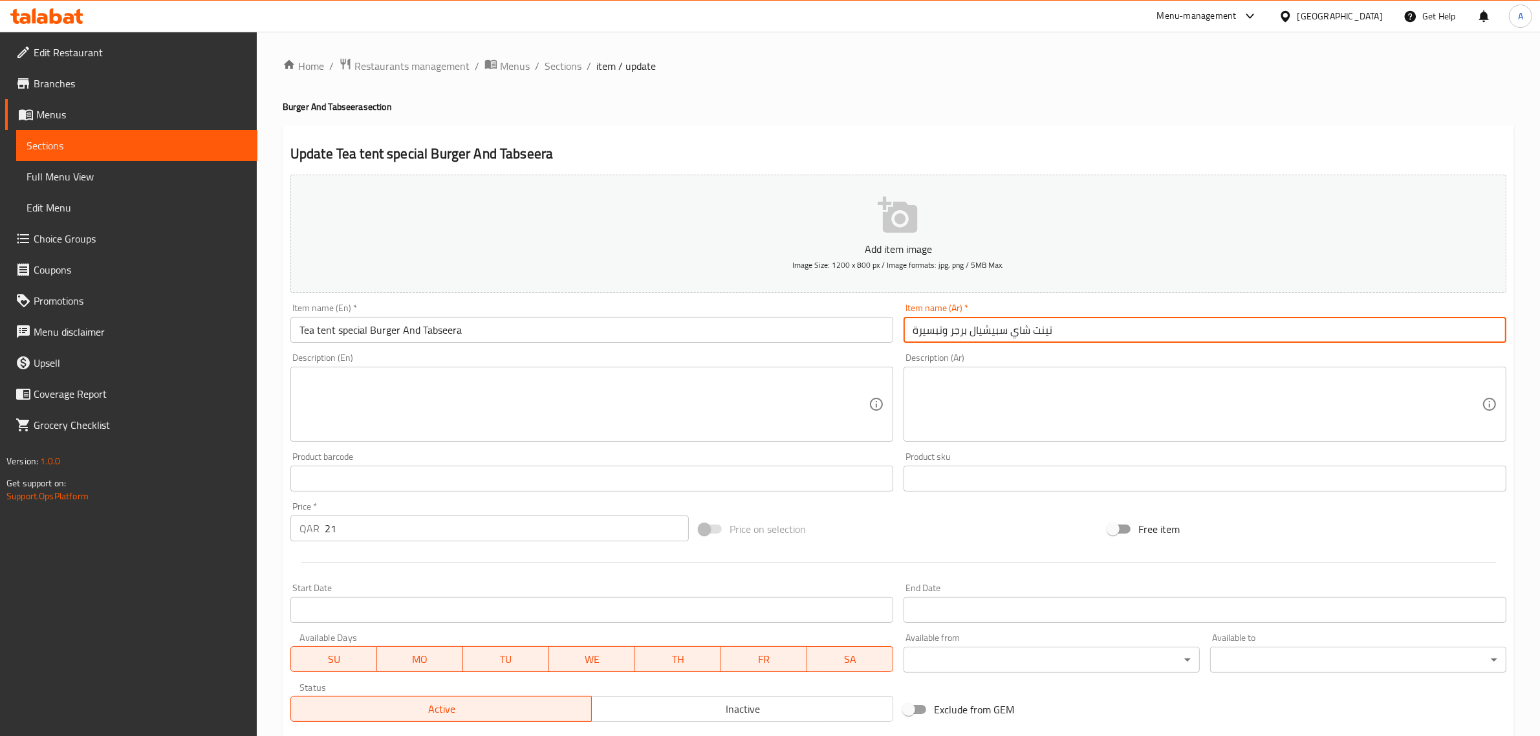
drag, startPoint x: 974, startPoint y: 333, endPoint x: 1176, endPoint y: 324, distance: 202.0
click at [1176, 324] on input "تينت شاي سبيشيال برجر وتبسيرة" at bounding box center [1205, 330] width 603 height 26
paste input "يمة شاي خاصة"
click at [972, 330] on input "خيمة شاي خاصةل برجر وتبسيرة" at bounding box center [1205, 330] width 603 height 26
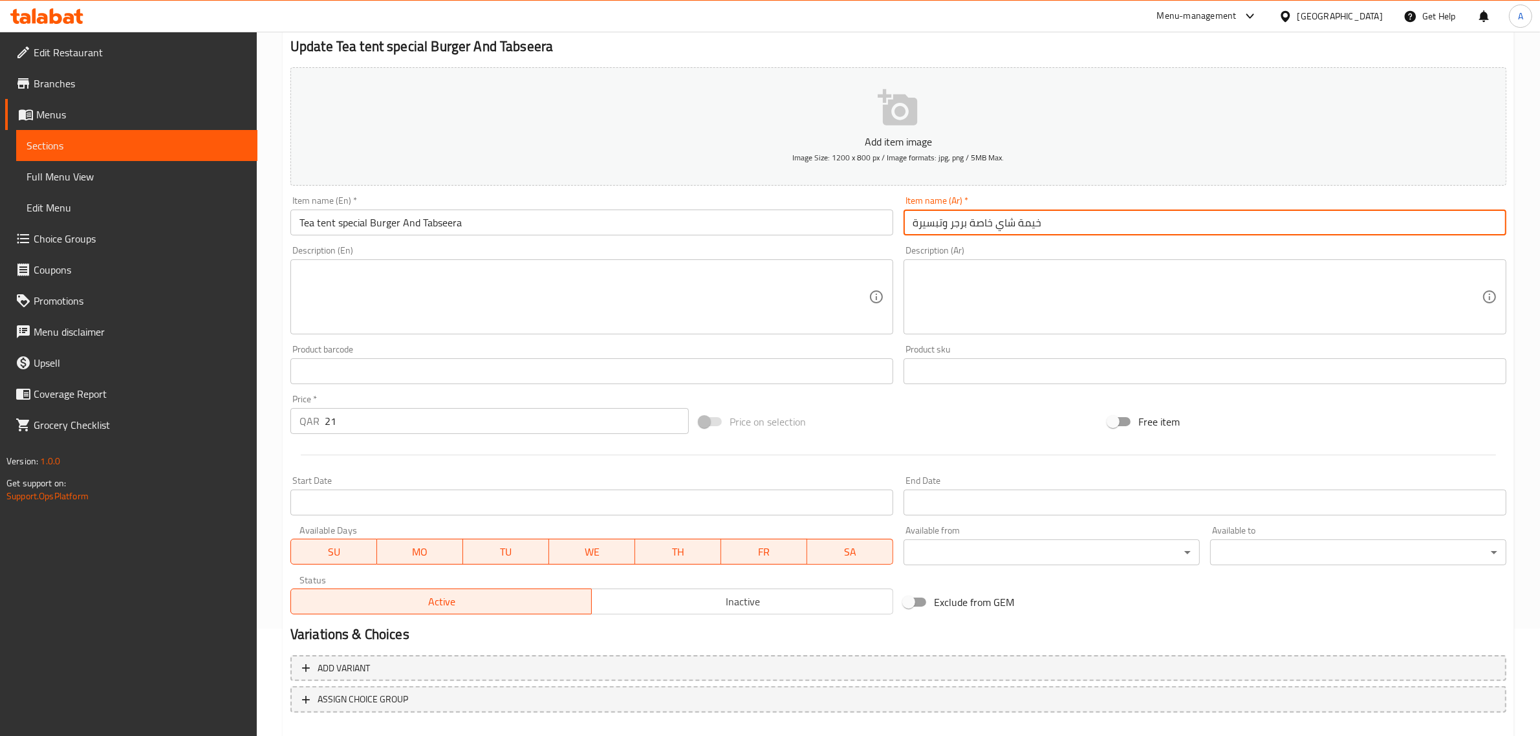
scroll to position [175, 0]
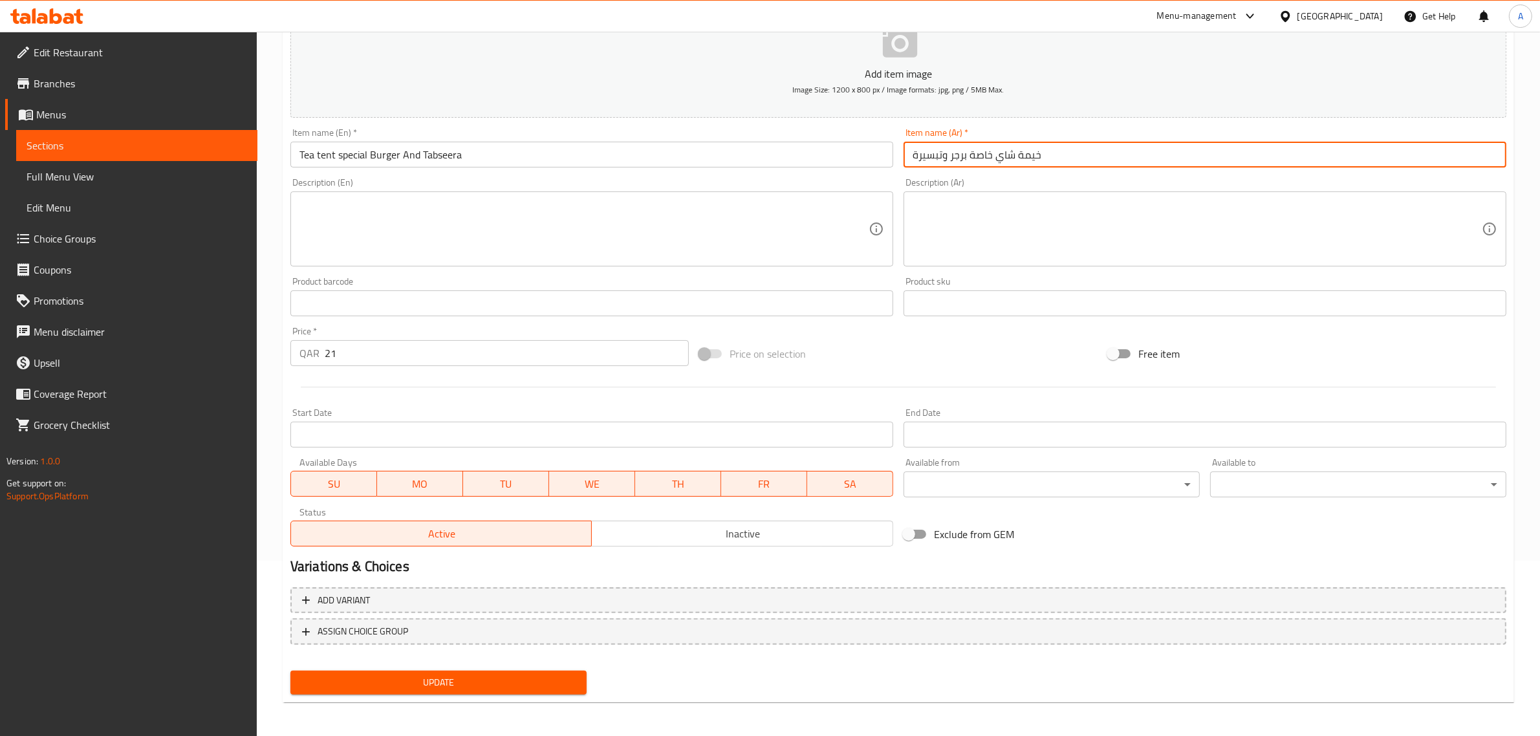
type input "خيمة شاي خاصة برجر وتبسيرة"
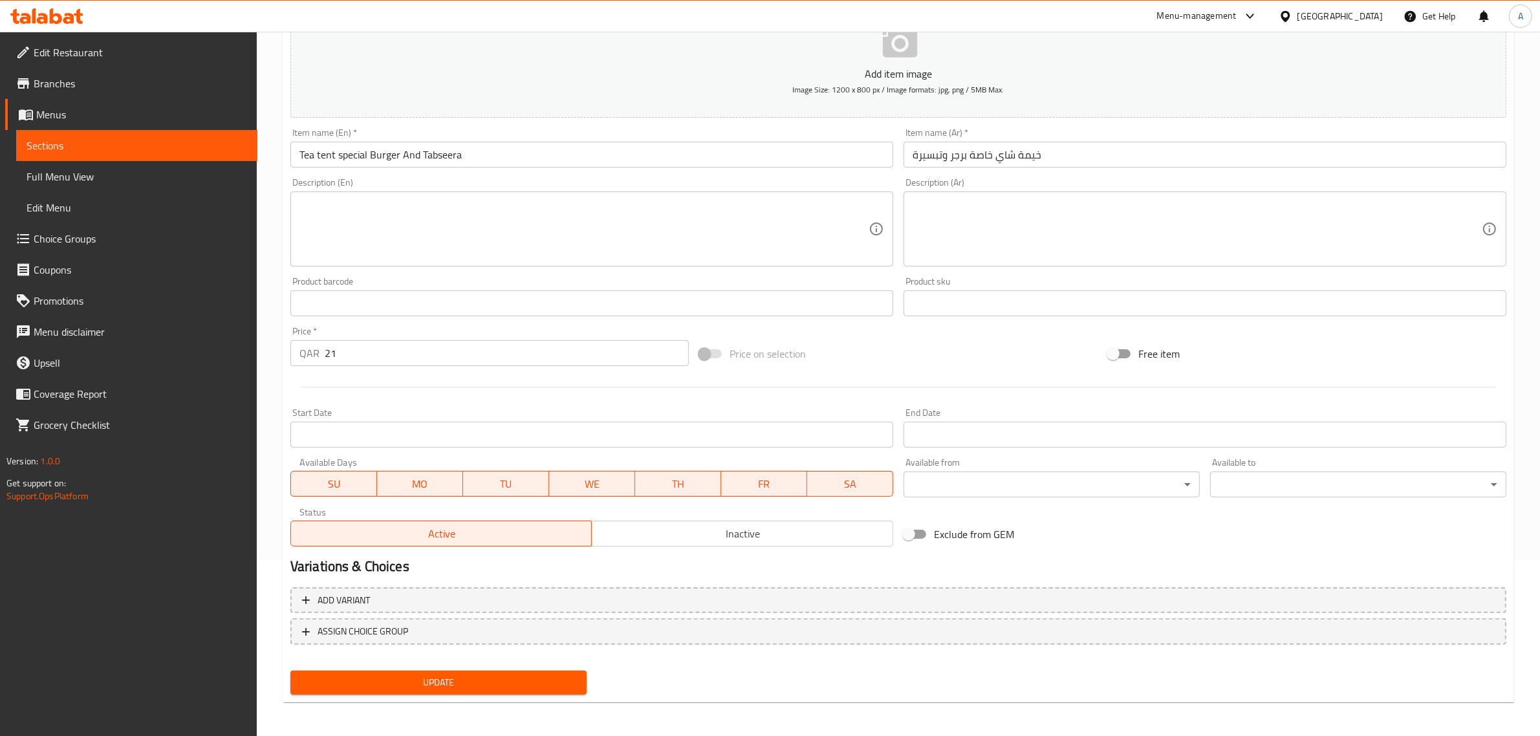
click at [448, 701] on div "Home / Restaurants management / Menus / Sections / item / update Burger And Tab…" at bounding box center [899, 297] width 1232 height 831
click at [451, 697] on div "Update" at bounding box center [438, 683] width 307 height 34
click at [466, 694] on div "Update" at bounding box center [438, 683] width 307 height 34
click at [484, 694] on div "Update" at bounding box center [438, 683] width 307 height 34
click at [523, 666] on div "Update" at bounding box center [438, 683] width 307 height 34
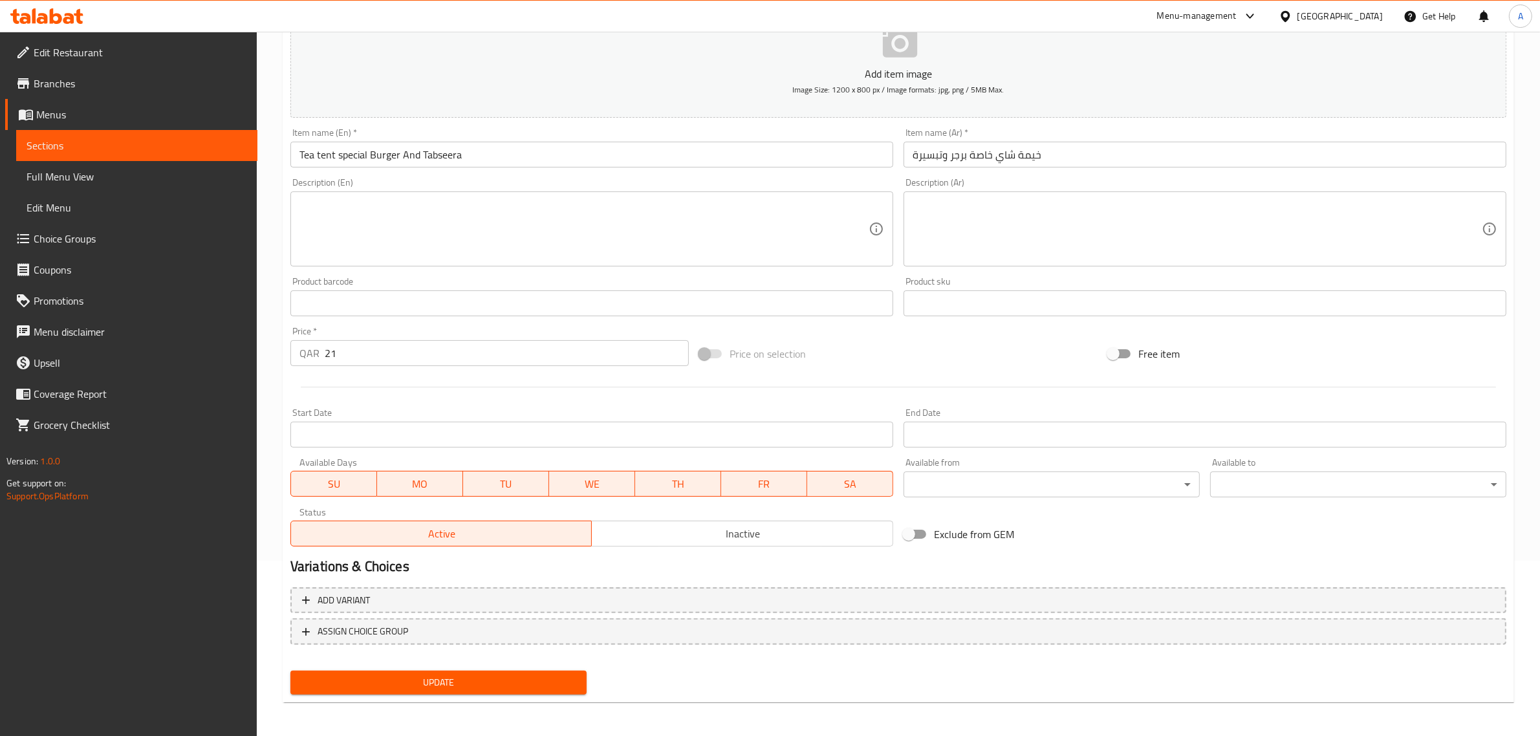
click at [471, 671] on button "Update" at bounding box center [438, 683] width 296 height 24
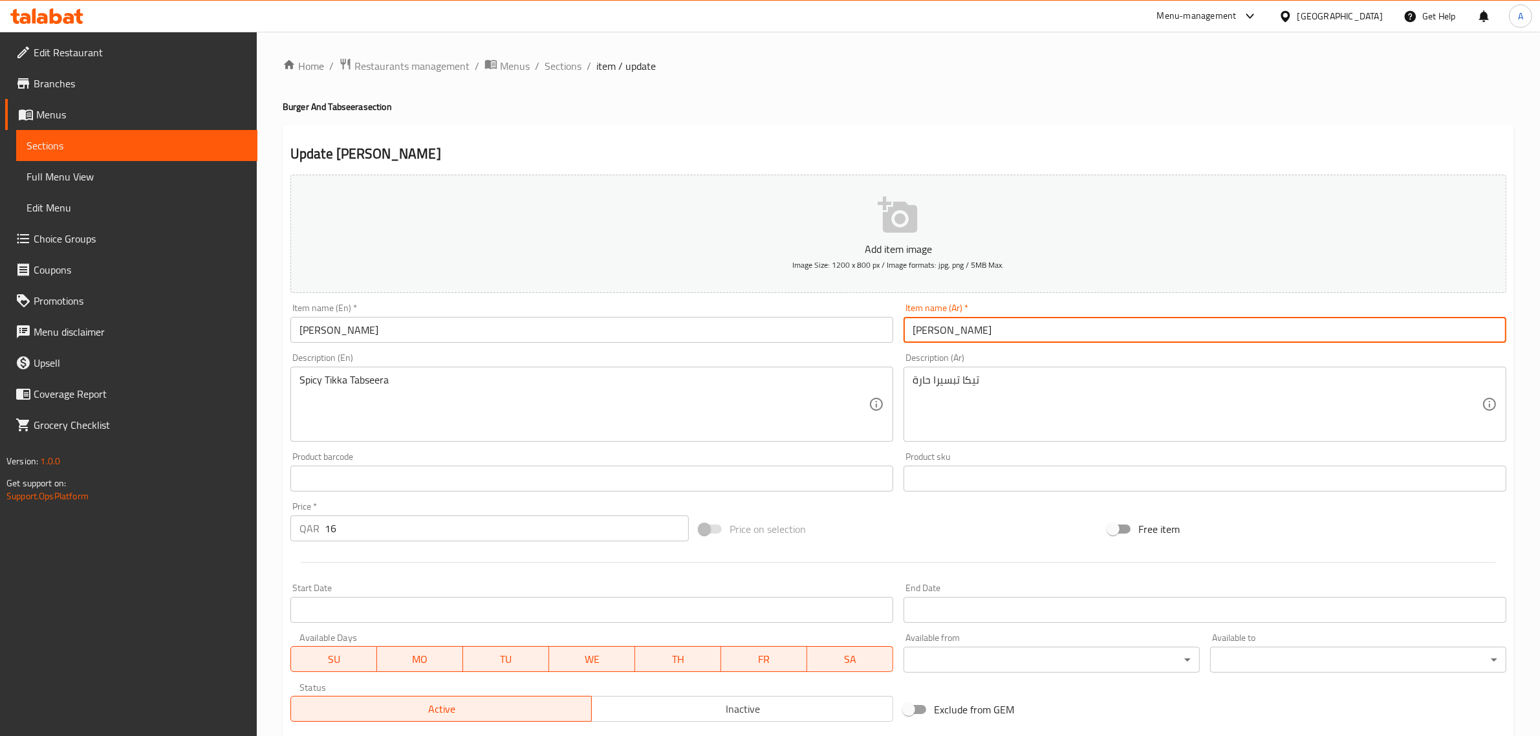
click at [956, 338] on input "[PERSON_NAME]" at bounding box center [1205, 330] width 603 height 26
click at [945, 330] on input "[PERSON_NAME]" at bounding box center [1205, 330] width 603 height 26
click at [951, 332] on input "[PERSON_NAME]" at bounding box center [1205, 330] width 603 height 26
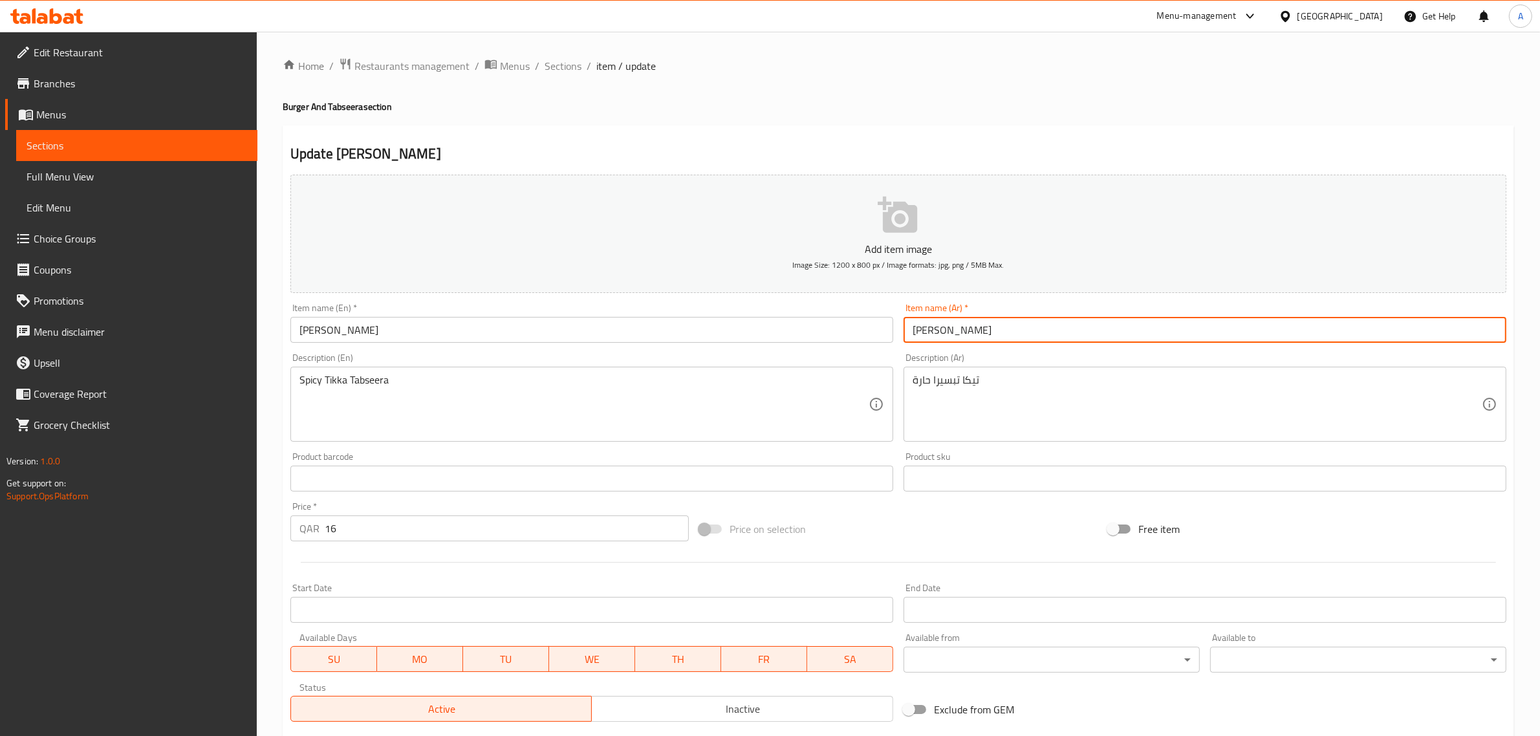
type input "تكا تابسيرا"
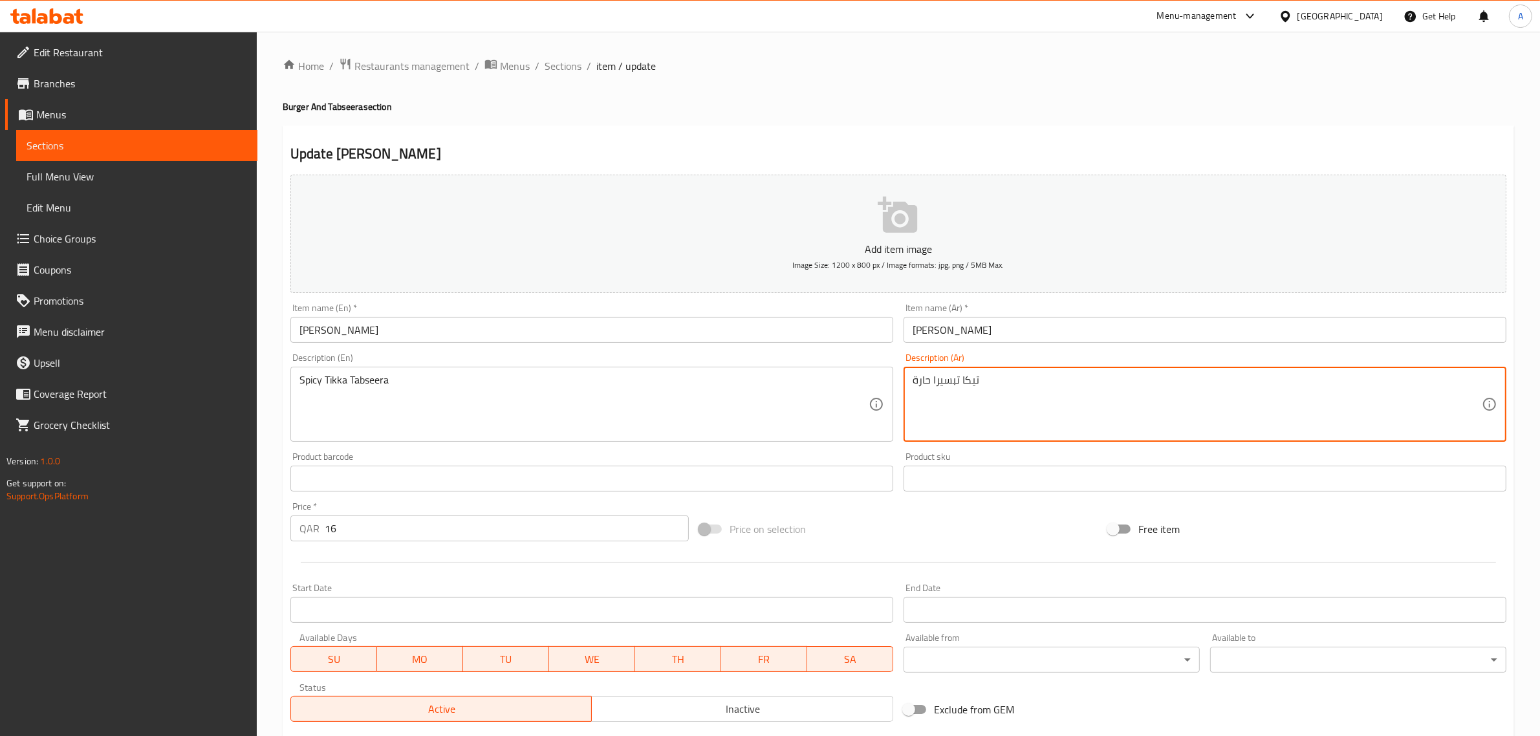
click at [974, 378] on textarea "تيكا تبسيرا حارة" at bounding box center [1197, 404] width 569 height 61
paste textarea
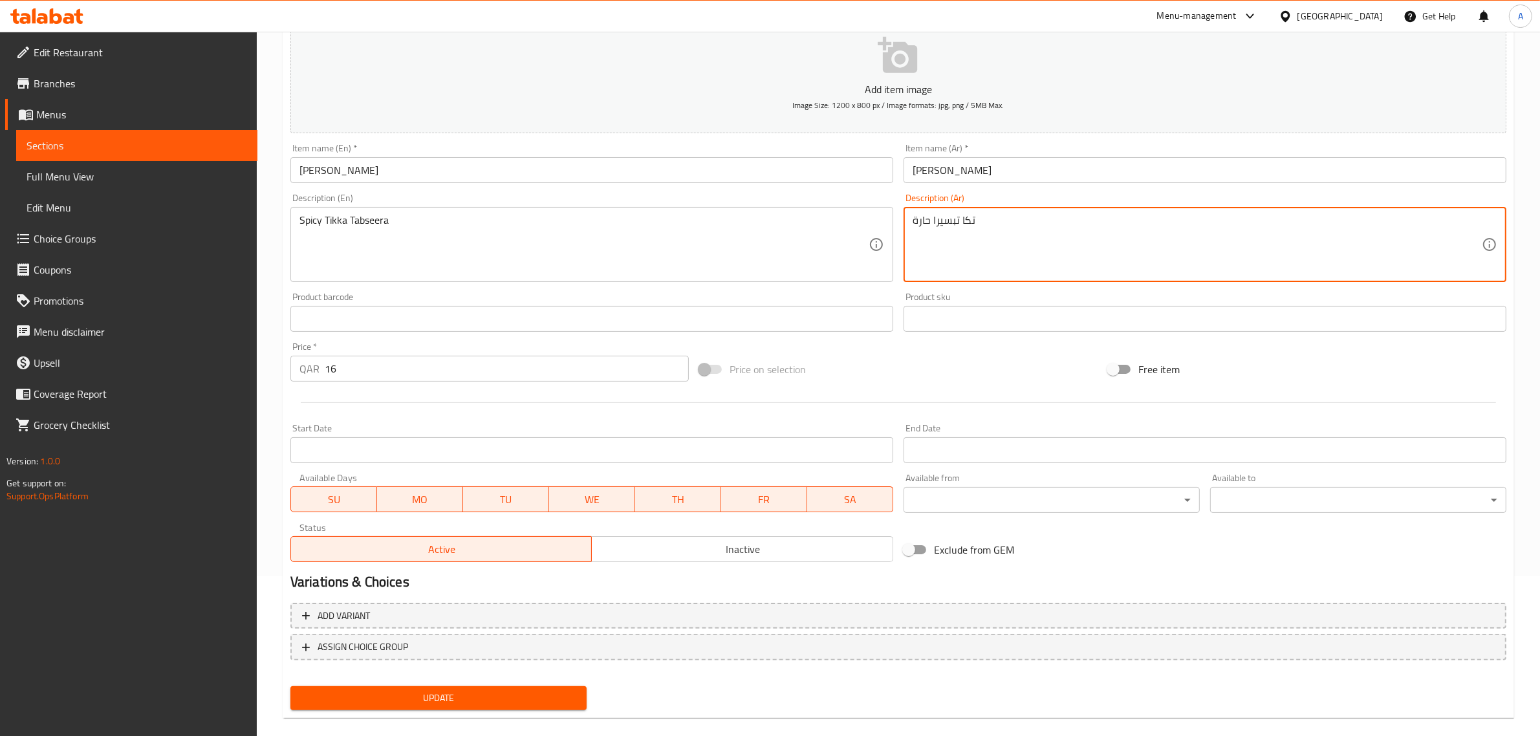
scroll to position [175, 0]
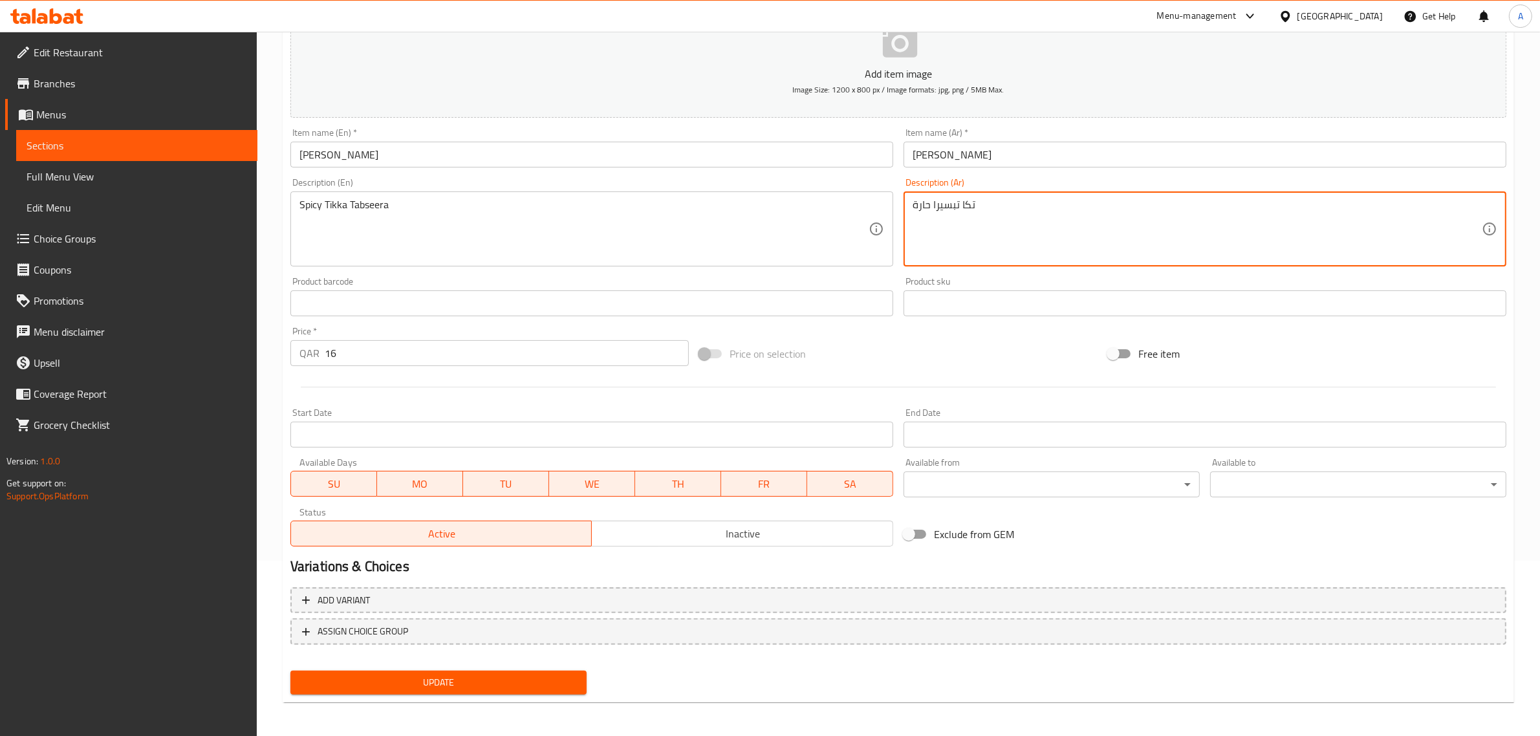
type textarea "تكا تبسيرا حارة"
click at [453, 677] on span "Update" at bounding box center [439, 683] width 276 height 16
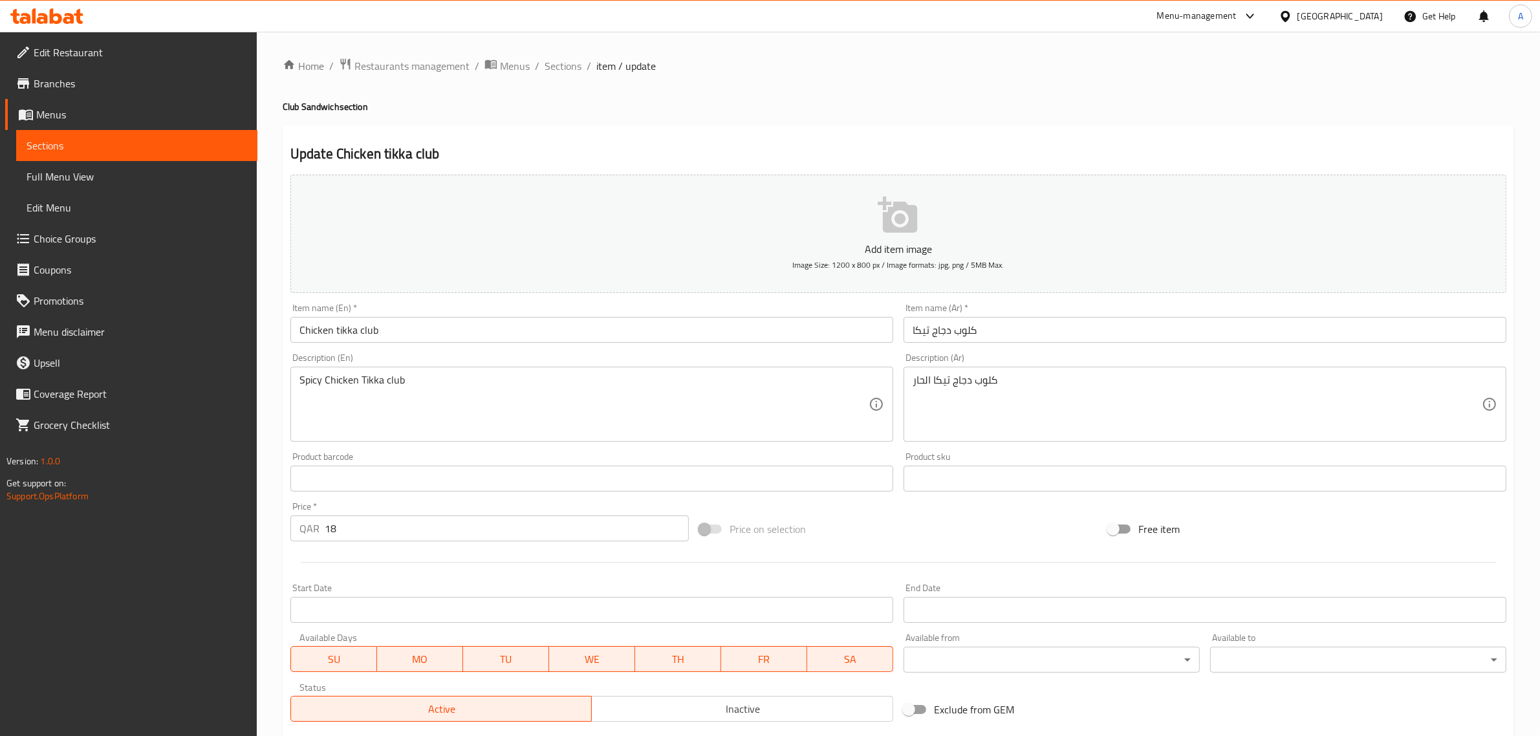
click at [917, 328] on input "كلوب دجاج تيكا" at bounding box center [1205, 330] width 603 height 26
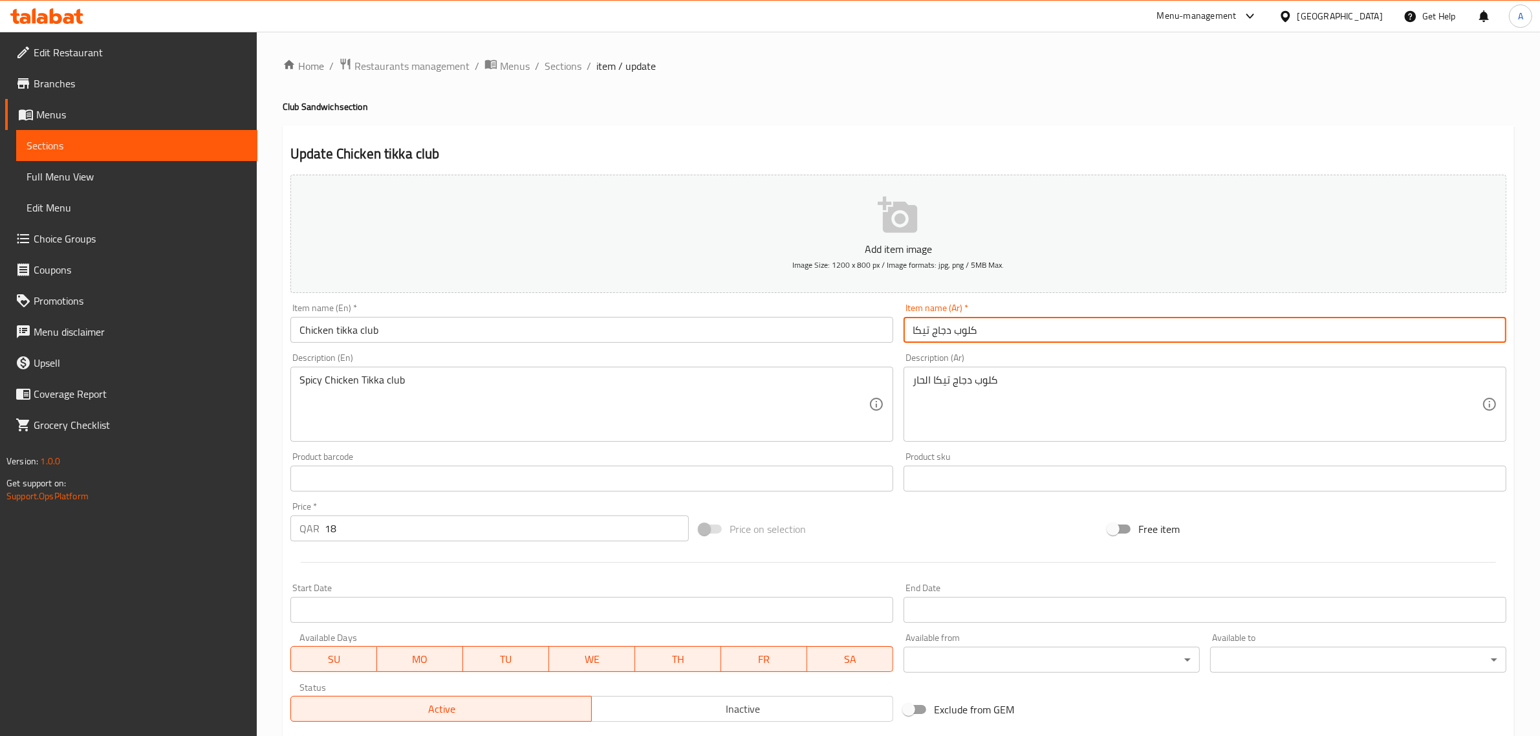
click at [917, 328] on input "كلوب دجاج تيكا" at bounding box center [1205, 330] width 603 height 26
paste input "ا"
type input "كلوب دجاج تكا"
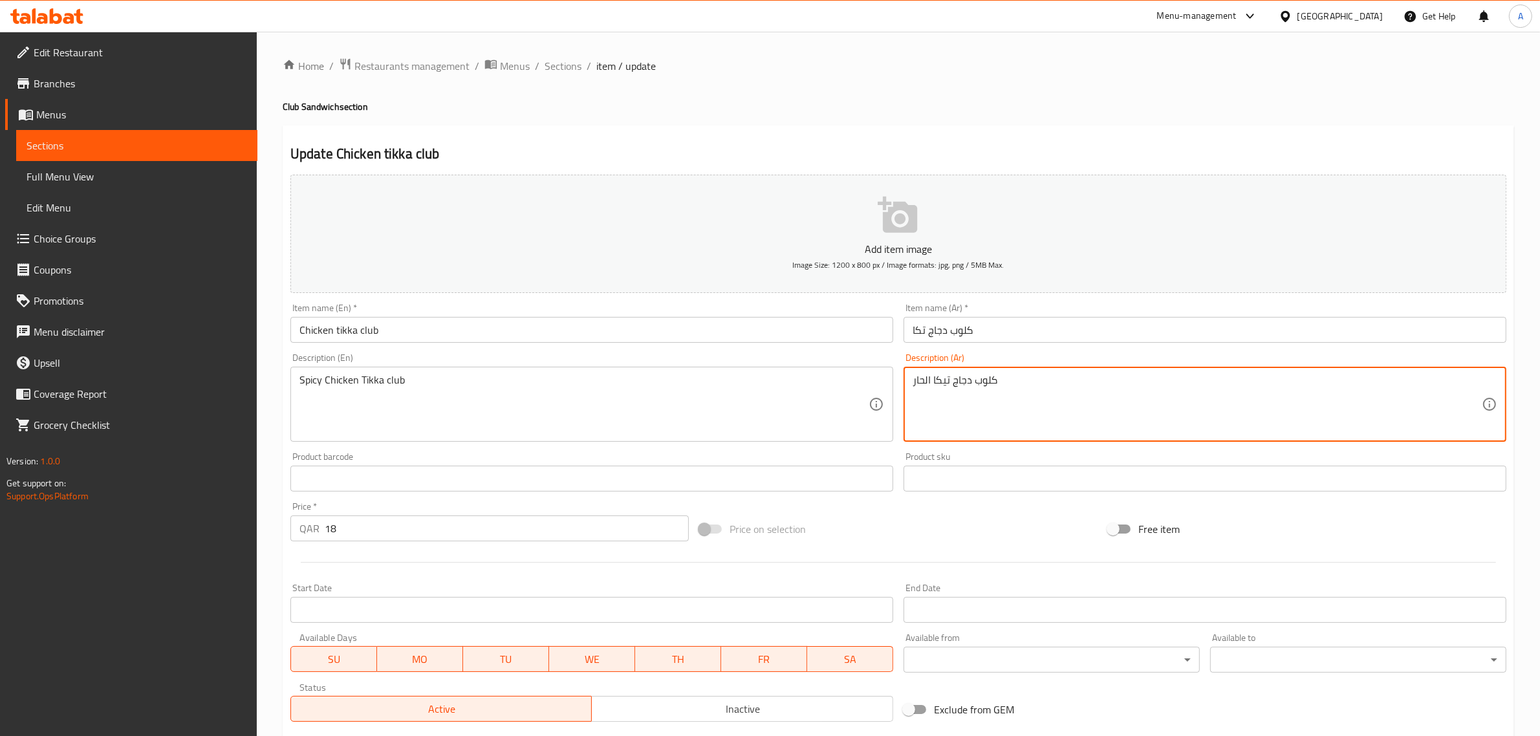
click at [943, 385] on textarea "كلوب دجاج تيكا الحار" at bounding box center [1197, 404] width 569 height 61
paste textarea
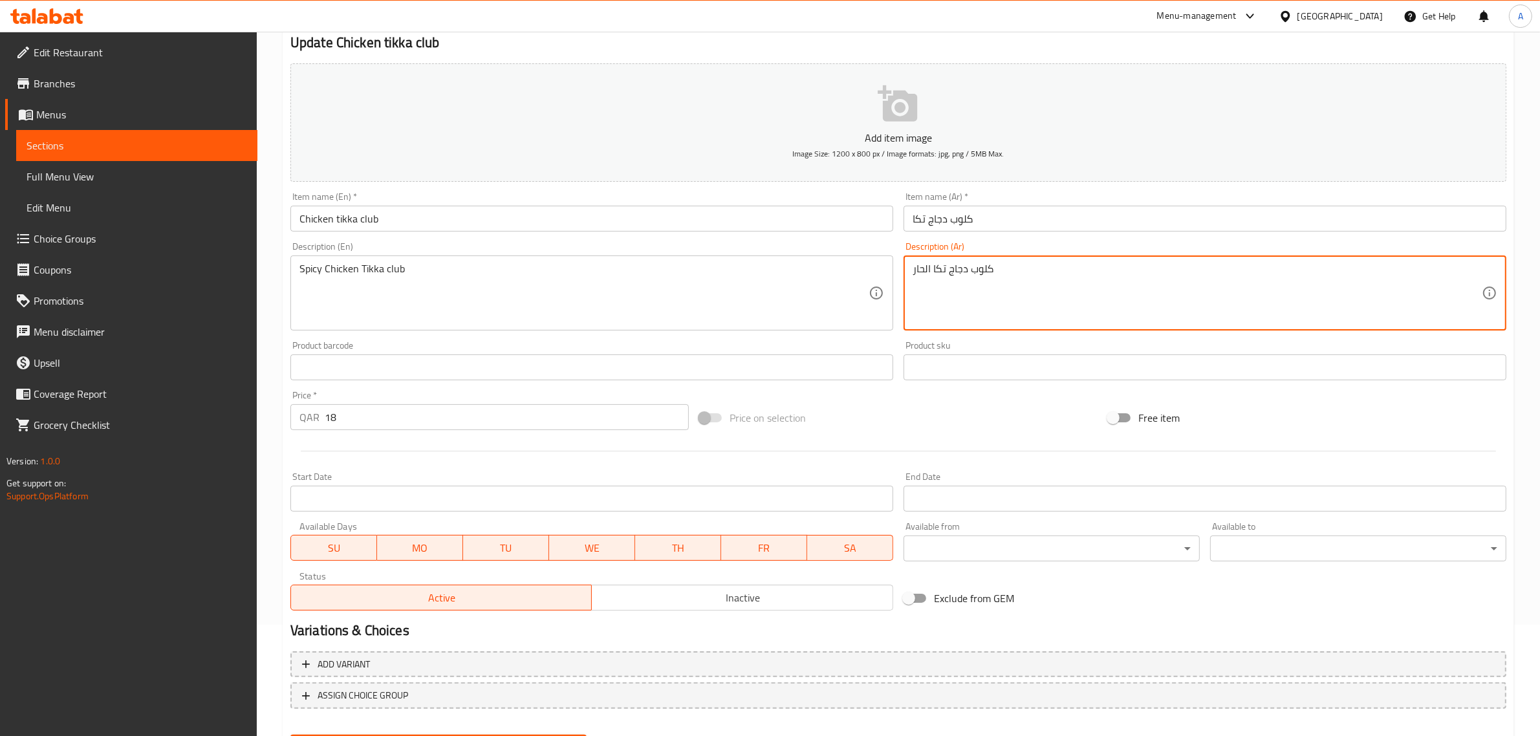
scroll to position [175, 0]
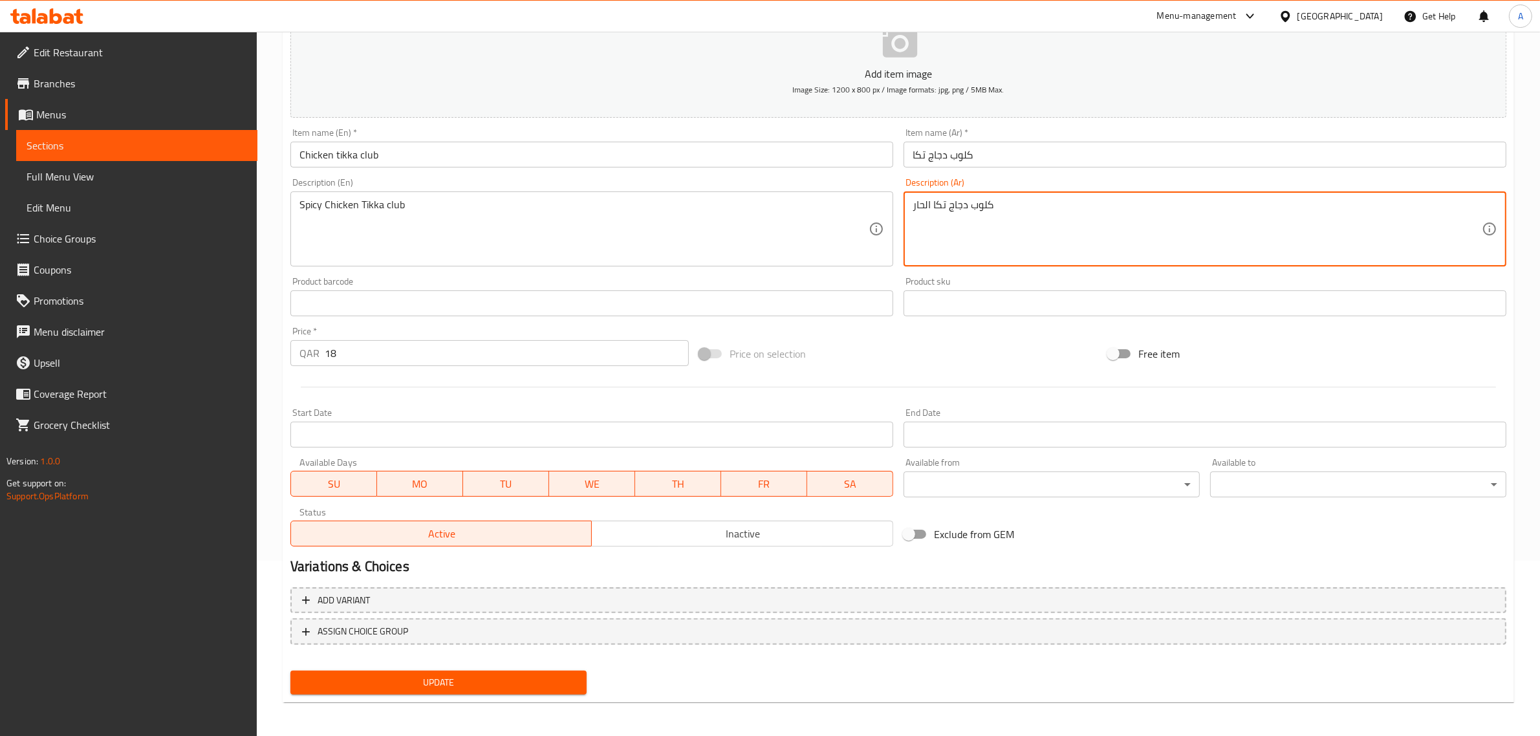
type textarea "كلوب دجاج تكا الحار"
click at [442, 680] on span "Update" at bounding box center [439, 683] width 276 height 16
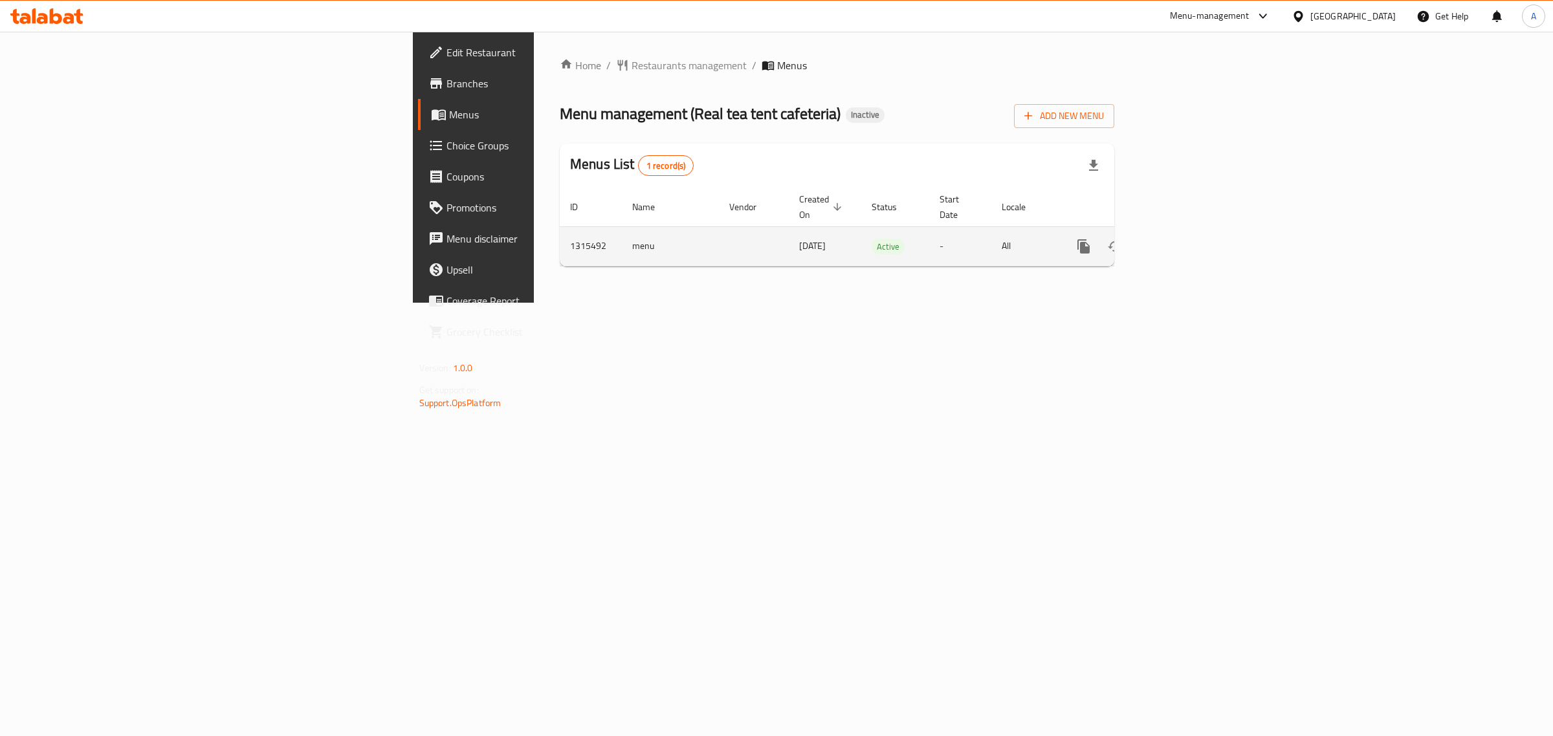
click at [1185, 239] on icon "enhanced table" at bounding box center [1177, 247] width 16 height 16
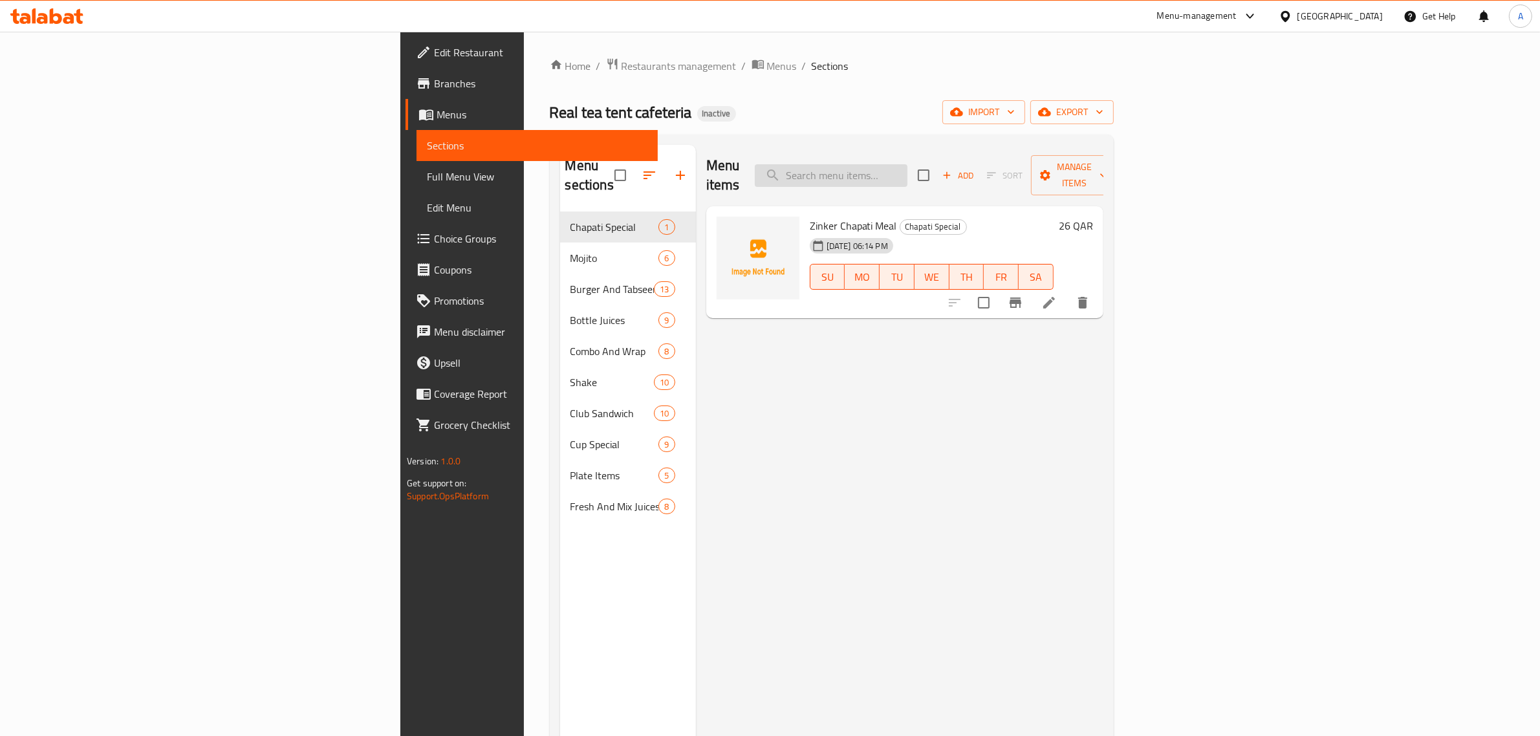
click at [908, 166] on input "search" at bounding box center [831, 175] width 153 height 23
paste input "Passion fruit mojito"
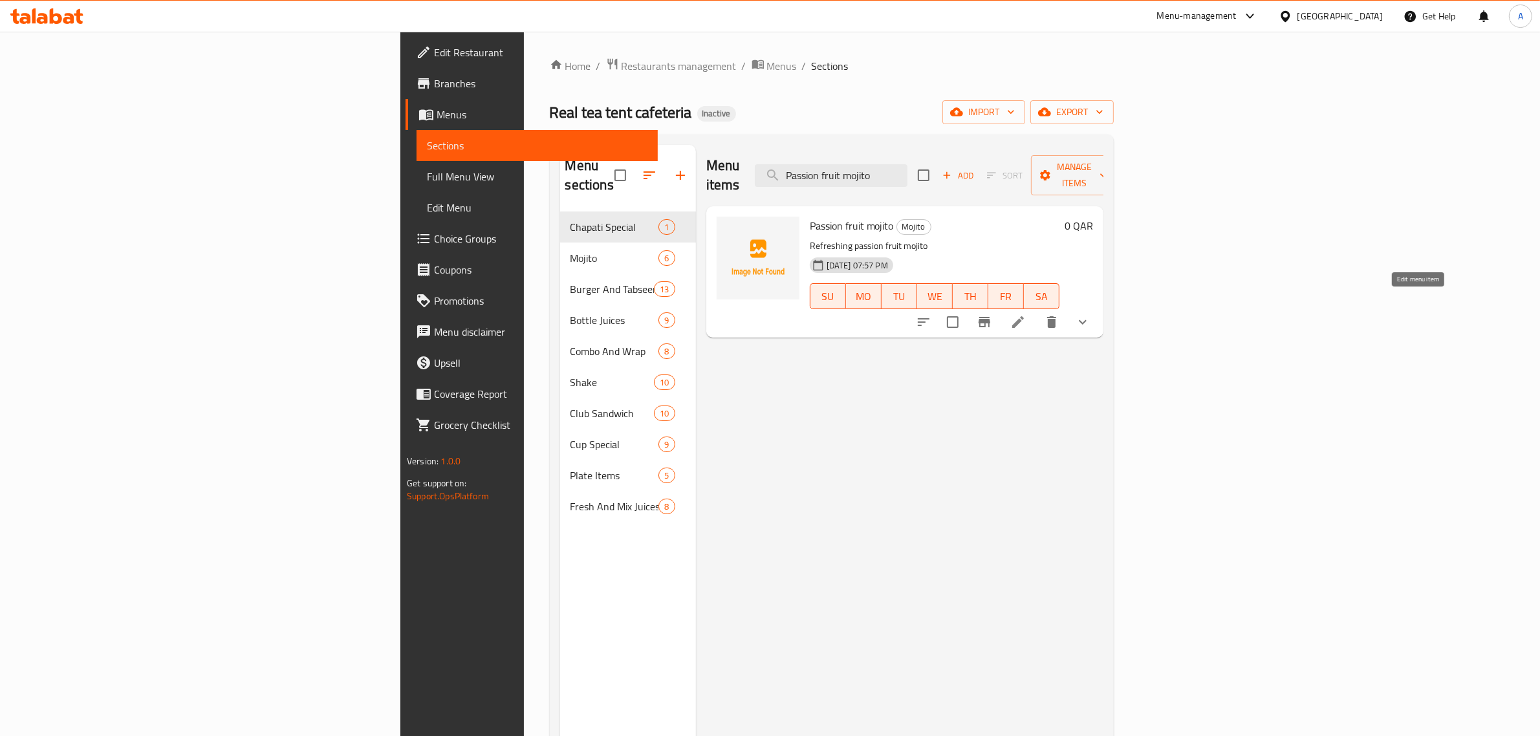
type input "Passion fruit mojito"
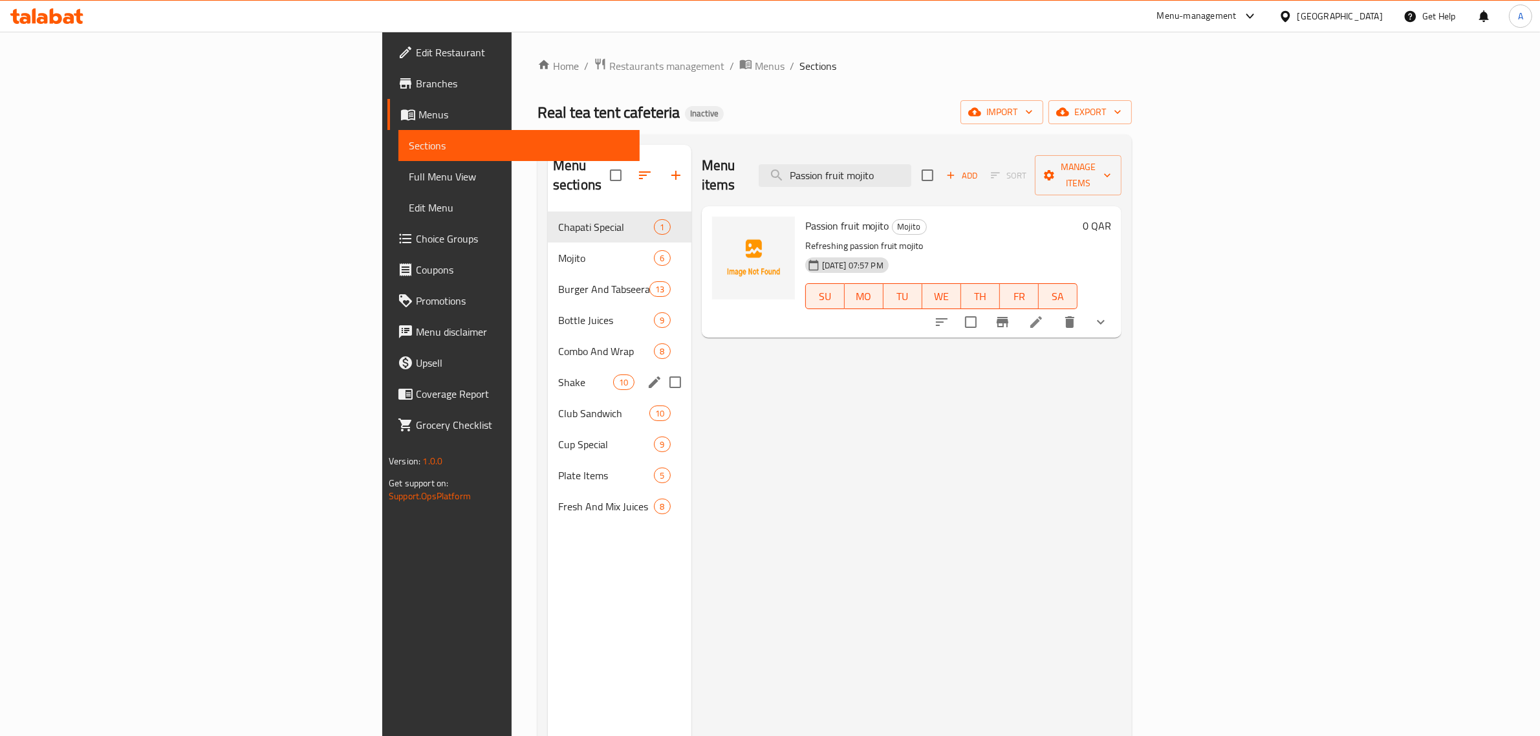
click at [548, 376] on div "Shake 10" at bounding box center [620, 382] width 144 height 31
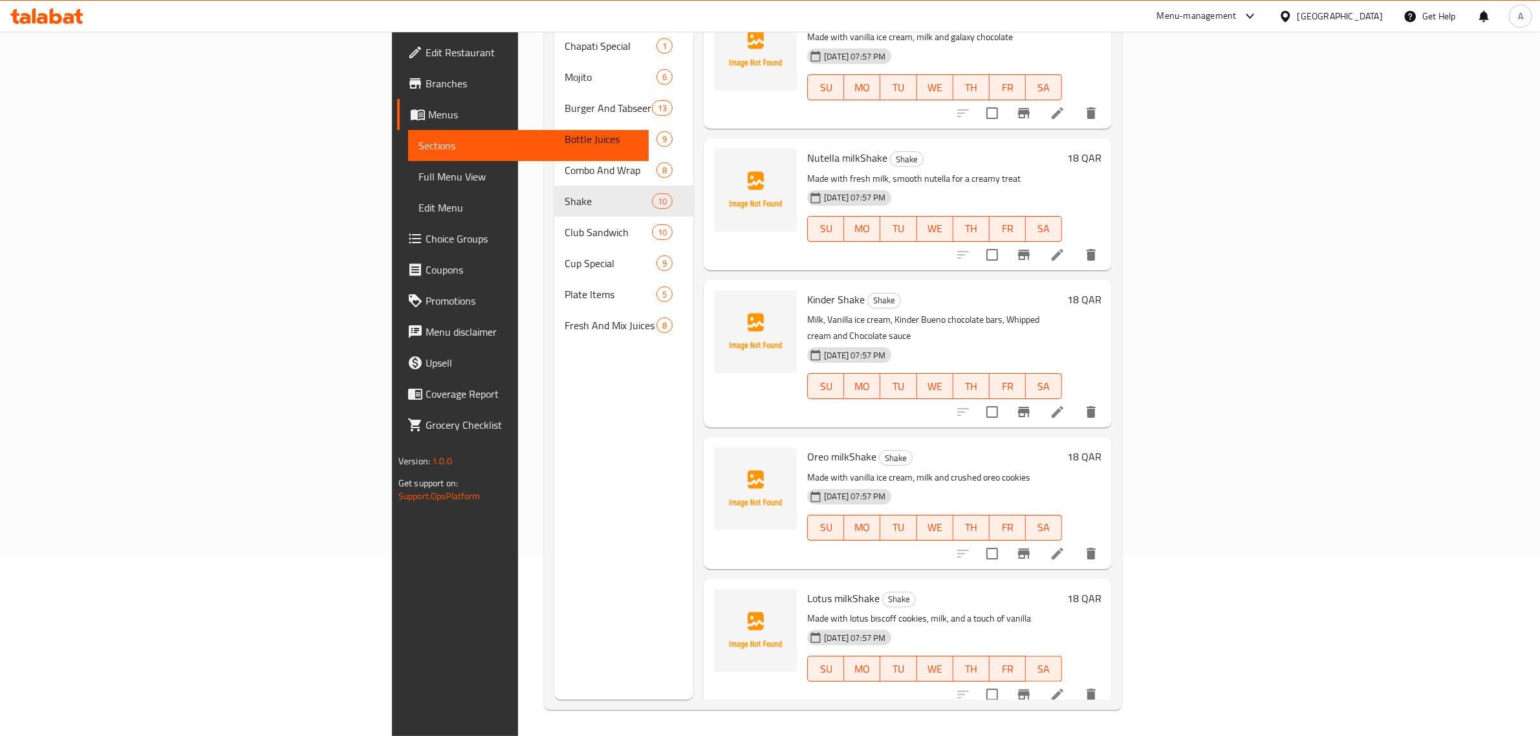
scroll to position [350, 0]
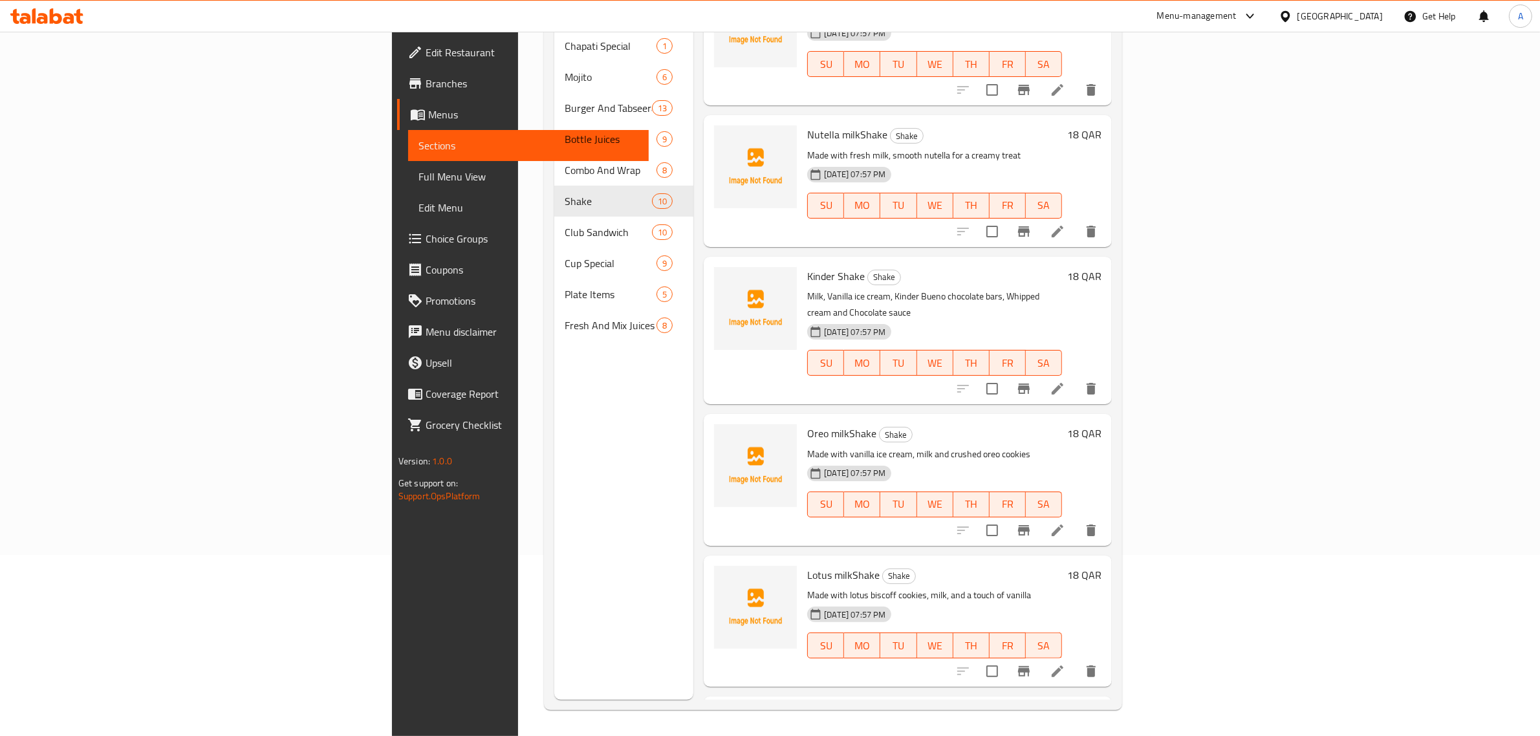
click at [807, 565] on span "Lotus milkShake" at bounding box center [843, 574] width 72 height 19
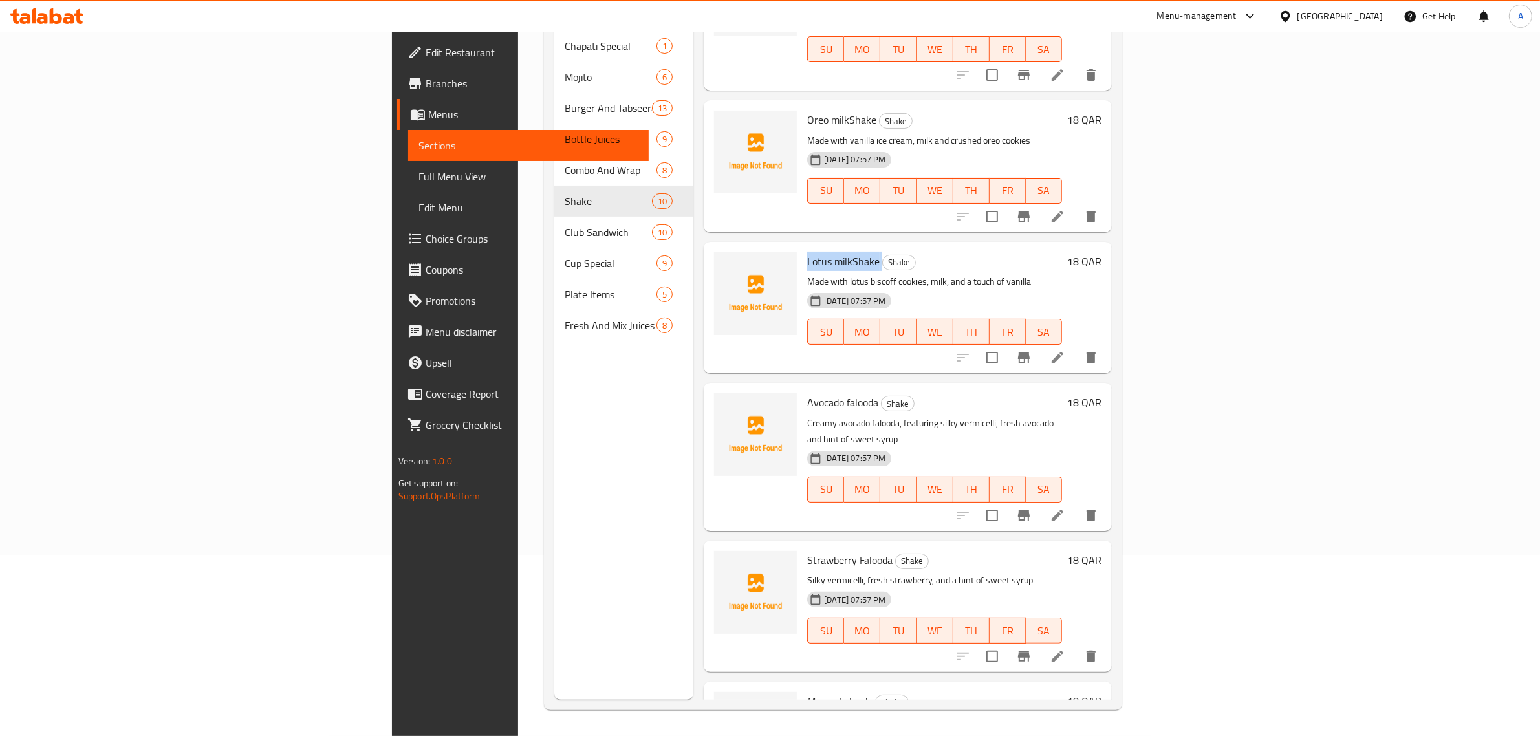
scroll to position [708, 0]
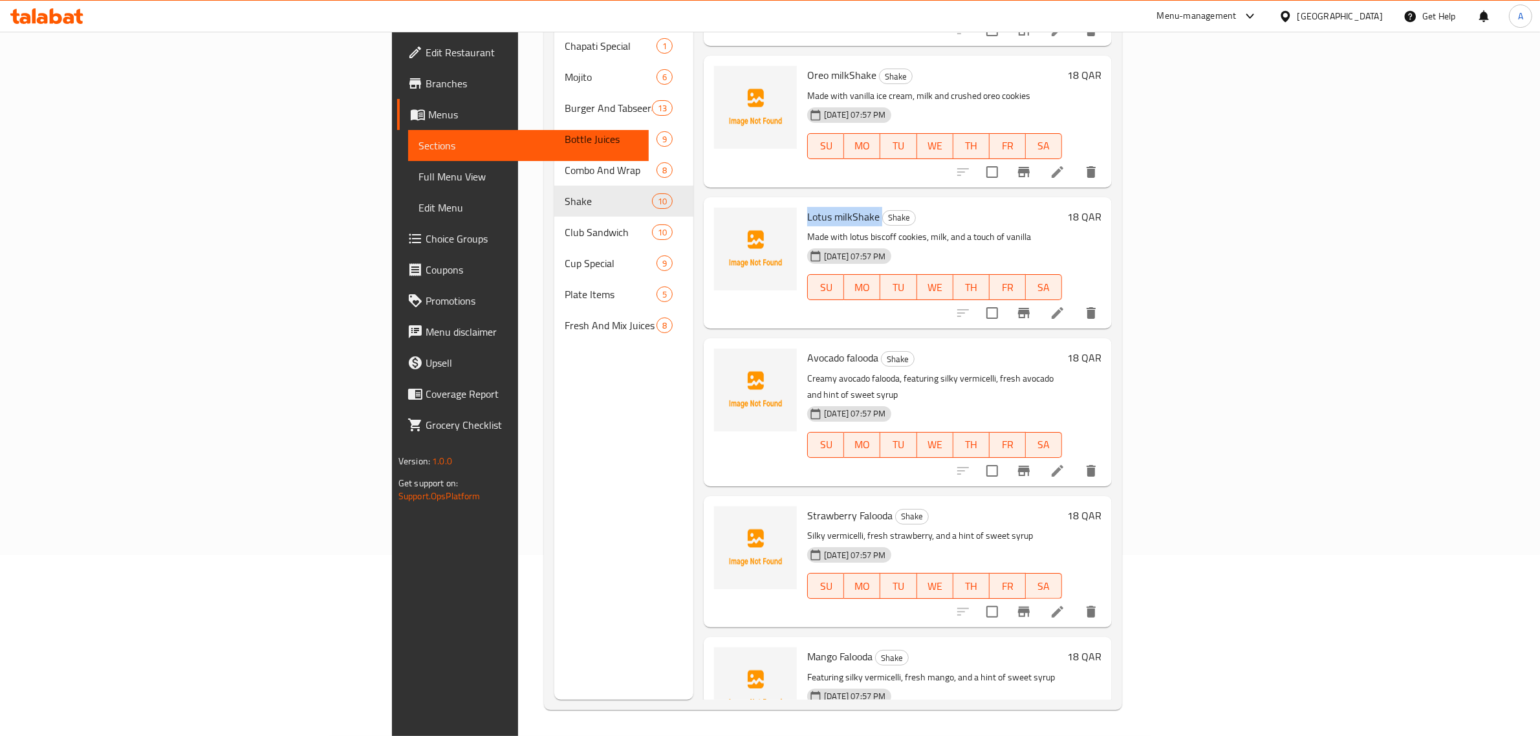
click at [426, 57] on span "Edit Restaurant" at bounding box center [532, 53] width 213 height 16
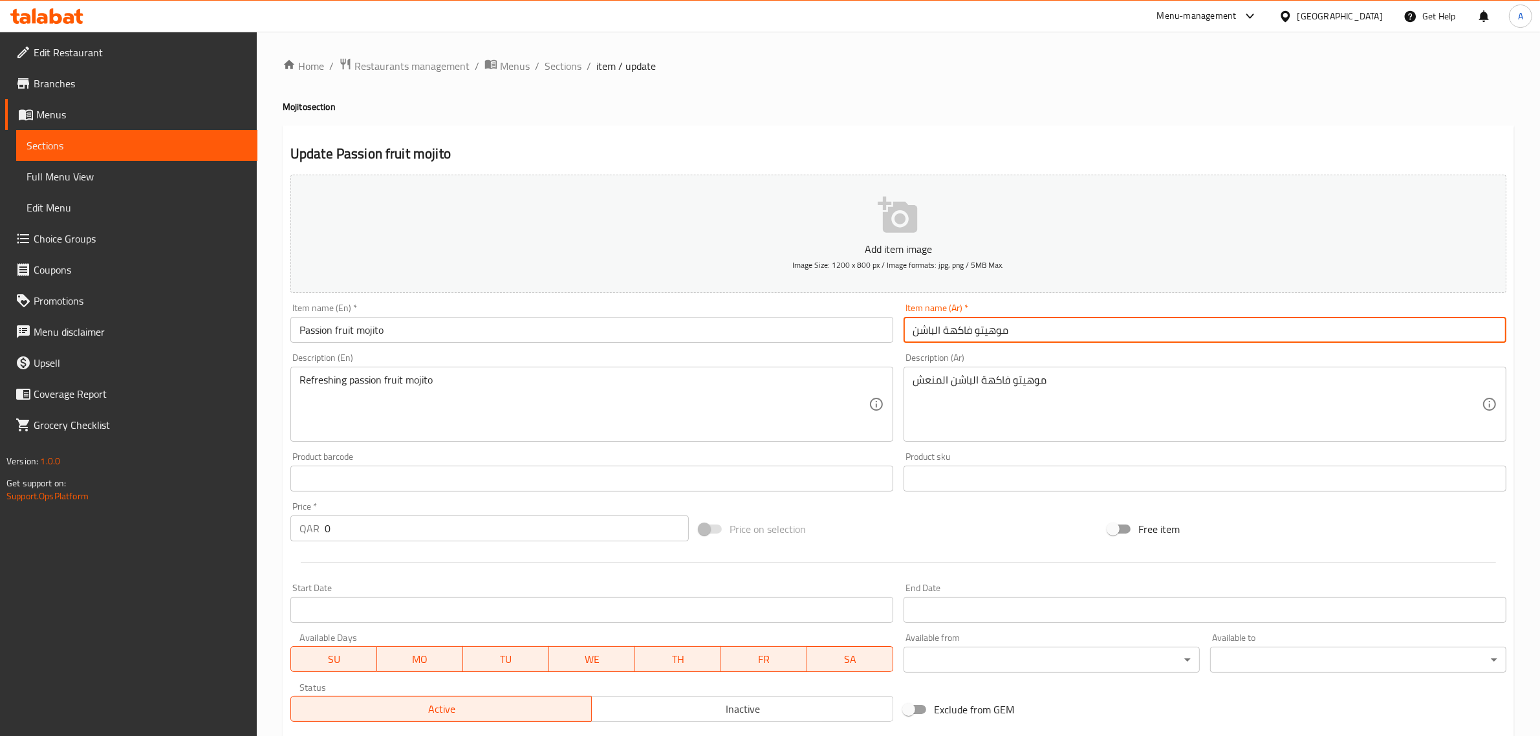
drag, startPoint x: 972, startPoint y: 325, endPoint x: 759, endPoint y: 330, distance: 212.9
click at [763, 330] on div "Add item image Image Size: 1200 x 800 px / Image formats: jpg, png / 5MB Max. I…" at bounding box center [898, 448] width 1227 height 558
drag, startPoint x: 961, startPoint y: 334, endPoint x: 862, endPoint y: 324, distance: 98.9
click at [862, 324] on div "Add item image Image Size: 1200 x 800 px / Image formats: jpg, png / 5MB Max. I…" at bounding box center [898, 448] width 1227 height 558
type input "موهيتو باشن فروت"
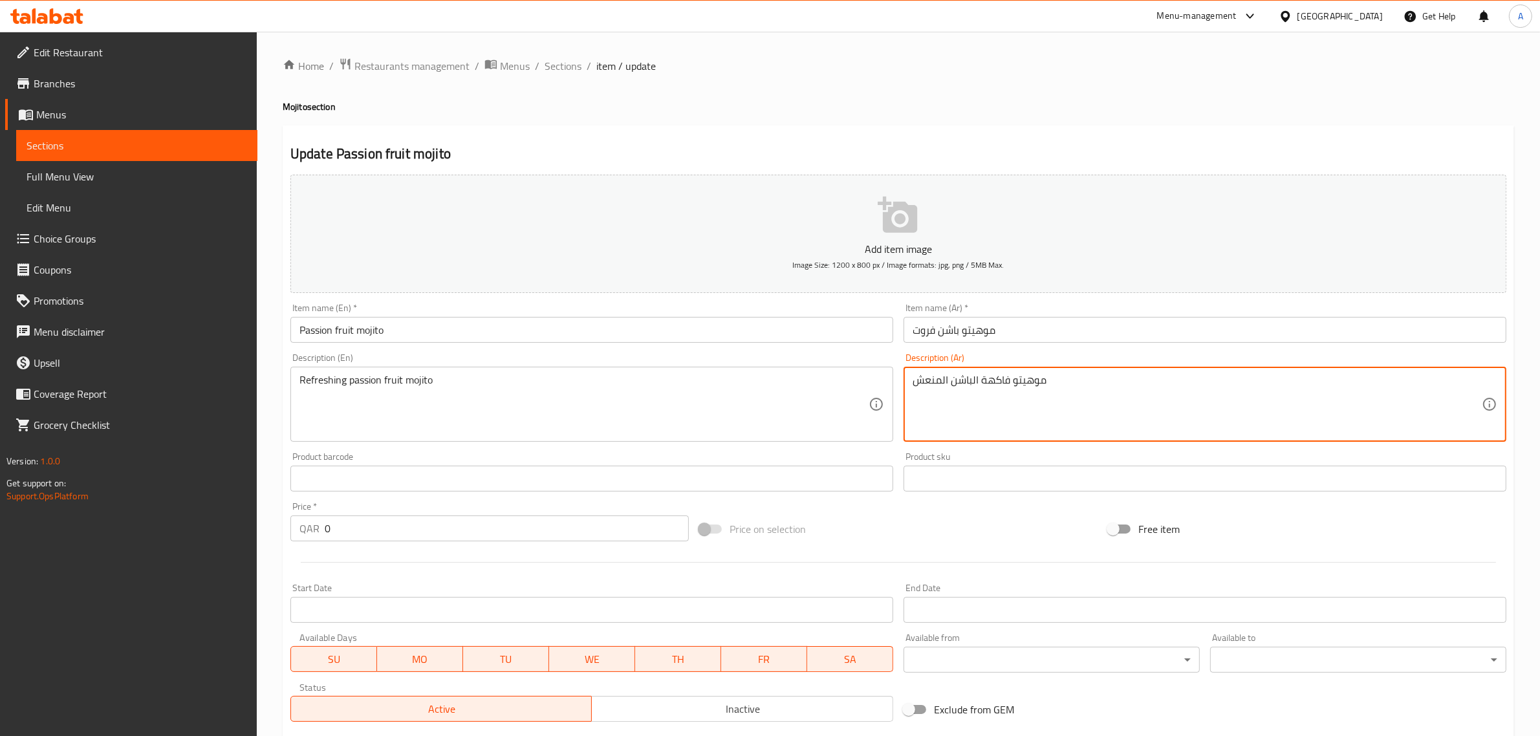
drag, startPoint x: 976, startPoint y: 383, endPoint x: 1009, endPoint y: 377, distance: 34.3
paste textarea "باشن فروت"
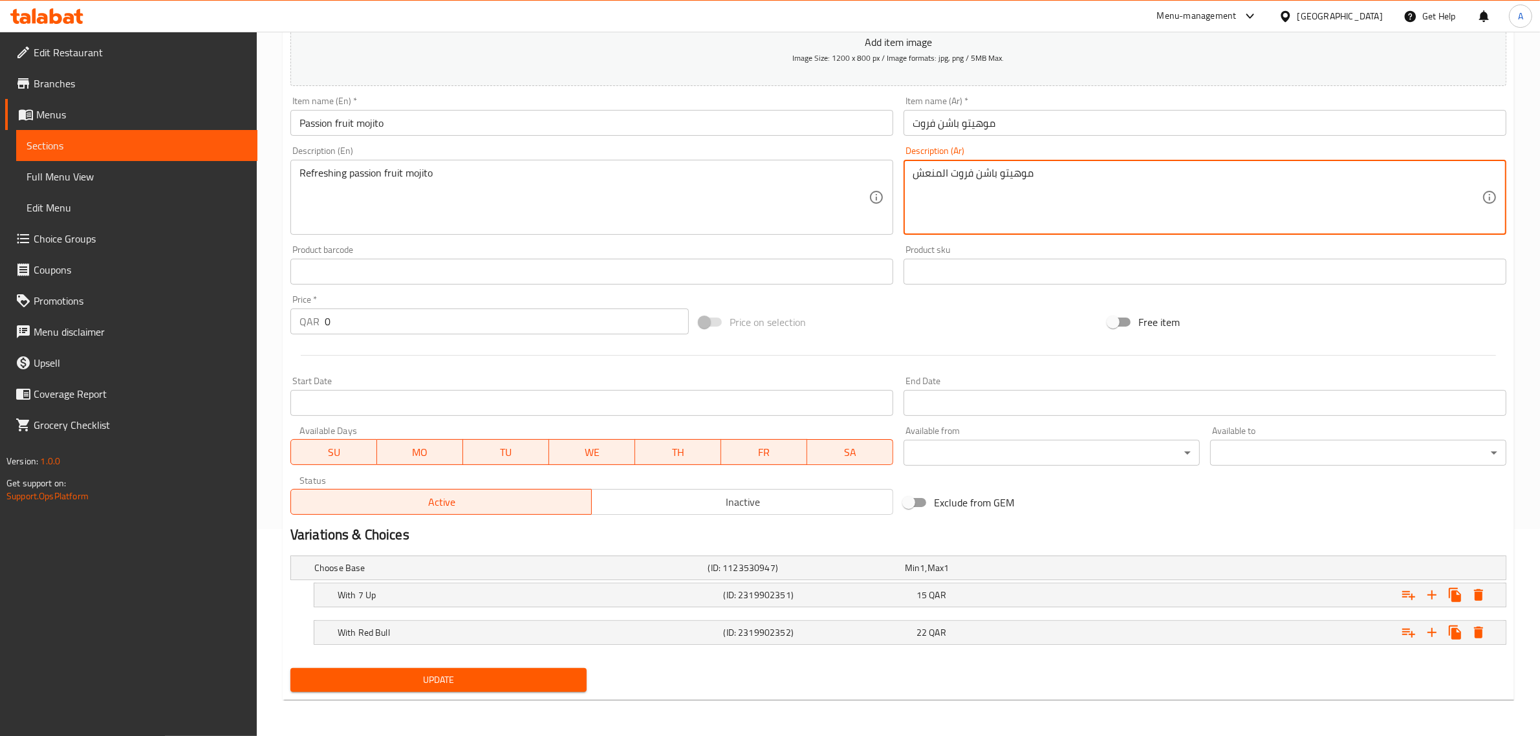
type textarea "موهيتو باشن فروت المنعش"
click at [459, 672] on span "Update" at bounding box center [439, 680] width 276 height 16
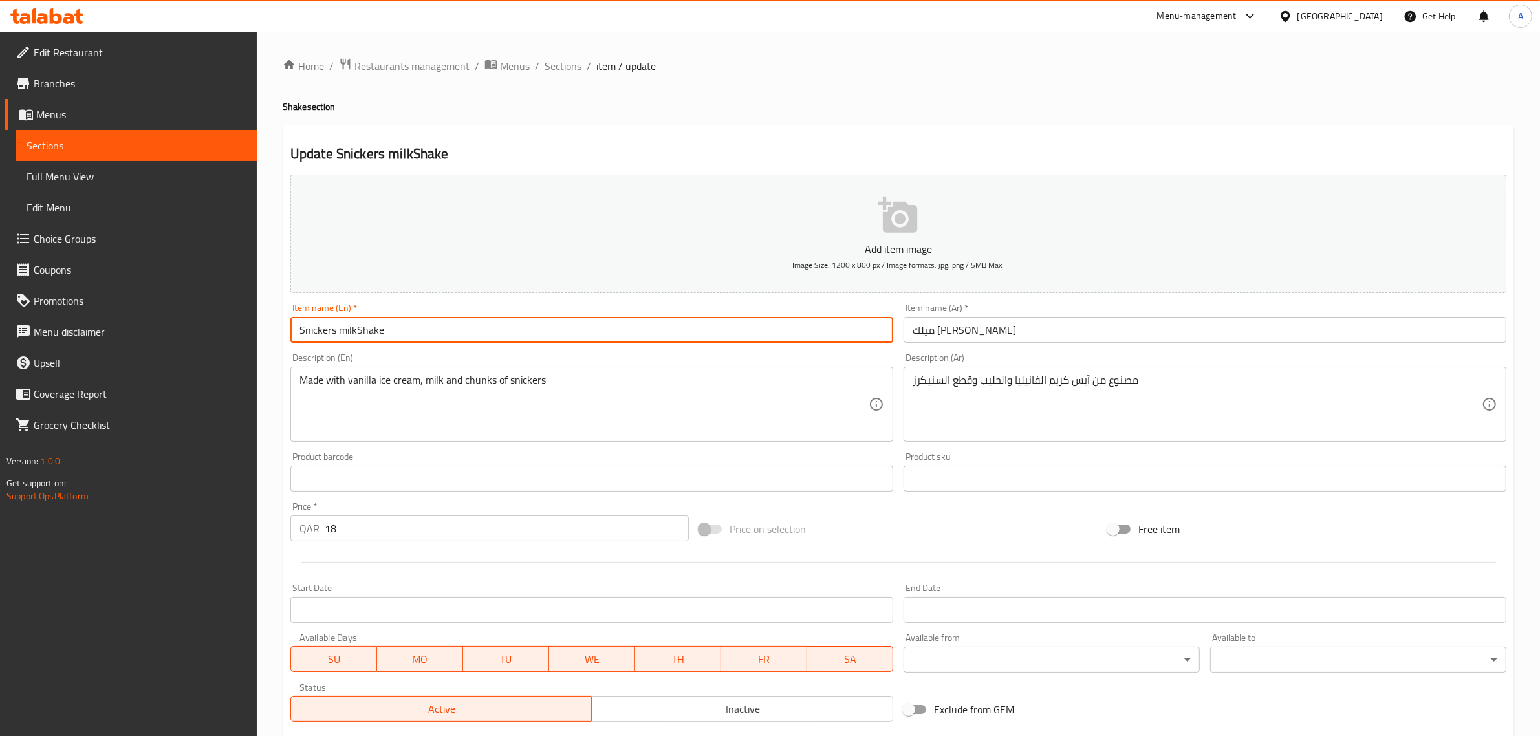
click at [366, 331] on input "Snickers milkShake" at bounding box center [591, 330] width 603 height 26
drag, startPoint x: 358, startPoint y: 328, endPoint x: 417, endPoint y: 328, distance: 59.5
click at [417, 328] on input "Snickers milkShake" at bounding box center [591, 330] width 603 height 26
click at [369, 331] on input "Snickers milk" at bounding box center [591, 330] width 603 height 26
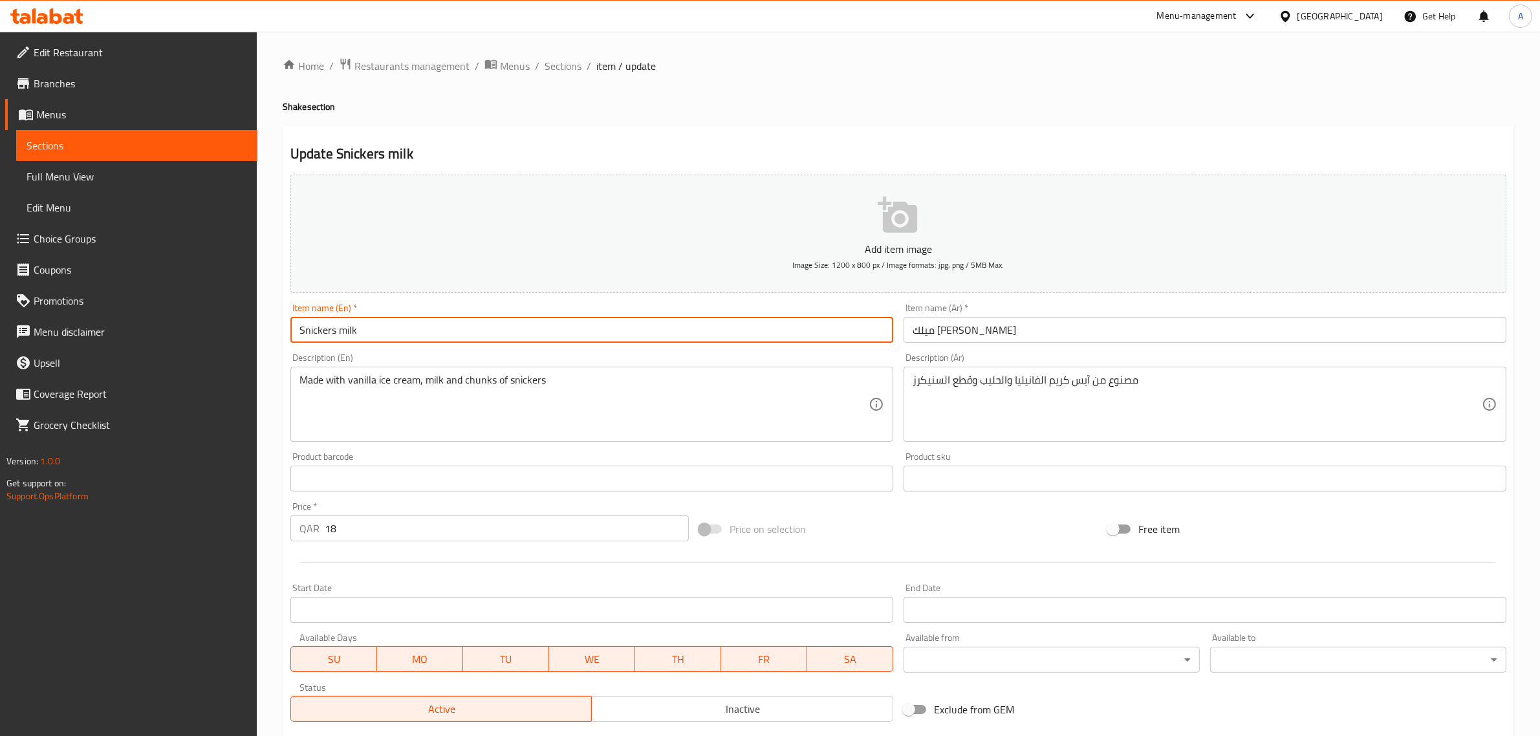
paste input "Shake"
click at [354, 331] on input "Snickers Shake" at bounding box center [591, 330] width 603 height 26
type input "Snickers Shake"
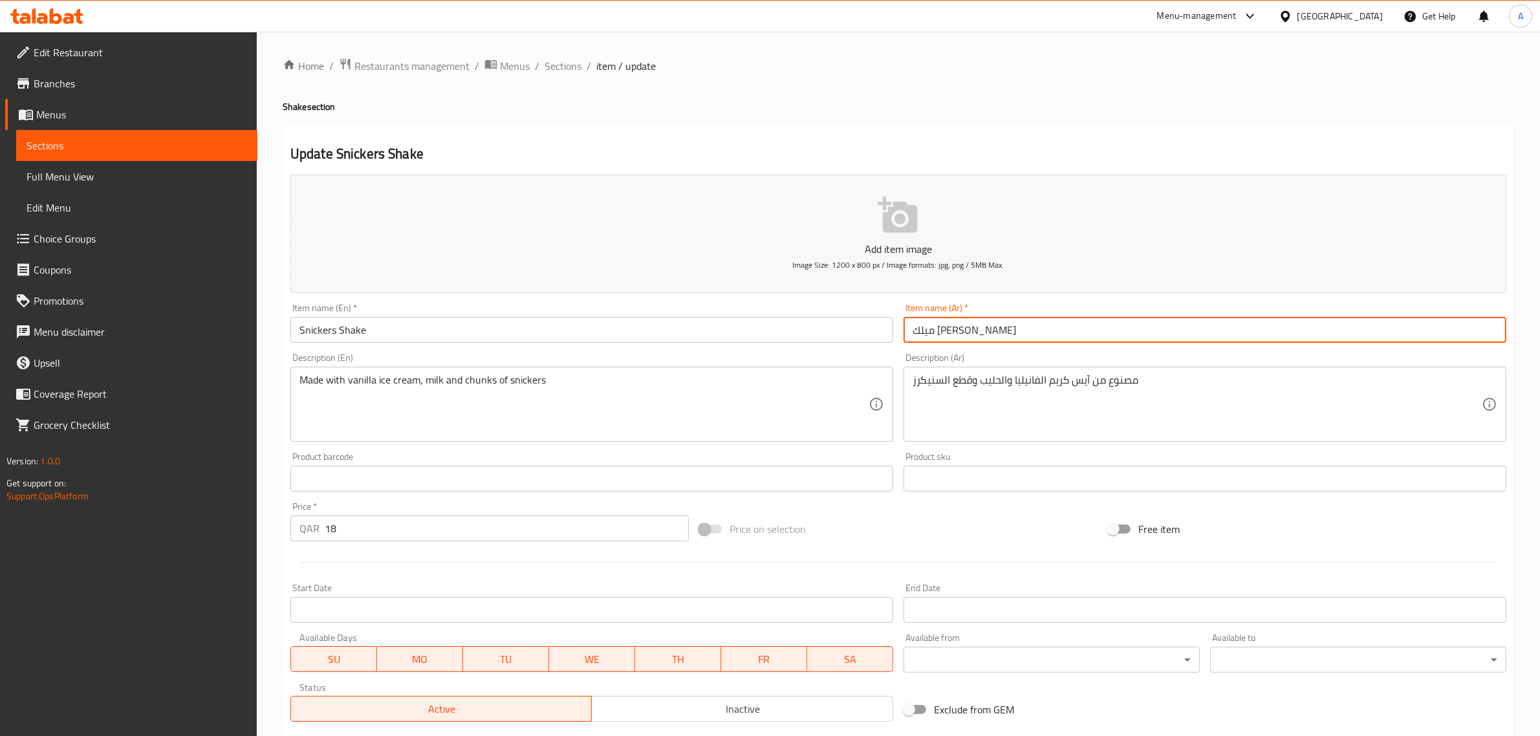
click at [972, 331] on input "ميلك شيك سنيكرز" at bounding box center [1205, 330] width 603 height 26
click at [981, 331] on input "ميلك شيك سنيكرز" at bounding box center [1205, 330] width 603 height 26
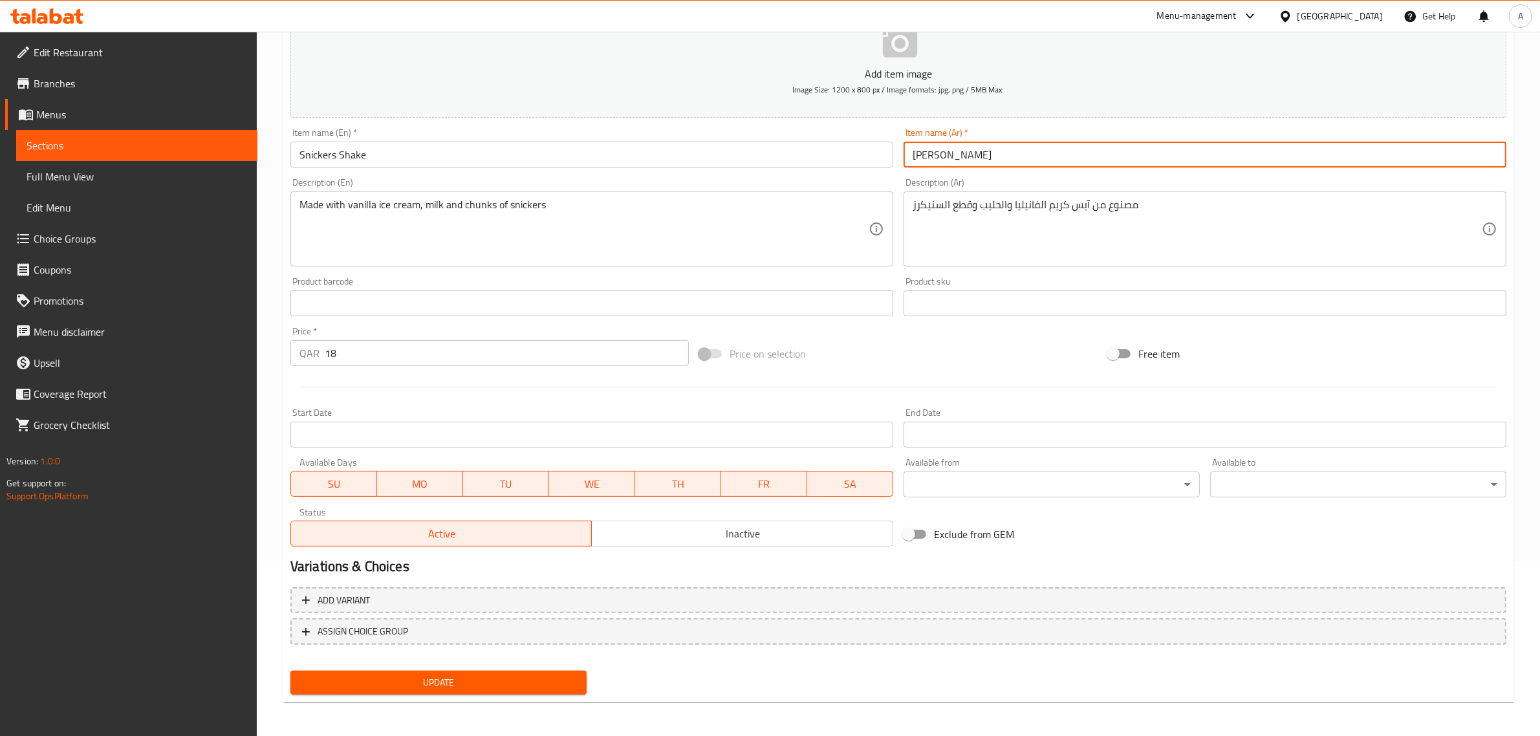
type input "شيك سنيكرز"
click at [433, 677] on span "Update" at bounding box center [439, 683] width 276 height 16
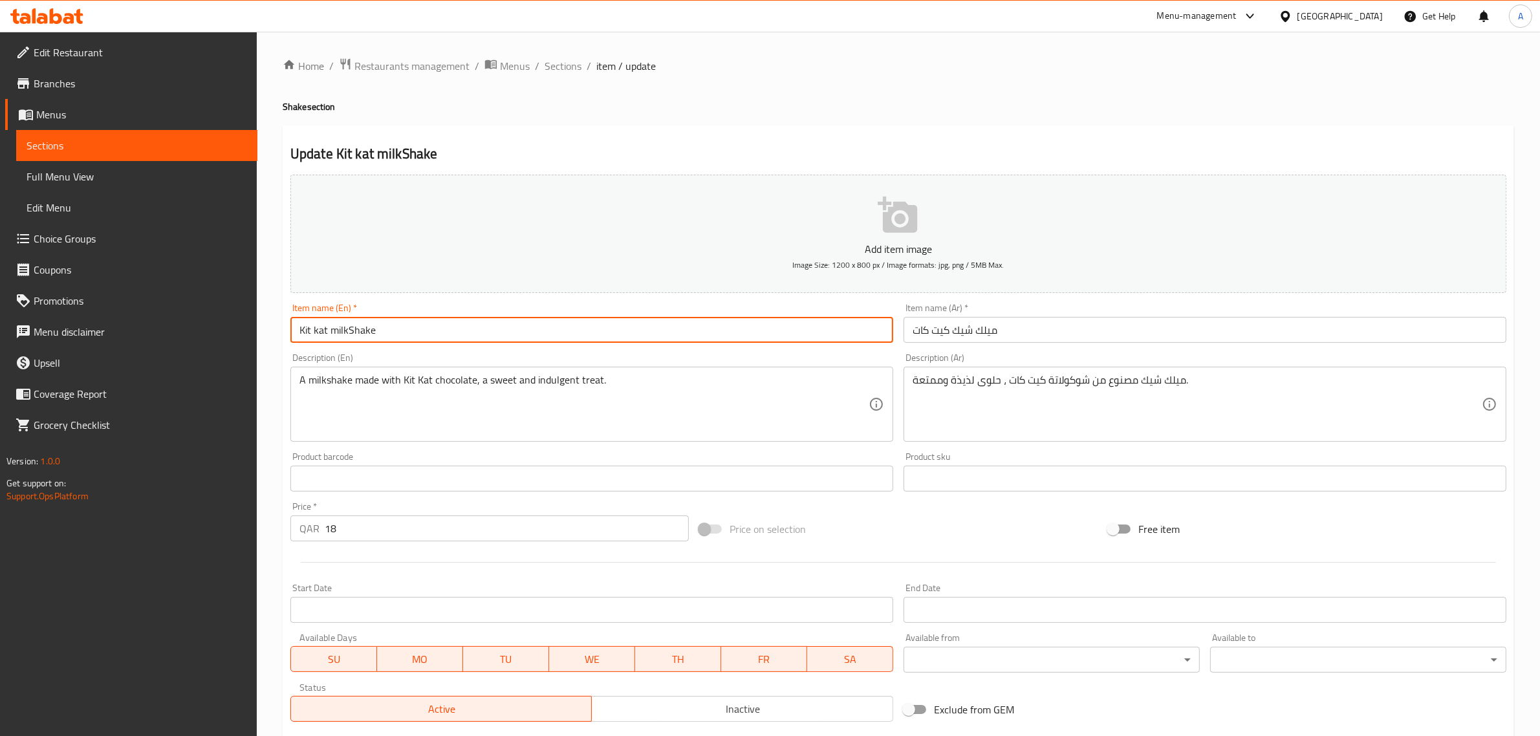
click at [351, 333] on input "Kit kat milkShake" at bounding box center [591, 330] width 603 height 26
paste input "text"
type input "Kit kat Shake"
click at [981, 334] on input "ميلك شيك كيت كات" at bounding box center [1205, 330] width 603 height 26
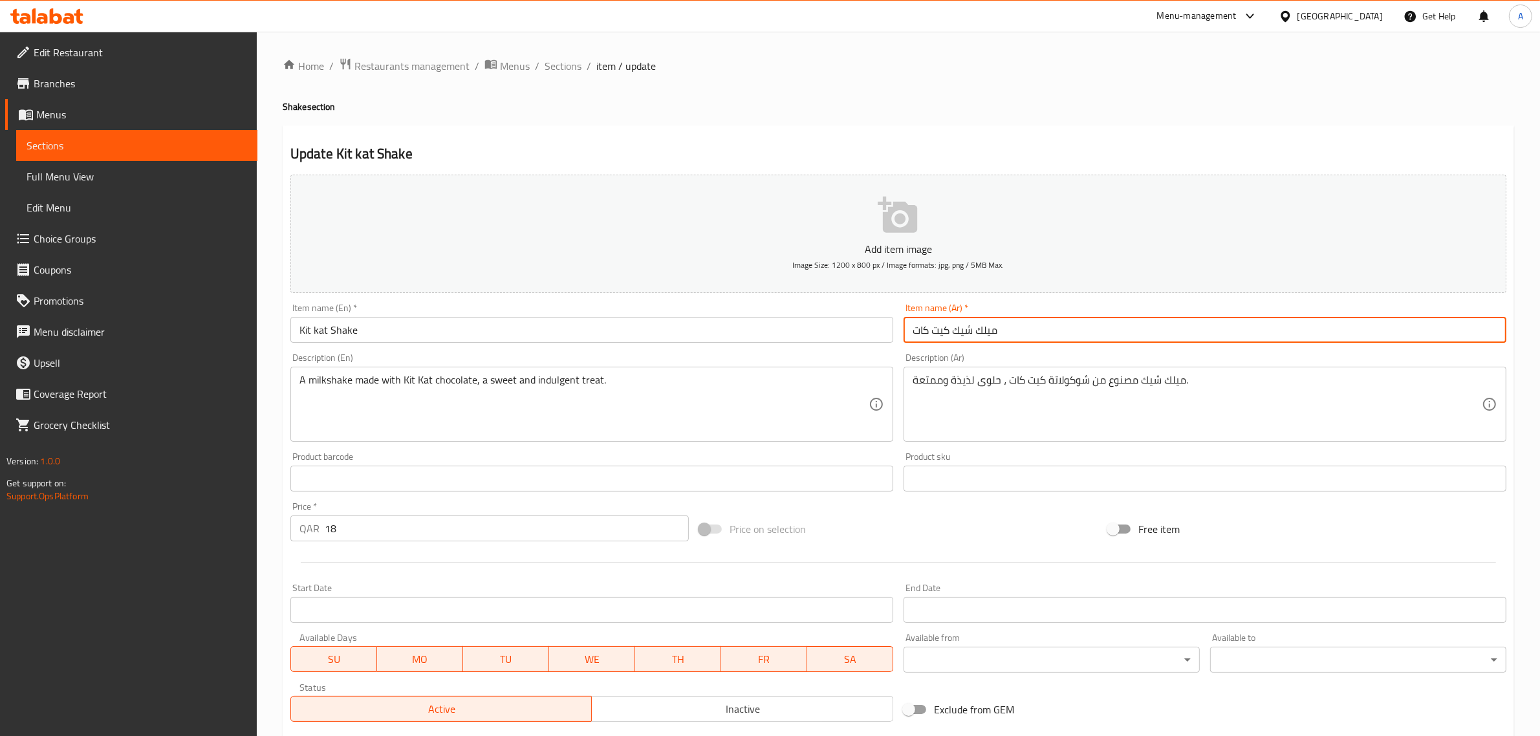
click at [981, 334] on input "ميلك شيك كيت كات" at bounding box center [1205, 330] width 603 height 26
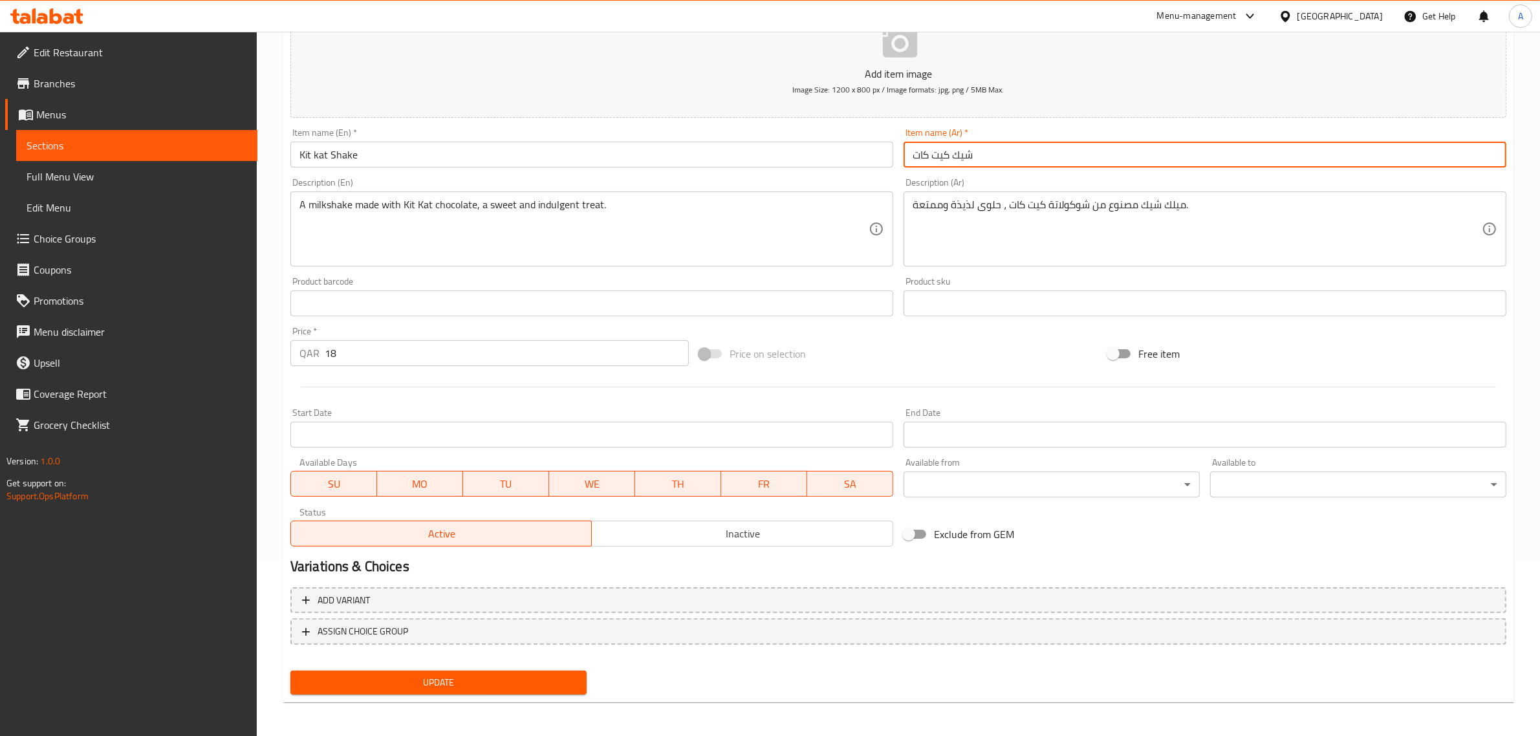
type input "شيك كيت كات"
click at [435, 683] on span "Update" at bounding box center [439, 683] width 276 height 16
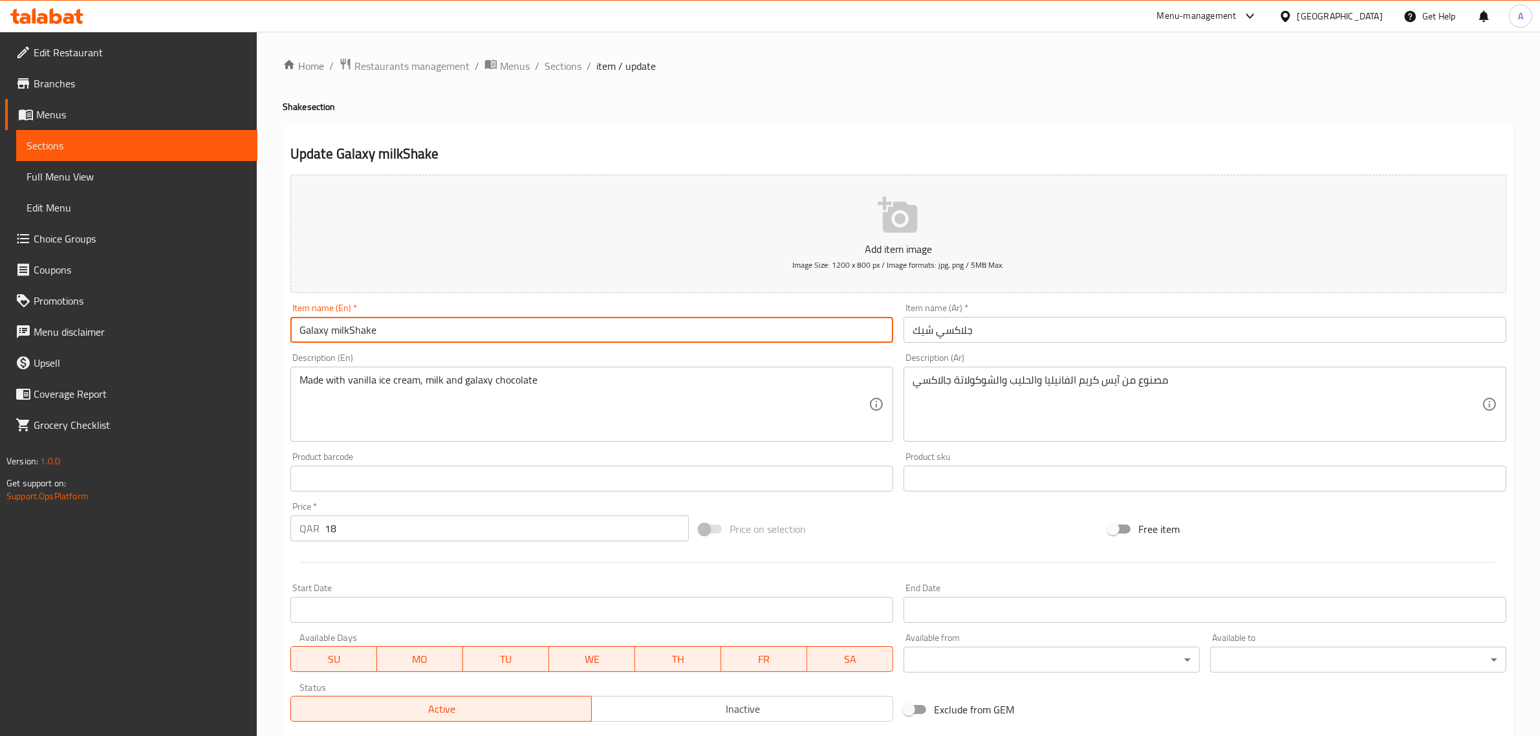
click at [351, 333] on input "Galaxy milkShake" at bounding box center [591, 330] width 603 height 26
click at [363, 327] on input "Galaxy milkShake" at bounding box center [591, 330] width 603 height 26
paste input "text"
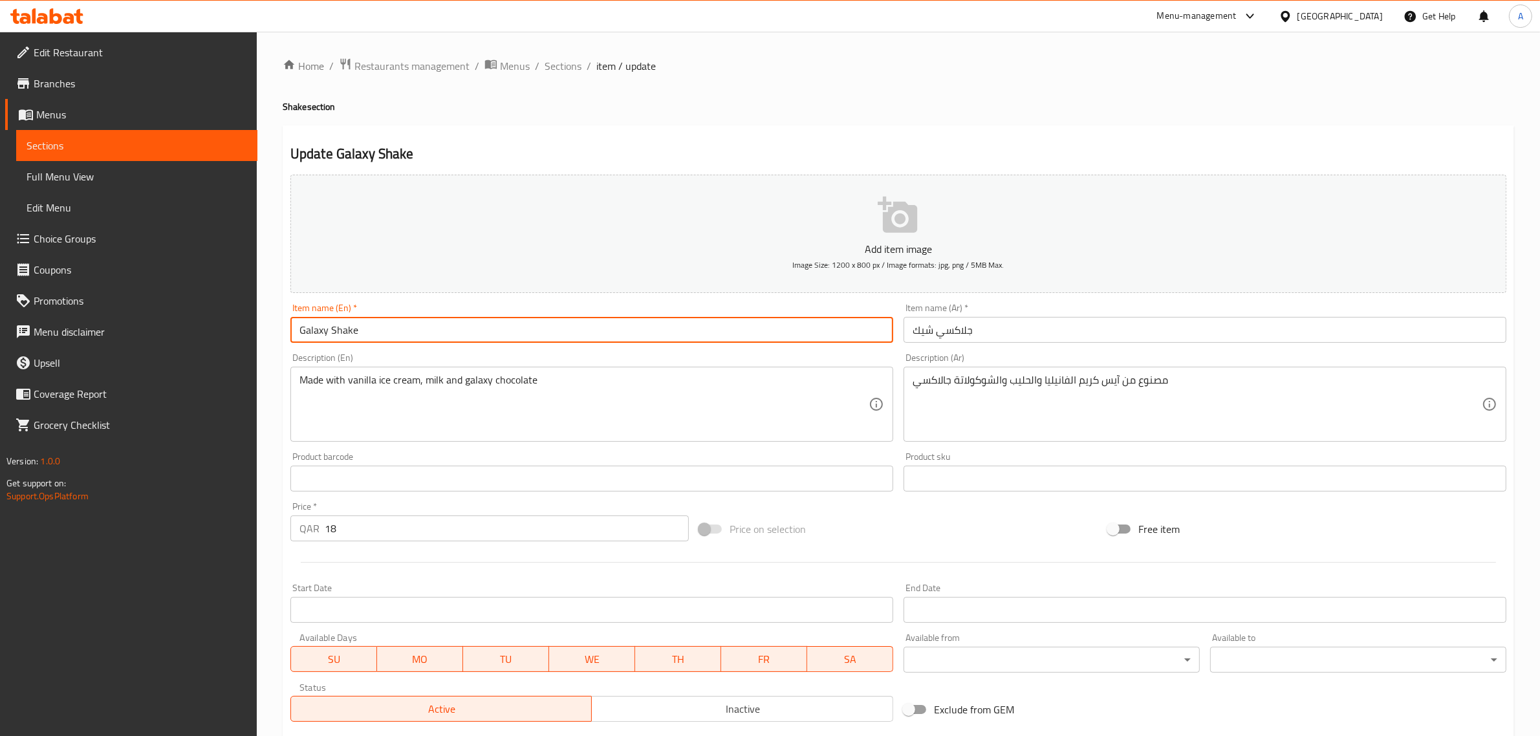
type input "Galaxy Shake"
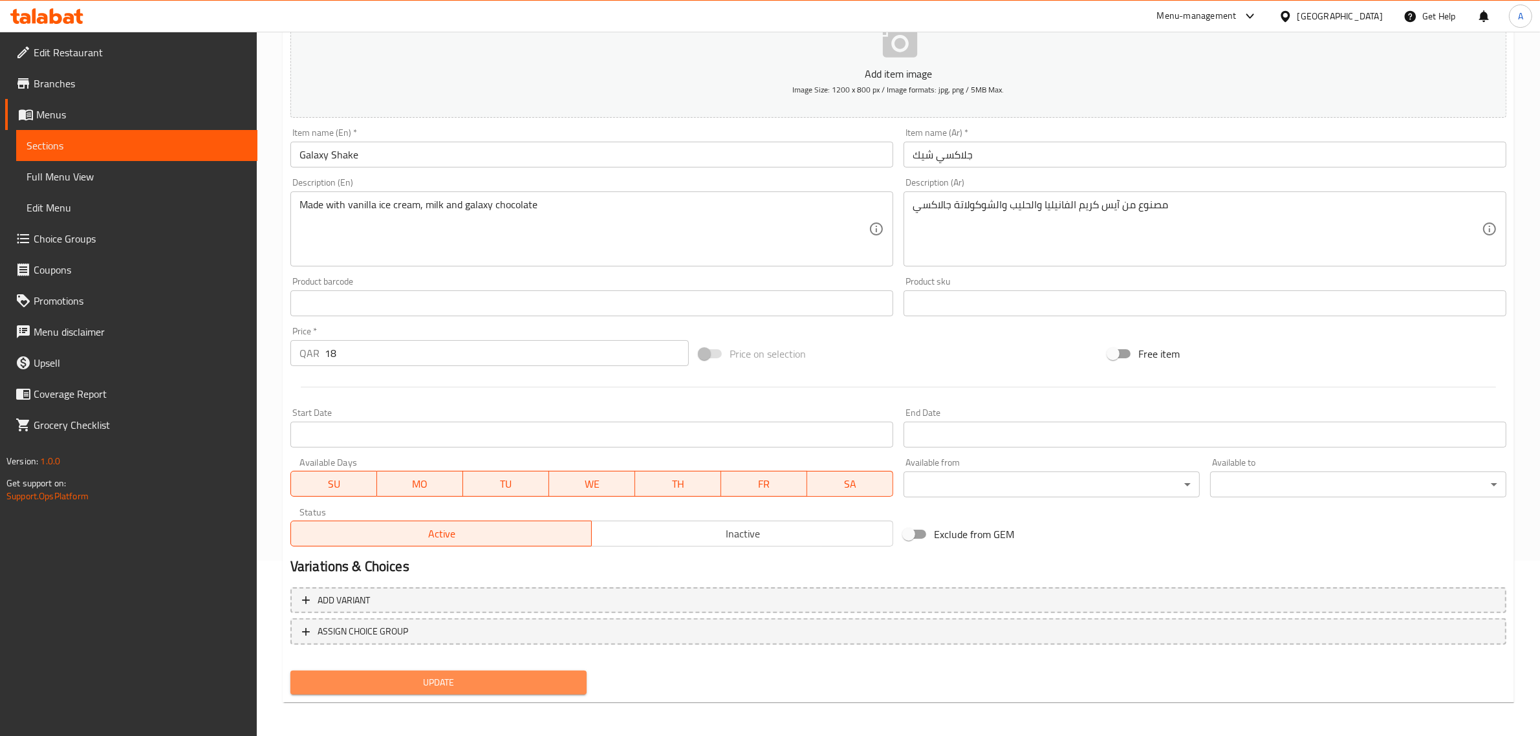
click at [453, 675] on span "Update" at bounding box center [439, 683] width 276 height 16
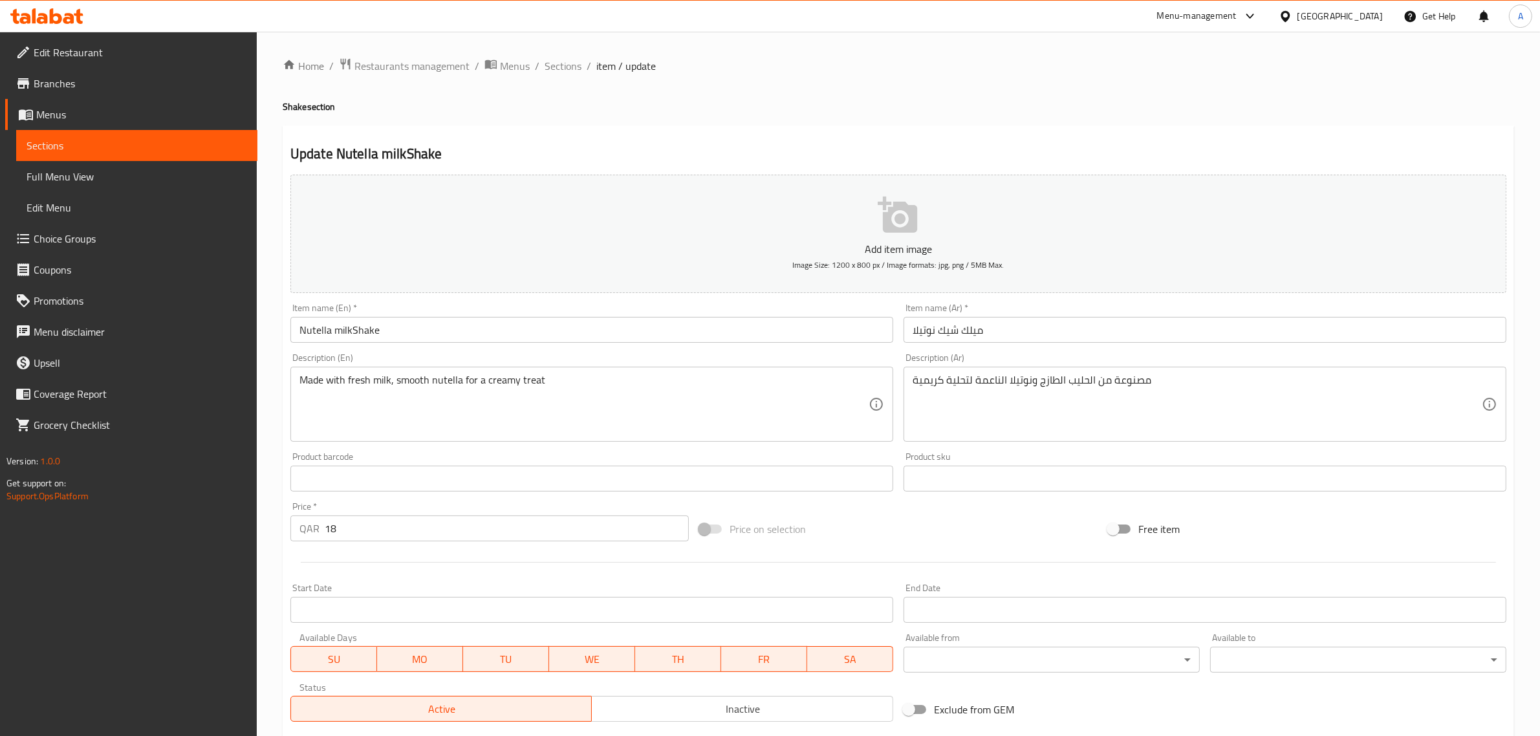
click at [354, 328] on input "Nutella milkShake" at bounding box center [591, 330] width 603 height 26
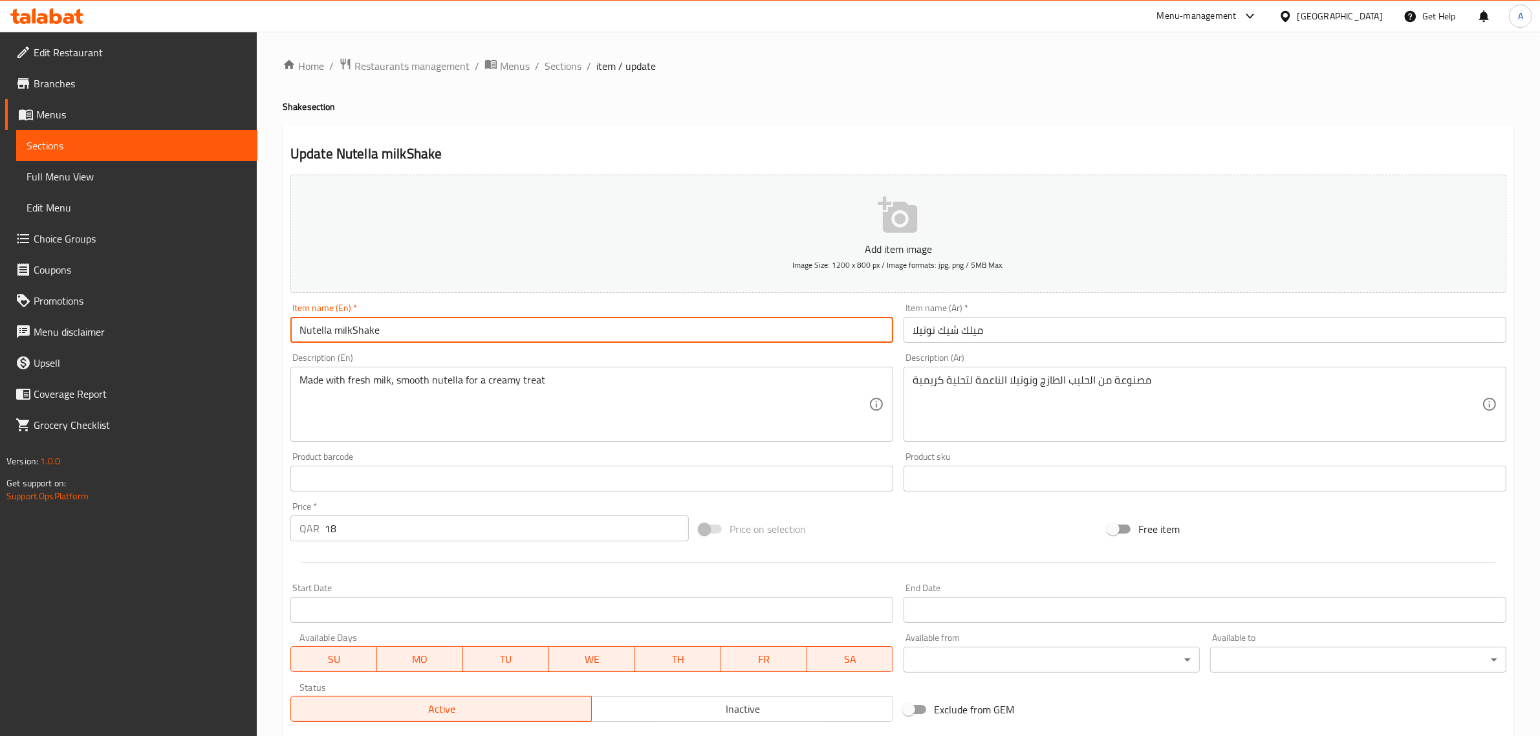
click at [354, 328] on input "Nutella milkShake" at bounding box center [591, 330] width 603 height 26
paste input "text"
type input "Nutella Shake"
click at [978, 332] on input "ميلك شيك نوتيلا" at bounding box center [1205, 330] width 603 height 26
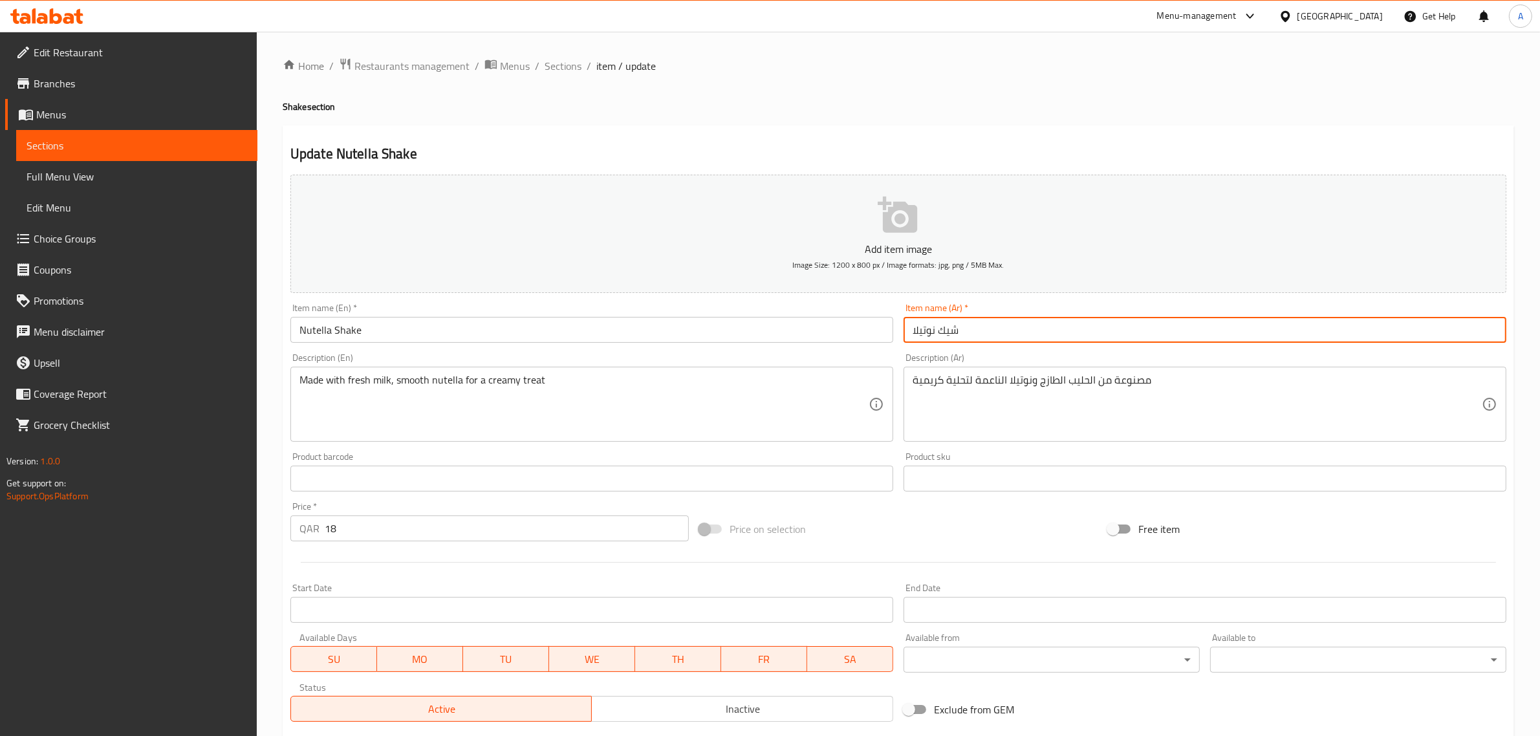
scroll to position [175, 0]
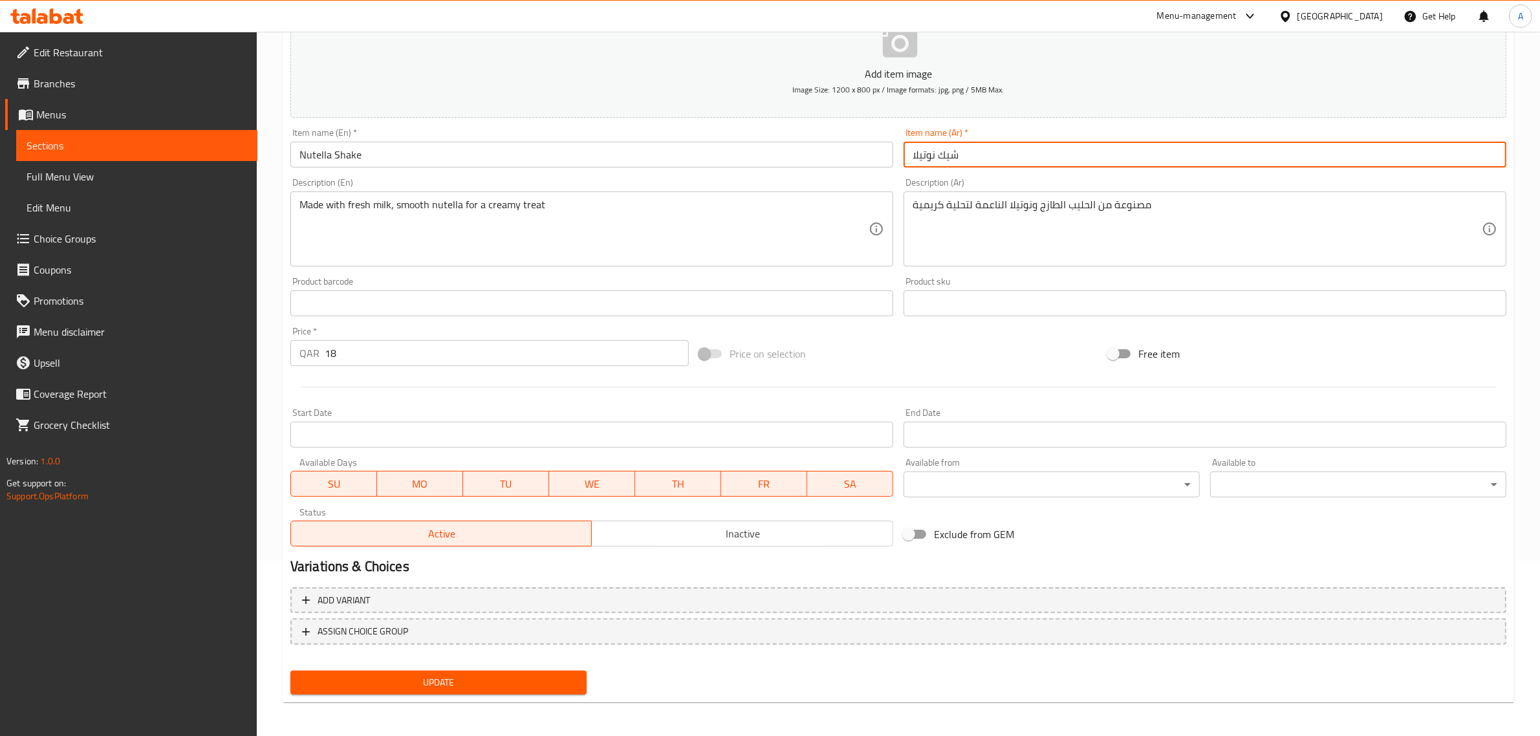
type input "شيك نوتيلا"
click at [440, 675] on span "Update" at bounding box center [439, 683] width 276 height 16
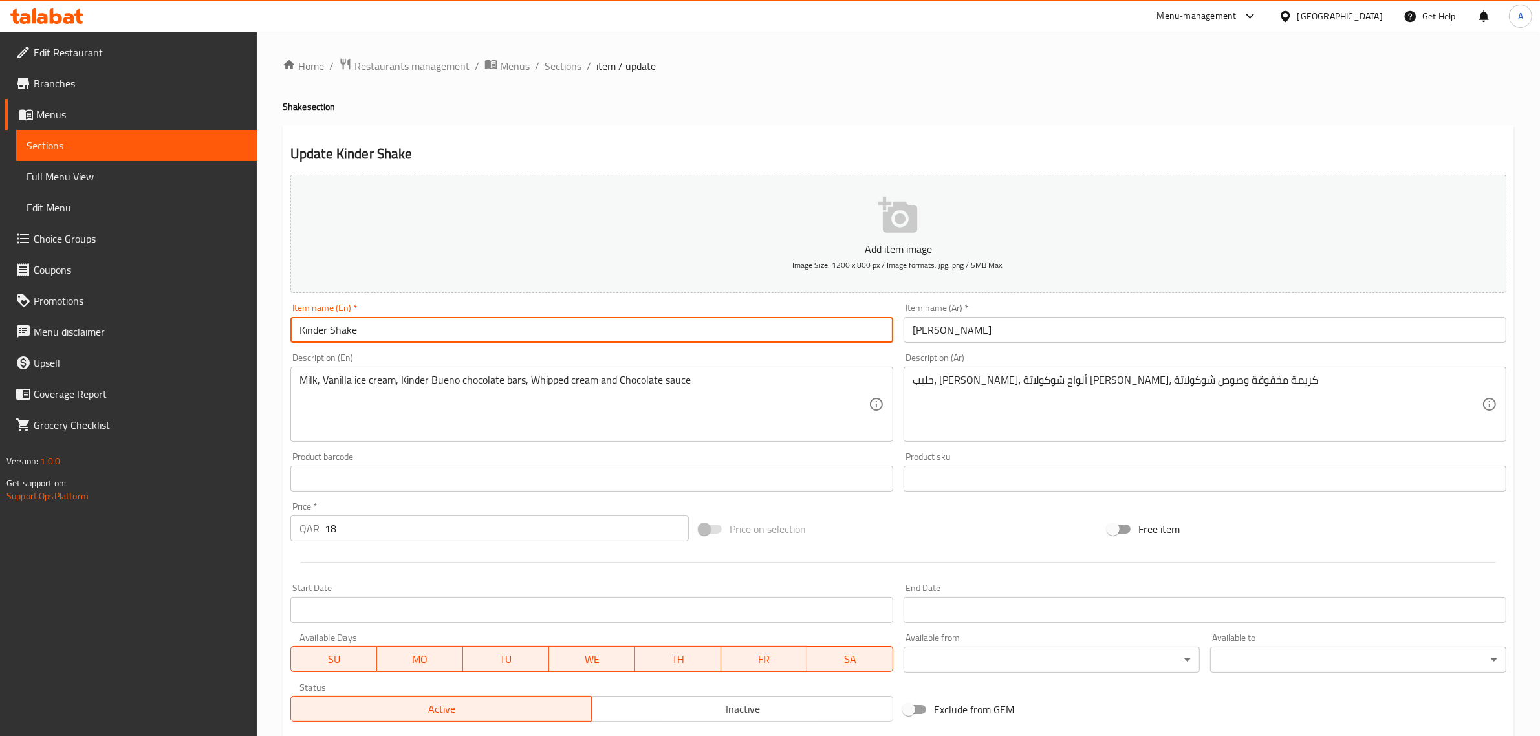
click at [354, 328] on input "Kinder Shake" at bounding box center [591, 330] width 603 height 26
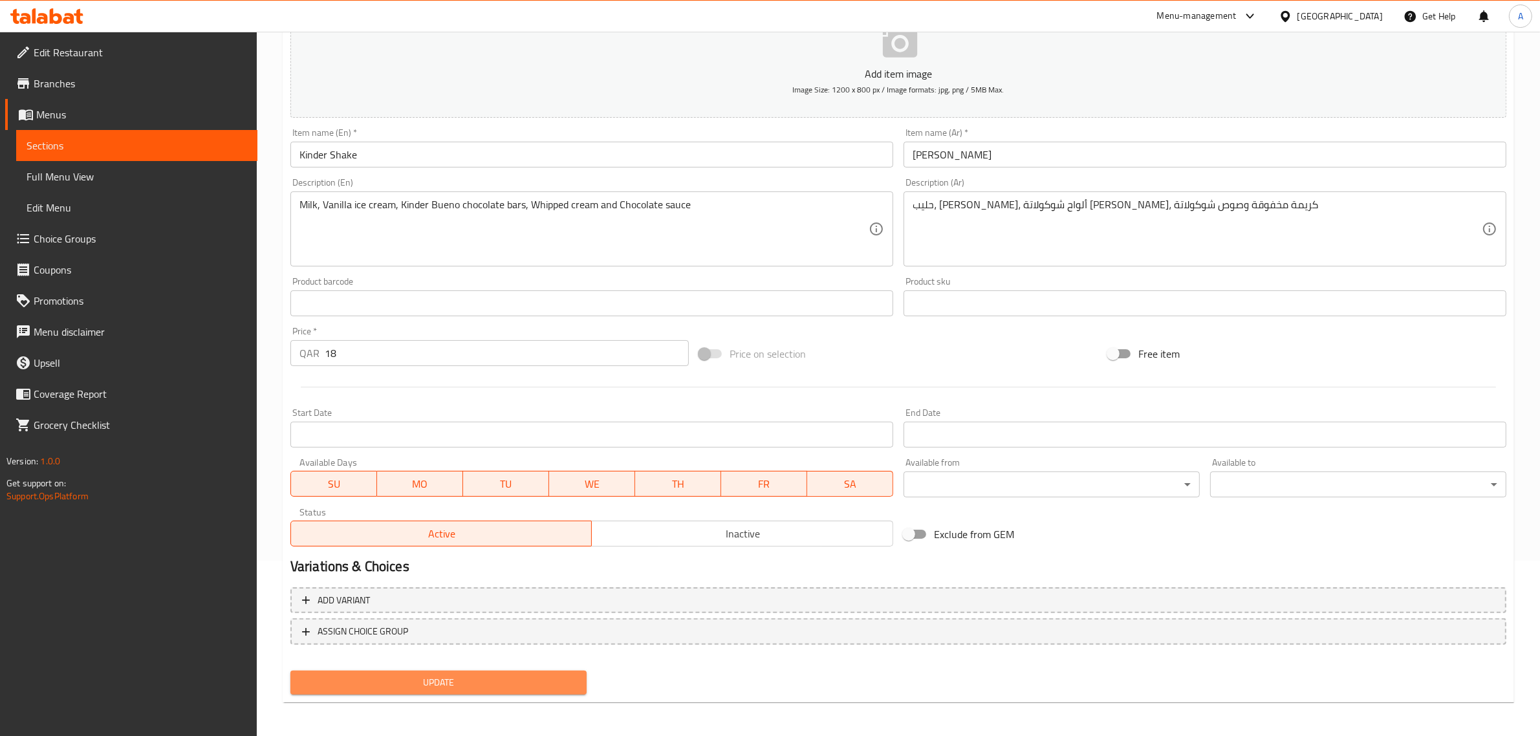
click at [414, 679] on span "Update" at bounding box center [439, 683] width 276 height 16
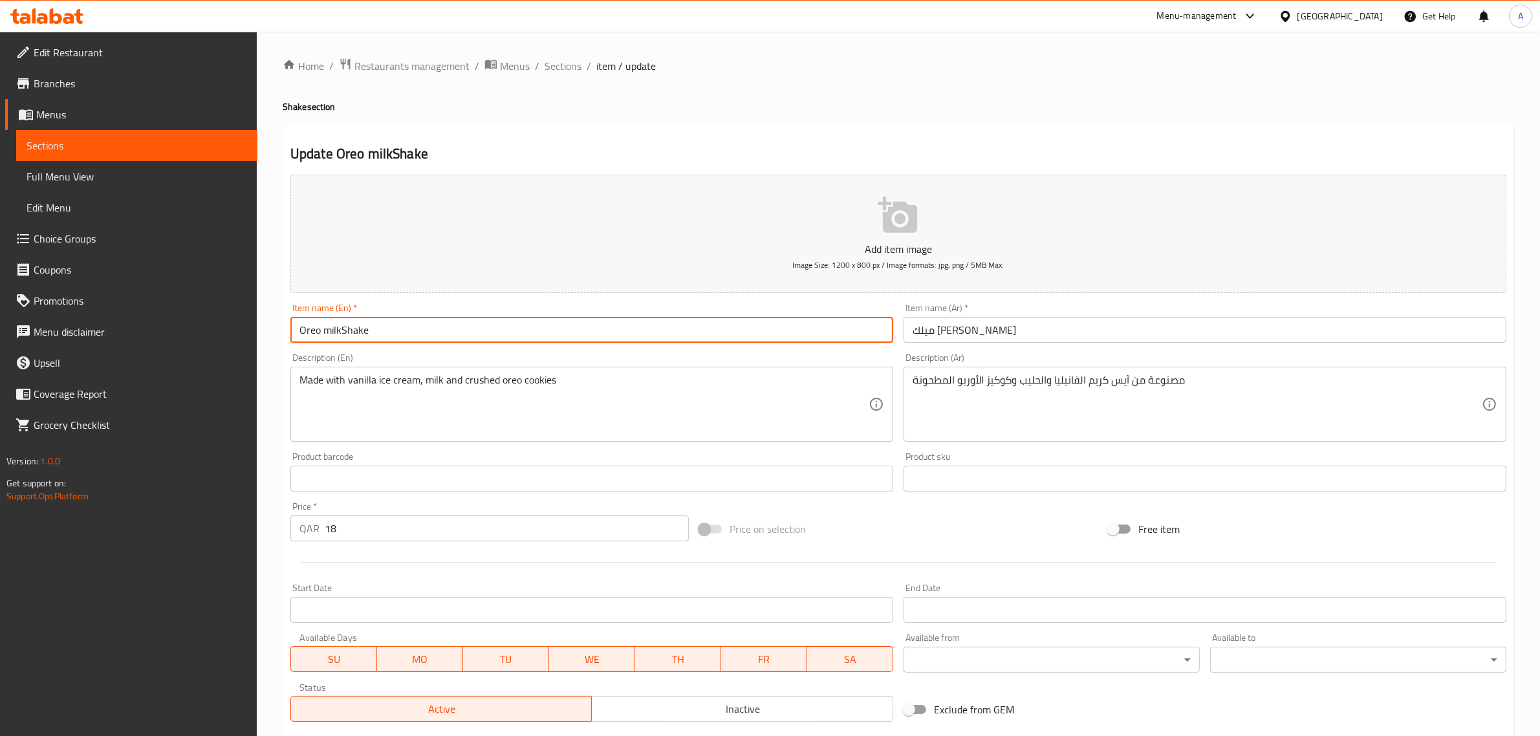
click at [337, 338] on input "Oreo milkShake" at bounding box center [591, 330] width 603 height 26
paste input "text"
type input "Oreo Shake"
click at [971, 321] on input "ميلك [PERSON_NAME]" at bounding box center [1205, 330] width 603 height 26
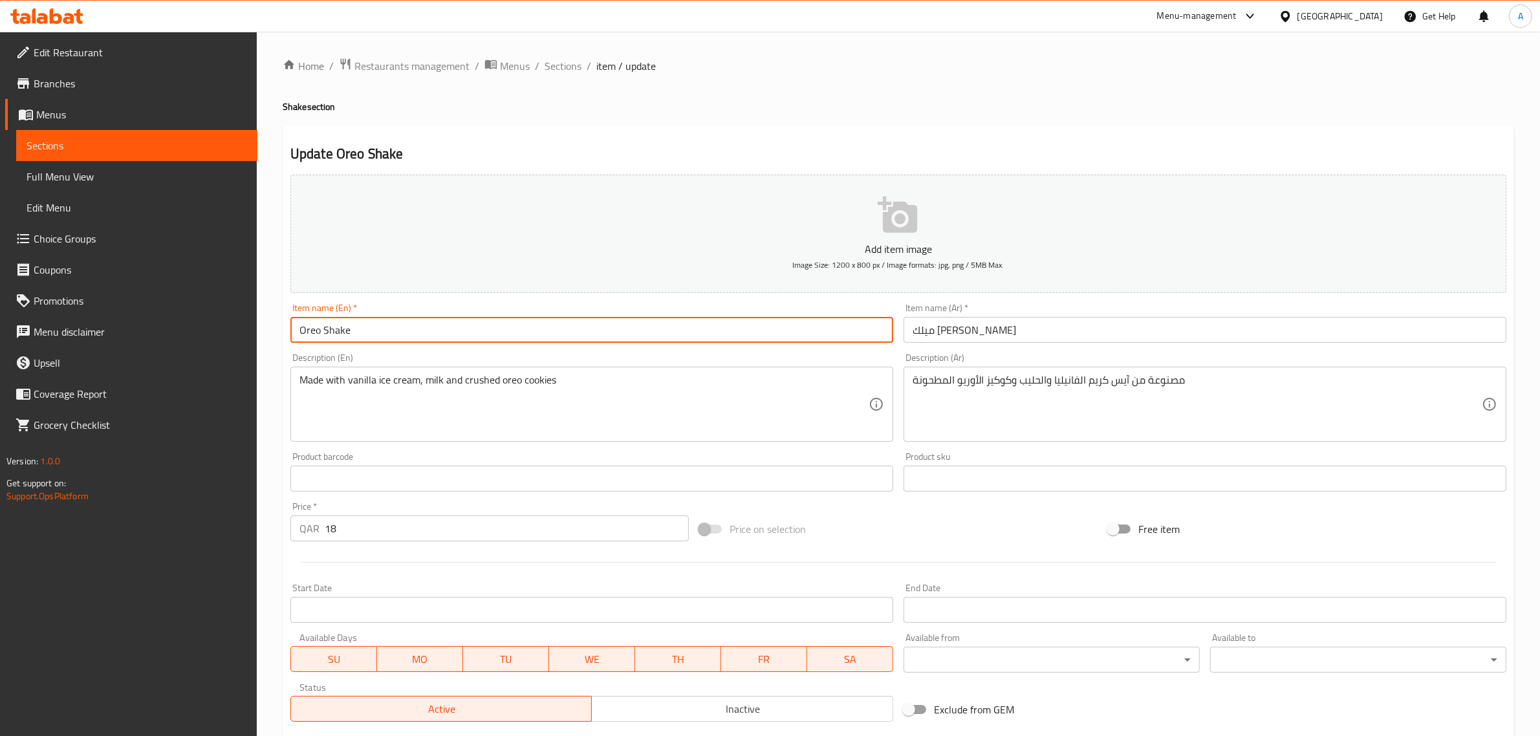
click at [971, 321] on input "ميلك [PERSON_NAME]" at bounding box center [1205, 330] width 603 height 26
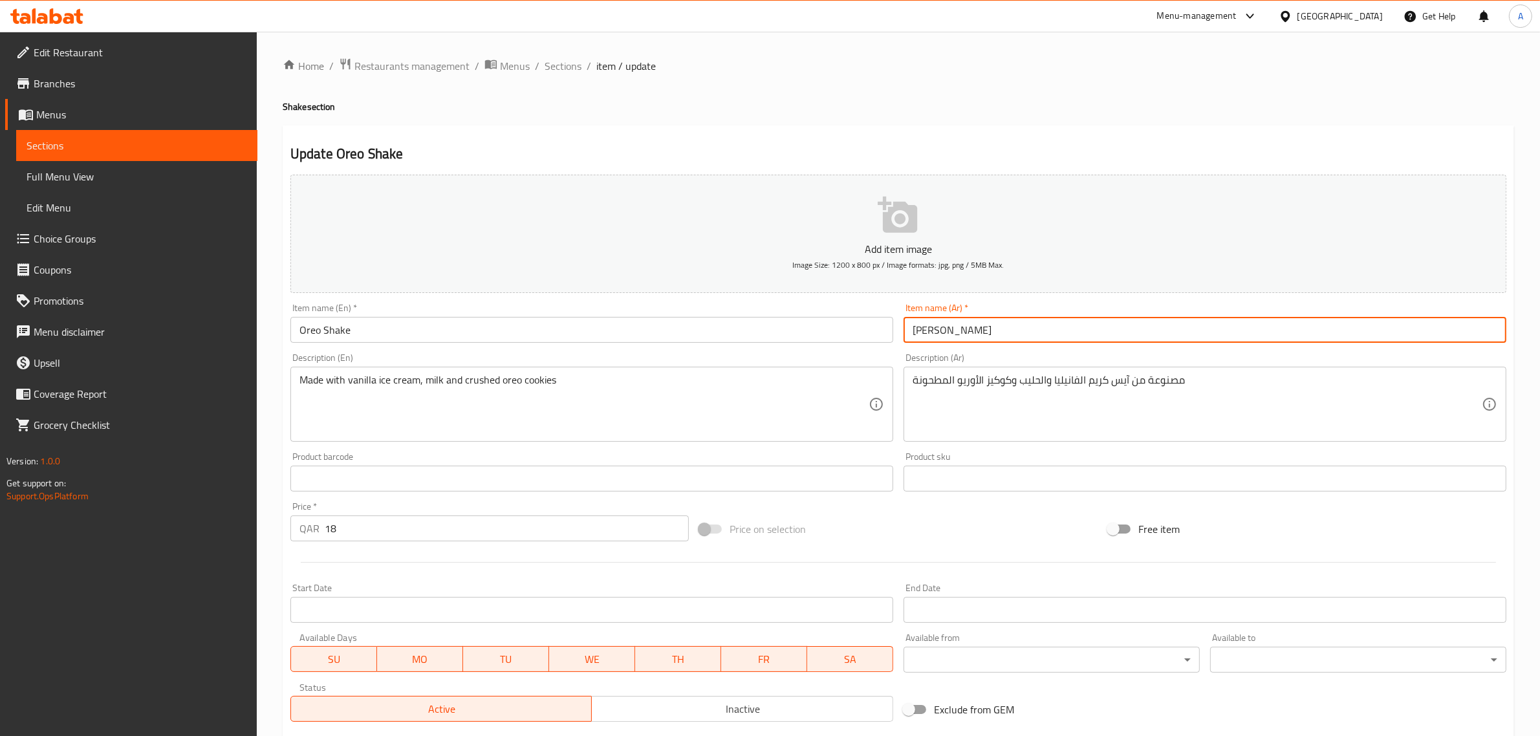
scroll to position [175, 0]
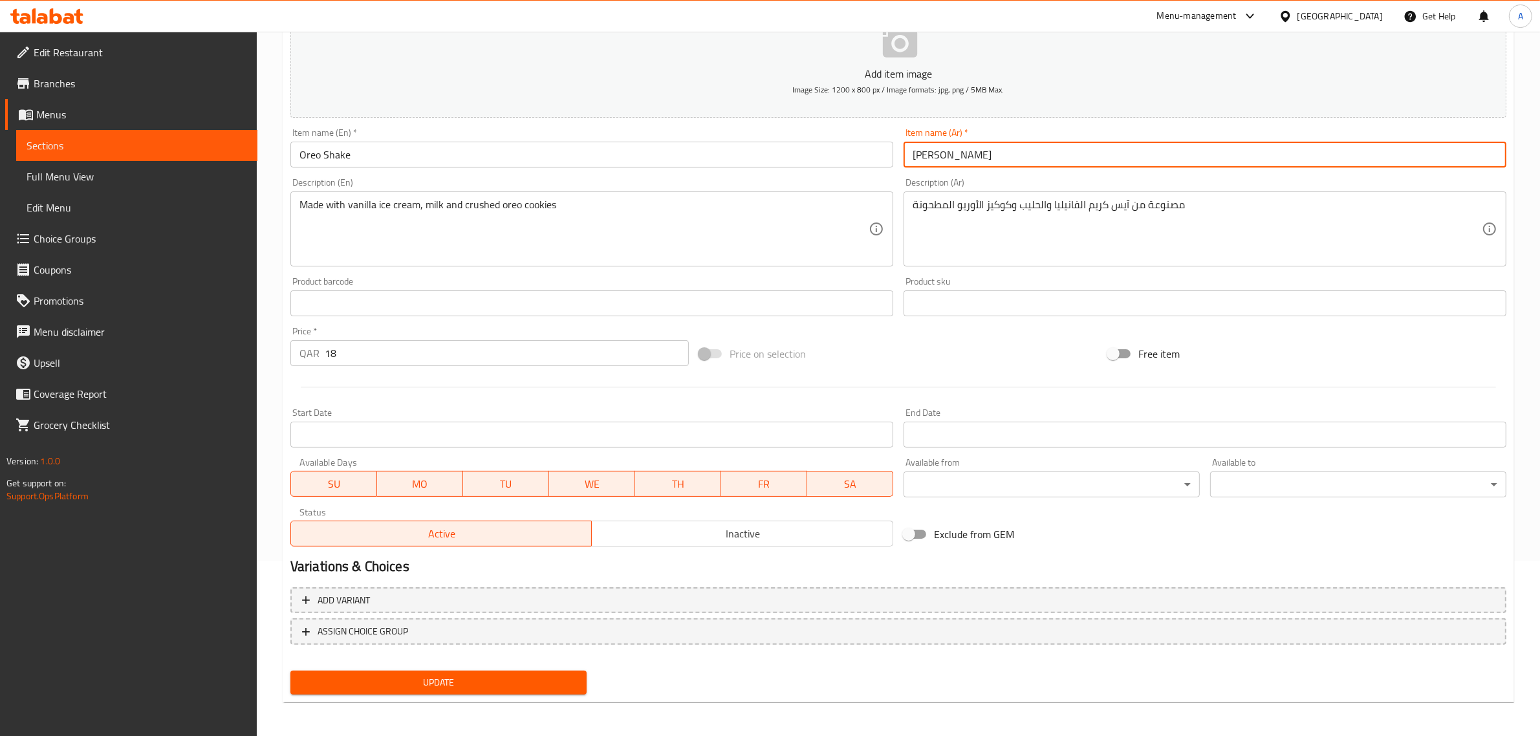
type input "[PERSON_NAME]"
click at [496, 675] on span "Update" at bounding box center [439, 683] width 276 height 16
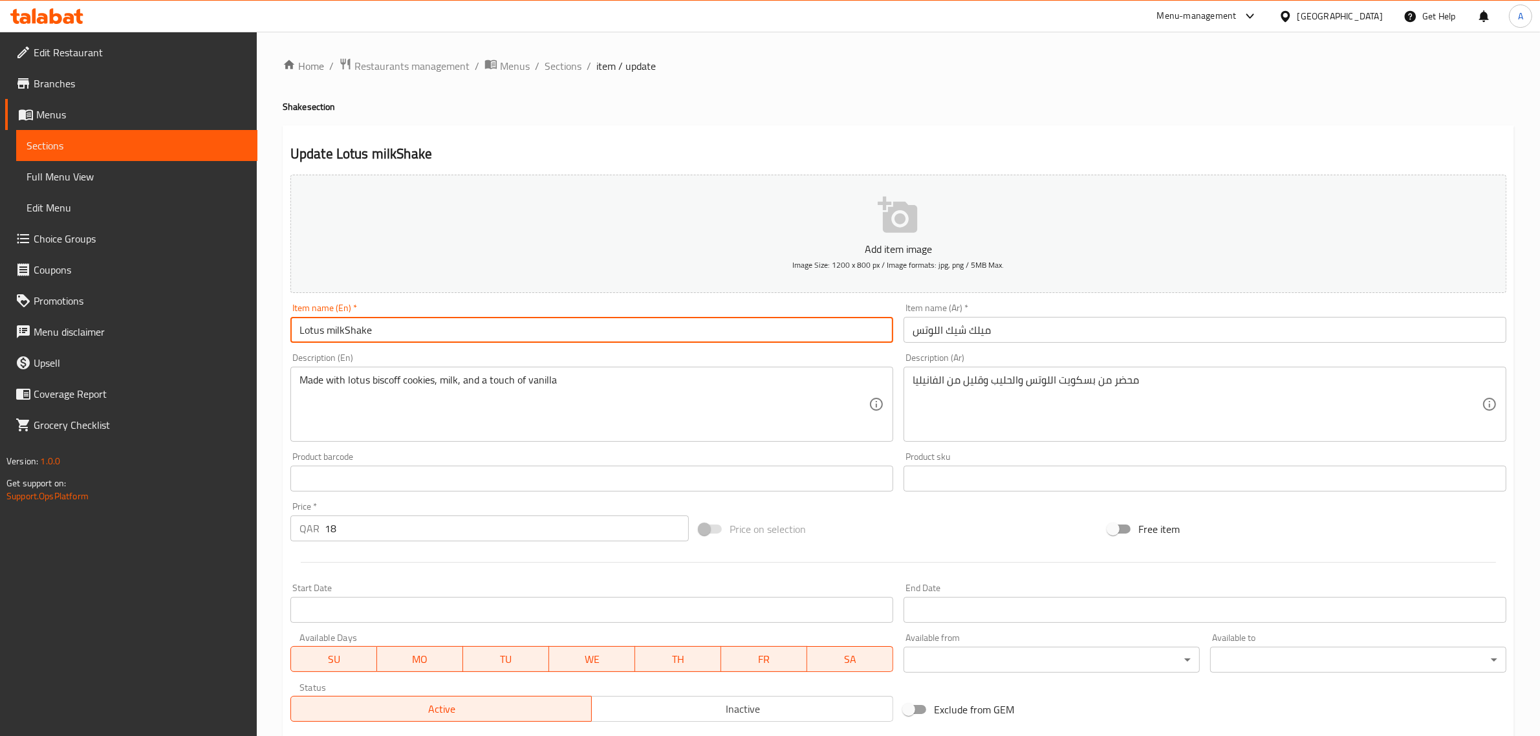
click at [355, 334] on input "Lotus milkShake" at bounding box center [591, 330] width 603 height 26
paste input "text"
type input "Lotus Shake"
click at [977, 331] on input "ميلك شيك اللوتس" at bounding box center [1205, 330] width 603 height 26
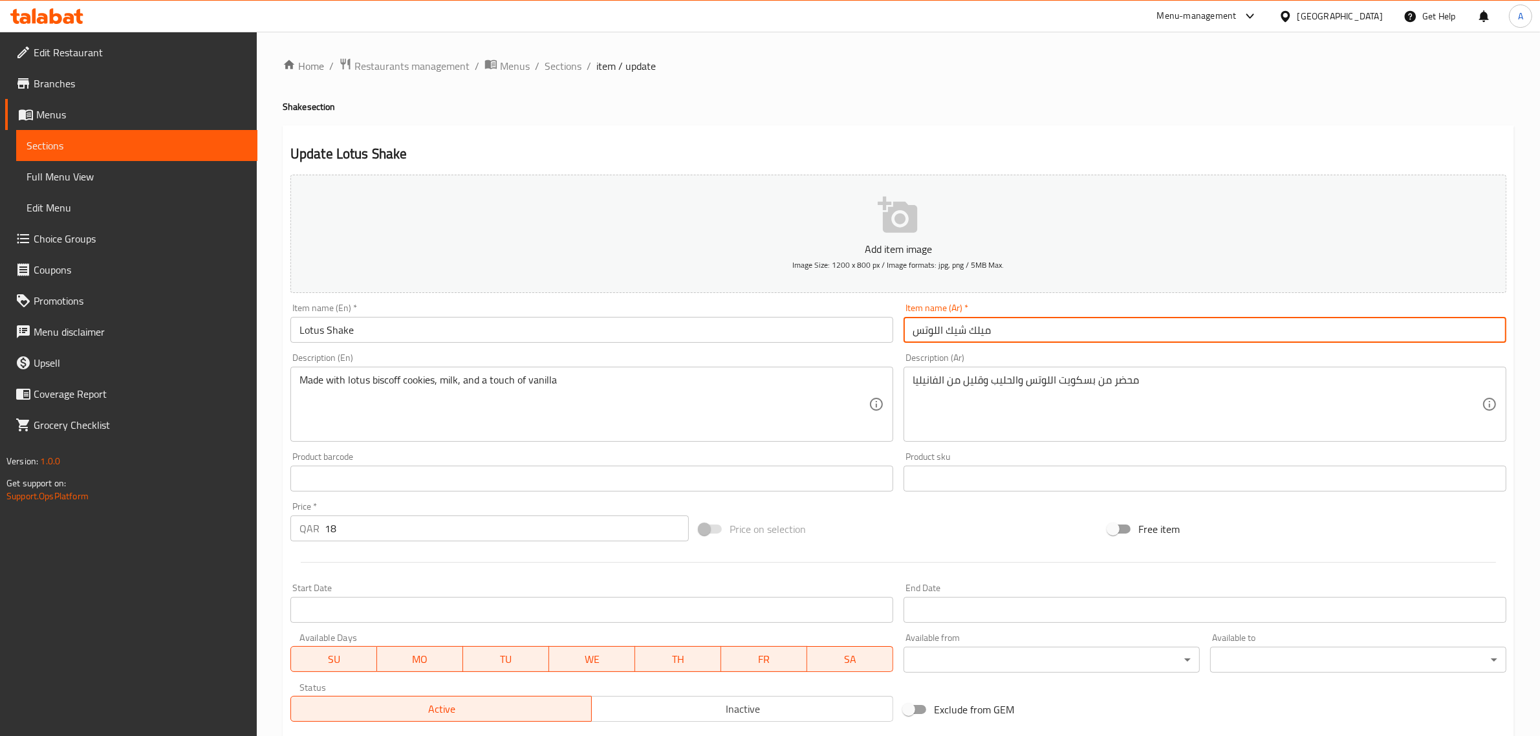
click at [977, 331] on input "ميلك شيك اللوتس" at bounding box center [1205, 330] width 603 height 26
drag, startPoint x: 937, startPoint y: 327, endPoint x: 943, endPoint y: 341, distance: 14.8
click at [943, 341] on input "شيك اللوتس" at bounding box center [1205, 330] width 603 height 26
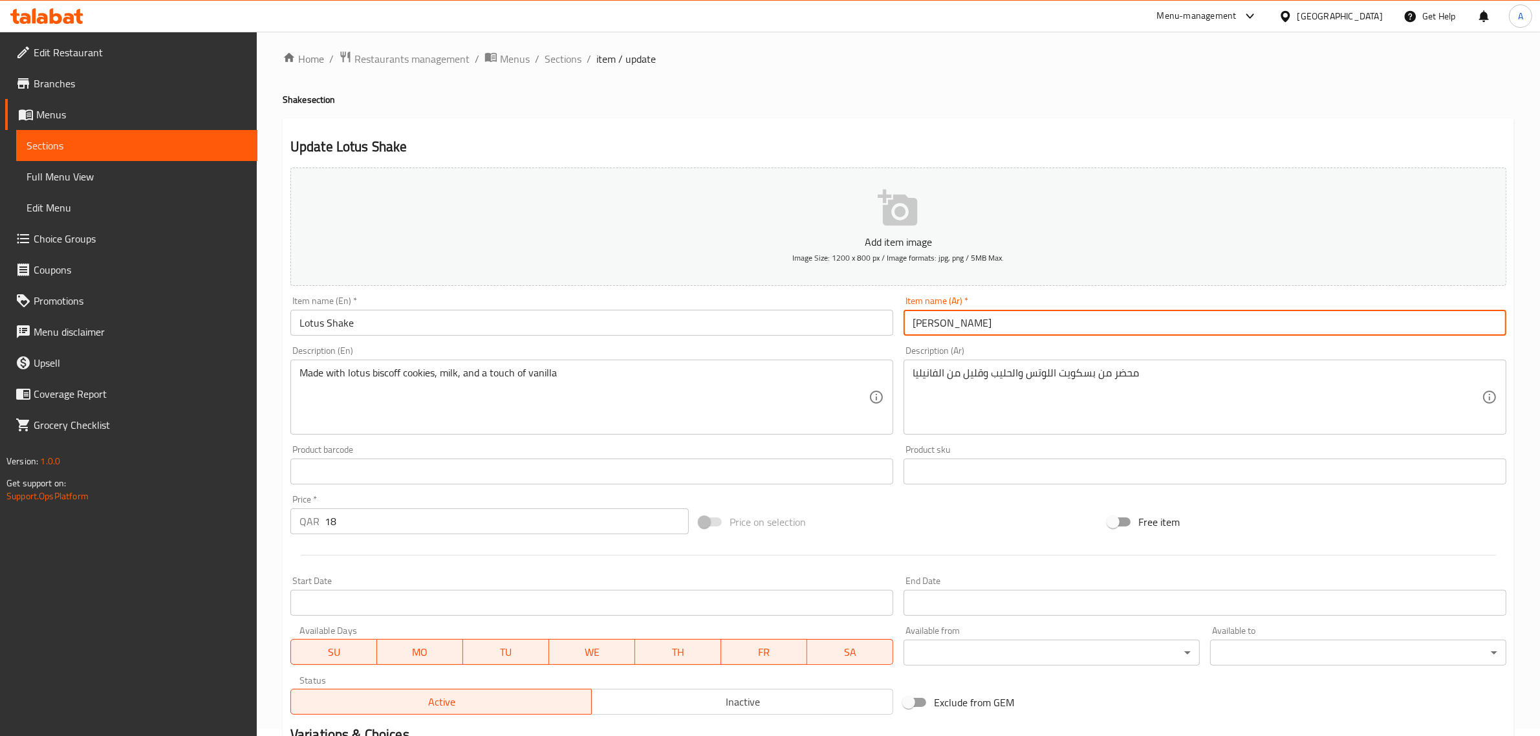
scroll to position [175, 0]
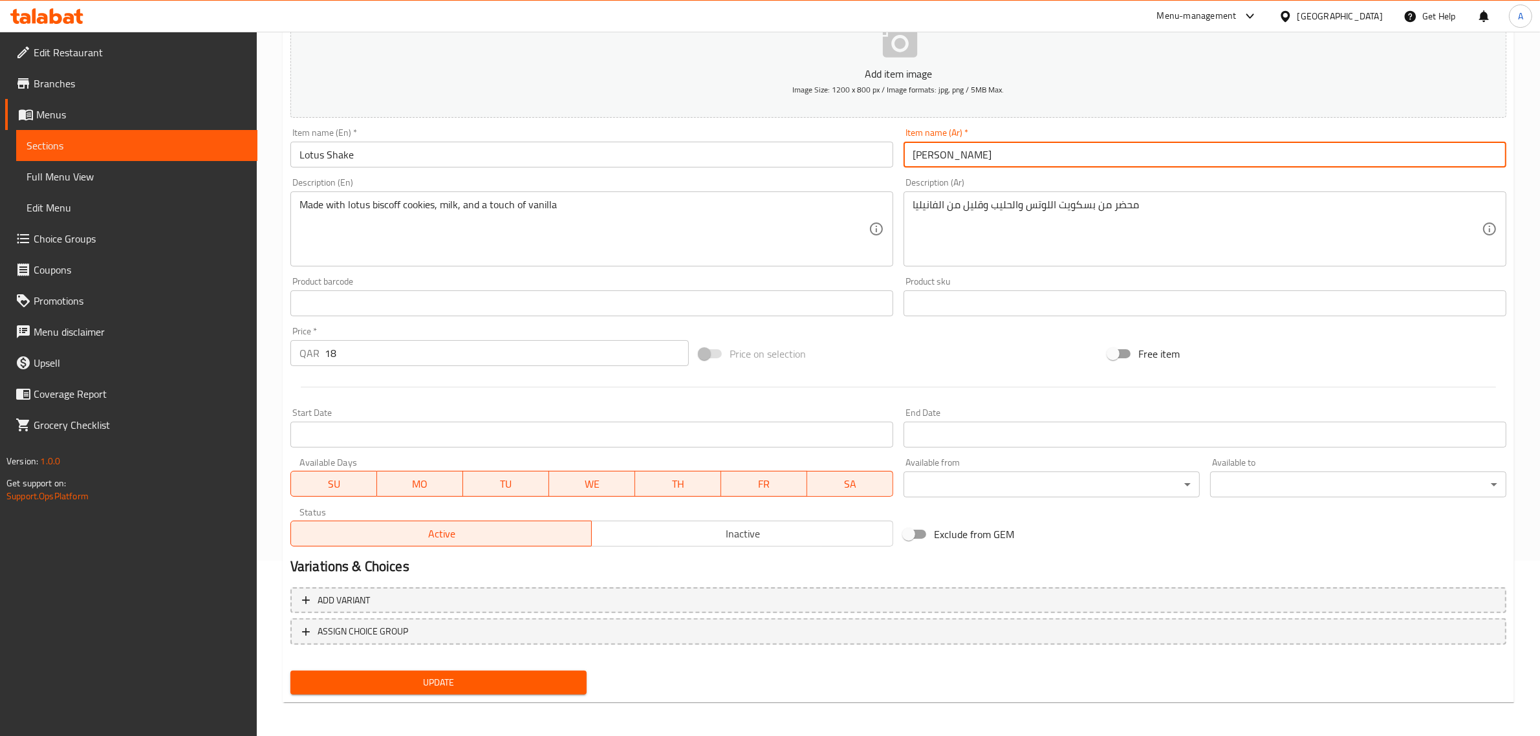
type input "[PERSON_NAME]"
click at [511, 675] on span "Update" at bounding box center [439, 683] width 276 height 16
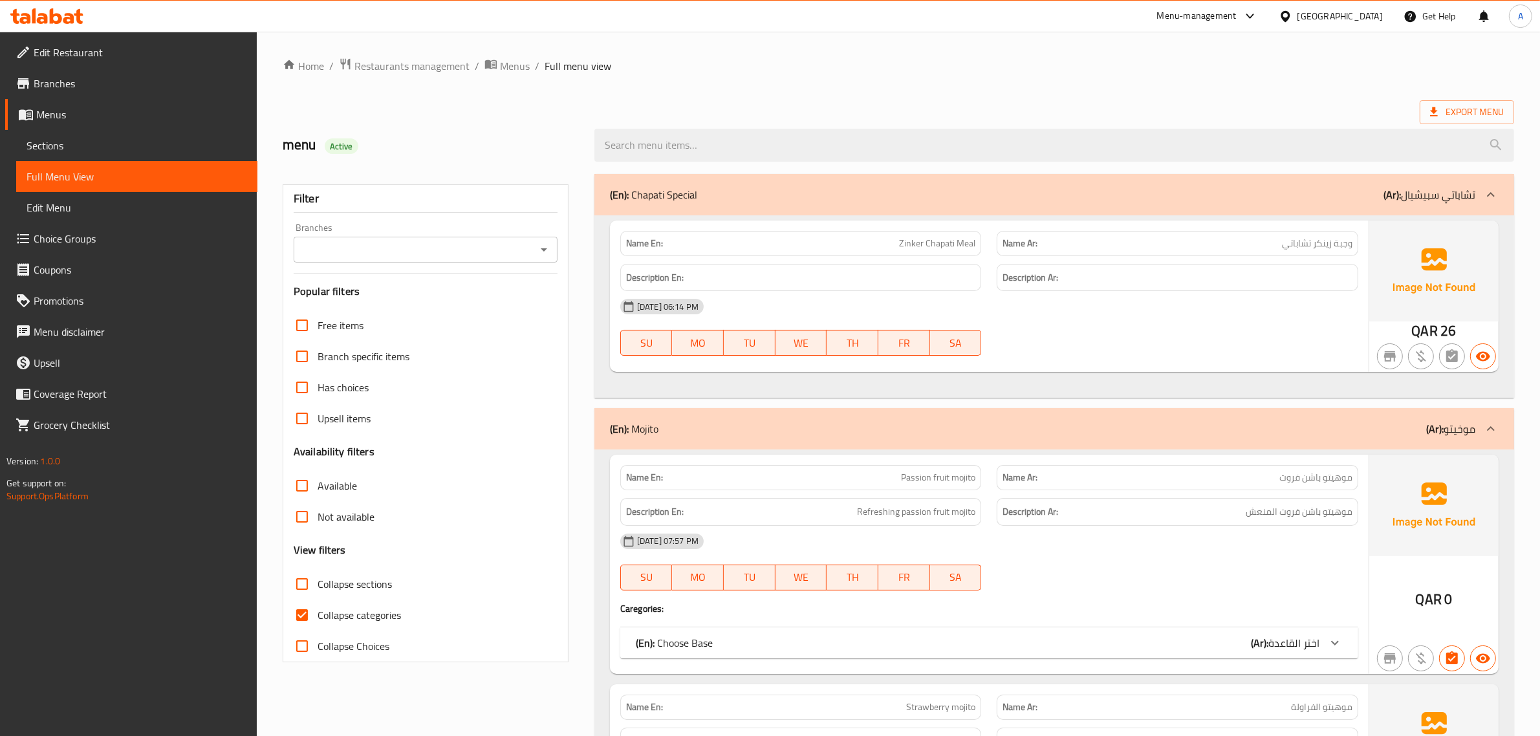
click at [340, 581] on span "Collapse sections" at bounding box center [355, 584] width 74 height 16
click at [318, 581] on input "Collapse sections" at bounding box center [302, 584] width 31 height 31
checkbox input "true"
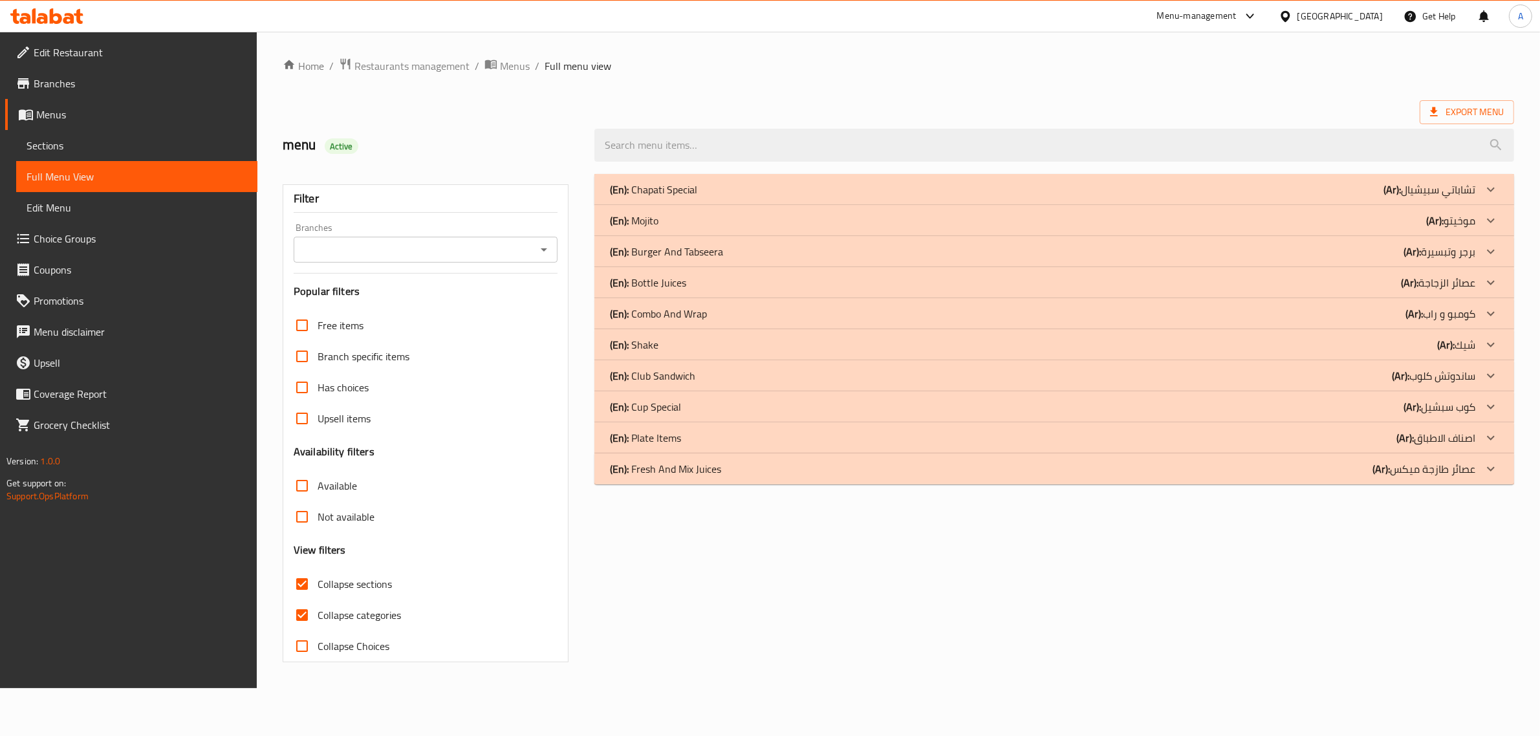
click at [332, 625] on label "Collapse categories" at bounding box center [344, 615] width 115 height 31
click at [318, 625] on input "Collapse categories" at bounding box center [302, 615] width 31 height 31
checkbox input "false"
click at [677, 347] on div "(En): Shake (Ar): شيك" at bounding box center [1051, 345] width 873 height 16
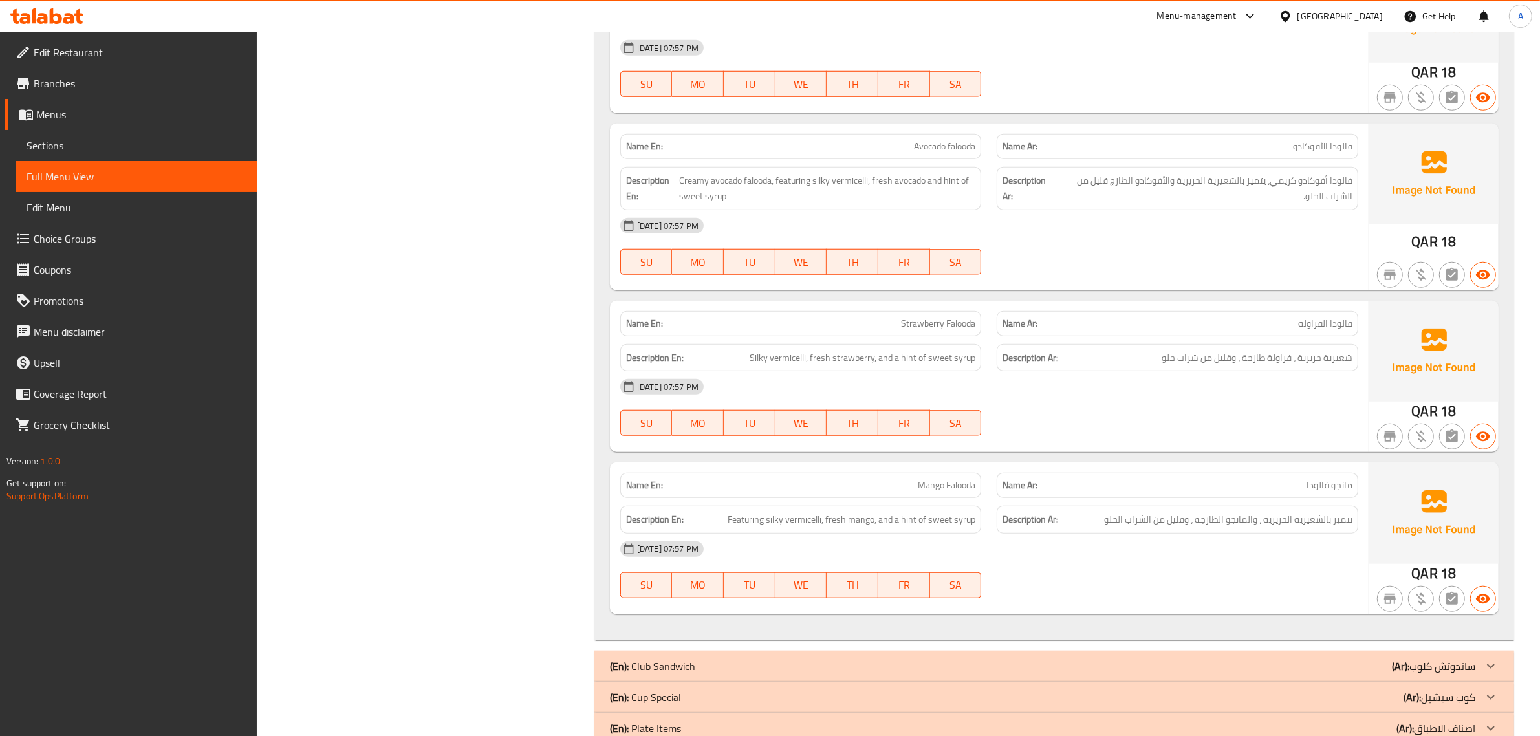
scroll to position [1444, 0]
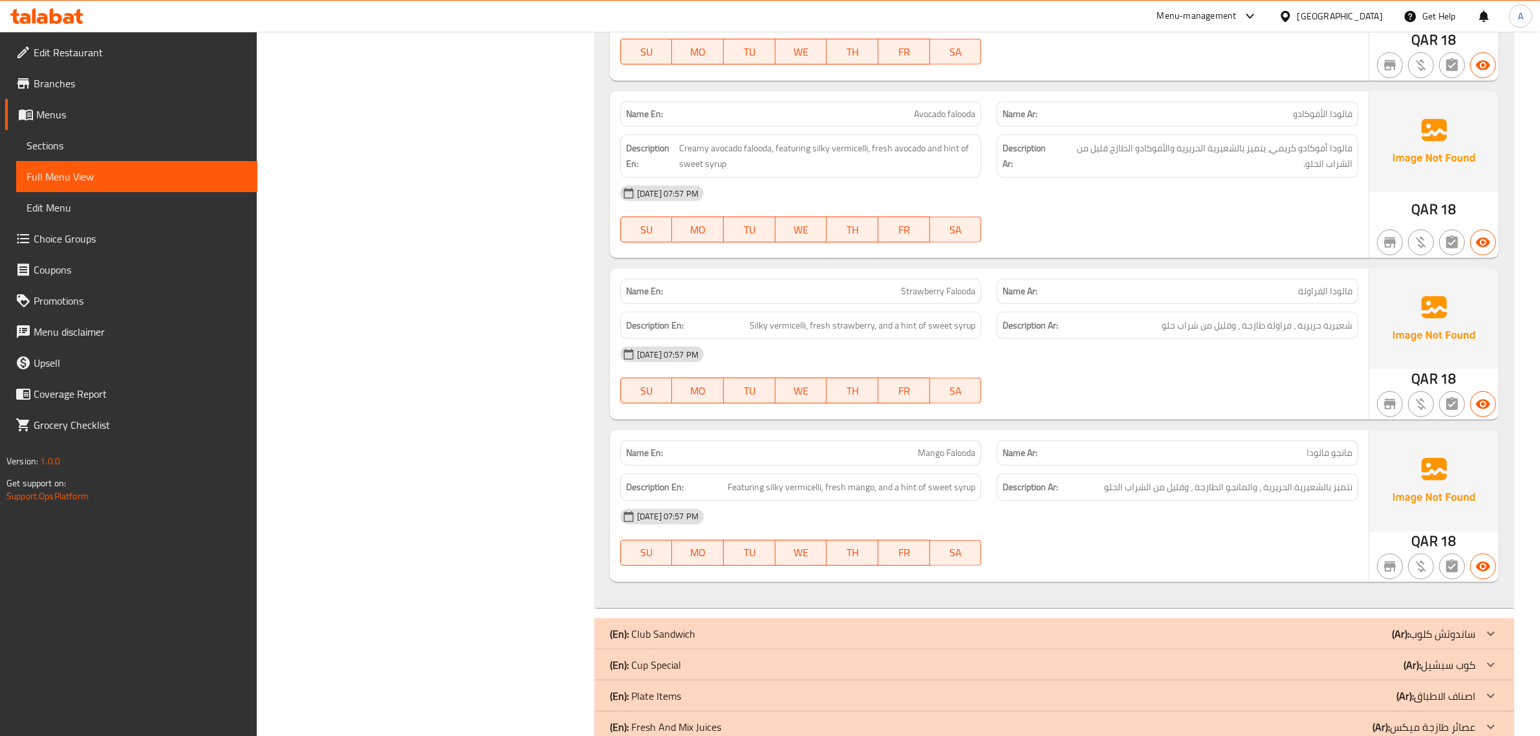
click at [1177, 287] on p "Name Ar: فالودا الفراولة" at bounding box center [1178, 292] width 350 height 14
click at [1177, 415] on div "Name En: Strawberry Falooda Name Ar: فالودا الفراولة Description En: Silky verm…" at bounding box center [989, 343] width 759 height 151
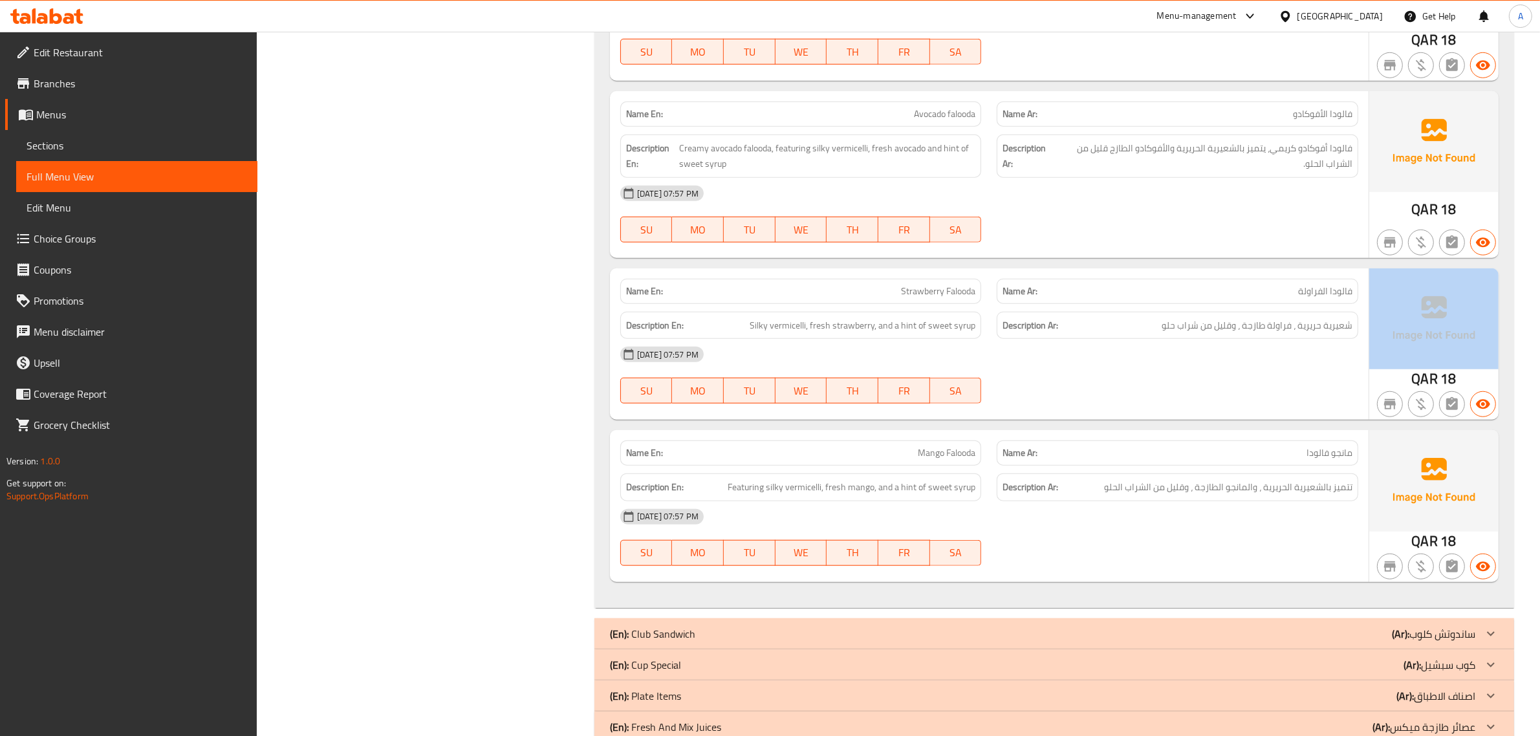
click at [1177, 415] on div "Name En: Strawberry Falooda Name Ar: فالودا الفراولة Description En: Silky verm…" at bounding box center [989, 343] width 759 height 151
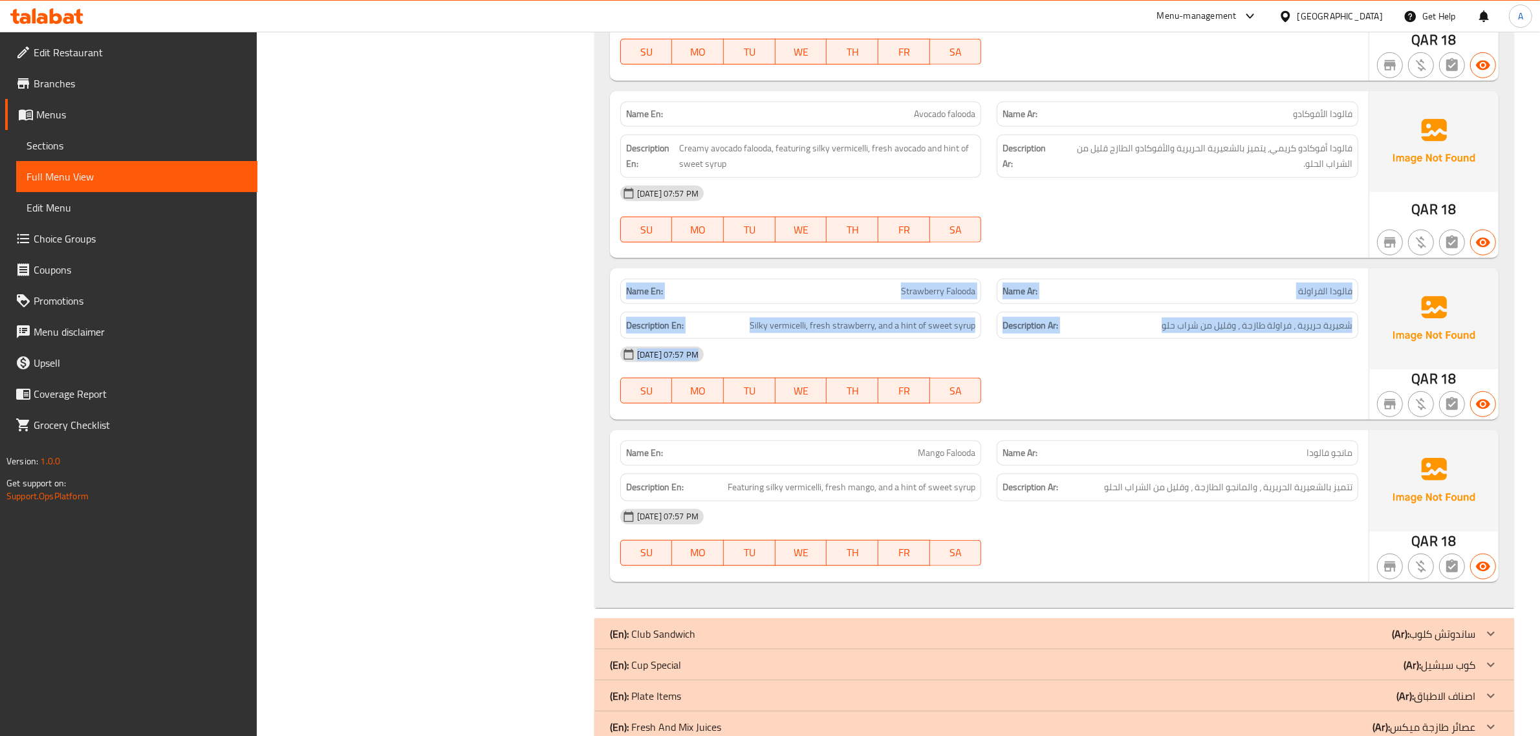
click at [1177, 415] on div "Name En: Strawberry Falooda Name Ar: فالودا الفراولة Description En: Silky verm…" at bounding box center [989, 343] width 759 height 151
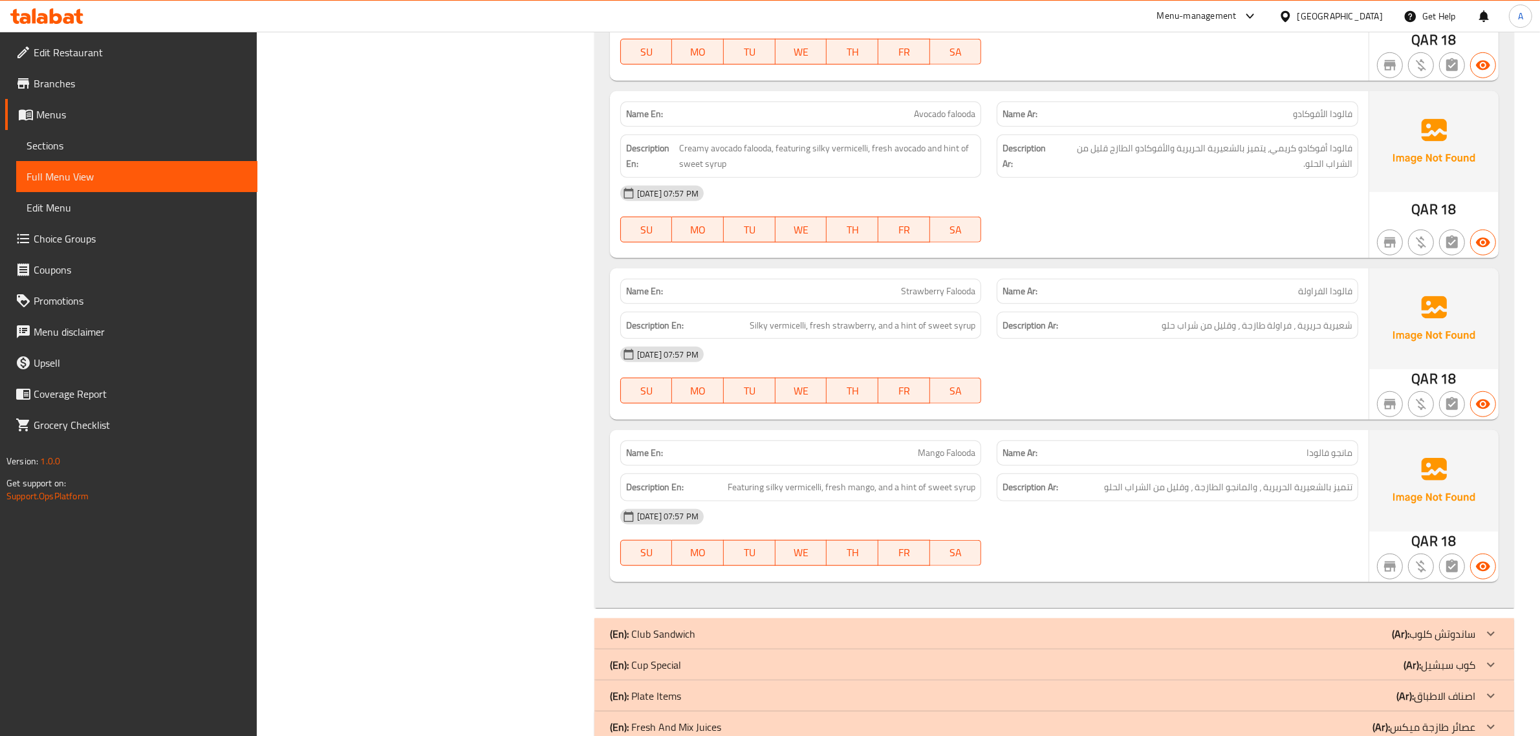
click at [941, 451] on span "Mango Falooda" at bounding box center [947, 453] width 58 height 14
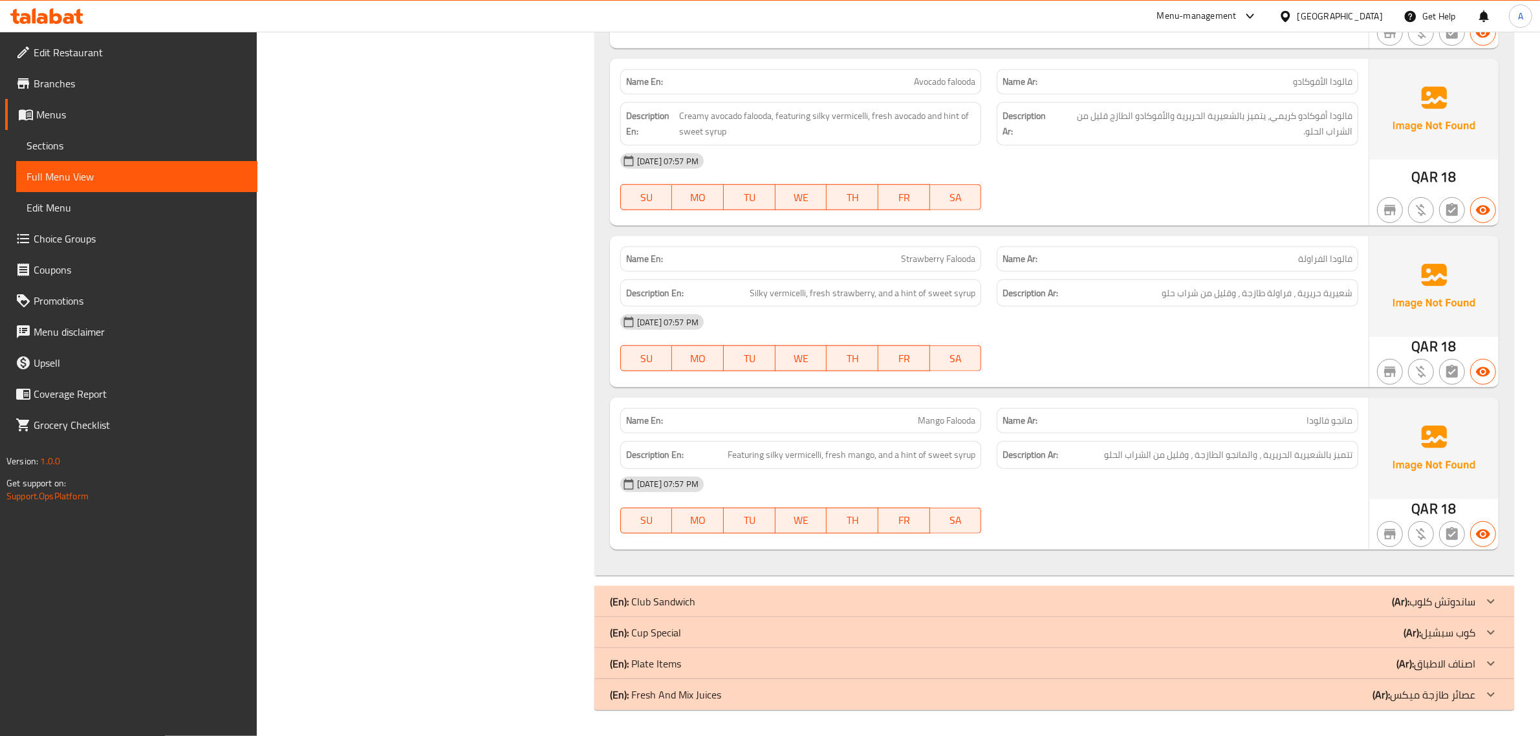
click at [1379, 631] on div "(En): Cup Special (Ar): كوب سبشيل" at bounding box center [1043, 633] width 866 height 16
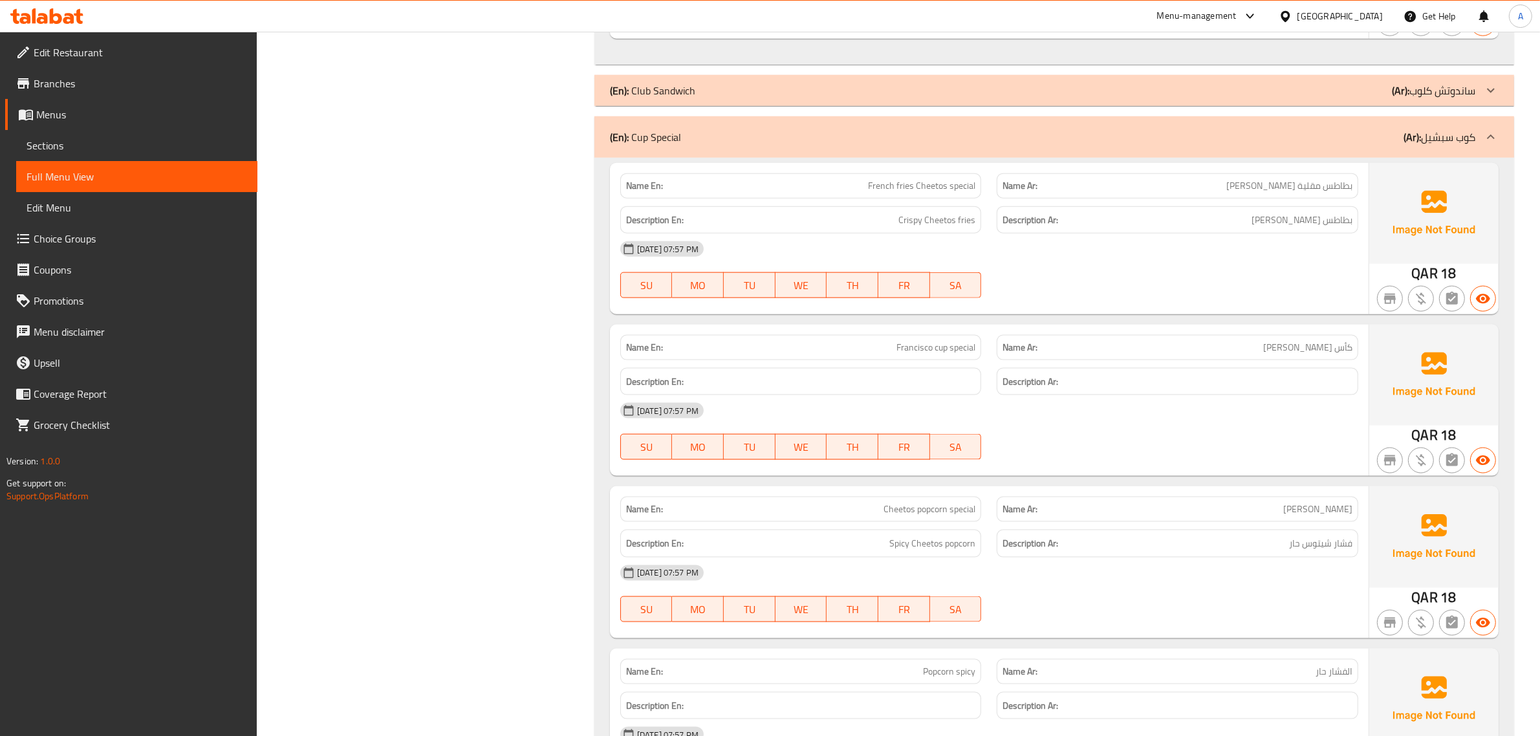
scroll to position [2043, 0]
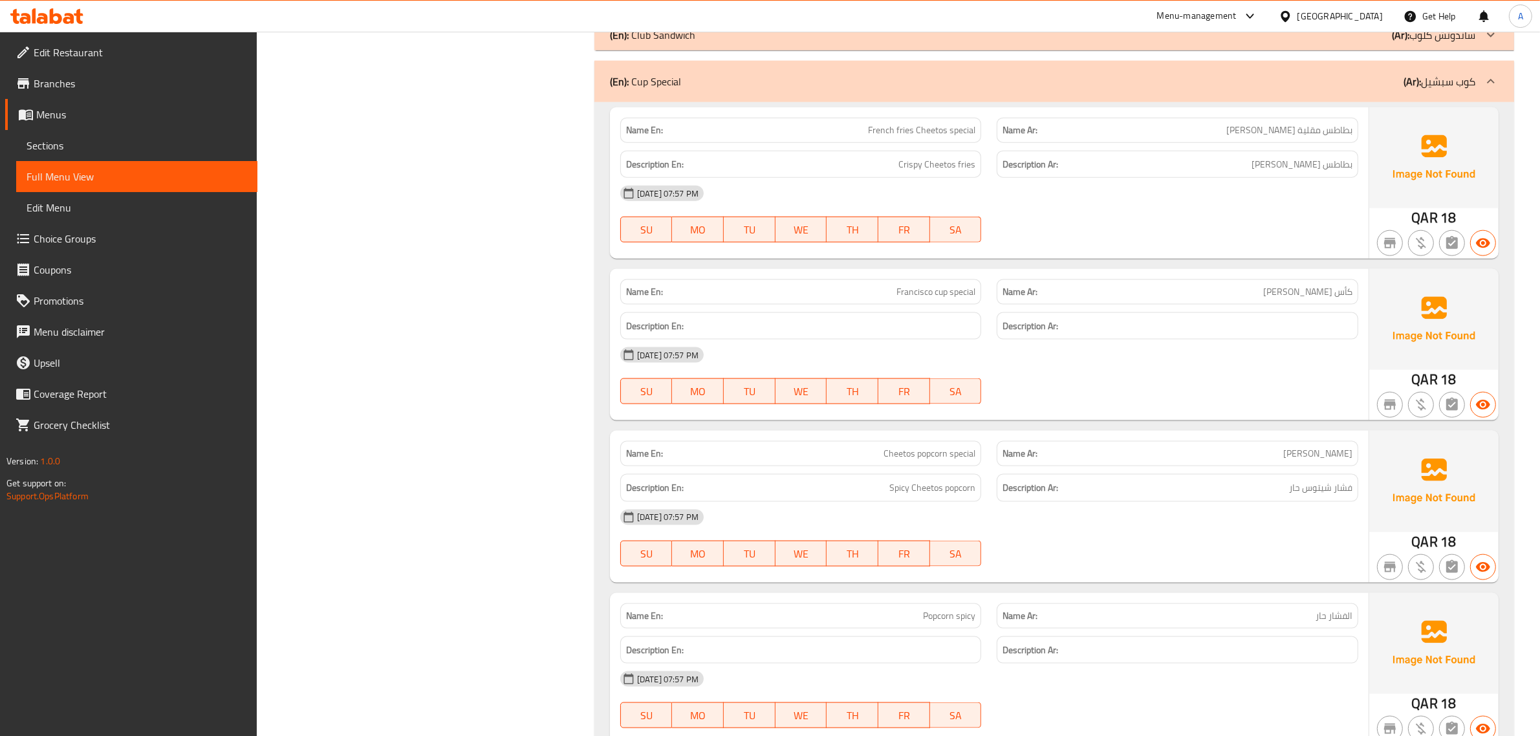
click at [1298, 120] on div "Name Ar: بطاطس مقلية شيتوس سبشيل" at bounding box center [1178, 130] width 362 height 25
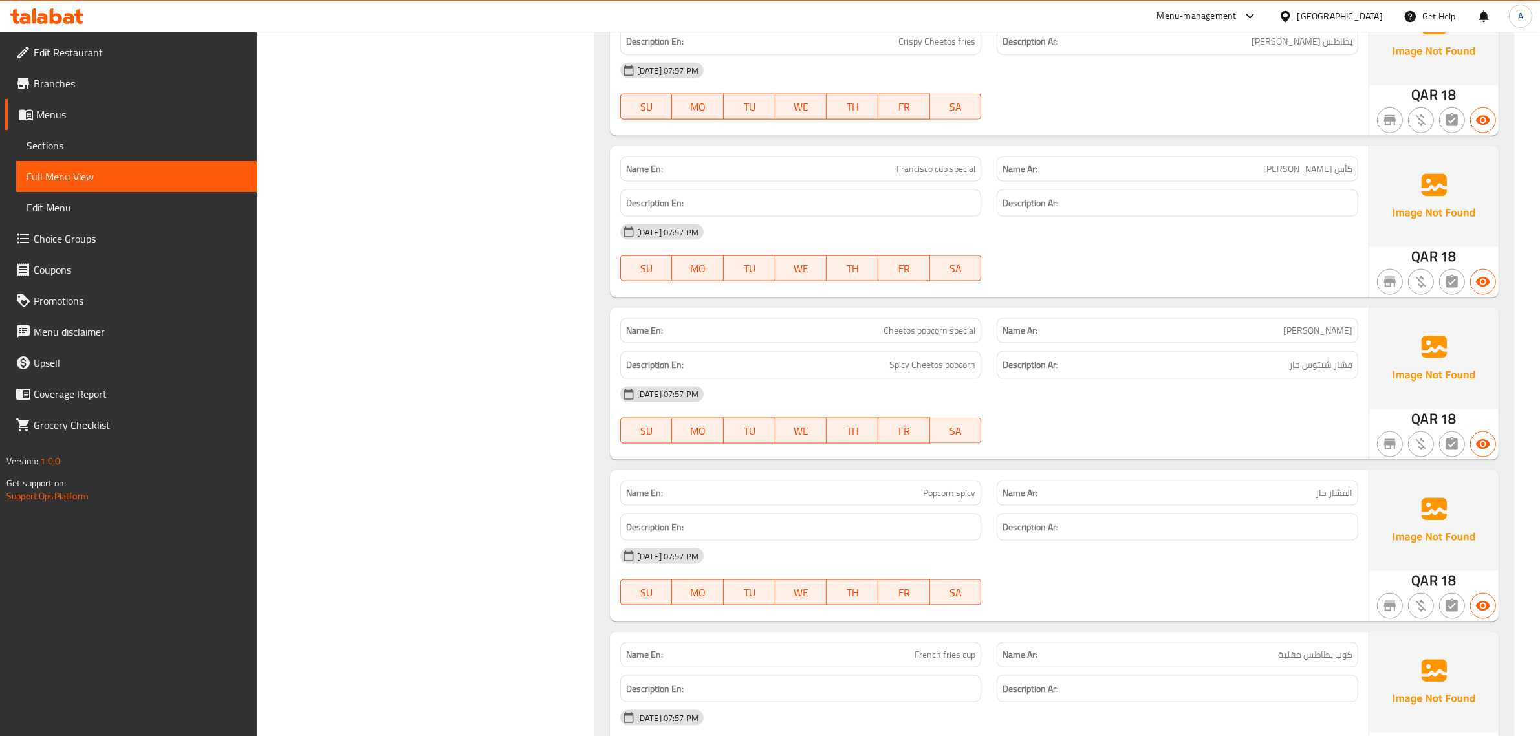
click at [928, 159] on div "Name En: Francisco cup special" at bounding box center [801, 169] width 362 height 25
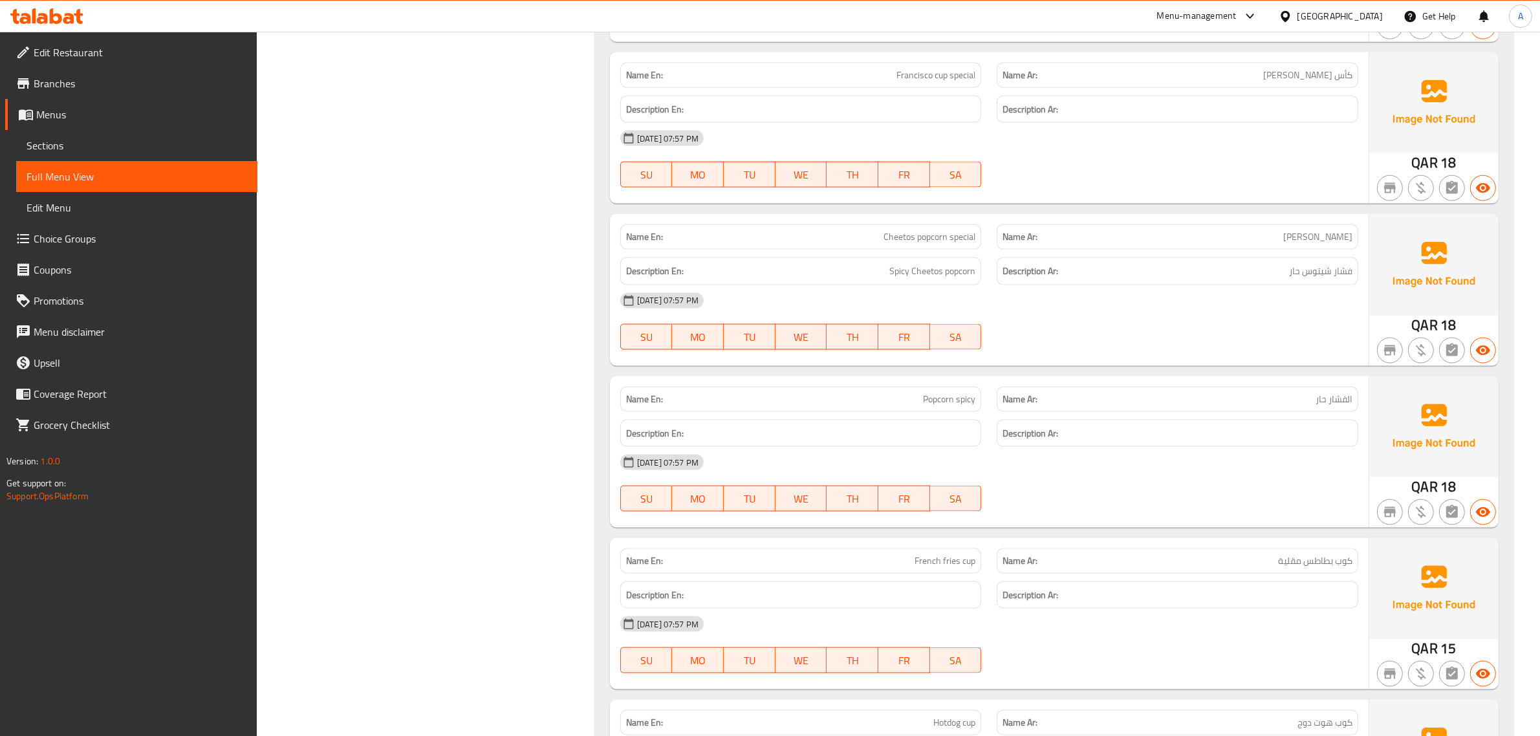
click at [1247, 228] on div "Name Ar: شيتوس بوب كورن سبشيل" at bounding box center [1178, 236] width 362 height 25
click at [908, 256] on div "Description En: Spicy Cheetos popcorn" at bounding box center [801, 271] width 377 height 43
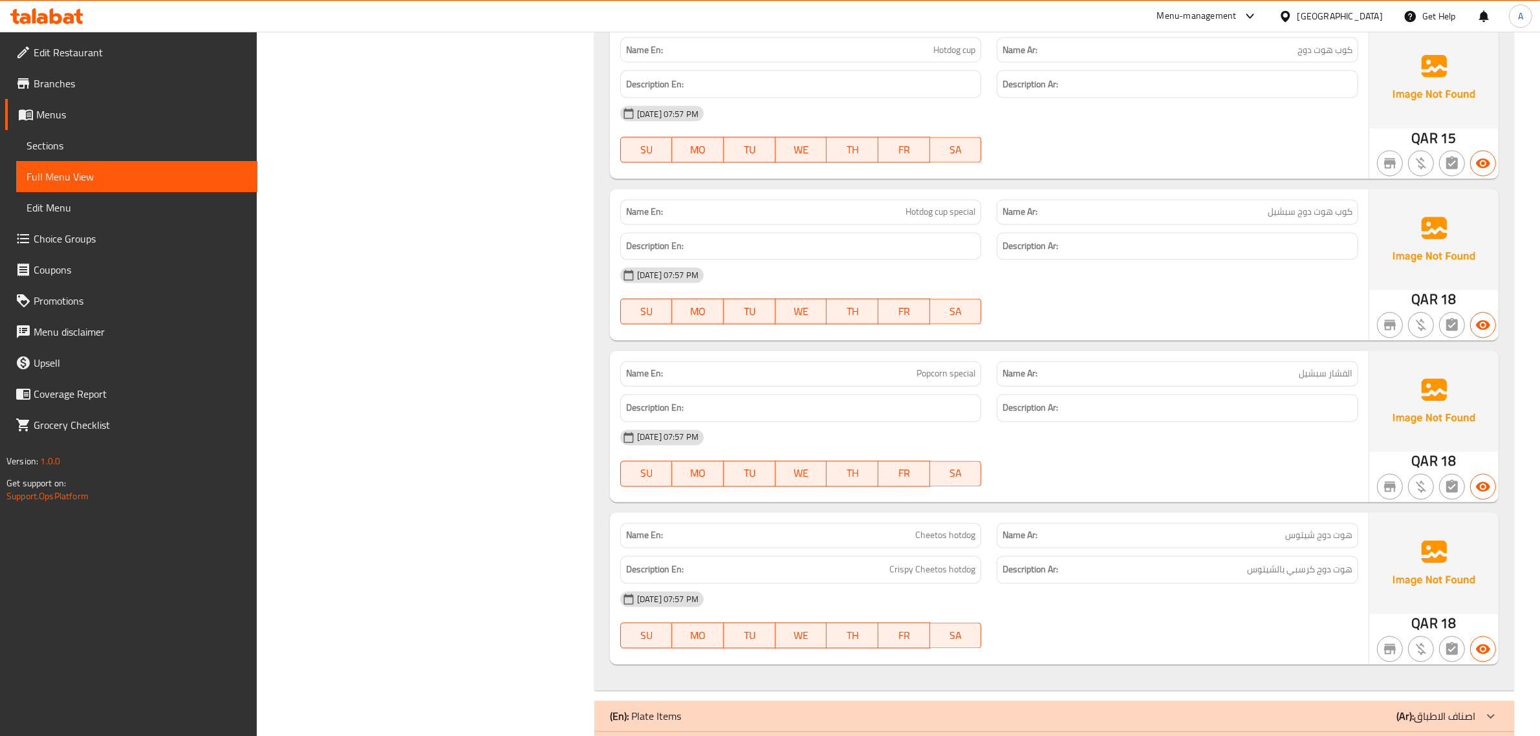
scroll to position [2987, 0]
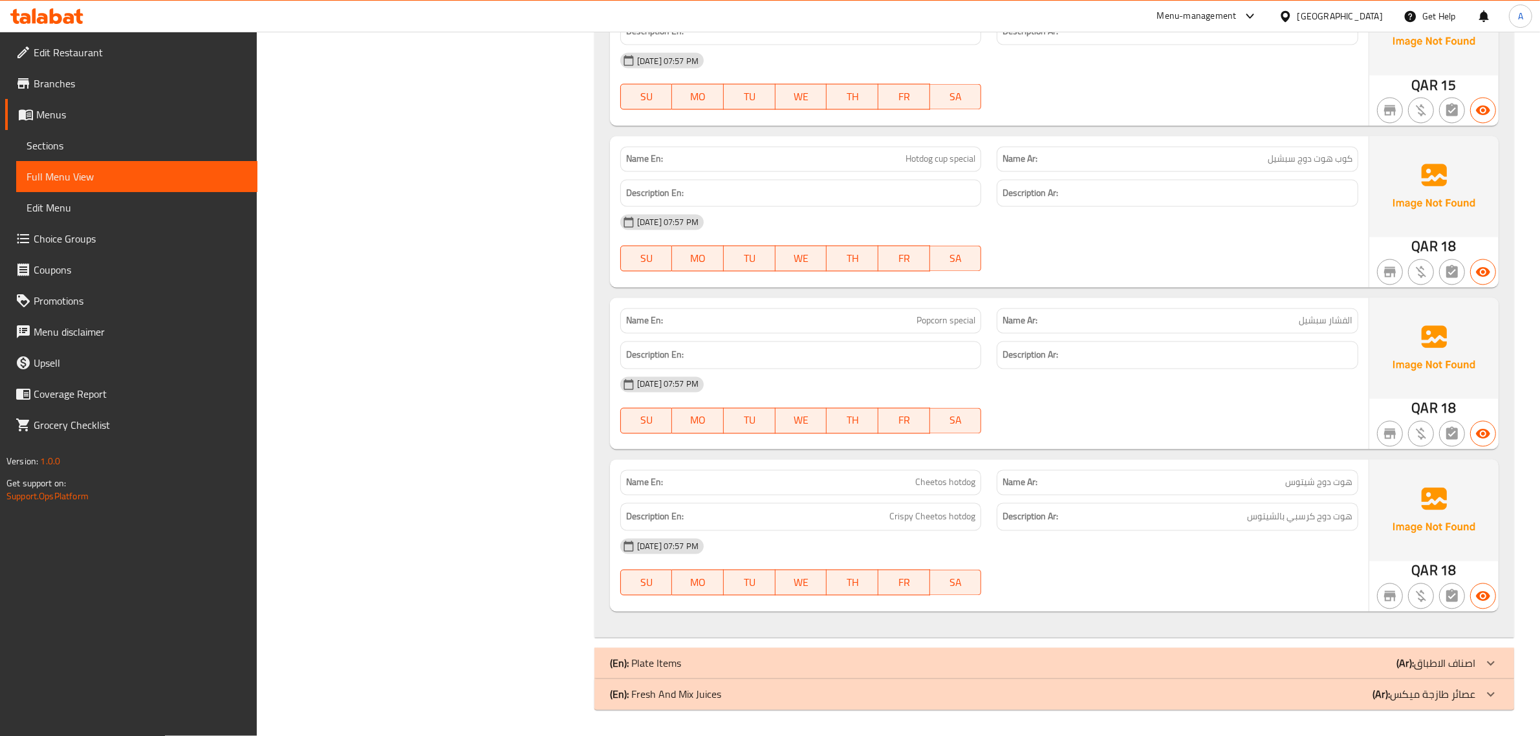
click at [965, 163] on span "Hotdog cup special" at bounding box center [941, 160] width 70 height 14
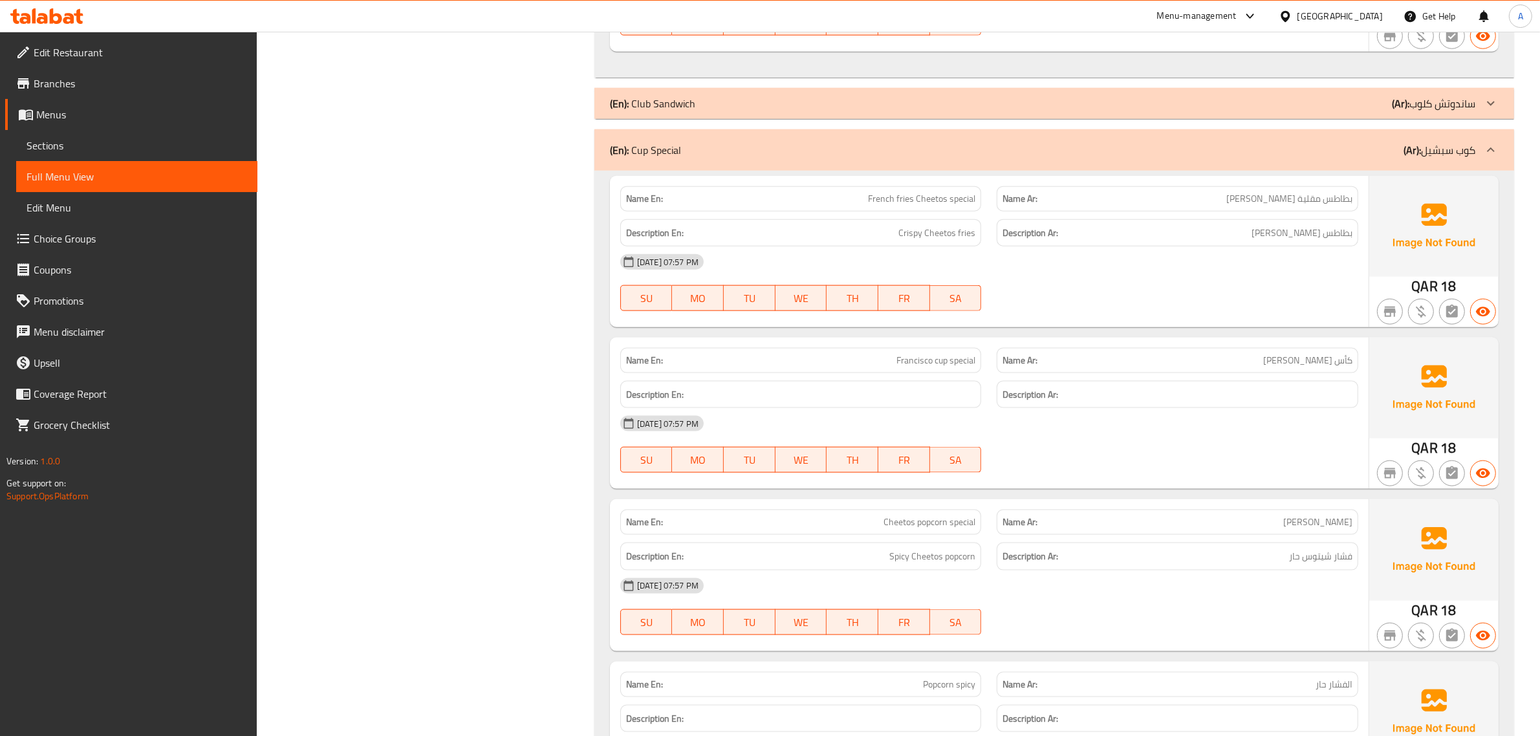
scroll to position [0, 0]
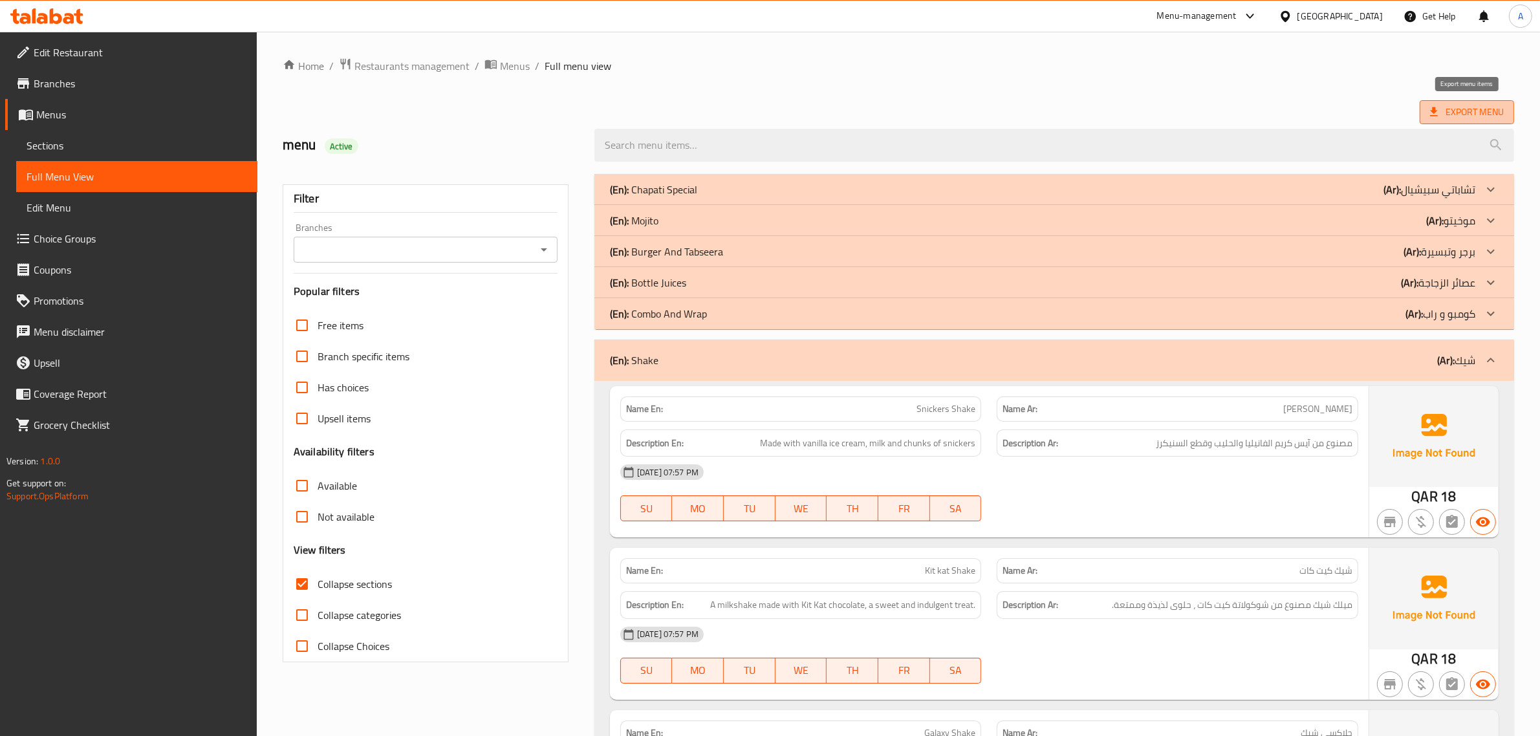
click at [1428, 116] on icon at bounding box center [1434, 111] width 13 height 13
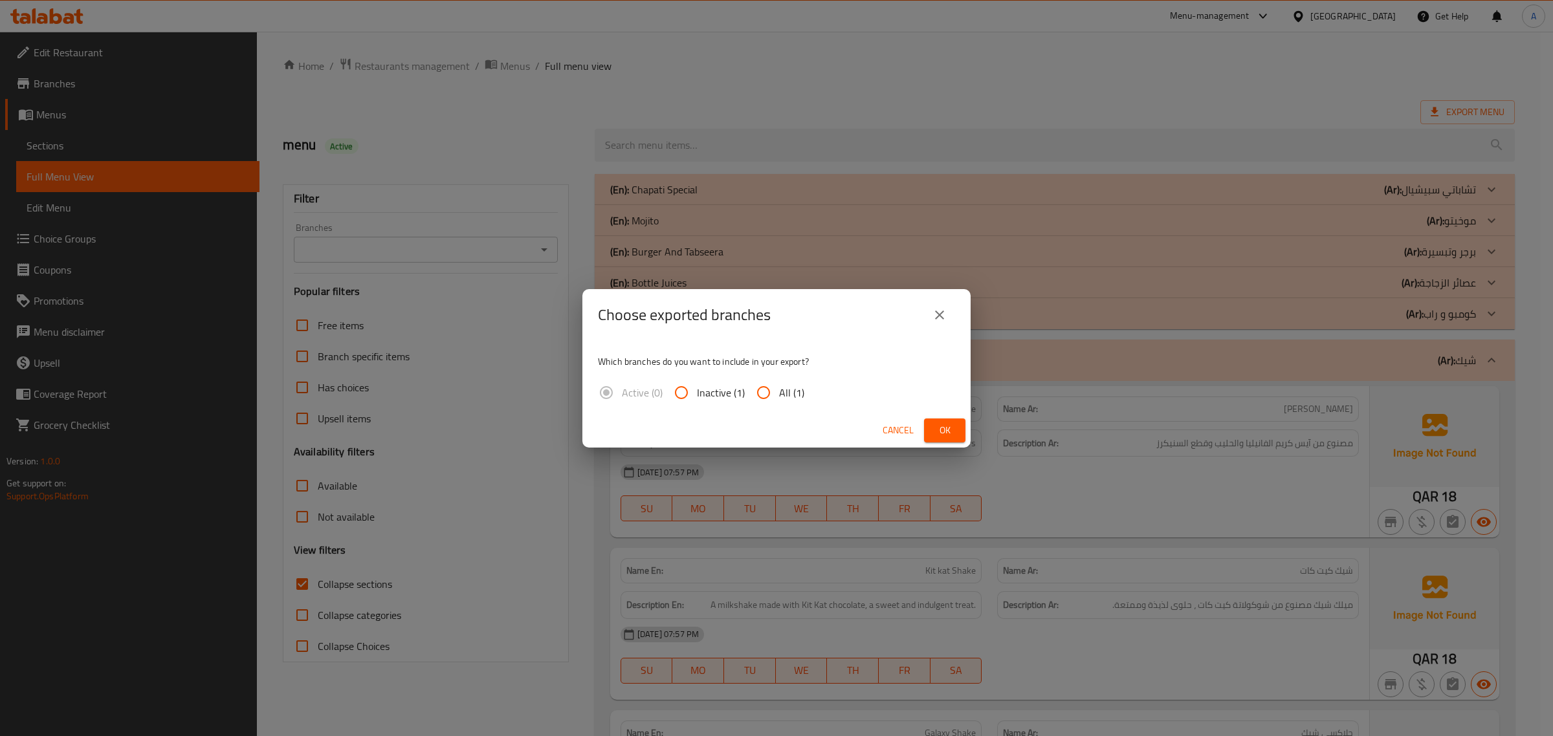
click at [794, 388] on span "All (1)" at bounding box center [791, 393] width 25 height 16
click at [779, 388] on input "All (1)" at bounding box center [763, 392] width 31 height 31
radio input "true"
click at [953, 431] on span "Ok" at bounding box center [944, 430] width 21 height 16
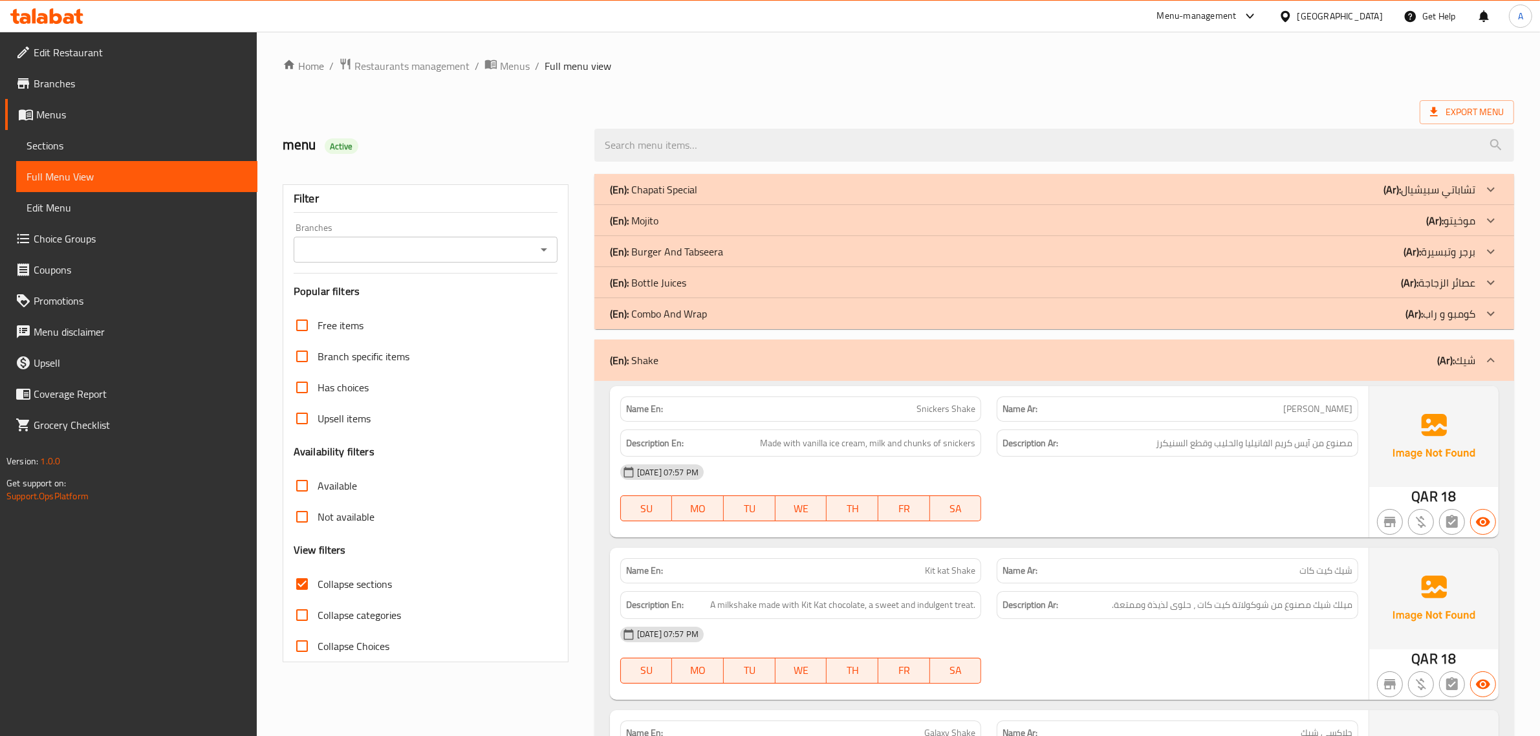
click at [1451, 105] on span "Export Menu" at bounding box center [1467, 112] width 74 height 16
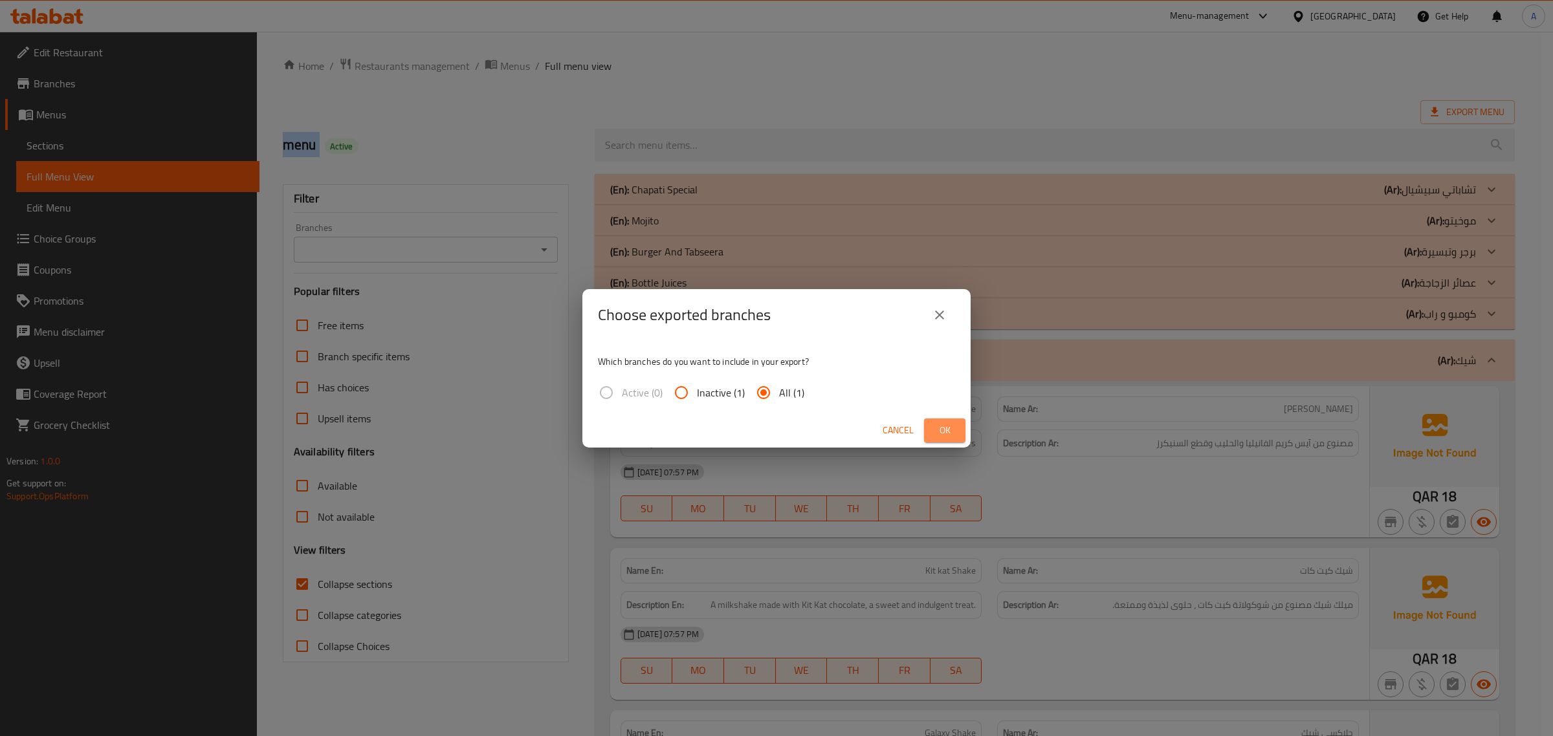
click at [948, 427] on span "Ok" at bounding box center [944, 430] width 21 height 16
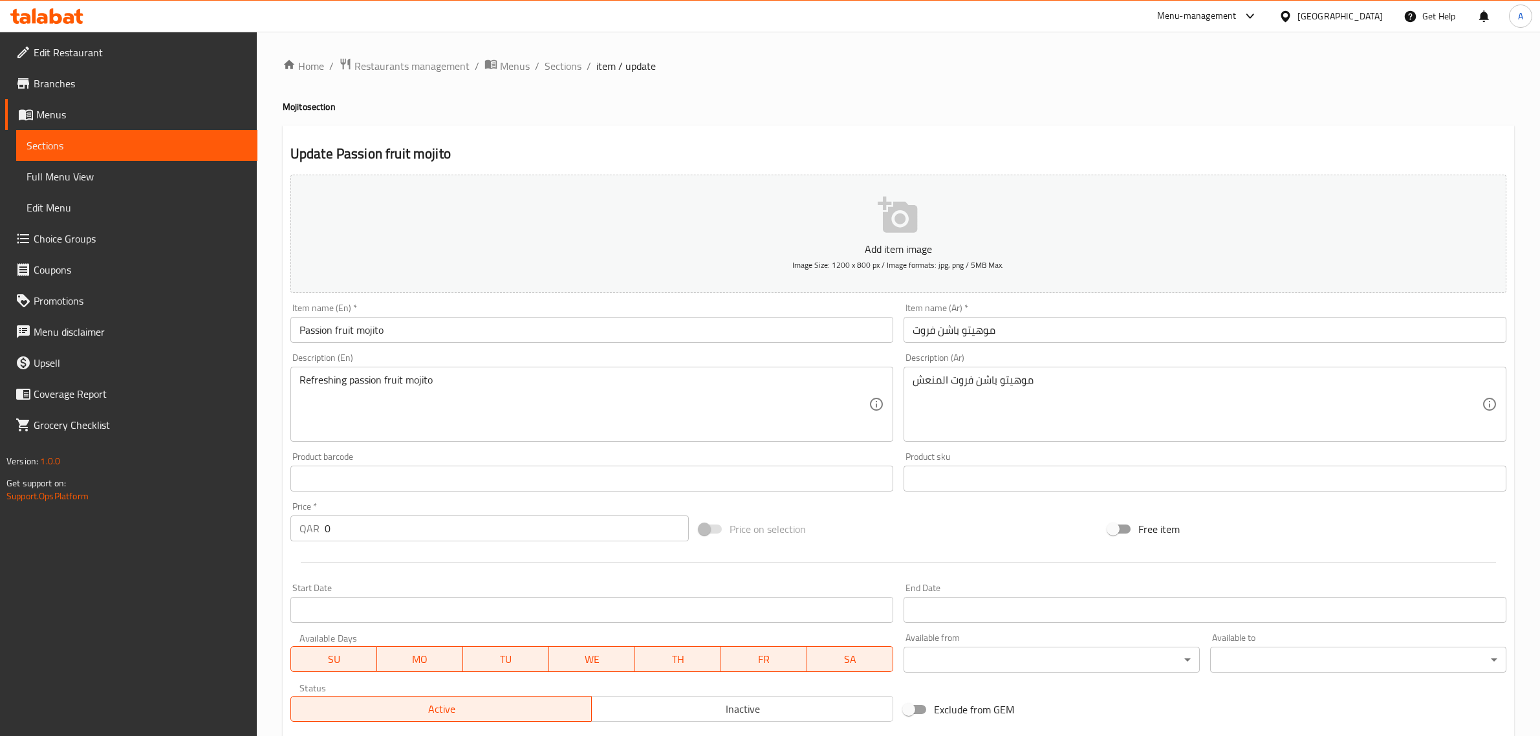
scroll to position [207, 0]
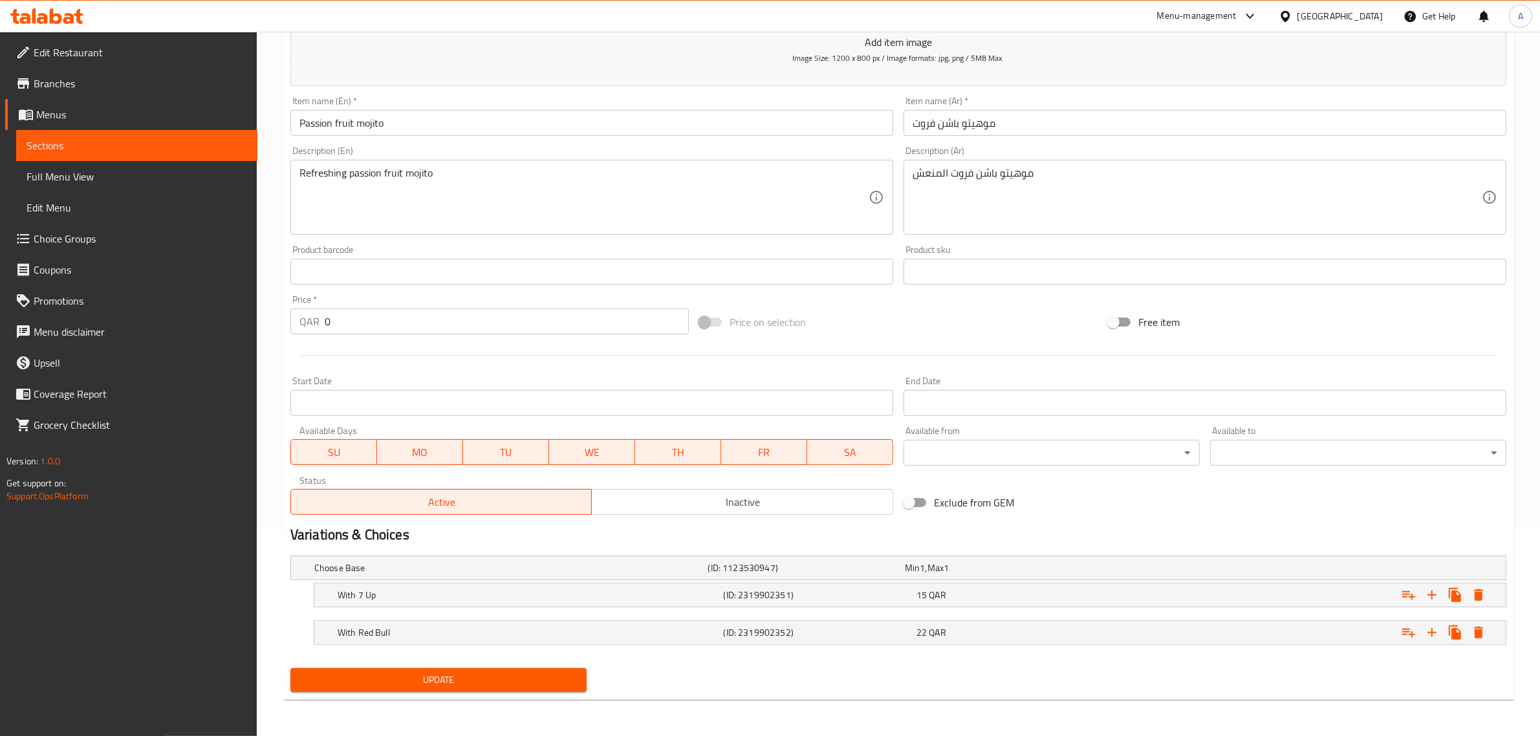
click at [530, 673] on span "Update" at bounding box center [439, 680] width 276 height 16
click at [146, 169] on span "Full Menu View" at bounding box center [137, 177] width 221 height 16
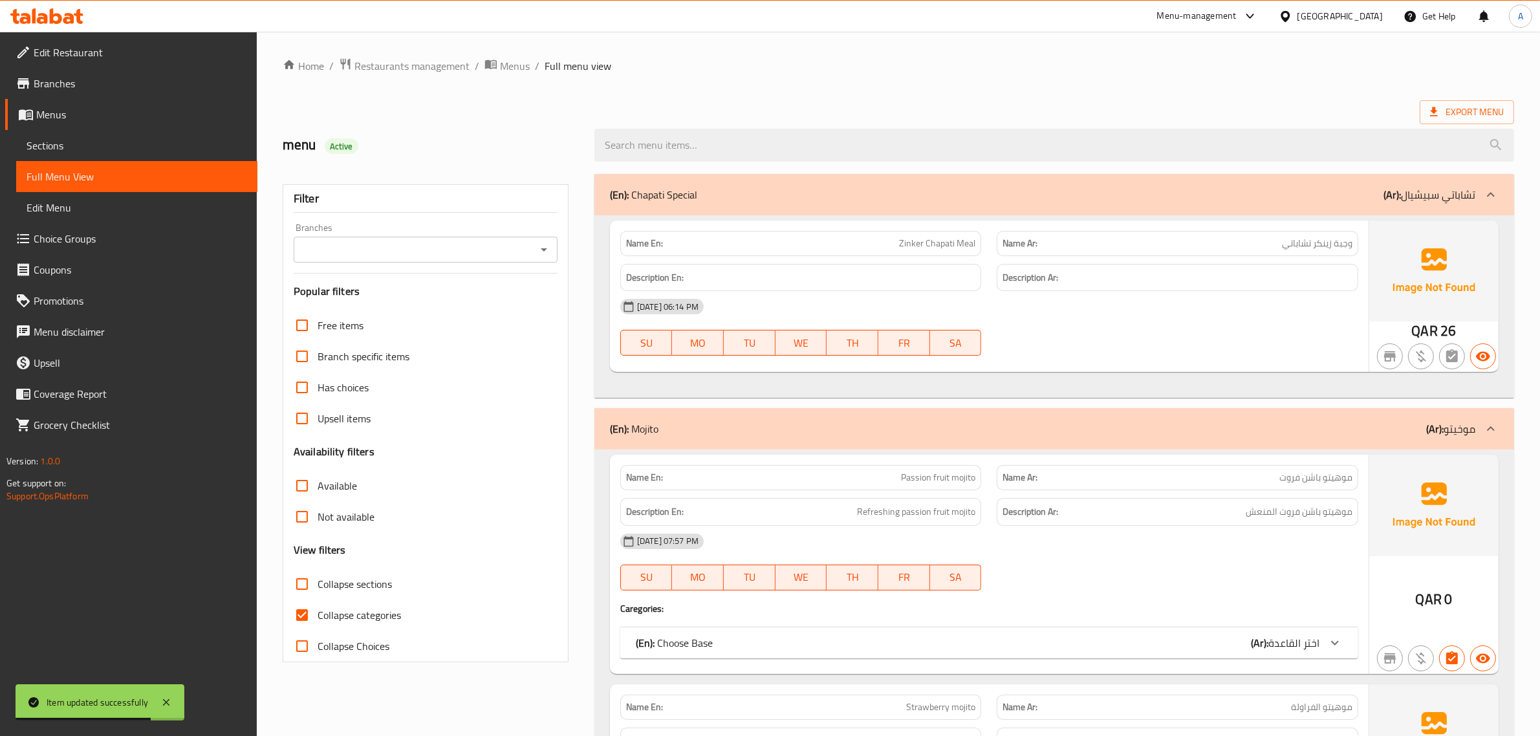
click at [350, 612] on span "Collapse categories" at bounding box center [359, 615] width 83 height 16
click at [318, 612] on input "Collapse categories" at bounding box center [302, 615] width 31 height 31
checkbox input "false"
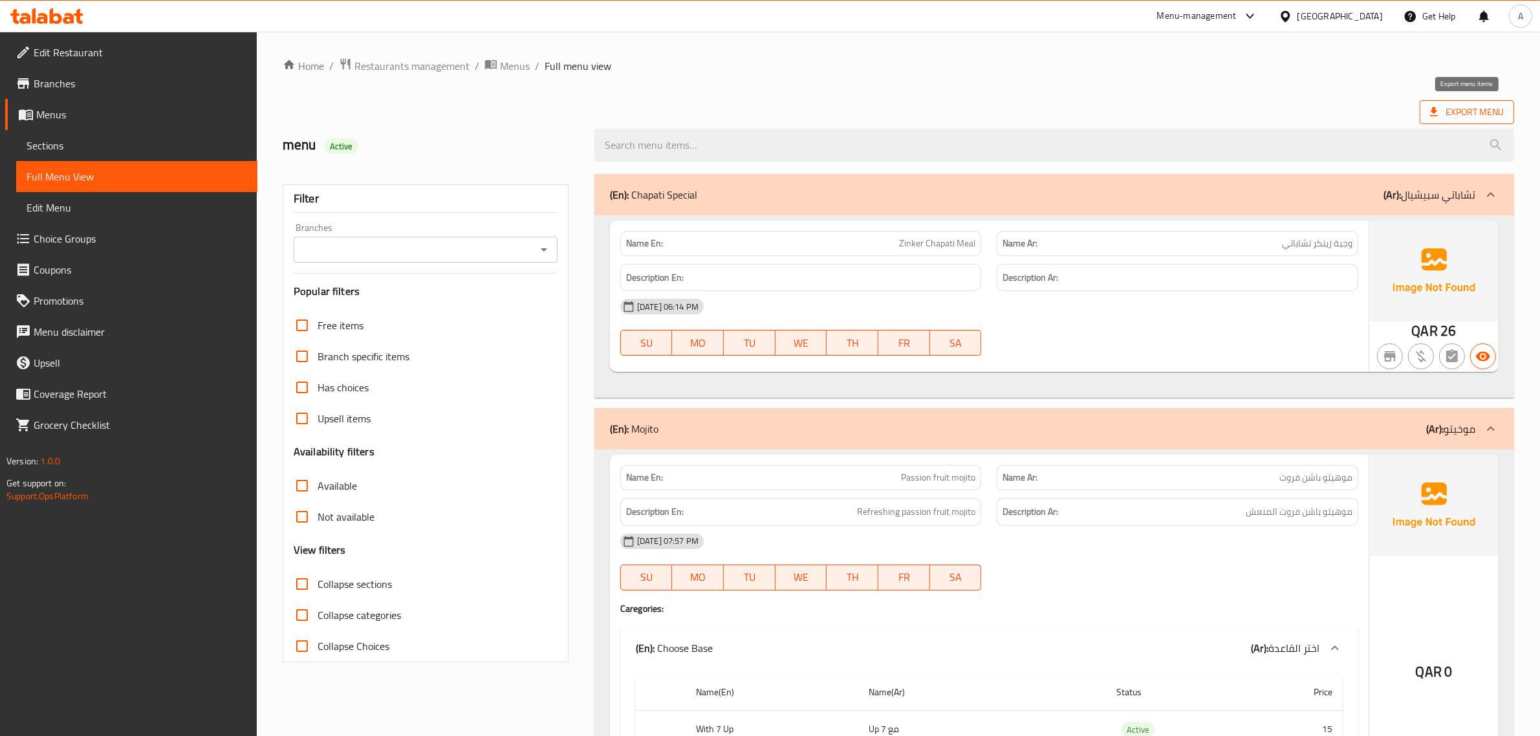
click at [1485, 115] on span "Export Menu" at bounding box center [1467, 112] width 74 height 16
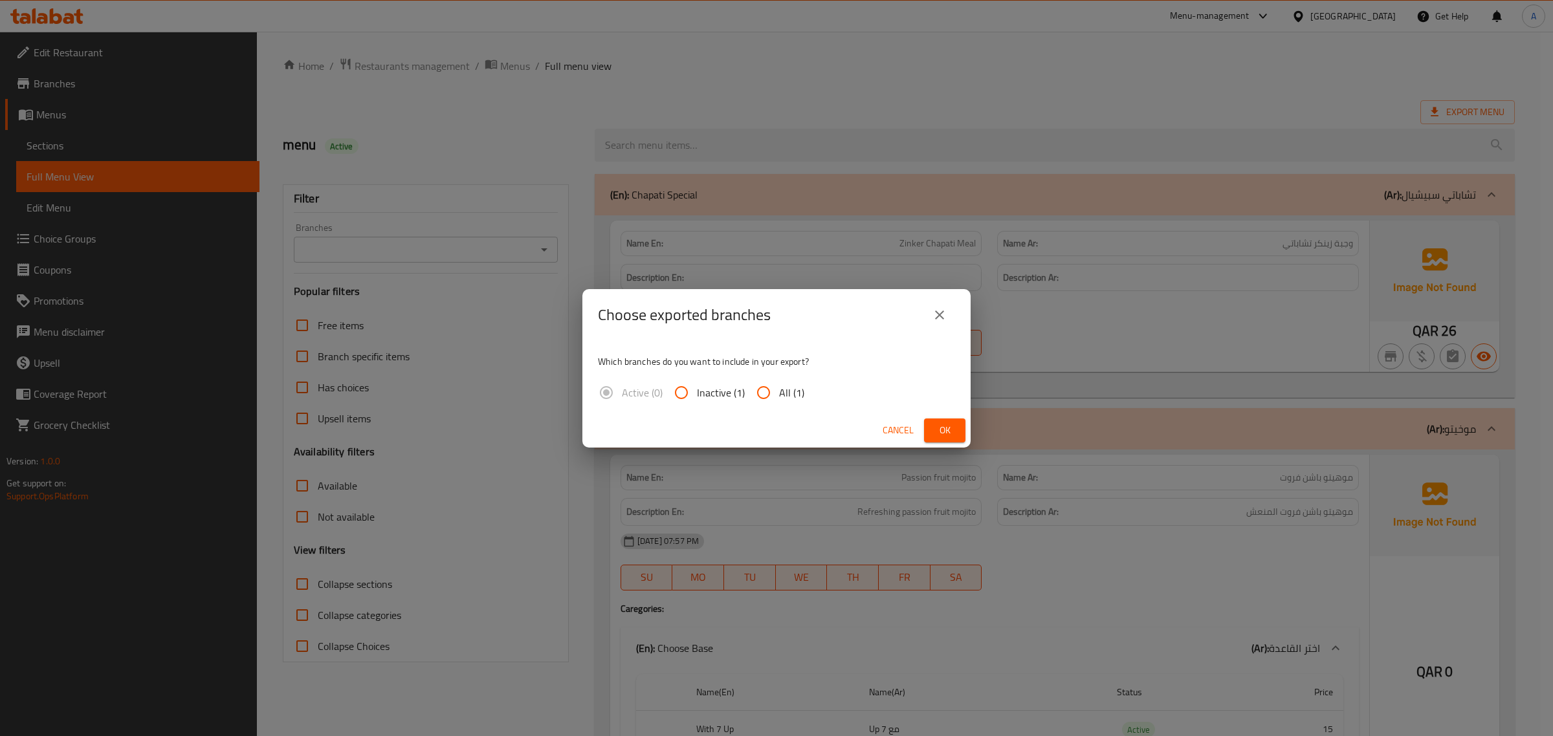
click at [786, 385] on span "All (1)" at bounding box center [791, 393] width 25 height 16
click at [779, 384] on input "All (1)" at bounding box center [763, 392] width 31 height 31
radio input "true"
click at [956, 419] on button "Ok" at bounding box center [944, 431] width 41 height 24
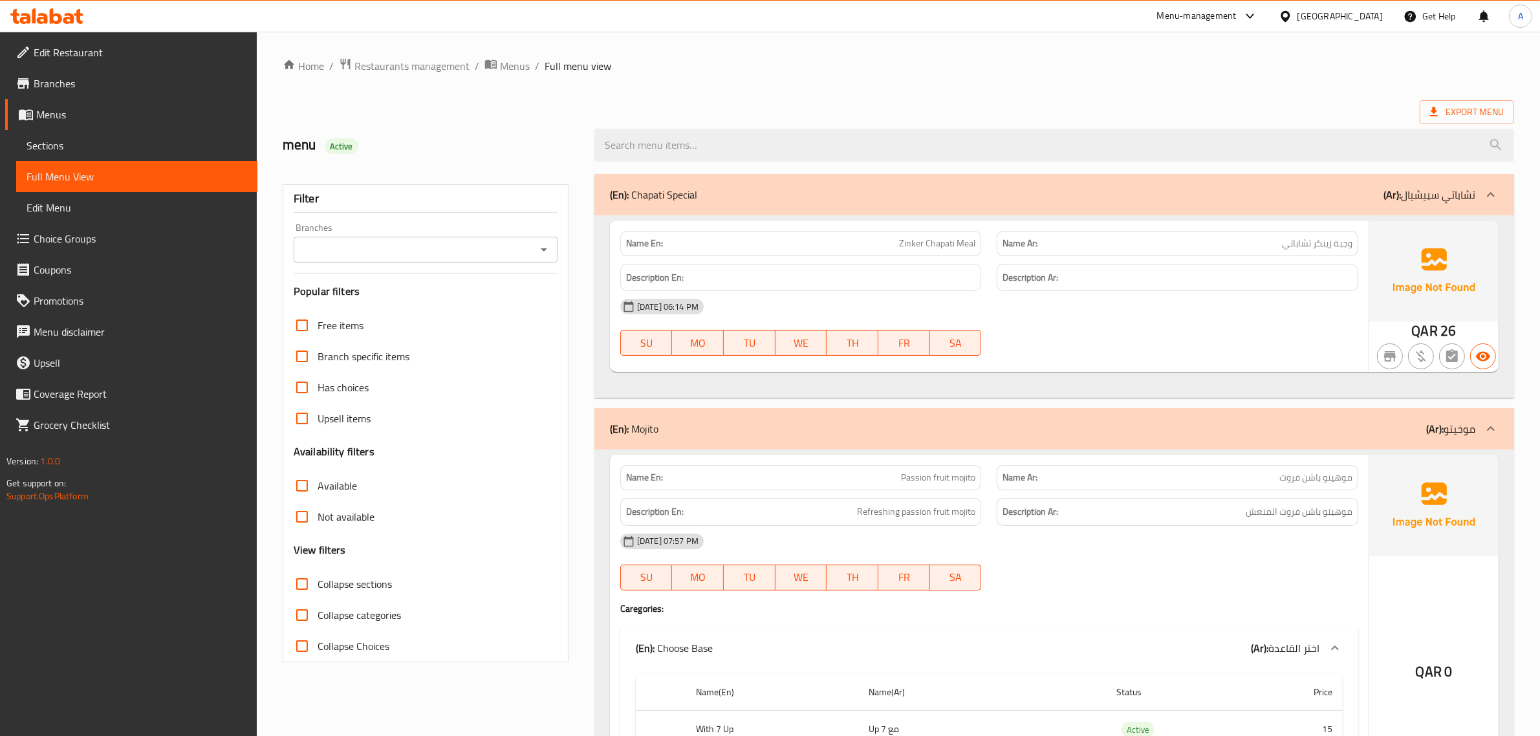
click at [930, 248] on span "Zinker Chapati Meal" at bounding box center [937, 244] width 76 height 14
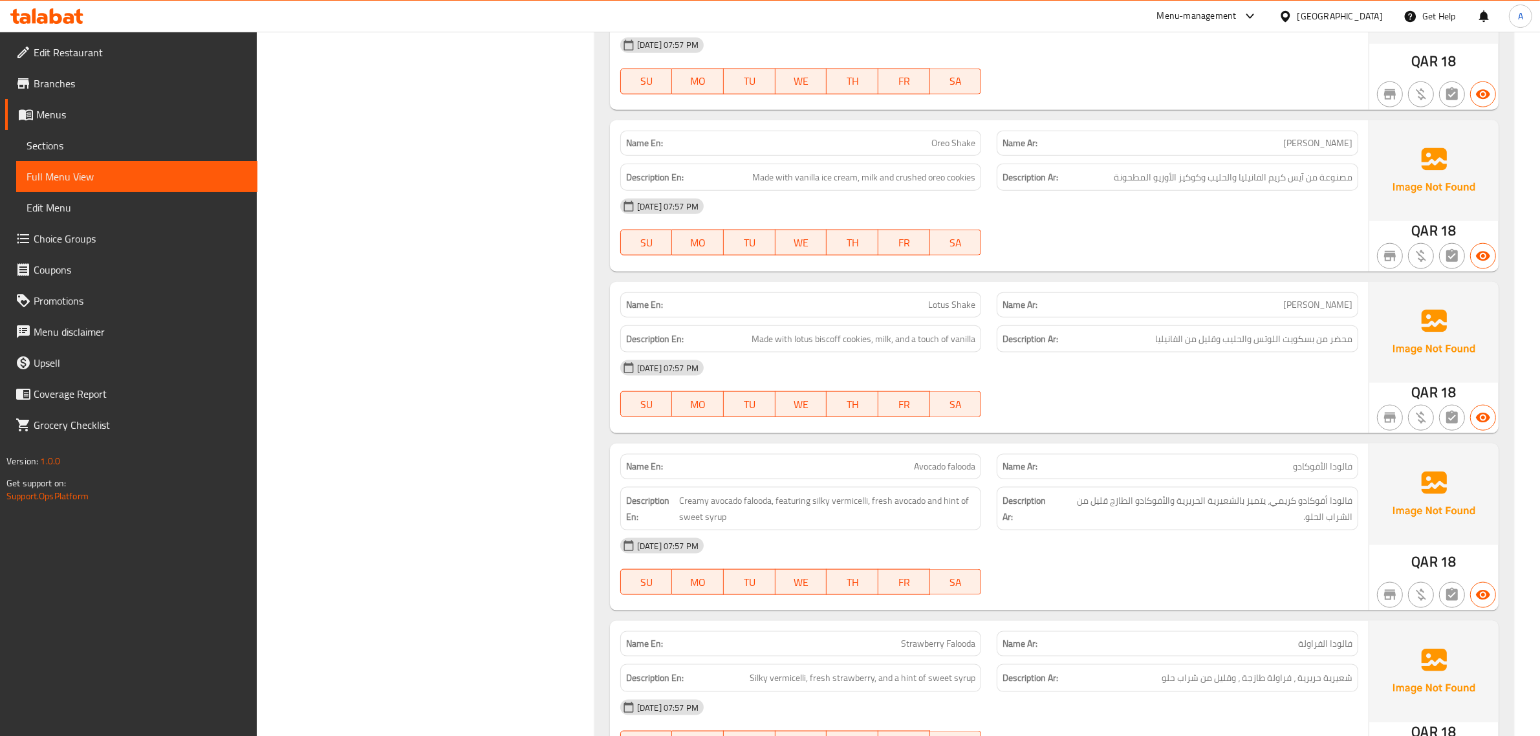
scroll to position [9025, 0]
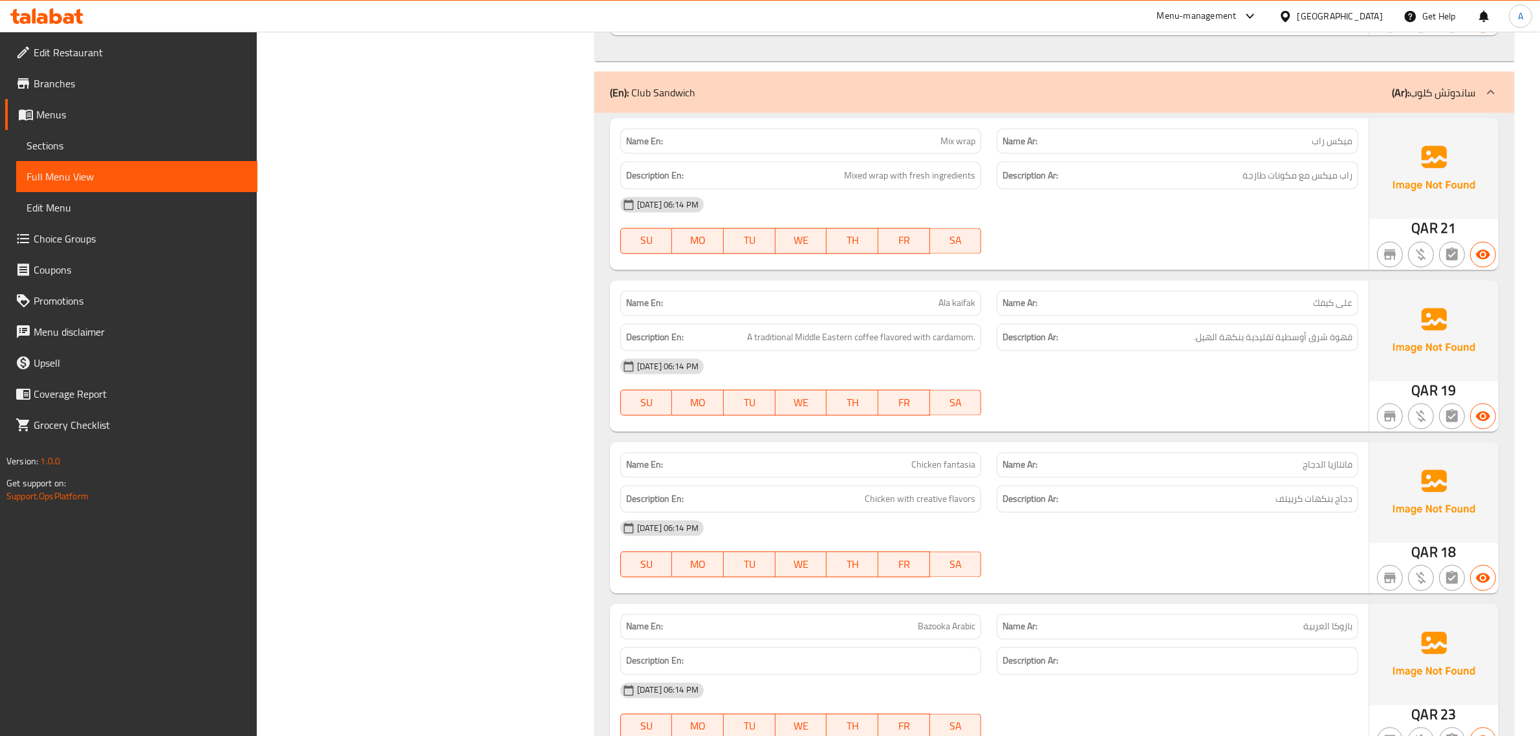
click at [903, 311] on p "Name En: [PERSON_NAME]" at bounding box center [801, 304] width 350 height 14
copy span "Ala kaifak"
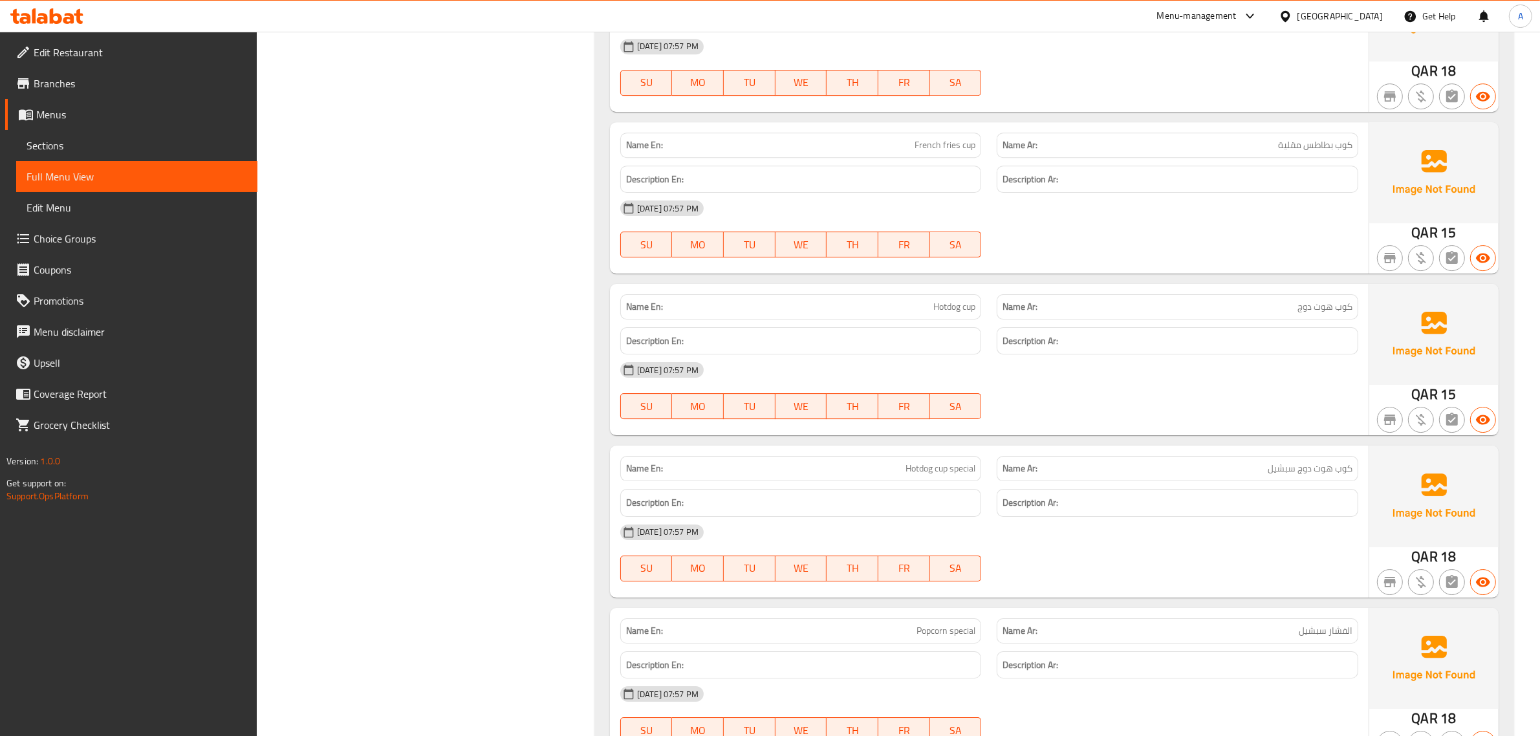
scroll to position [0, 0]
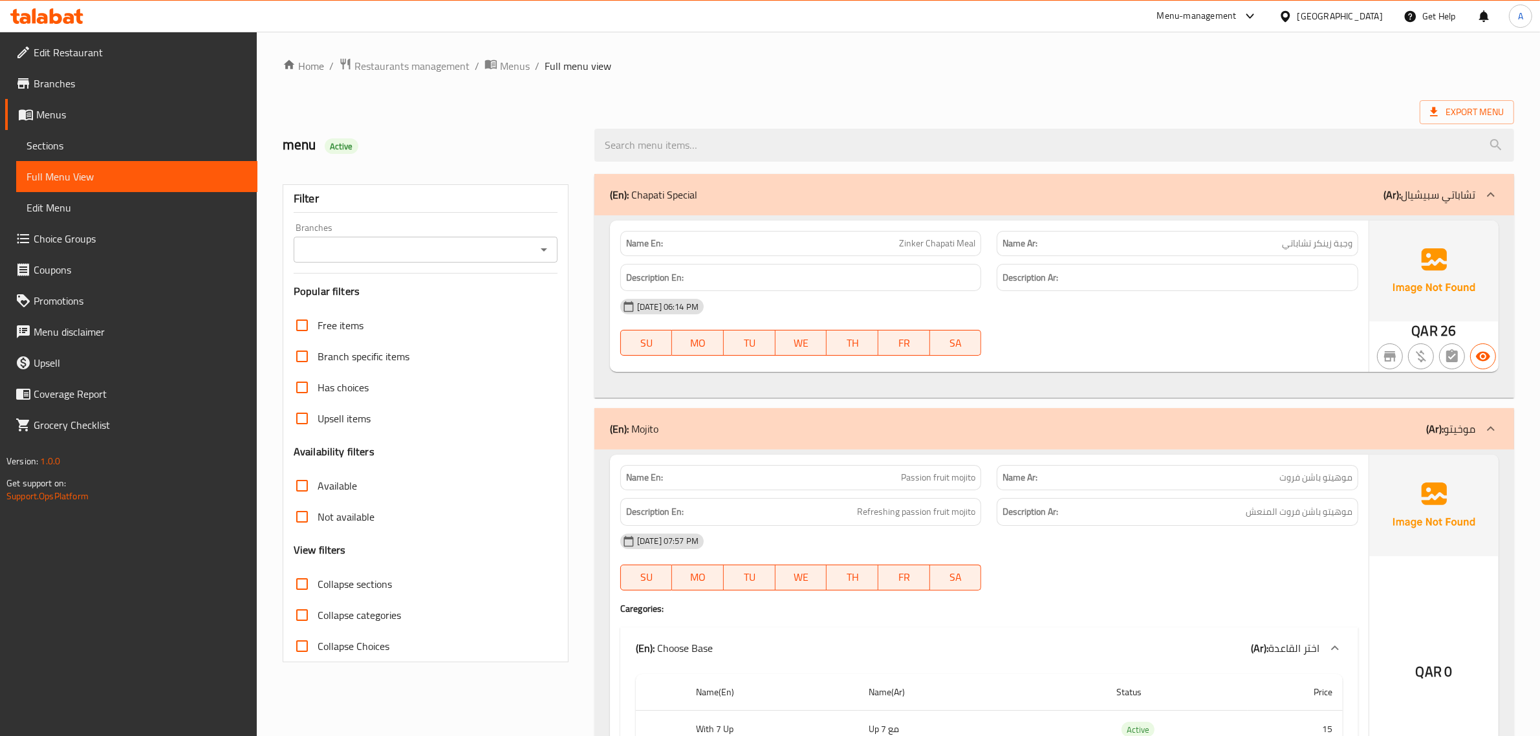
click at [325, 586] on span "Collapse sections" at bounding box center [355, 584] width 74 height 16
click at [318, 586] on input "Collapse sections" at bounding box center [302, 584] width 31 height 31
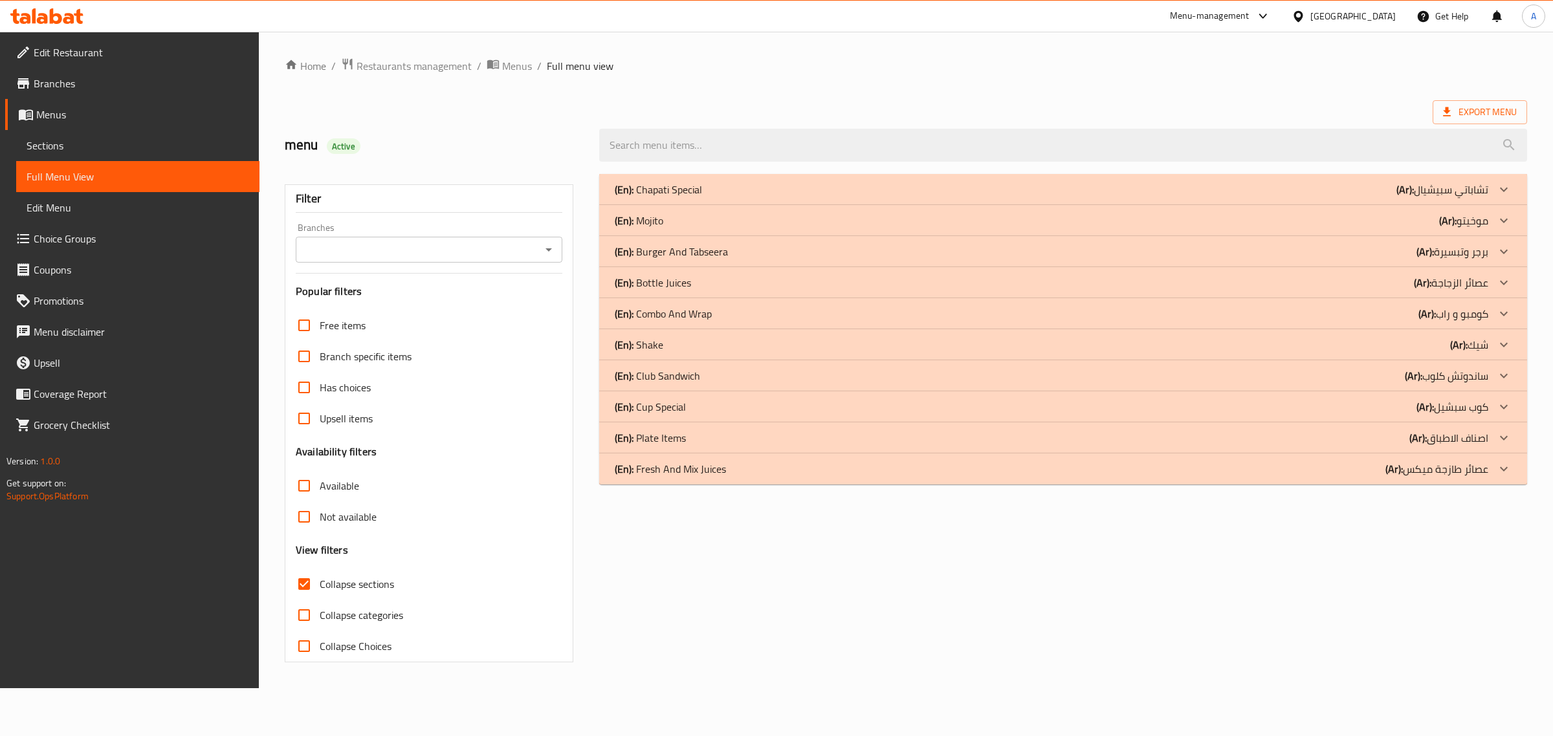
click at [715, 194] on div "(En): Chapati Special (Ar): تشاباتي سبيشيال" at bounding box center [1051, 190] width 873 height 16
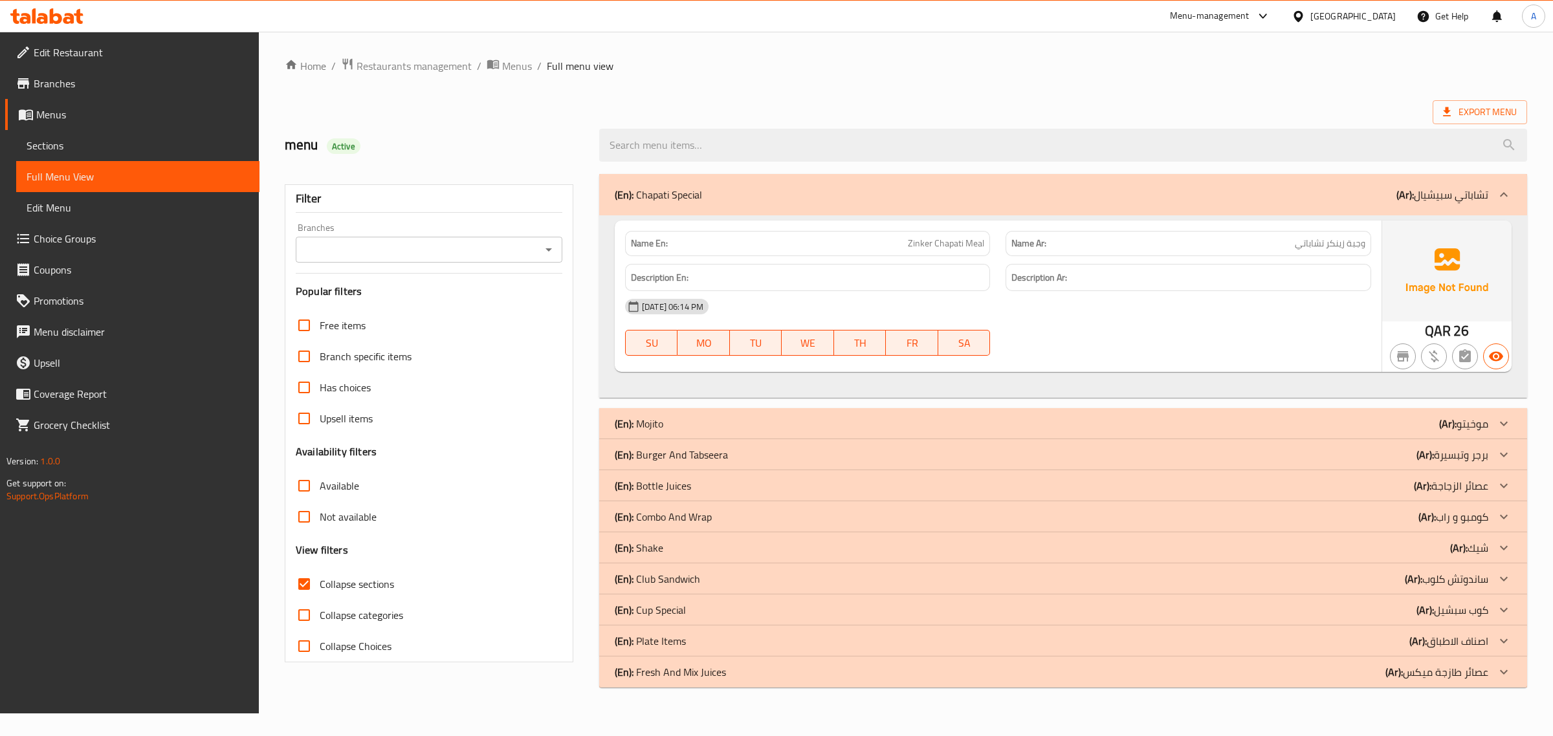
click at [715, 194] on div "(En): Chapati Special (Ar): تشاباتي سبيشيال" at bounding box center [1051, 195] width 873 height 16
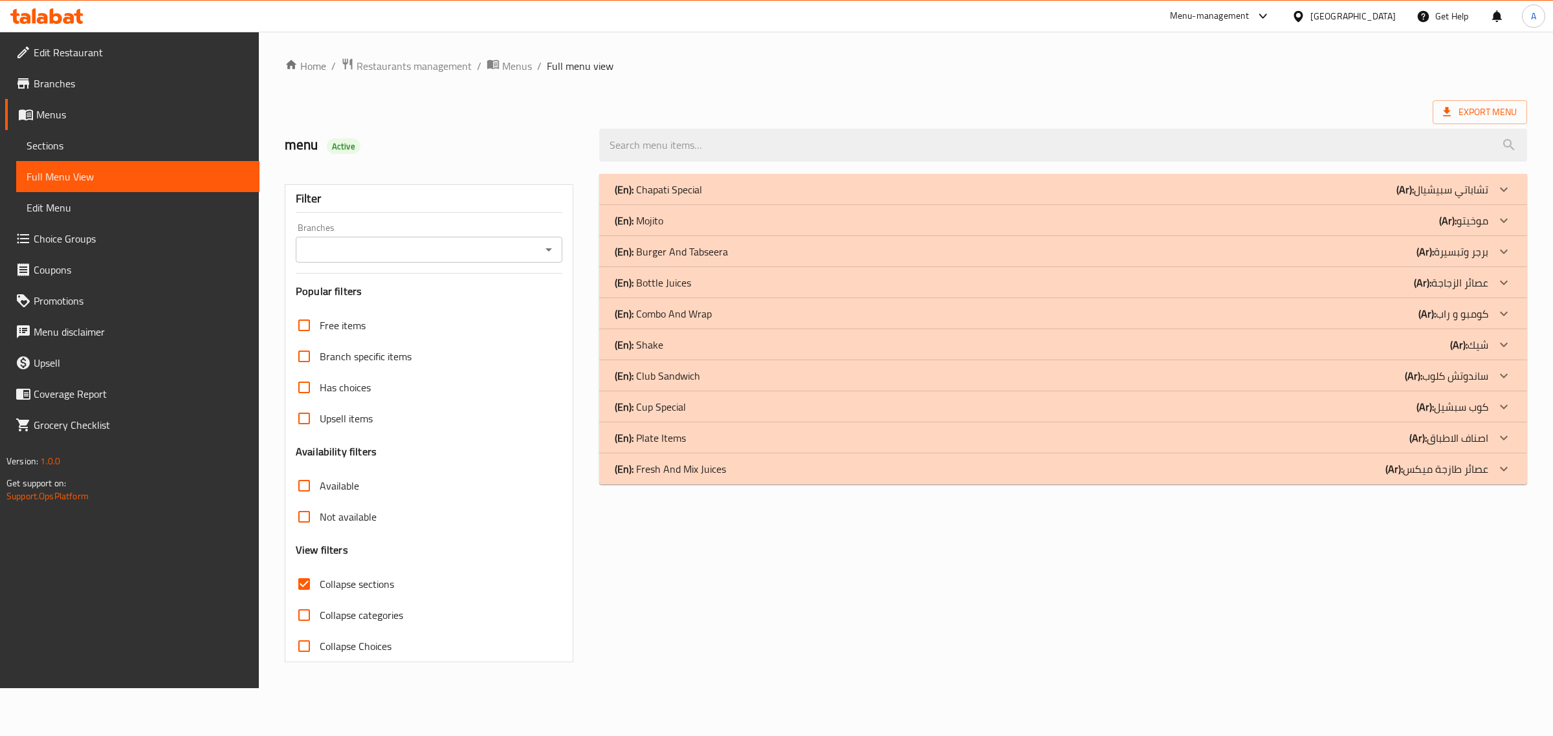
click at [710, 256] on p "(En): Burger And Tabseera" at bounding box center [671, 252] width 113 height 16
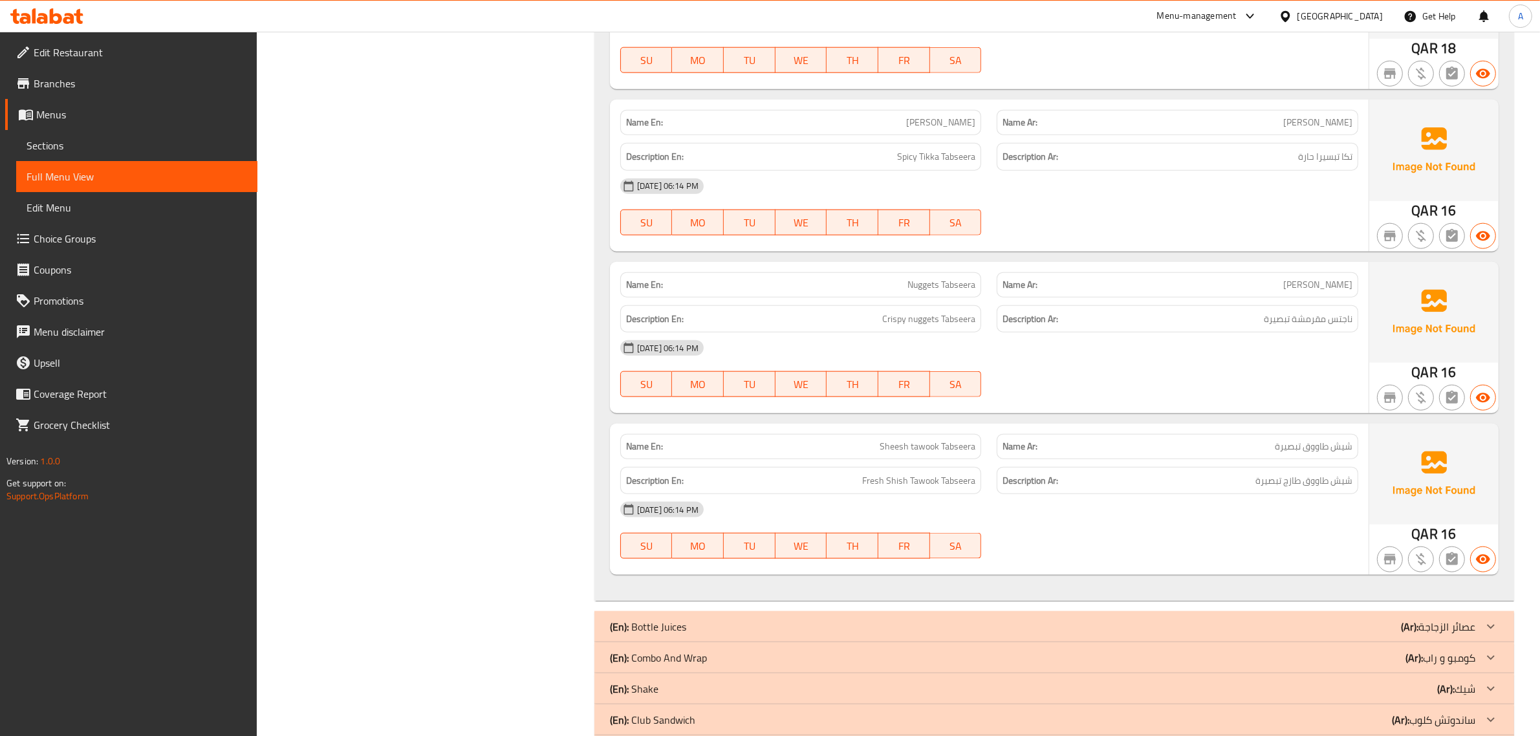
scroll to position [1819, 0]
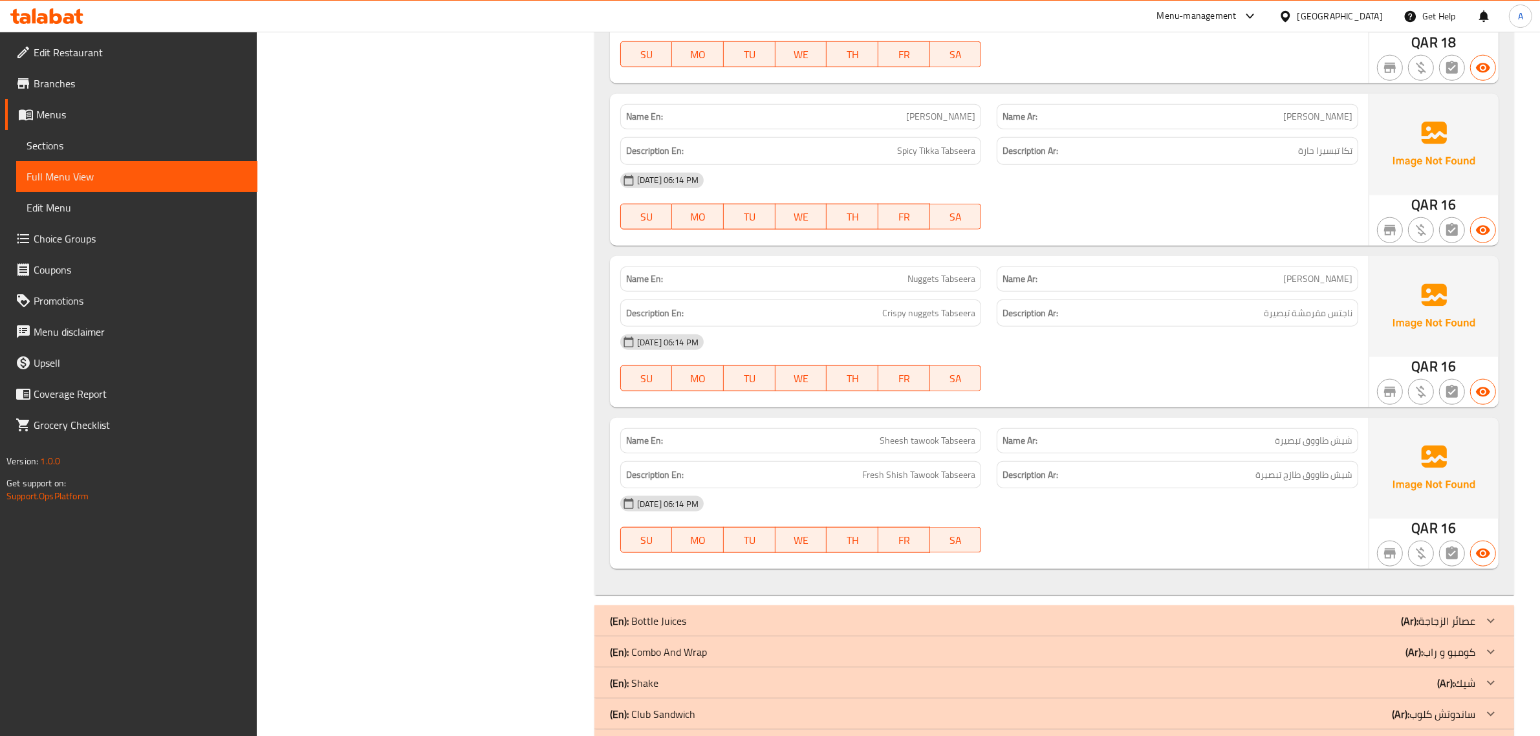
click at [1441, 648] on p "(Ar): كومبو و راب" at bounding box center [1441, 652] width 70 height 16
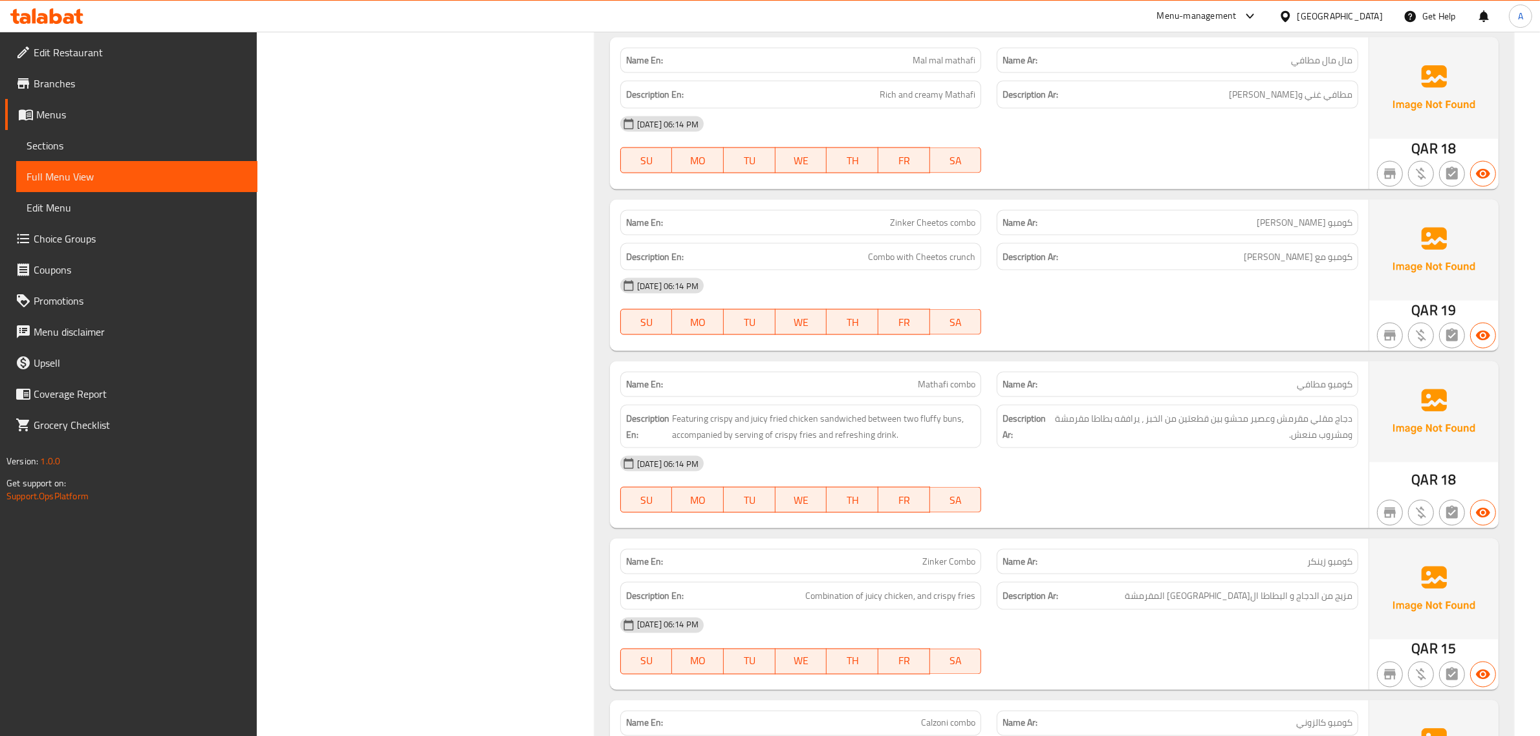
scroll to position [2543, 0]
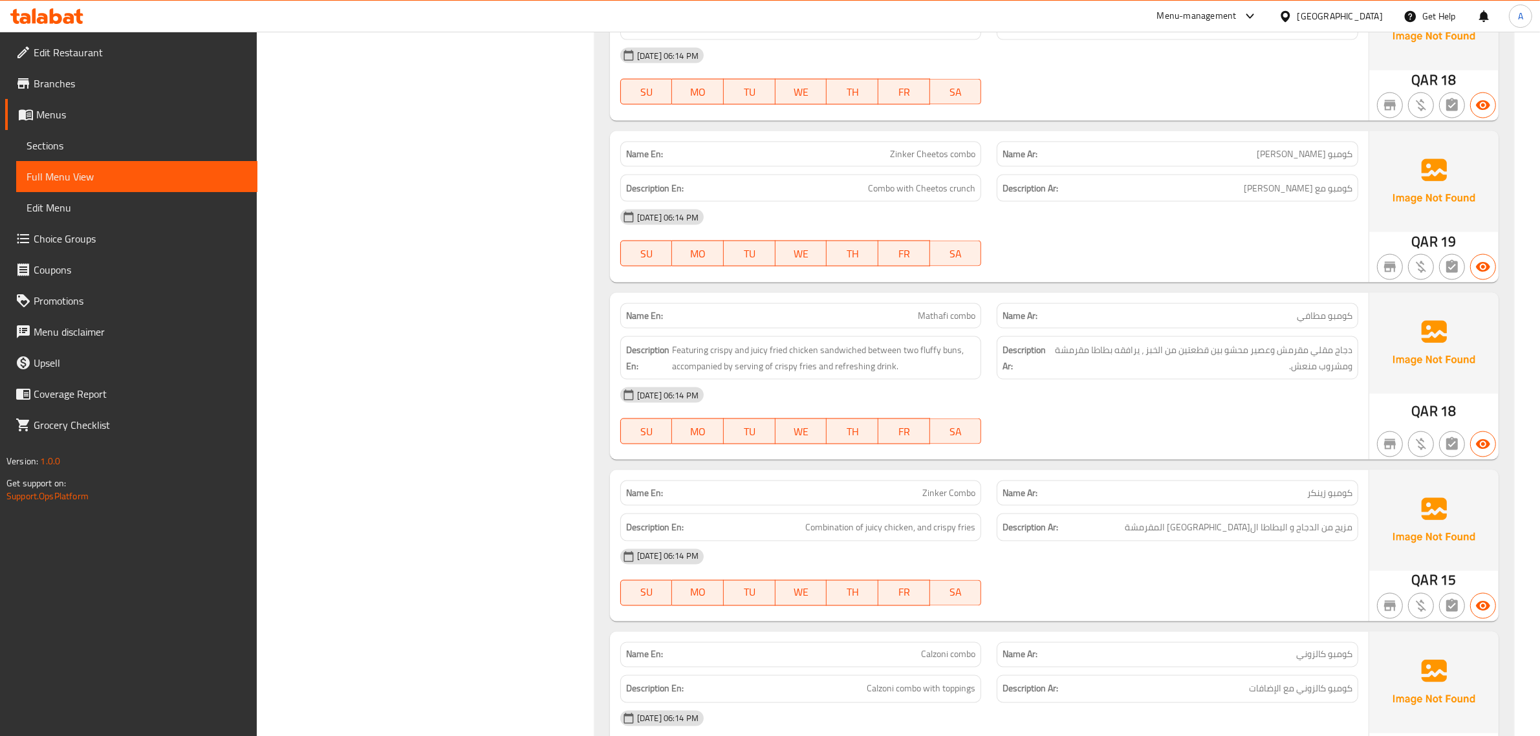
drag, startPoint x: 1551, startPoint y: 402, endPoint x: 1524, endPoint y: 529, distance: 129.7
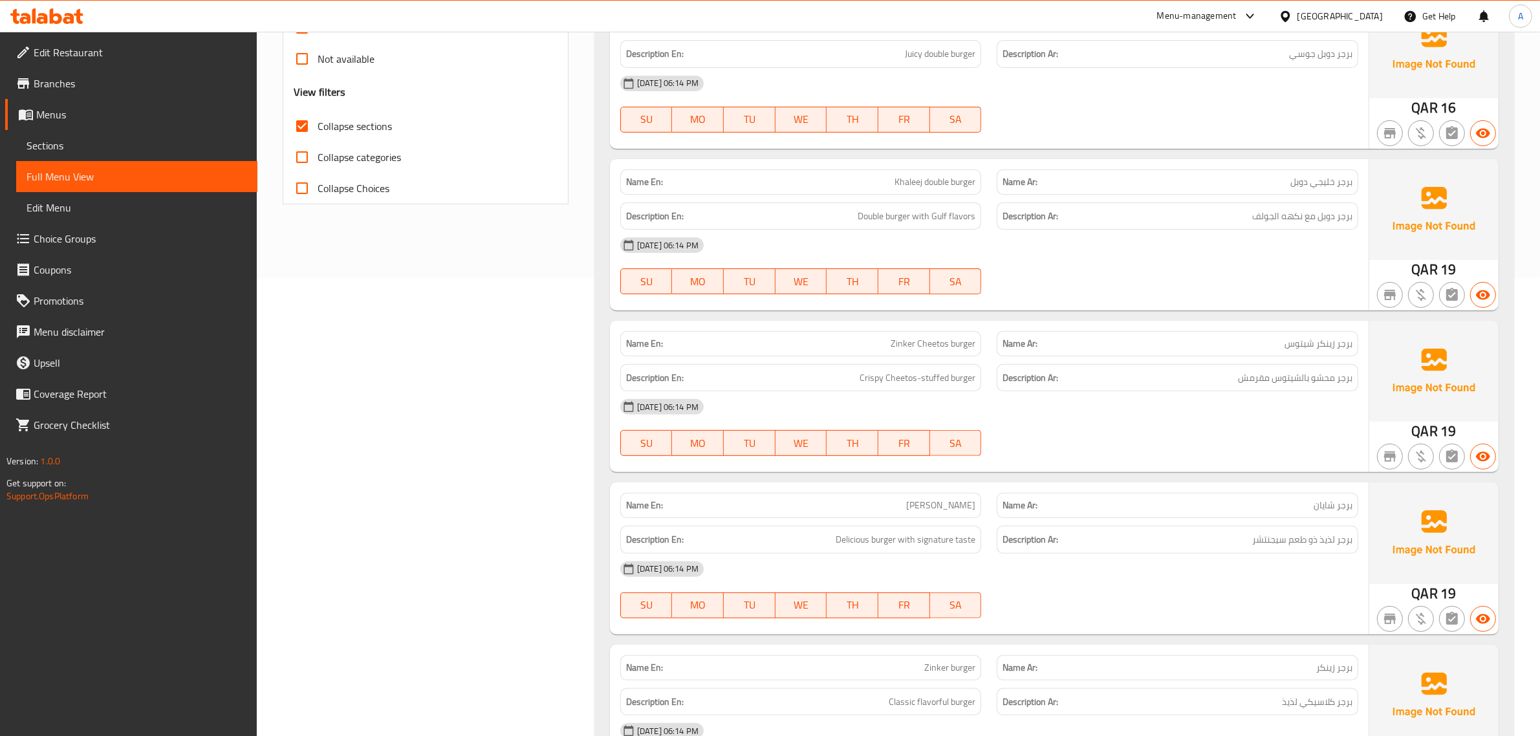
scroll to position [0, 0]
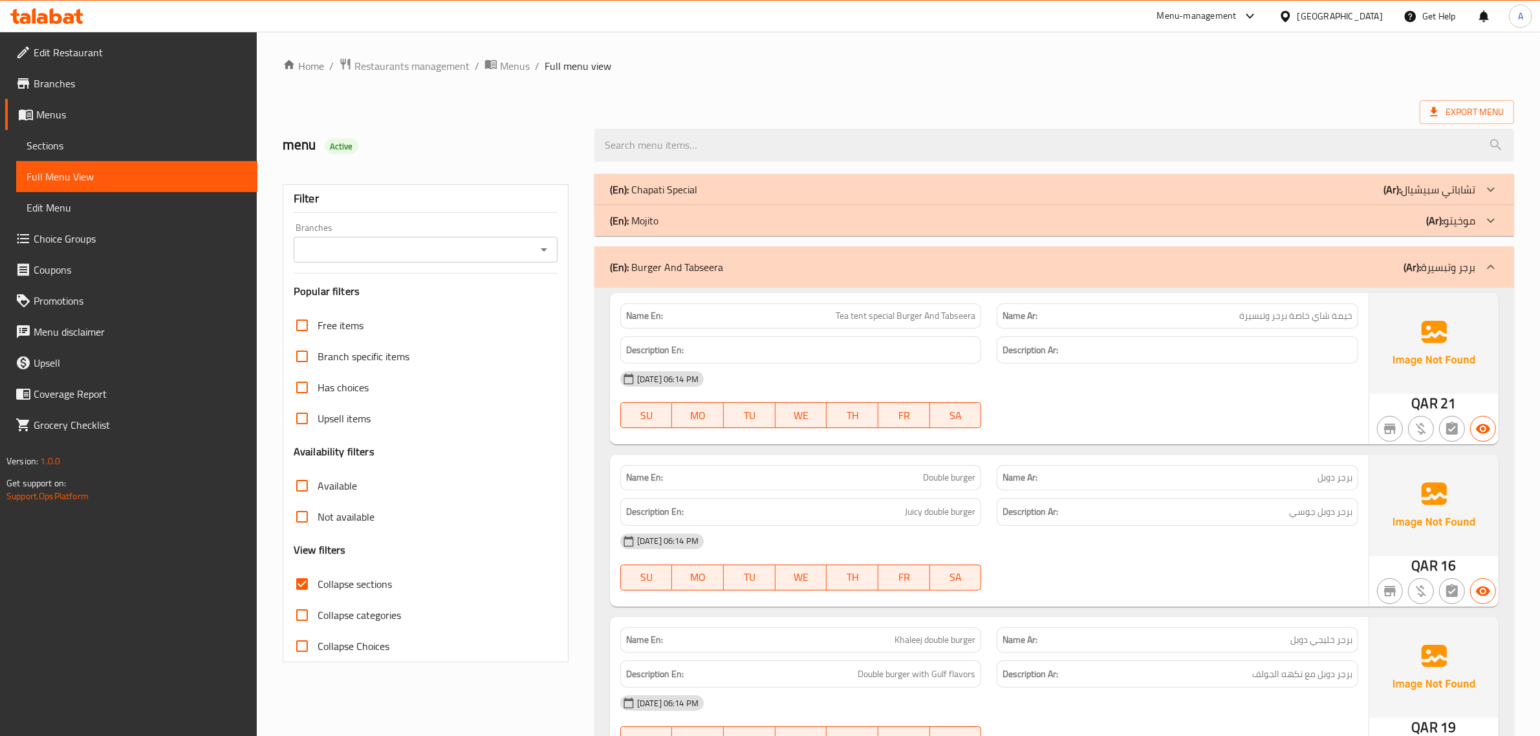
click at [337, 574] on label "Collapse sections" at bounding box center [339, 584] width 105 height 31
click at [318, 574] on input "Collapse sections" at bounding box center [302, 584] width 31 height 31
checkbox input "false"
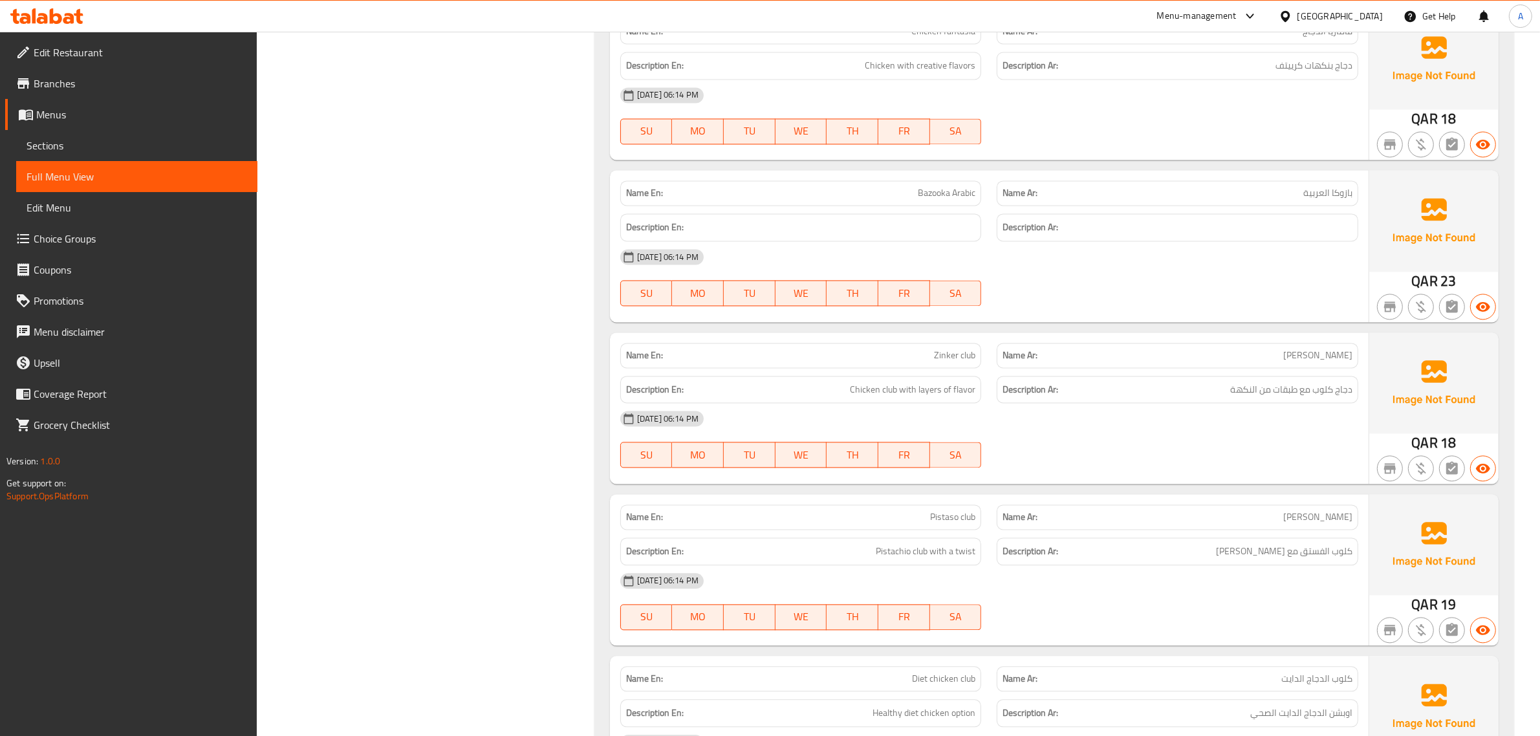
scroll to position [6869, 0]
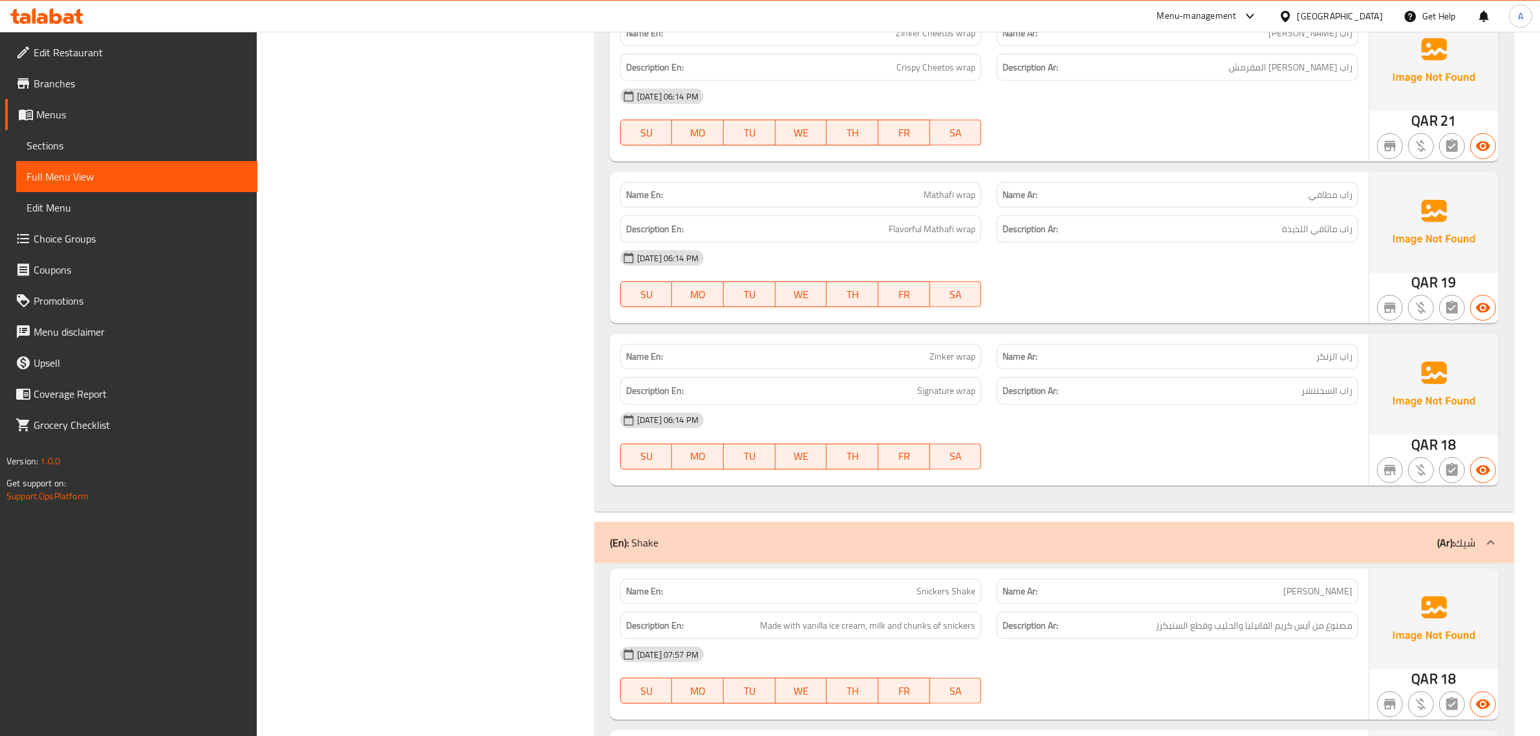
click at [923, 364] on p "Name En: Zinker wrap" at bounding box center [801, 357] width 350 height 14
copy span "Zinker"
click at [923, 364] on p "Name En: Zinker wrap" at bounding box center [801, 357] width 350 height 14
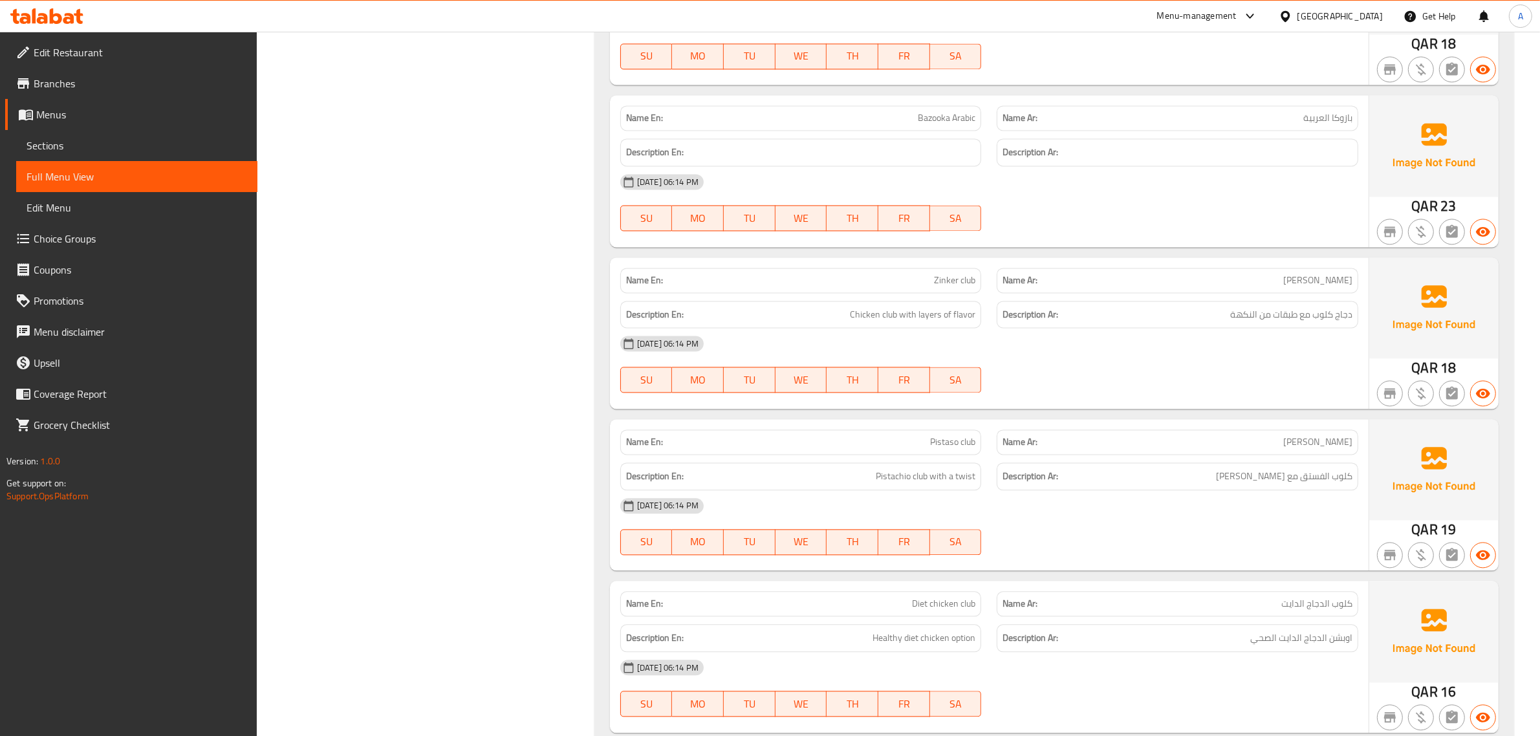
scroll to position [9568, 0]
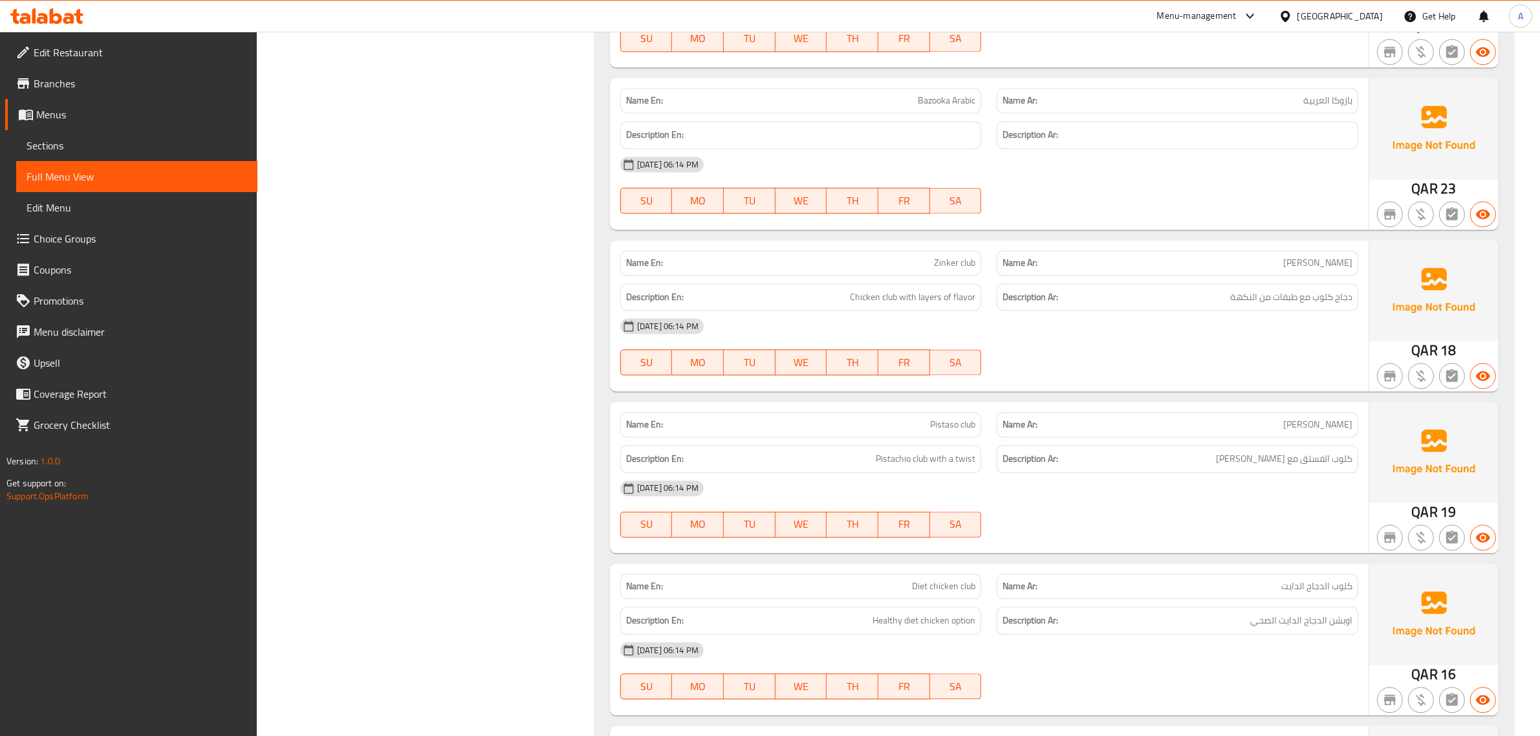
drag, startPoint x: 1551, startPoint y: 480, endPoint x: 1551, endPoint y: 503, distance: 22.6
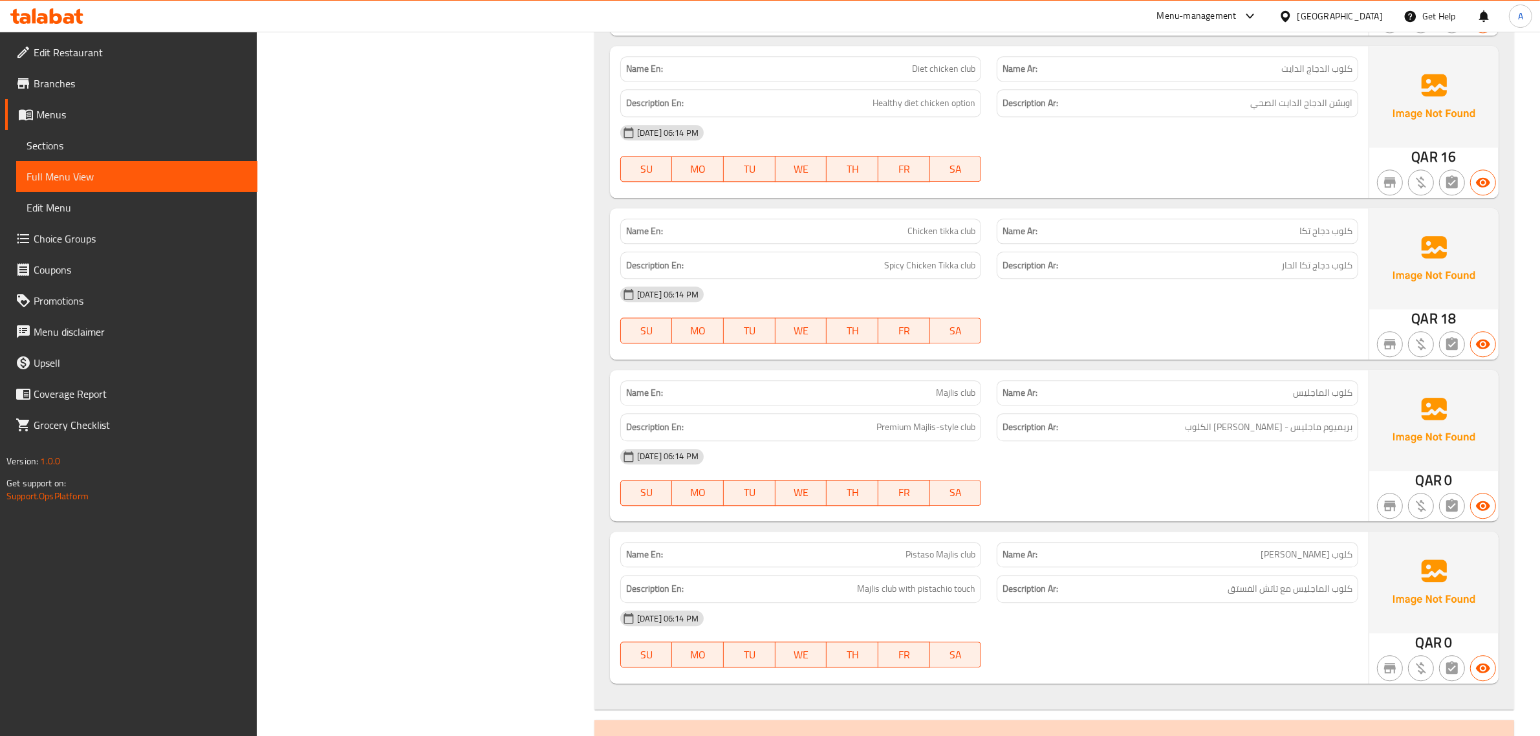
scroll to position [10203, 0]
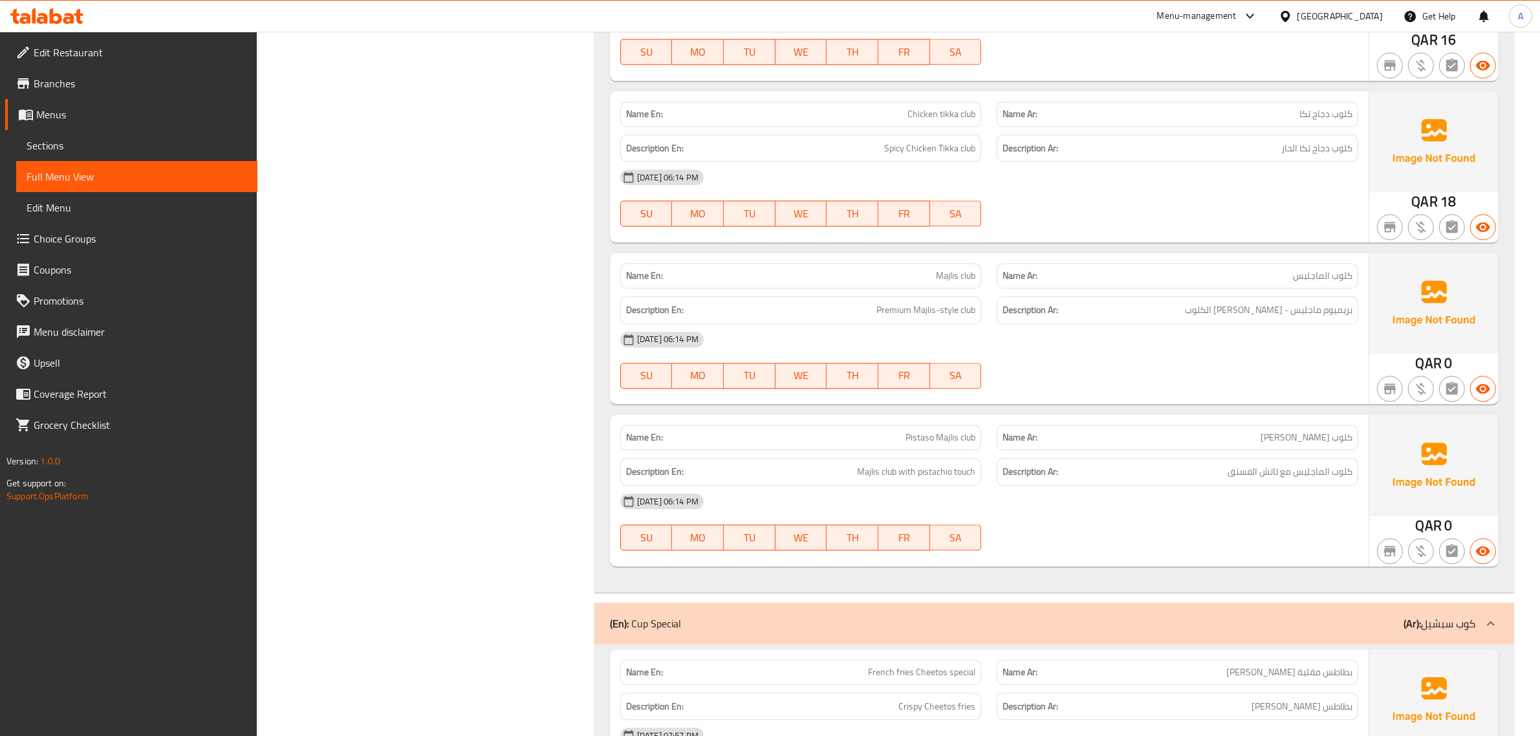
click at [913, 277] on div "Name En: Majlis club" at bounding box center [801, 275] width 362 height 25
copy span "Majlis club"
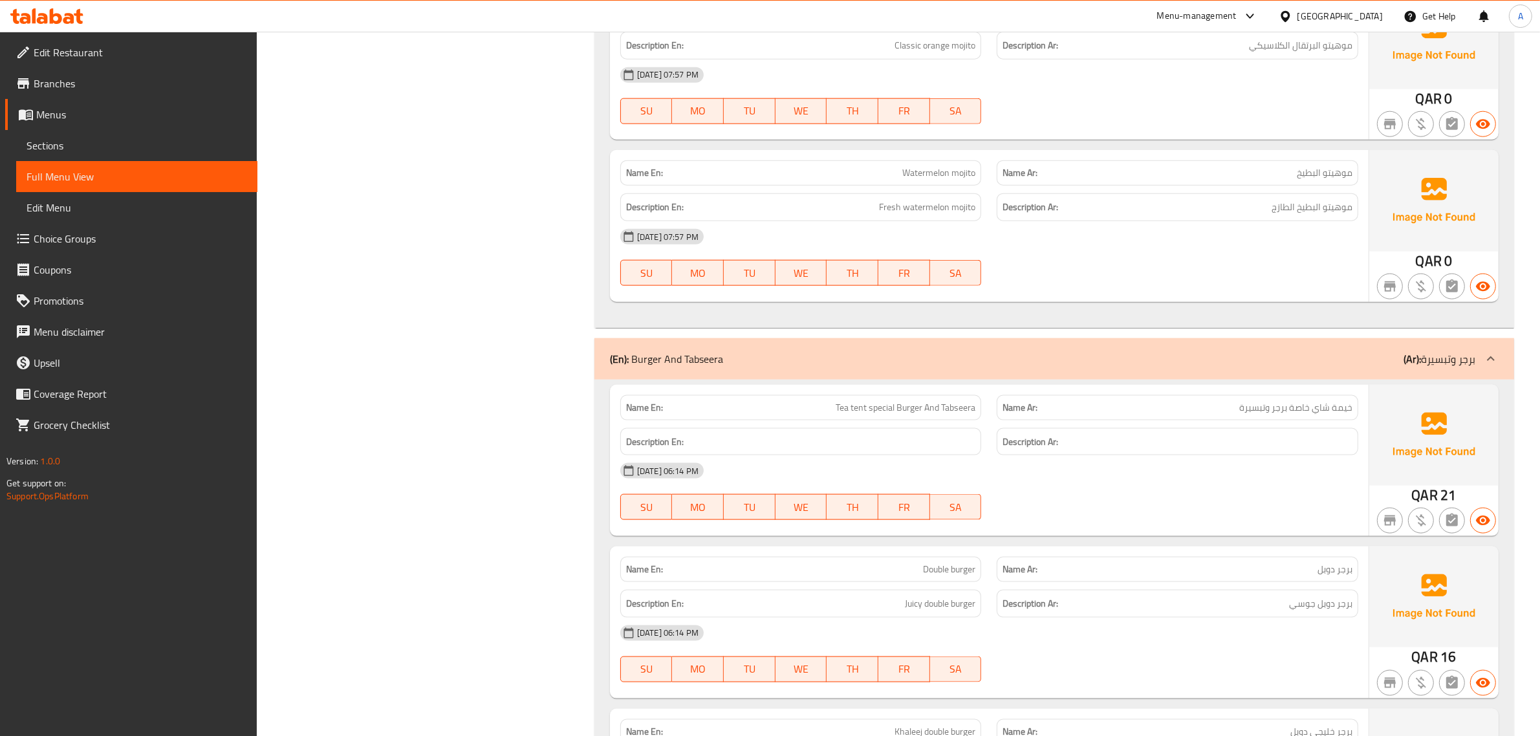
scroll to position [1747, 0]
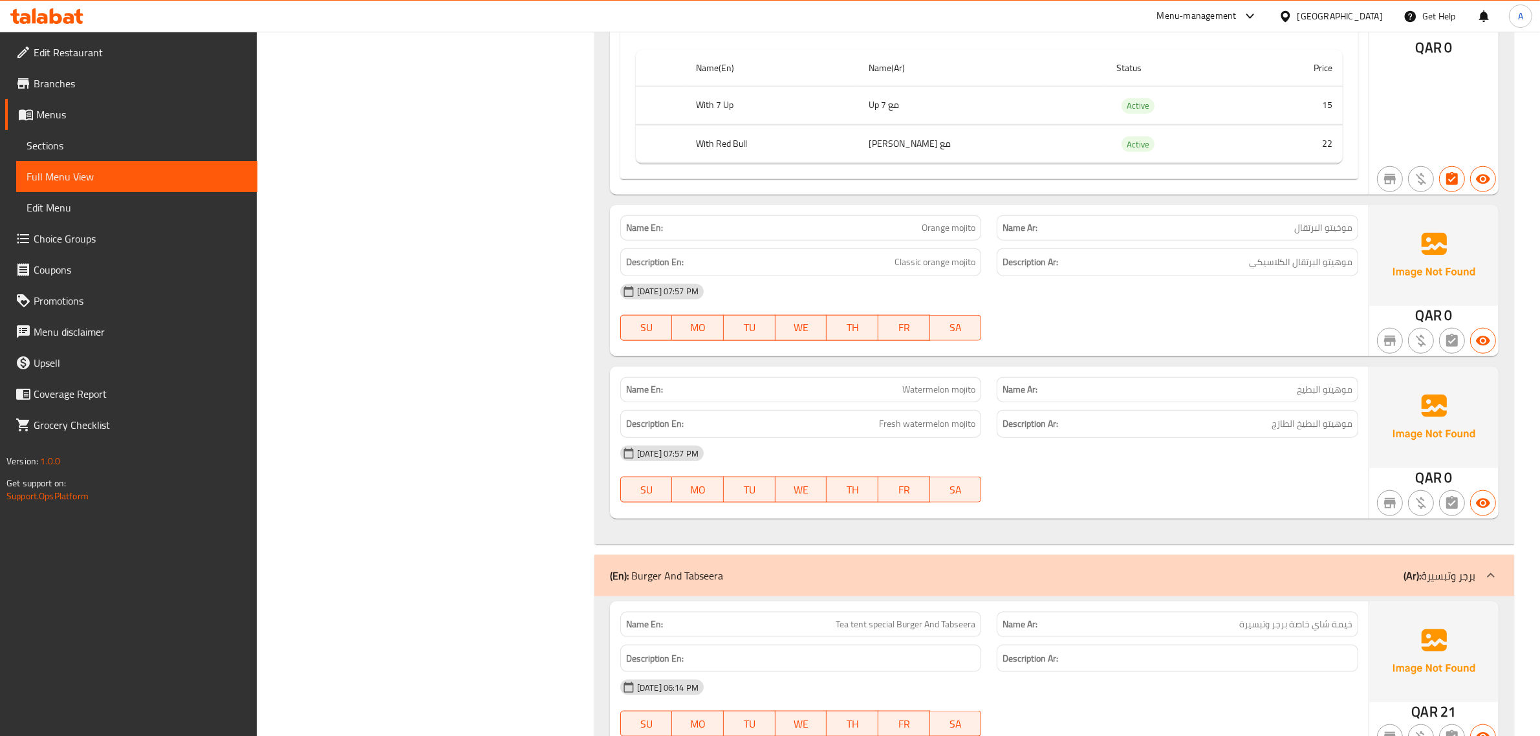
click at [920, 402] on div "Name En: Watermelon mojito" at bounding box center [801, 389] width 362 height 25
copy span "Watermelon mojito"
click at [1430, 503] on button "button" at bounding box center [1421, 503] width 26 height 26
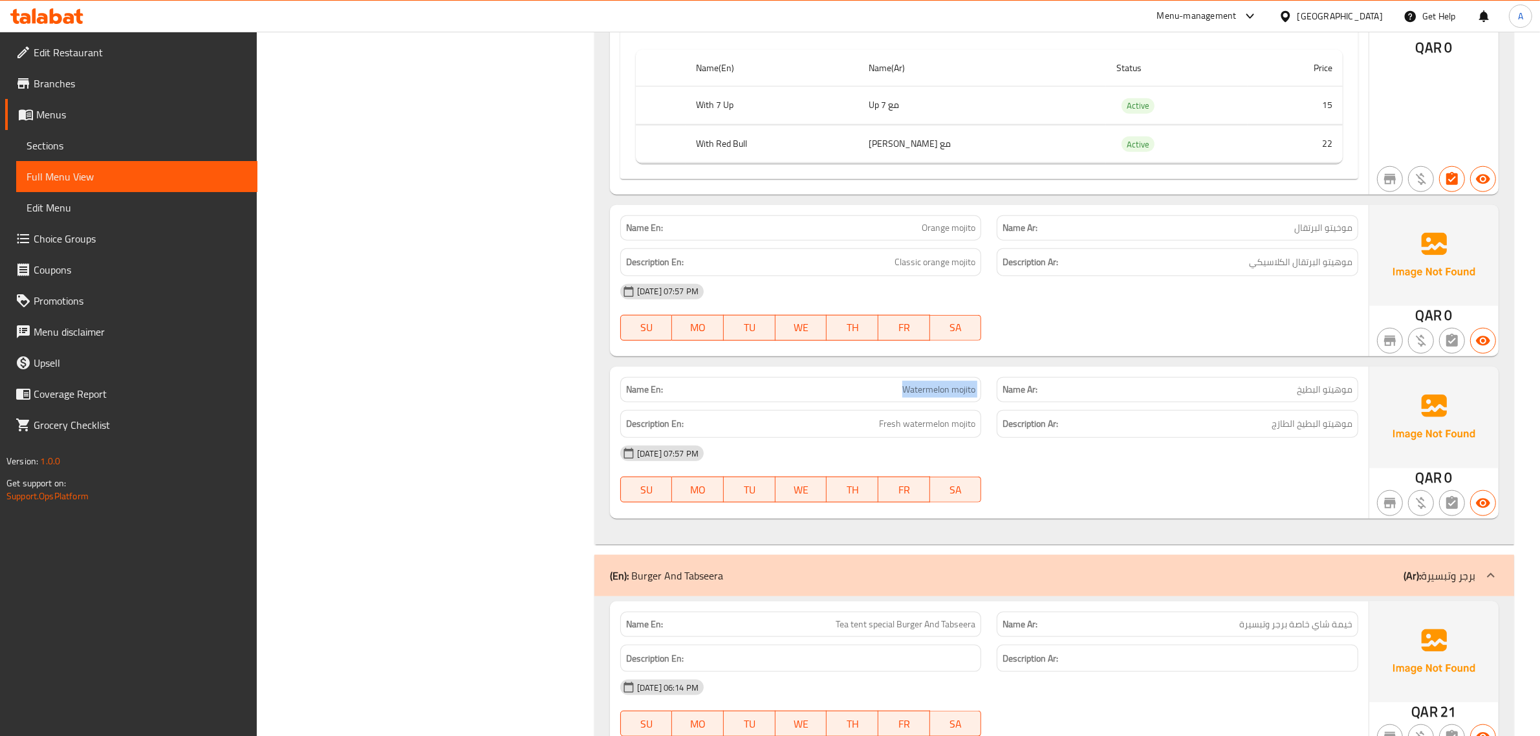
click at [1432, 502] on div at bounding box center [1421, 503] width 31 height 31
click at [1439, 482] on span "QAR" at bounding box center [1429, 477] width 26 height 25
copy div "QAR 0 (En): Burger And Tabseera (Ar): برجر وتبسيرة"
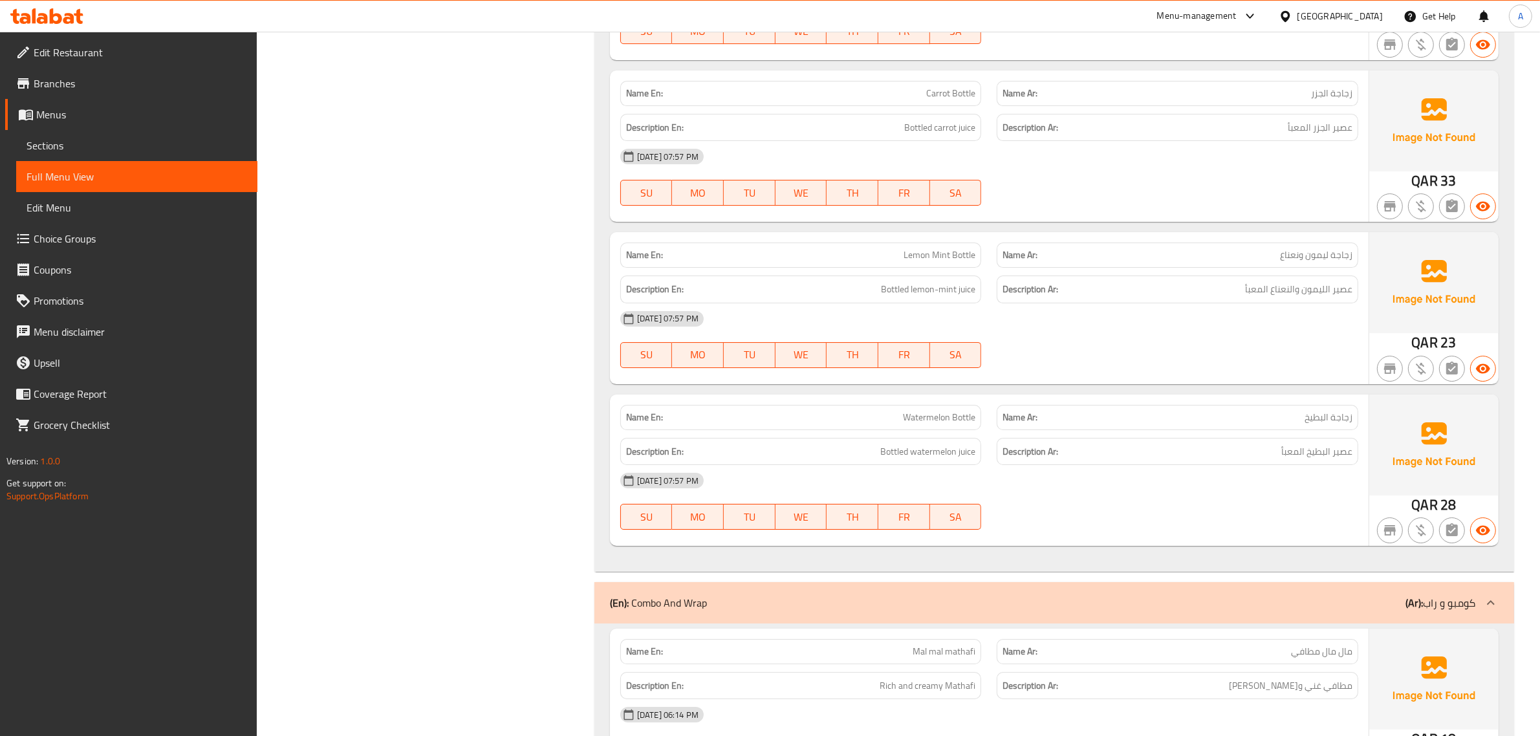
scroll to position [5461, 0]
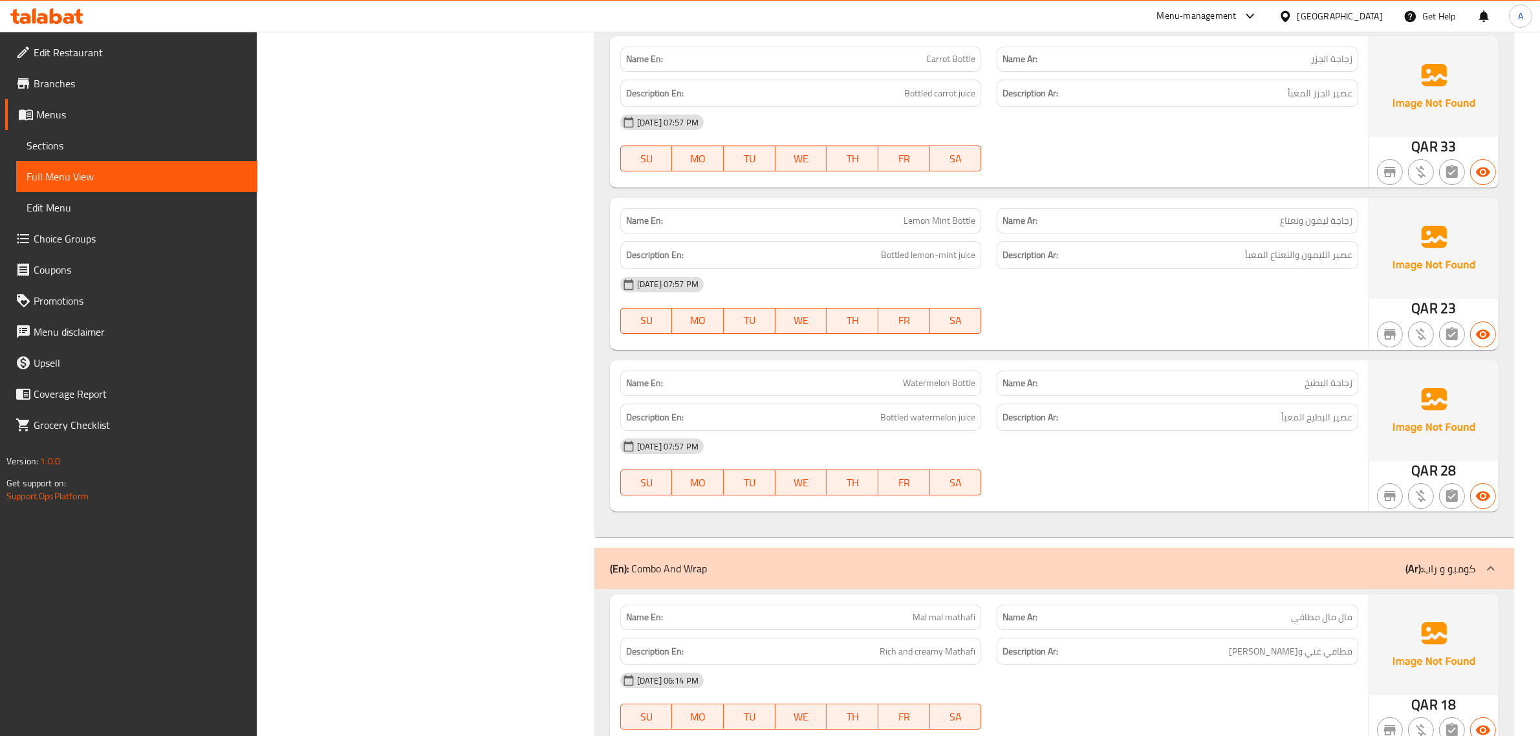
drag, startPoint x: 1551, startPoint y: 256, endPoint x: 1547, endPoint y: 302, distance: 46.2
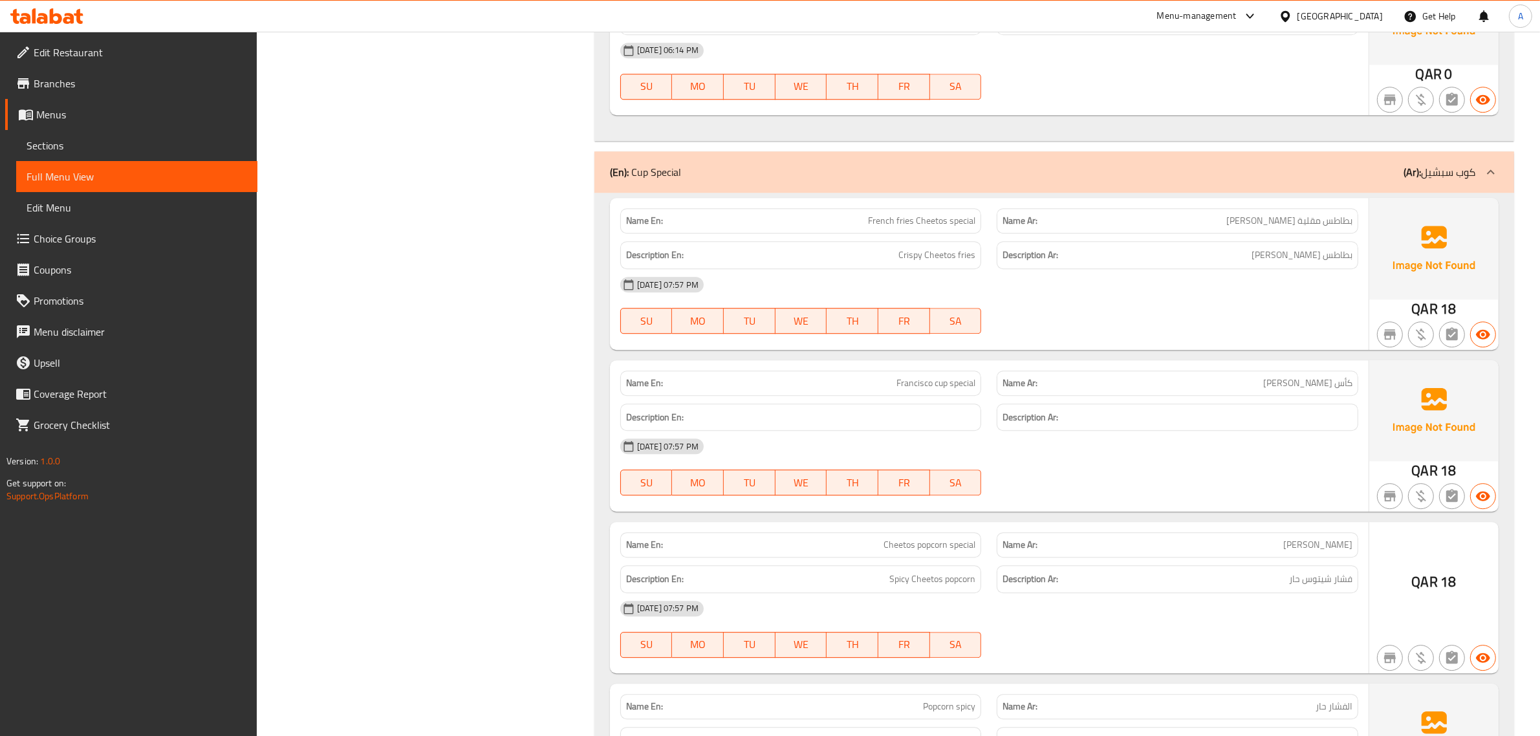
scroll to position [10805, 0]
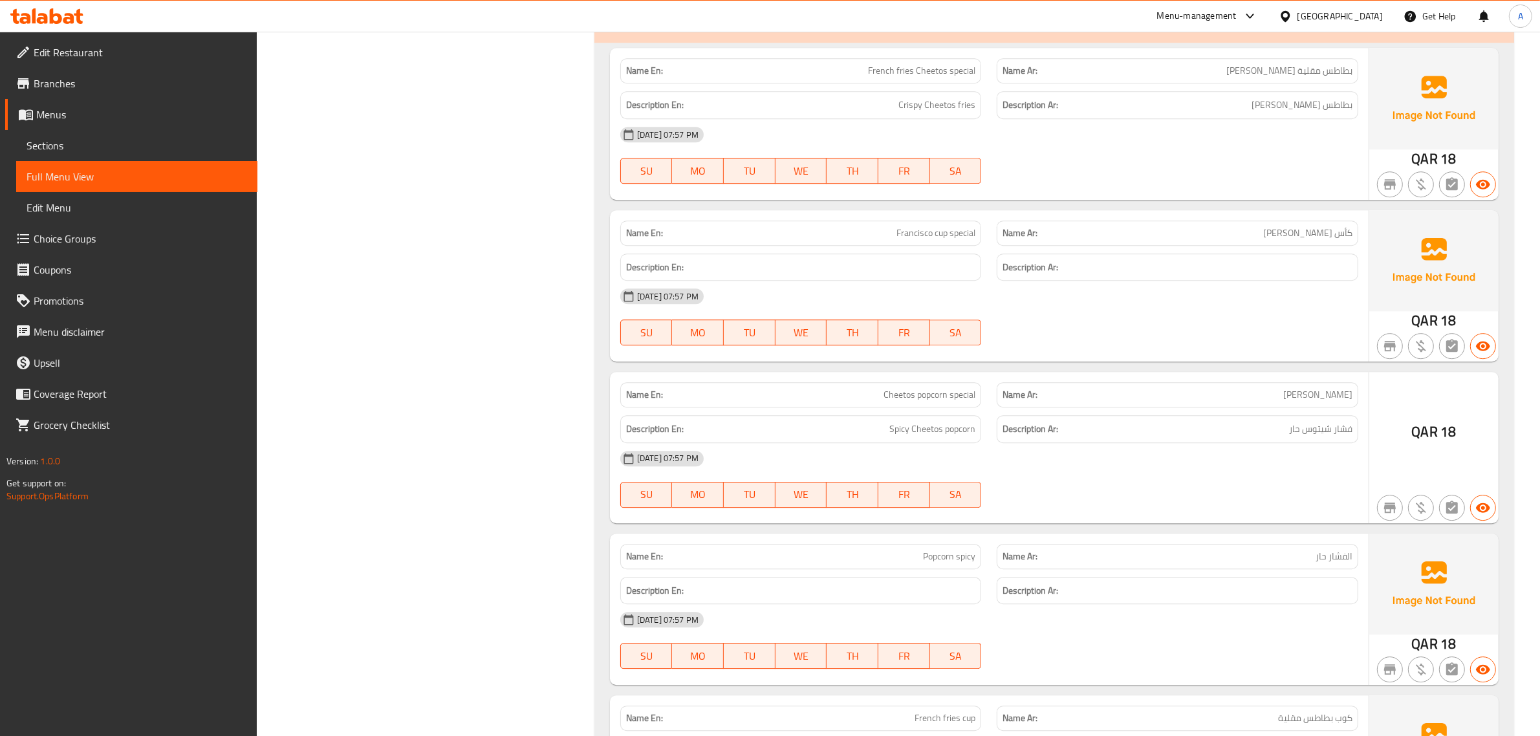
click at [907, 246] on div "Name En: Francisco cup special" at bounding box center [801, 233] width 362 height 25
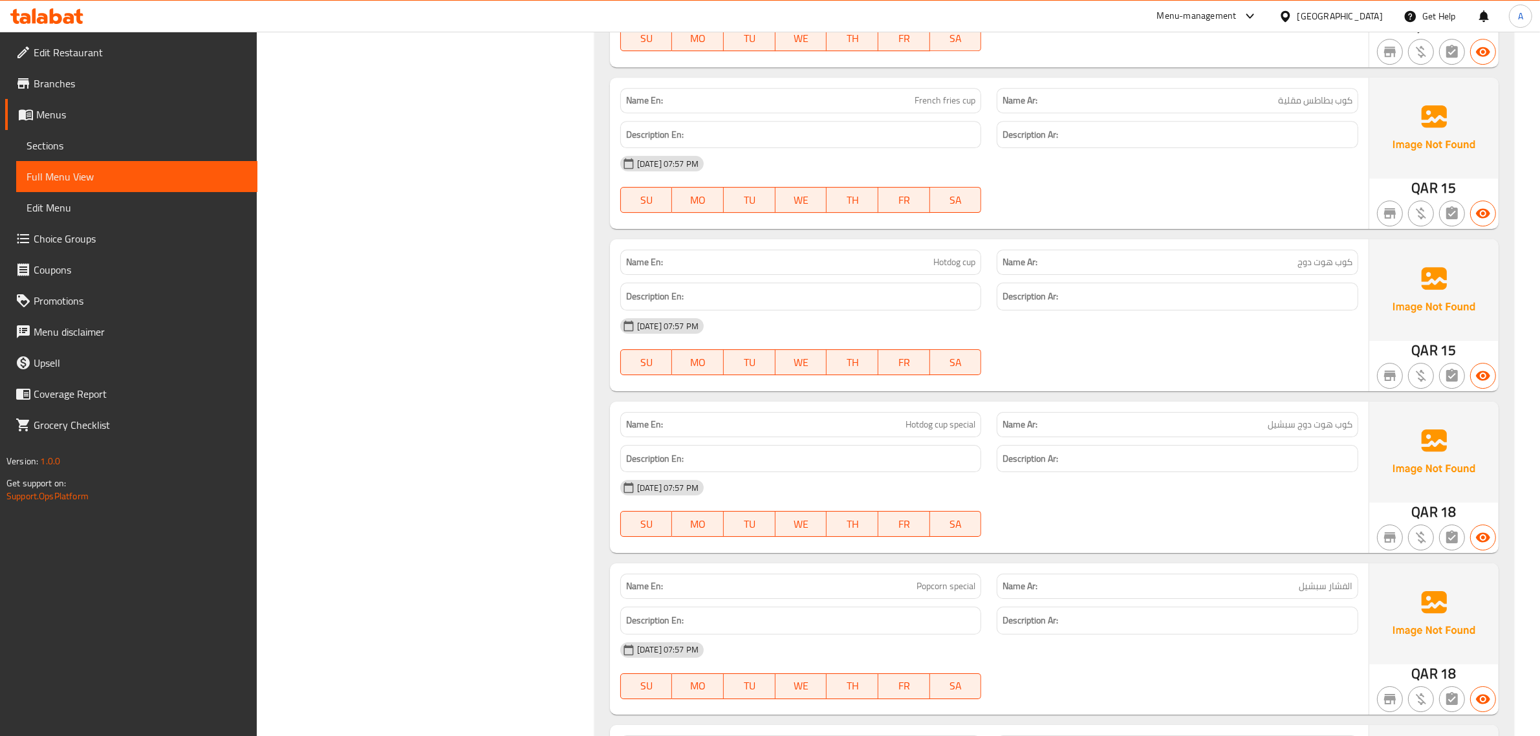
scroll to position [11440, 0]
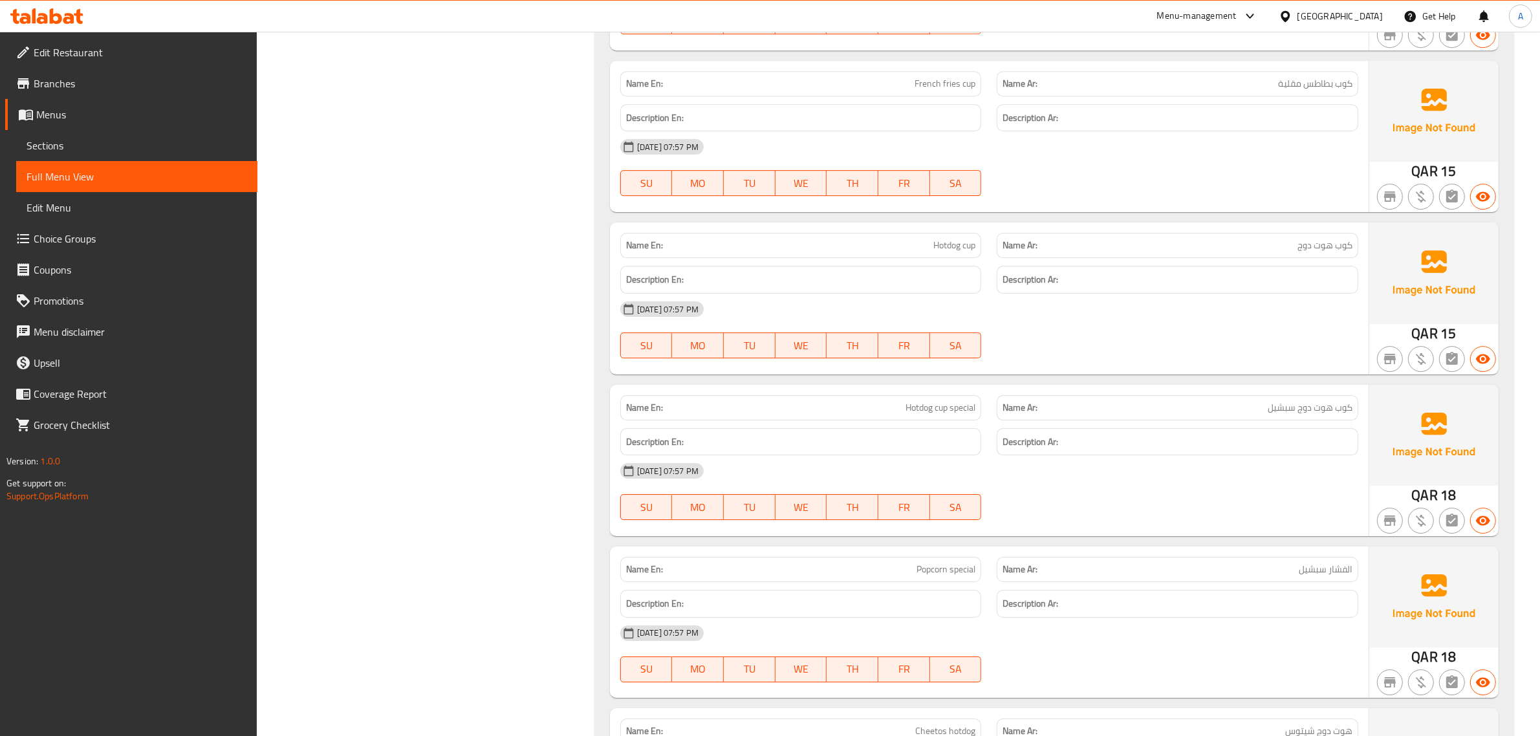
drag, startPoint x: 1551, startPoint y: 569, endPoint x: 1546, endPoint y: 600, distance: 30.8
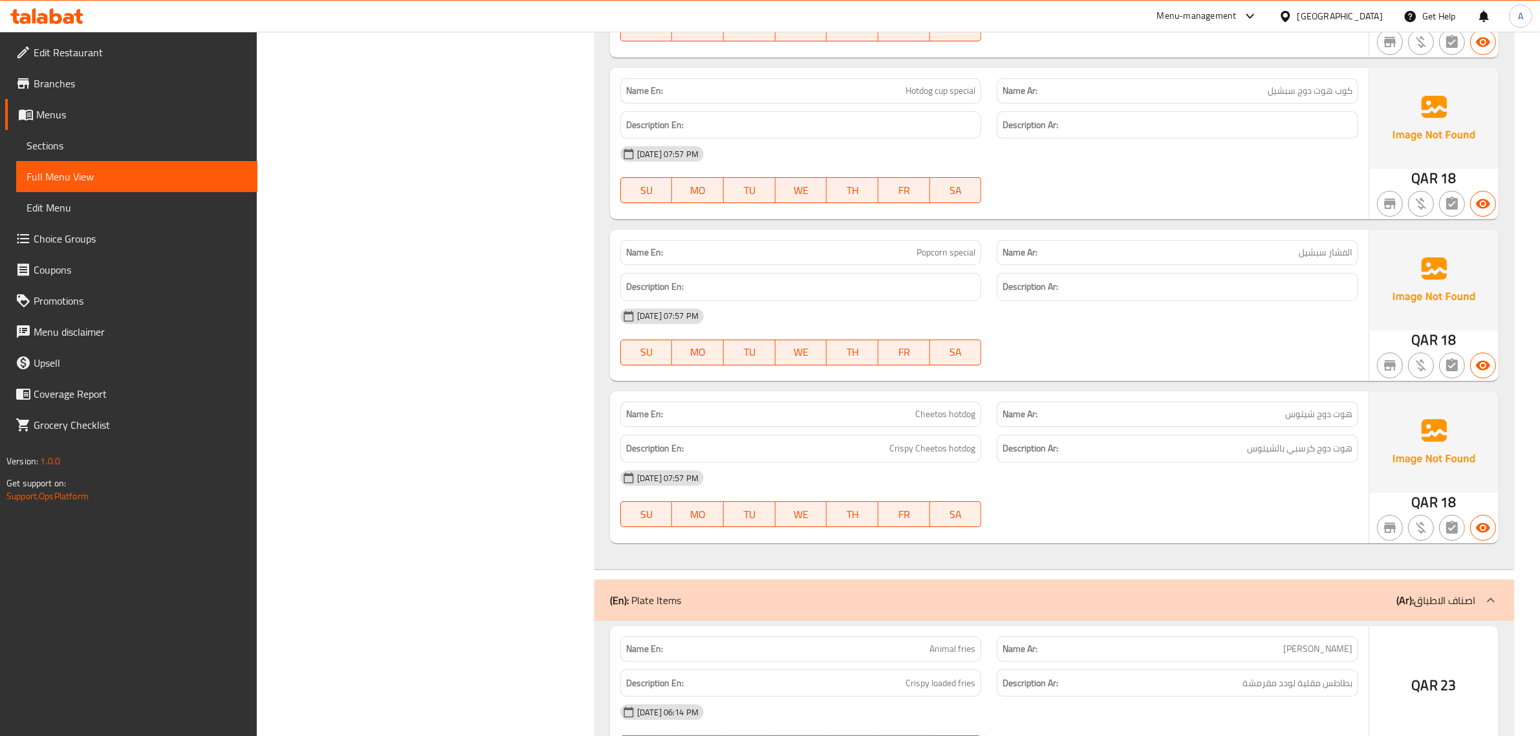
scroll to position [11840, 0]
